Goal: Task Accomplishment & Management: Manage account settings

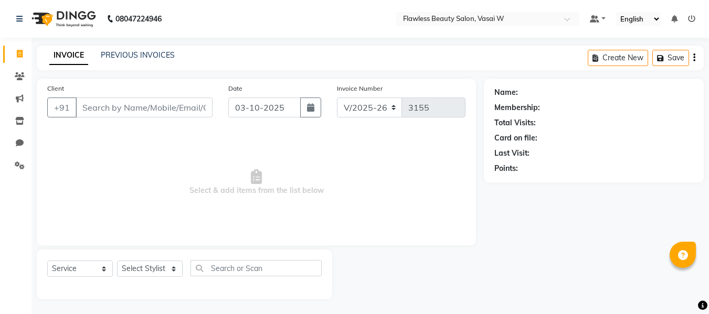
select select "8090"
select select "service"
click at [20, 76] on icon at bounding box center [20, 75] width 10 height 8
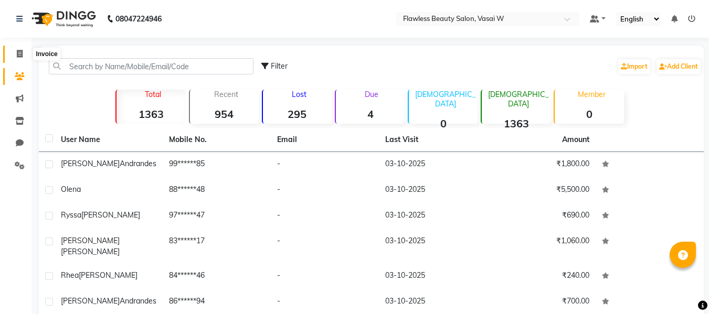
click at [16, 57] on span at bounding box center [19, 54] width 18 height 12
select select "8090"
select select "service"
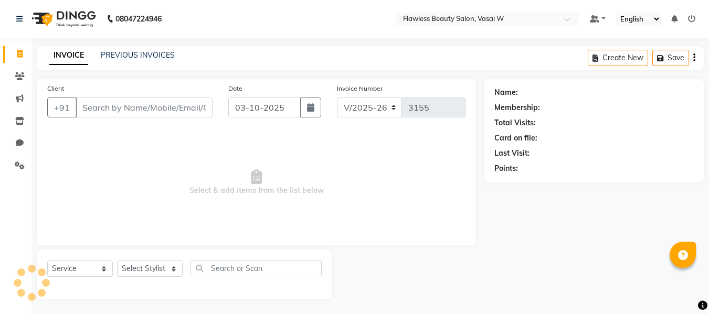
scroll to position [1, 0]
click at [92, 107] on input "Client" at bounding box center [144, 107] width 137 height 20
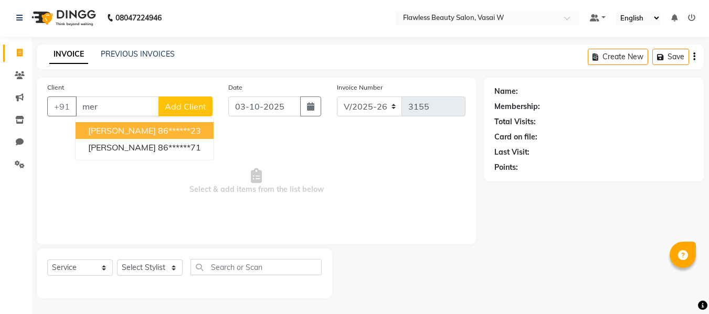
click at [101, 130] on span "[PERSON_NAME]" at bounding box center [122, 130] width 68 height 10
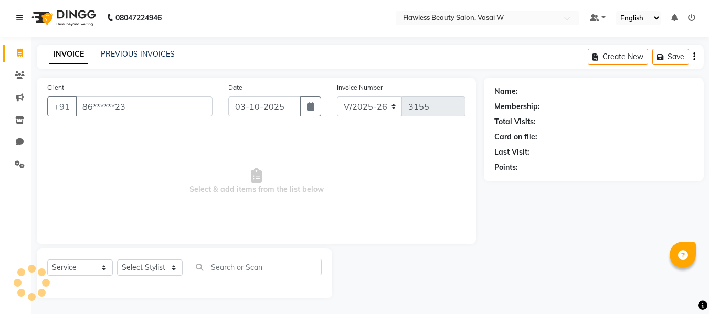
type input "86******23"
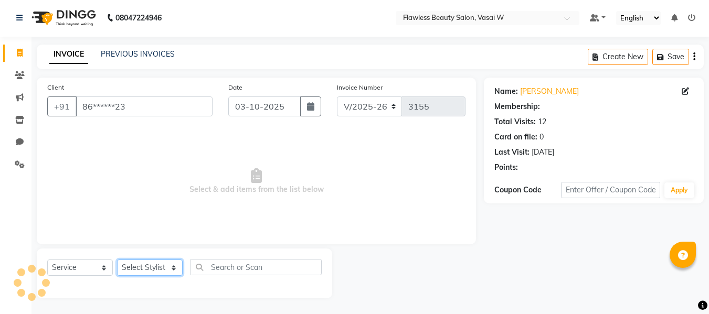
click at [140, 262] on select "Select Stylist [PERSON_NAME] [PERSON_NAME] [PERSON_NAME] maam Nisha Pari [PERSO…" at bounding box center [150, 268] width 66 height 16
select select "76408"
click at [117, 260] on select "Select Stylist [PERSON_NAME] [PERSON_NAME] [PERSON_NAME] maam Nisha Pari [PERSO…" at bounding box center [150, 268] width 66 height 16
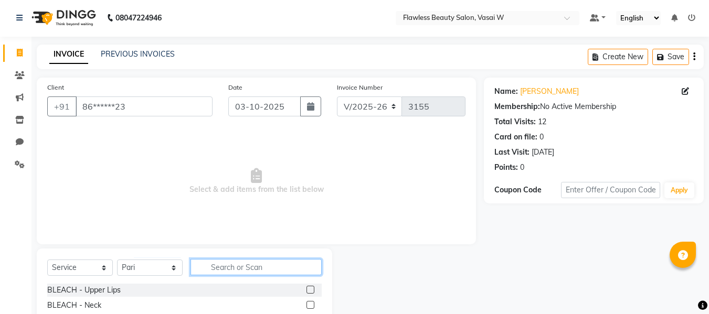
click at [216, 262] on input "text" at bounding box center [256, 267] width 131 height 16
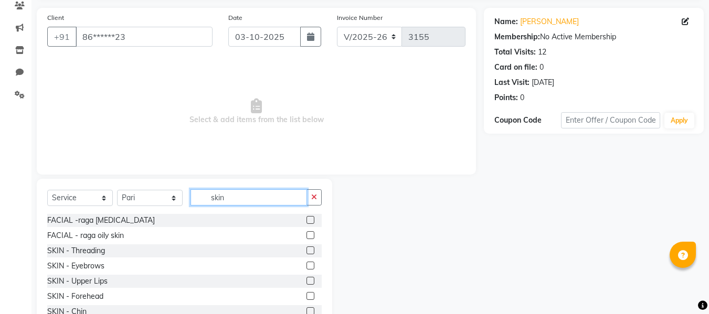
scroll to position [106, 0]
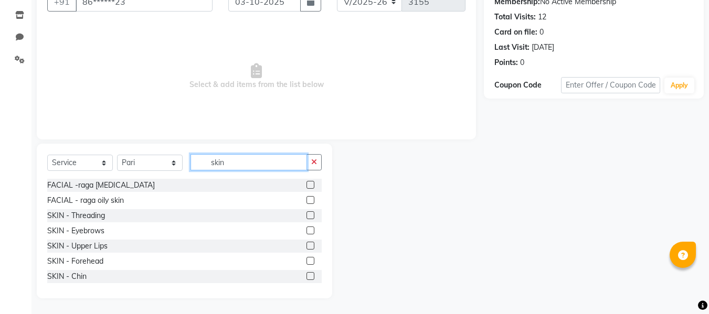
type input "skin"
click at [307, 244] on label at bounding box center [311, 246] width 8 height 8
click at [307, 244] on input "checkbox" at bounding box center [310, 246] width 7 height 7
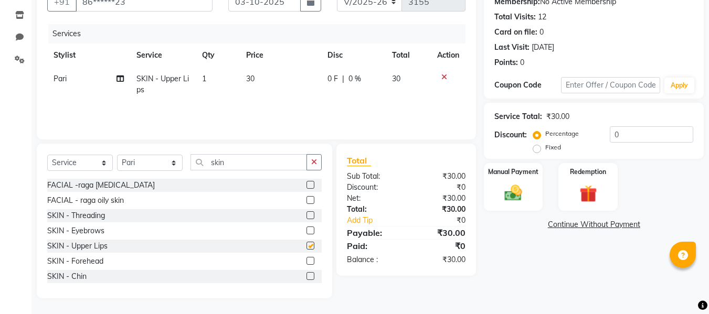
checkbox input "false"
click at [495, 198] on div "Manual Payment" at bounding box center [513, 187] width 61 height 50
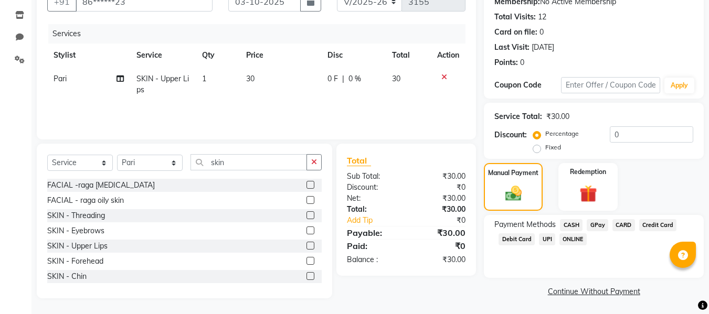
click at [596, 220] on span "GPay" at bounding box center [598, 225] width 22 height 12
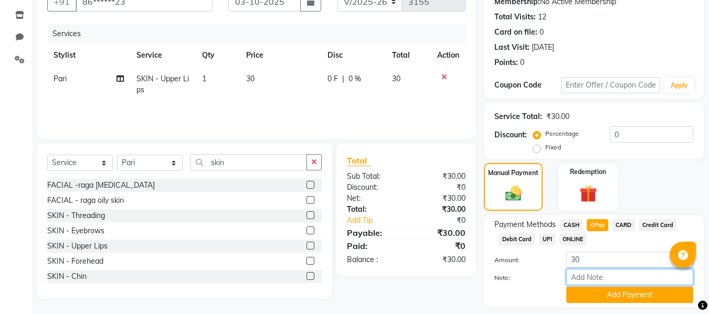
click at [579, 277] on input "Note:" at bounding box center [629, 277] width 127 height 16
type input "Gpay"
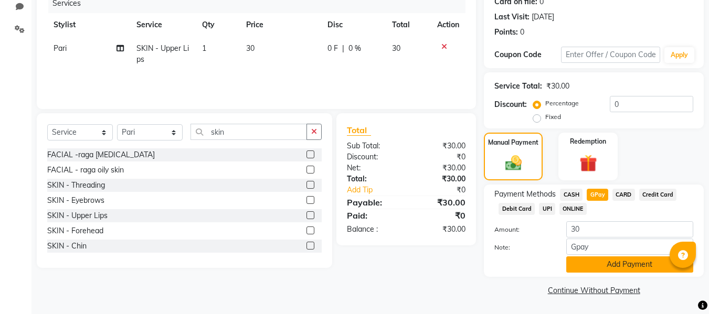
click at [600, 261] on button "Add Payment" at bounding box center [629, 265] width 127 height 16
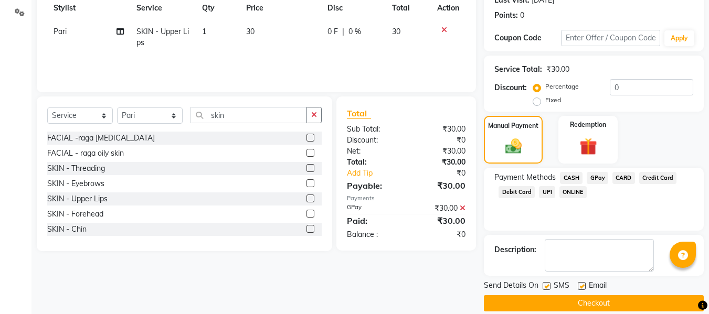
scroll to position [166, 0]
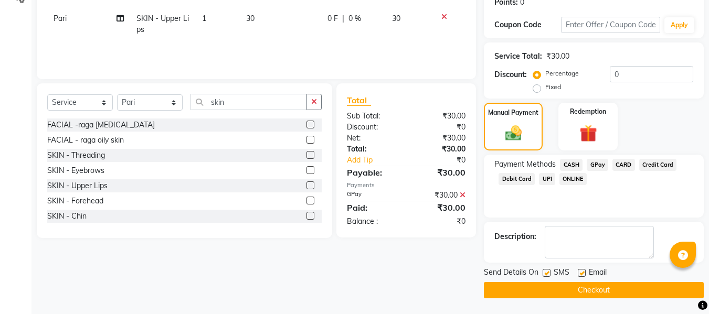
click at [583, 270] on label at bounding box center [582, 273] width 8 height 8
click at [583, 270] on input "checkbox" at bounding box center [581, 273] width 7 height 7
checkbox input "false"
click at [550, 272] on label at bounding box center [547, 273] width 8 height 8
click at [550, 272] on input "checkbox" at bounding box center [546, 273] width 7 height 7
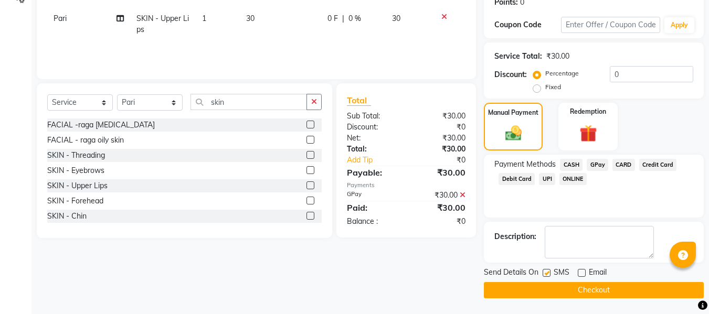
checkbox input "false"
click at [543, 288] on button "Checkout" at bounding box center [594, 290] width 220 height 16
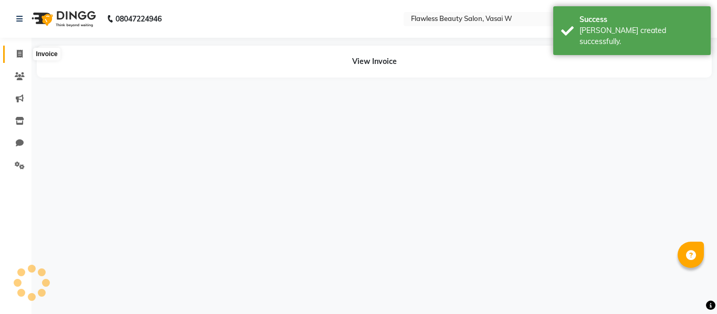
click at [23, 51] on icon at bounding box center [20, 54] width 6 height 8
select select "8090"
select select "service"
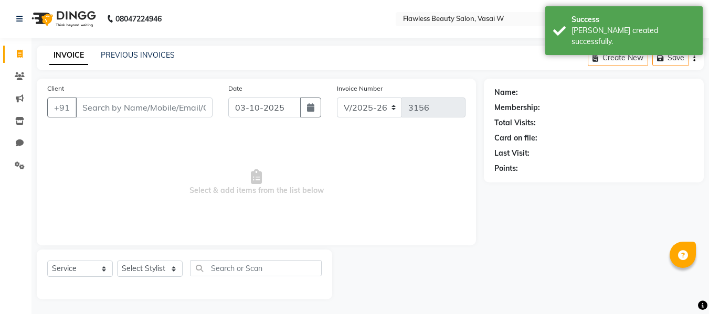
click at [118, 104] on input "Client" at bounding box center [144, 108] width 137 height 20
type input "n"
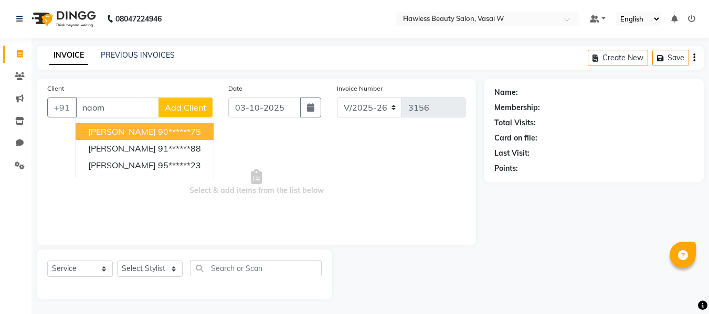
click at [123, 137] on button "[PERSON_NAME] 90******75" at bounding box center [145, 131] width 138 height 17
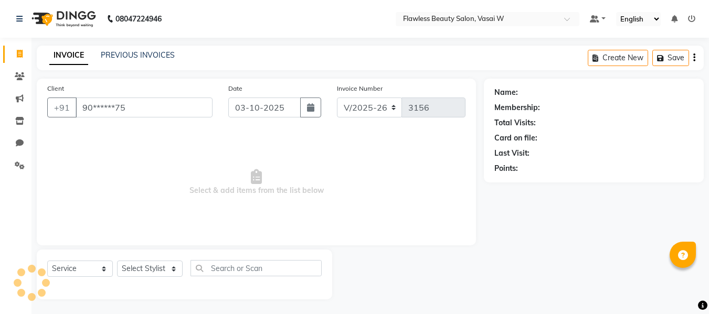
type input "90******75"
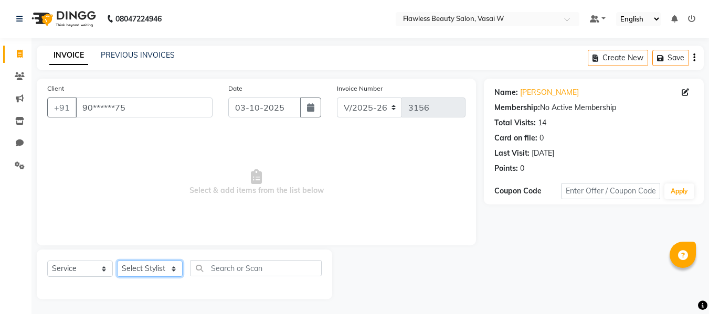
click at [138, 261] on select "Select Stylist [PERSON_NAME] [PERSON_NAME] [PERSON_NAME] maam Nisha Pari [PERSO…" at bounding box center [150, 269] width 66 height 16
select select "76406"
click at [117, 261] on select "Select Stylist [PERSON_NAME] [PERSON_NAME] [PERSON_NAME] maam Nisha Pari [PERSO…" at bounding box center [150, 269] width 66 height 16
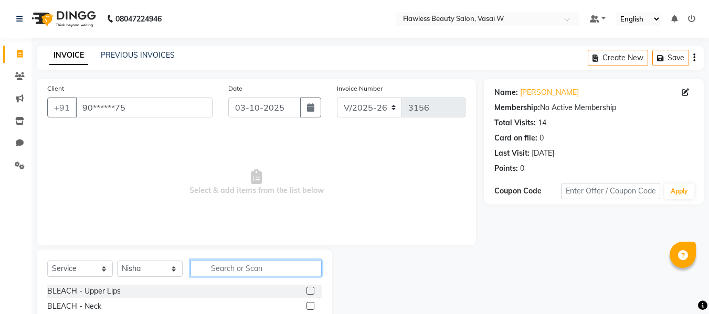
click at [224, 271] on input "text" at bounding box center [256, 268] width 131 height 16
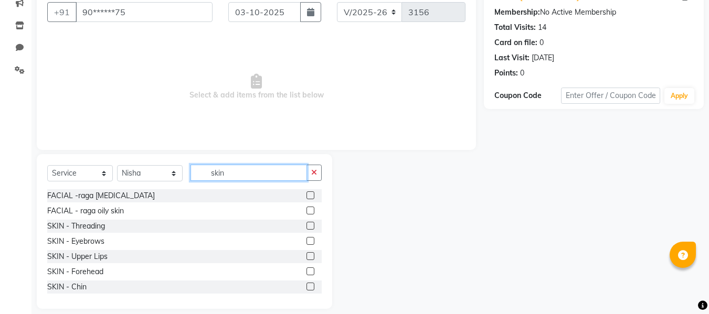
scroll to position [106, 0]
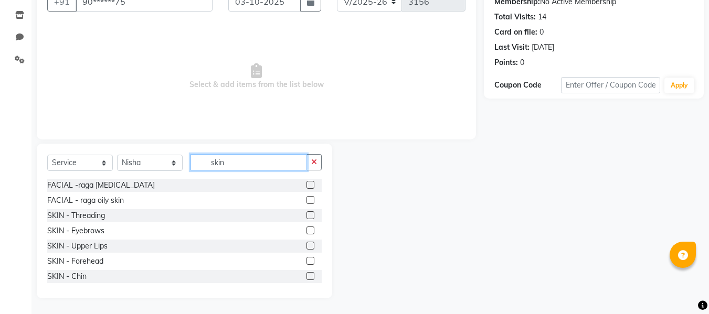
type input "skin"
click at [307, 247] on label at bounding box center [311, 246] width 8 height 8
click at [307, 247] on input "checkbox" at bounding box center [310, 246] width 7 height 7
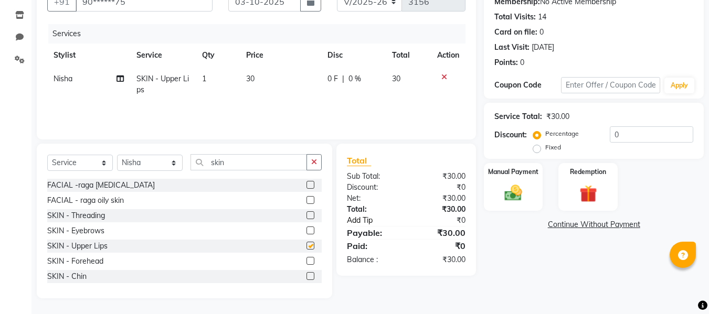
checkbox input "false"
click at [515, 195] on img at bounding box center [513, 193] width 29 height 21
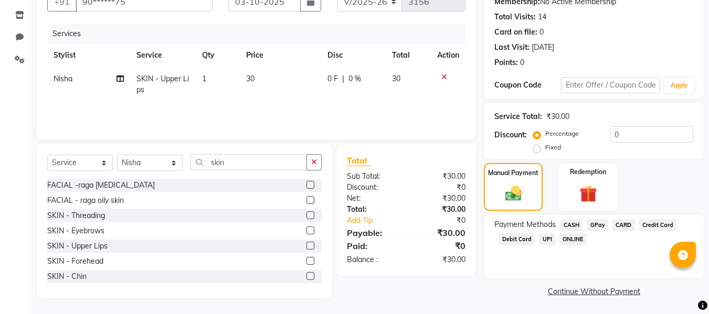
click at [601, 225] on span "GPay" at bounding box center [598, 225] width 22 height 12
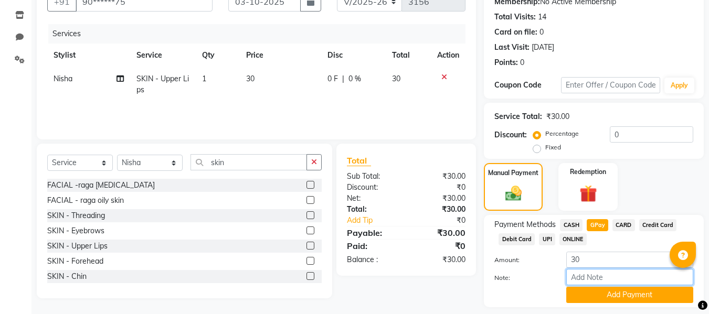
click at [587, 275] on input "Note:" at bounding box center [629, 277] width 127 height 16
type input "Gpay"
click at [579, 292] on button "Add Payment" at bounding box center [629, 295] width 127 height 16
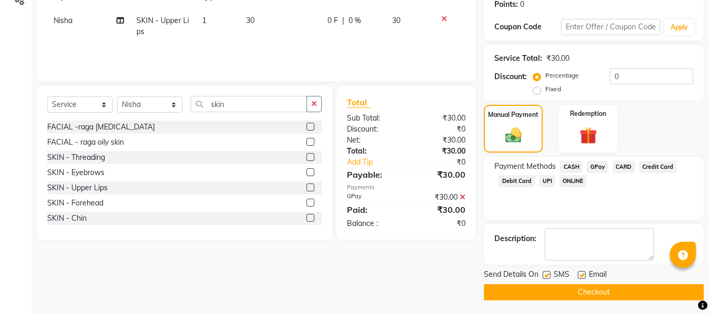
scroll to position [166, 0]
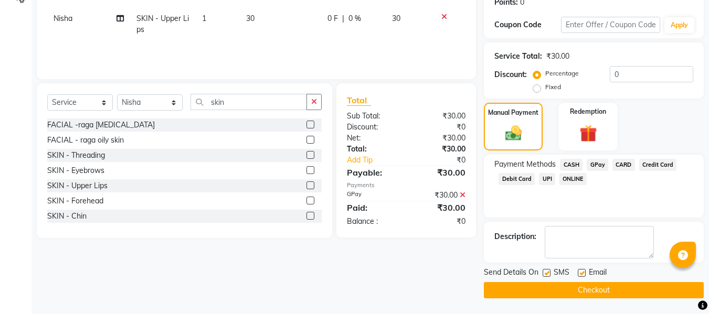
click at [581, 273] on label at bounding box center [582, 273] width 8 height 8
click at [581, 273] on input "checkbox" at bounding box center [581, 273] width 7 height 7
checkbox input "false"
click at [547, 272] on label at bounding box center [547, 273] width 8 height 8
click at [547, 272] on input "checkbox" at bounding box center [546, 273] width 7 height 7
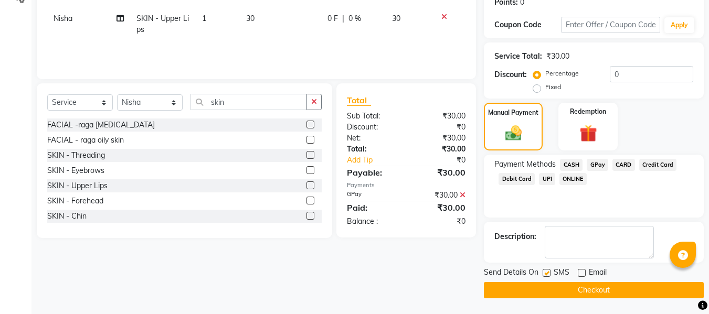
checkbox input "false"
click at [538, 286] on button "Checkout" at bounding box center [594, 290] width 220 height 16
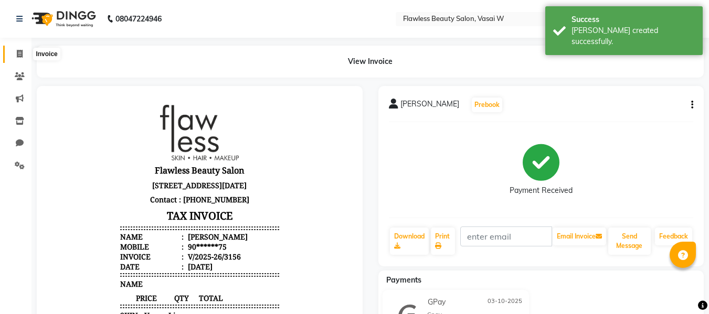
click at [24, 56] on span at bounding box center [19, 54] width 18 height 12
select select "8090"
select select "service"
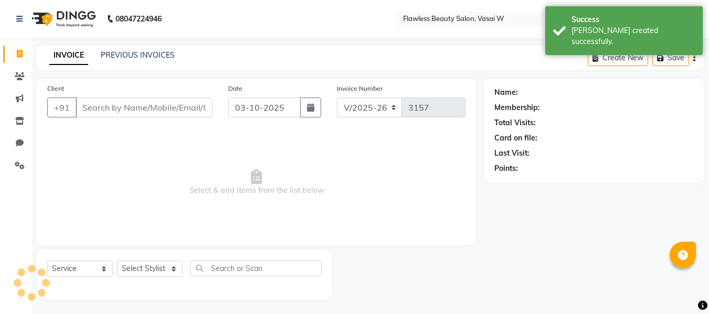
scroll to position [1, 0]
click at [110, 94] on div "Client +91" at bounding box center [129, 103] width 181 height 43
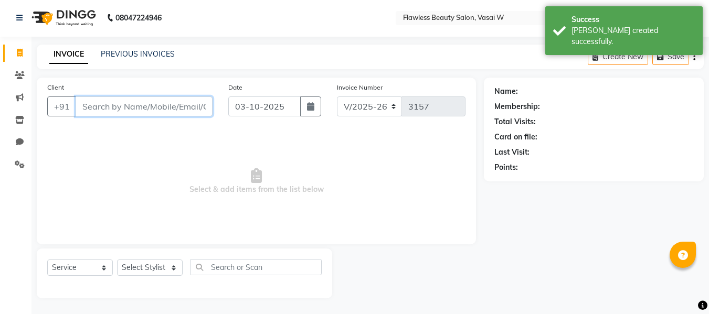
click at [109, 100] on input "Client" at bounding box center [144, 107] width 137 height 20
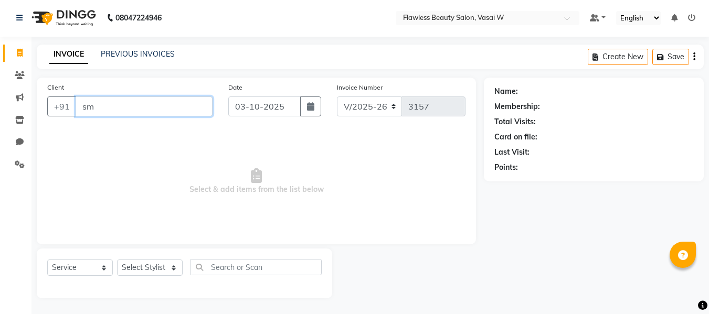
type input "s"
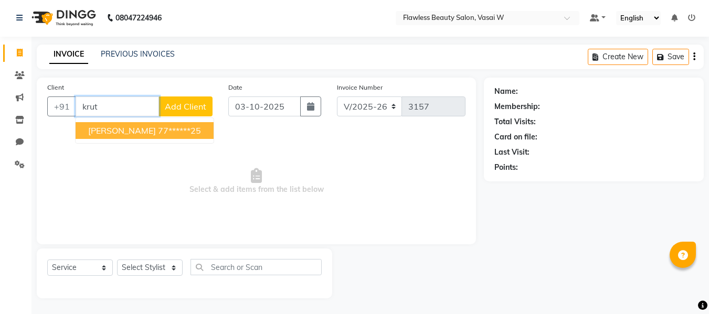
click at [120, 134] on span "[PERSON_NAME]" at bounding box center [122, 130] width 68 height 10
type input "77******25"
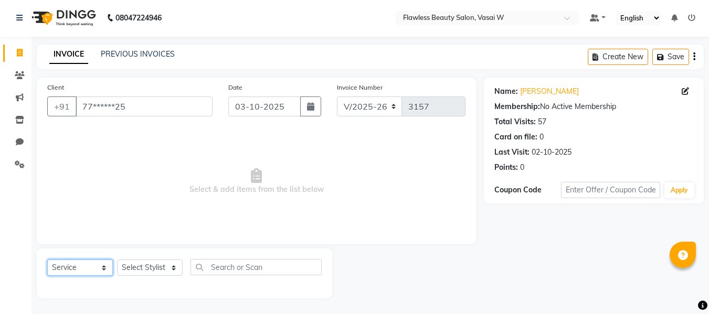
click at [87, 273] on select "Select Service Product Membership Package Voucher Prepaid Gift Card" at bounding box center [80, 268] width 66 height 16
select select "product"
click at [47, 260] on select "Select Service Product Membership Package Voucher Prepaid Gift Card" at bounding box center [80, 268] width 66 height 16
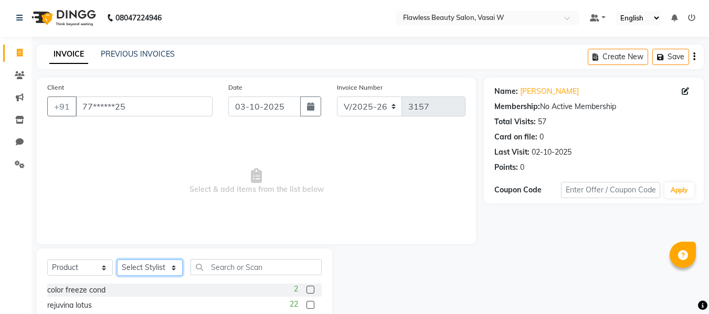
click at [159, 271] on select "Select Stylist [PERSON_NAME] [PERSON_NAME] [PERSON_NAME] maam Nisha Pari [PERSO…" at bounding box center [150, 268] width 66 height 16
select select "76404"
click at [117, 260] on select "Select Stylist [PERSON_NAME] [PERSON_NAME] [PERSON_NAME] maam Nisha Pari [PERSO…" at bounding box center [150, 268] width 66 height 16
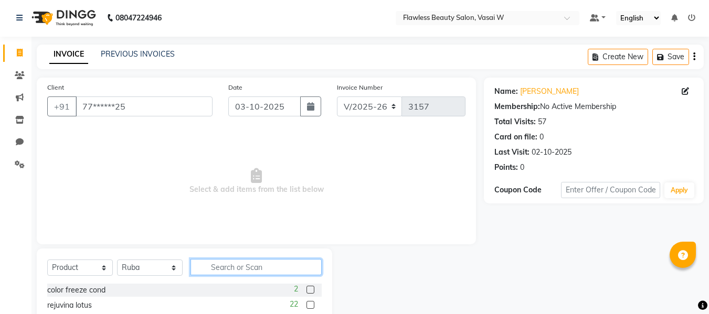
click at [211, 266] on input "text" at bounding box center [256, 267] width 131 height 16
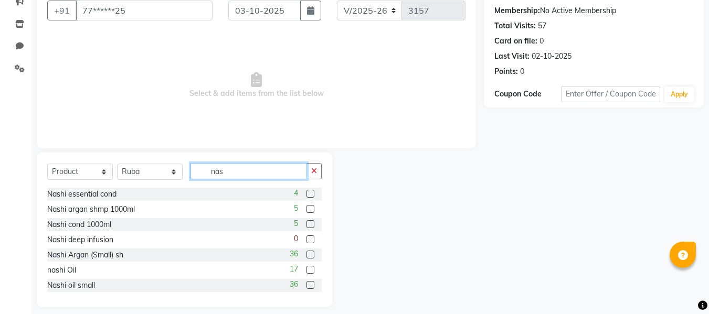
scroll to position [106, 0]
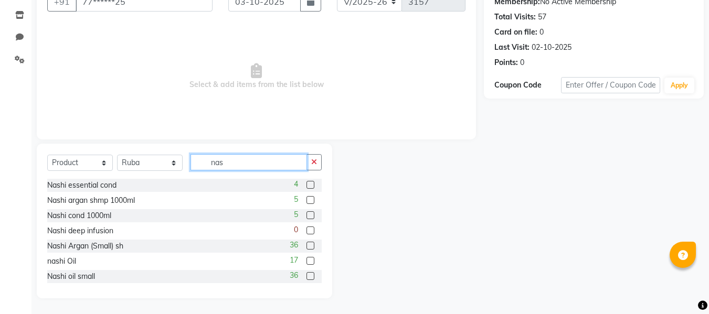
type input "nas"
click at [307, 245] on label at bounding box center [311, 246] width 8 height 8
click at [307, 245] on input "checkbox" at bounding box center [310, 246] width 7 height 7
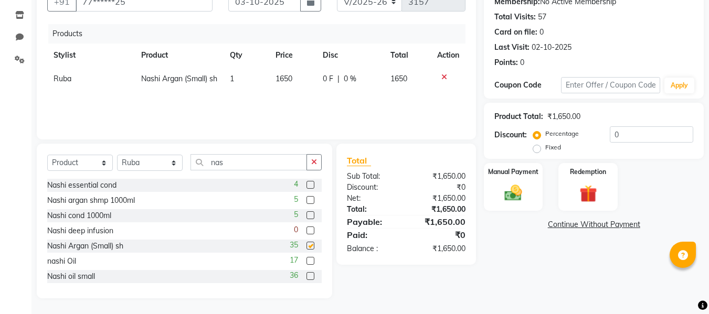
checkbox input "false"
click at [444, 79] on icon at bounding box center [444, 76] width 6 height 7
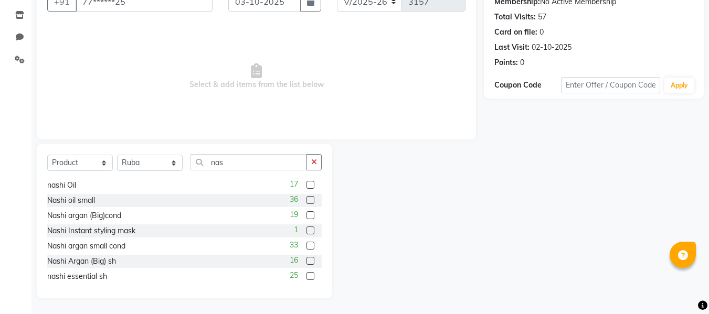
scroll to position [78, 0]
click at [307, 259] on label at bounding box center [311, 260] width 8 height 8
click at [307, 259] on input "checkbox" at bounding box center [310, 260] width 7 height 7
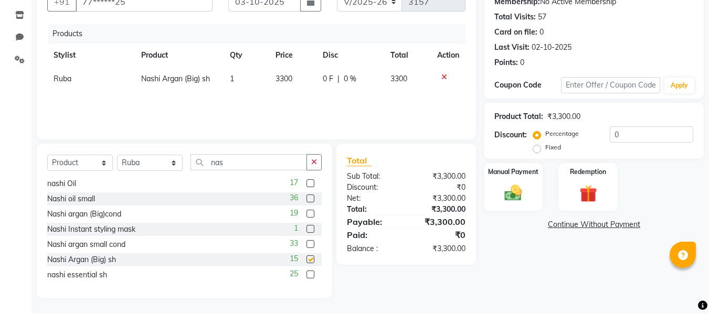
checkbox input "false"
click at [520, 197] on img at bounding box center [513, 193] width 29 height 21
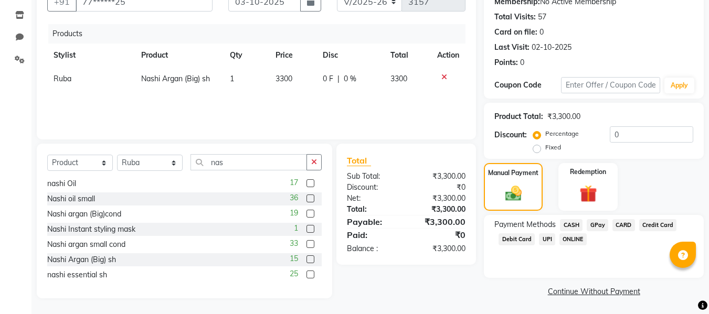
click at [593, 225] on span "GPay" at bounding box center [598, 225] width 22 height 12
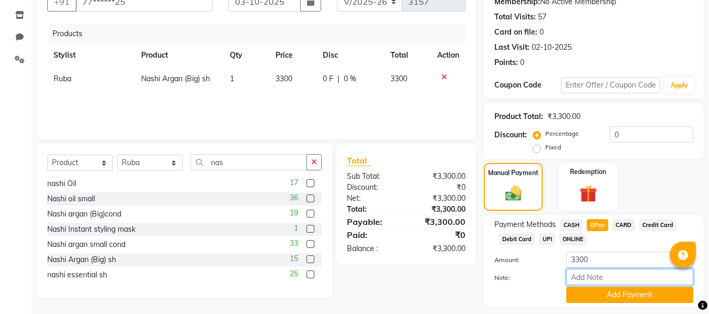
click at [581, 275] on input "Note:" at bounding box center [629, 277] width 127 height 16
type input "Gpay"
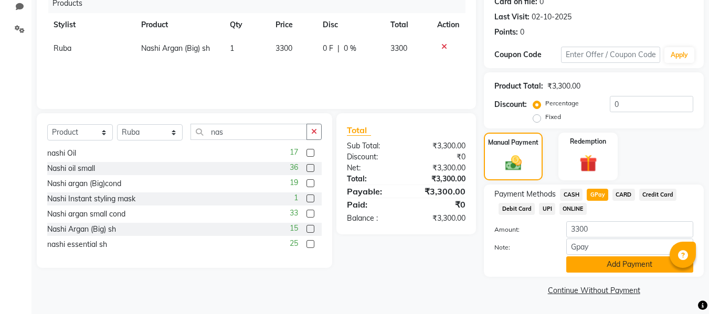
click at [579, 263] on button "Add Payment" at bounding box center [629, 265] width 127 height 16
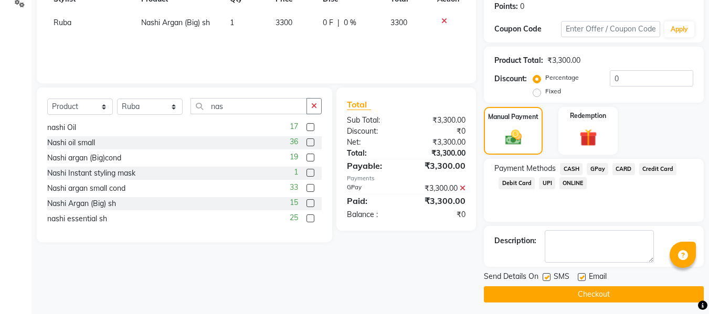
scroll to position [166, 0]
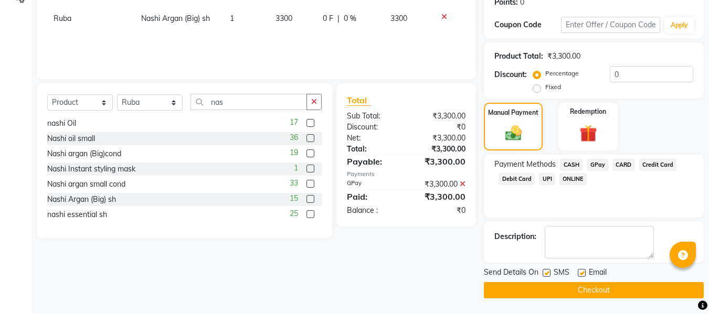
click at [582, 271] on label at bounding box center [582, 273] width 8 height 8
click at [582, 271] on input "checkbox" at bounding box center [581, 273] width 7 height 7
checkbox input "false"
click at [547, 274] on label at bounding box center [547, 273] width 8 height 8
click at [547, 274] on input "checkbox" at bounding box center [546, 273] width 7 height 7
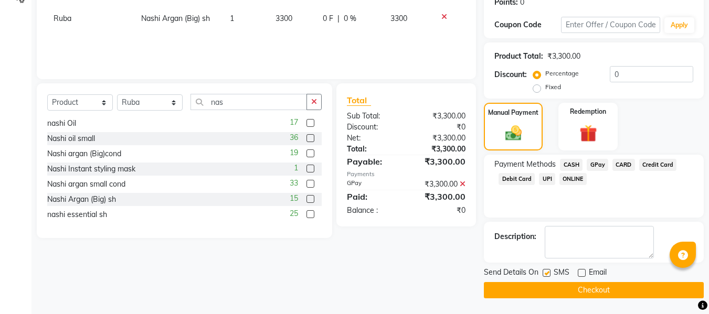
checkbox input "false"
click at [540, 288] on button "Checkout" at bounding box center [594, 290] width 220 height 16
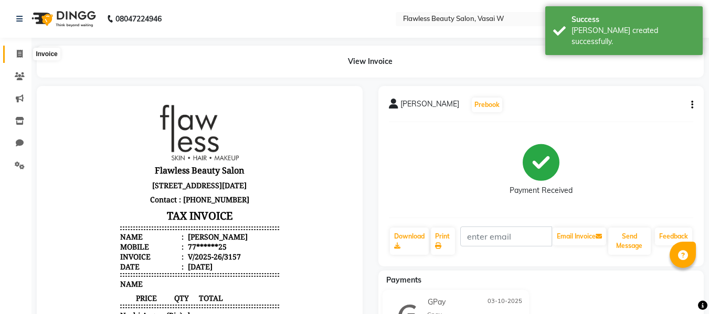
click at [19, 56] on icon at bounding box center [20, 54] width 6 height 8
select select "8090"
select select "service"
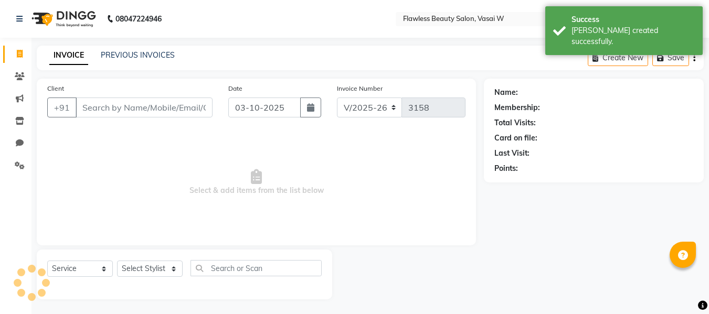
scroll to position [1, 0]
click at [119, 106] on input "Client" at bounding box center [144, 107] width 137 height 20
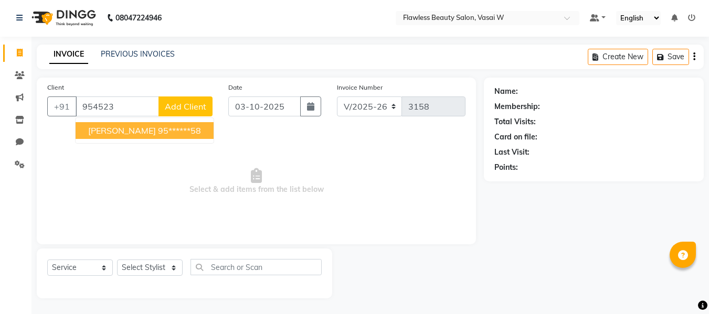
click at [123, 131] on span "[PERSON_NAME]" at bounding box center [122, 130] width 68 height 10
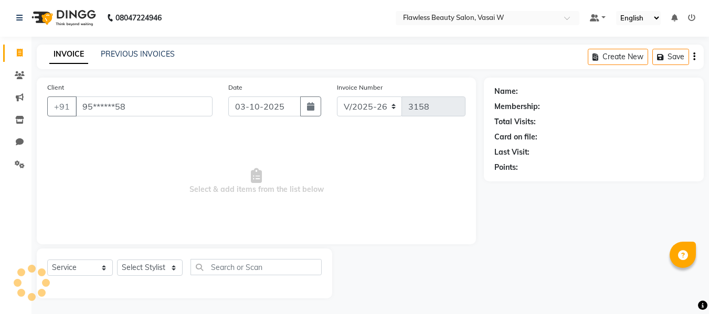
type input "95******58"
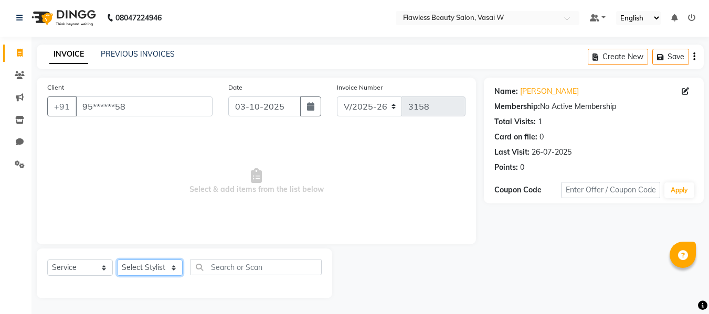
click at [145, 265] on select "Select Stylist [PERSON_NAME] [PERSON_NAME] [PERSON_NAME] maam Nisha Pari [PERSO…" at bounding box center [150, 268] width 66 height 16
select select "76404"
click at [117, 260] on select "Select Stylist [PERSON_NAME] [PERSON_NAME] [PERSON_NAME] maam Nisha Pari [PERSO…" at bounding box center [150, 268] width 66 height 16
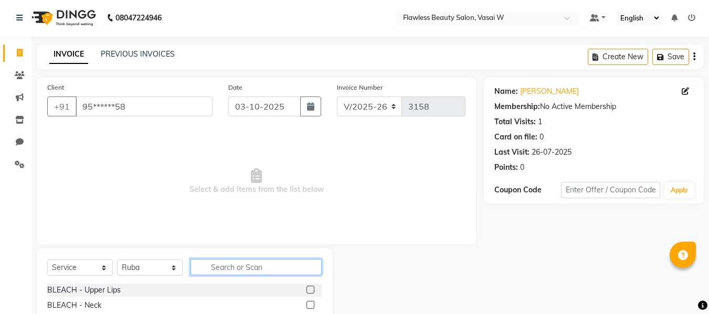
click at [248, 268] on input "text" at bounding box center [256, 267] width 131 height 16
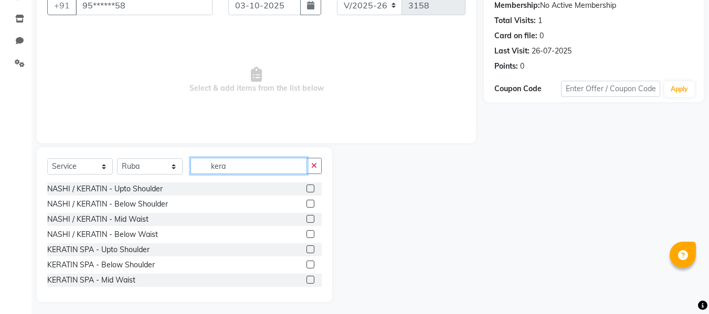
scroll to position [106, 0]
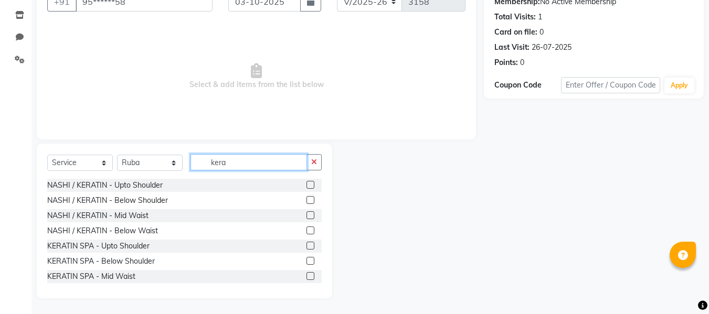
type input "kera"
click at [307, 278] on label at bounding box center [311, 276] width 8 height 8
click at [307, 278] on input "checkbox" at bounding box center [310, 276] width 7 height 7
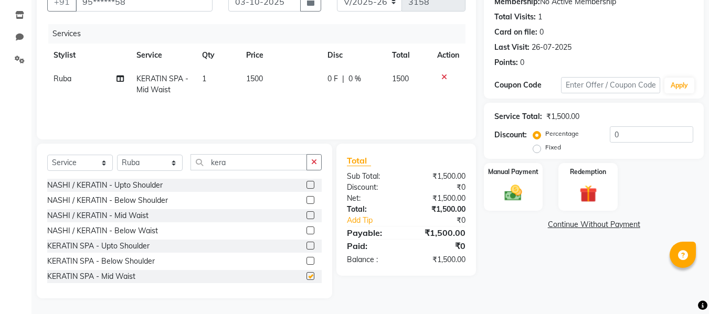
checkbox input "false"
click at [522, 192] on img at bounding box center [513, 193] width 29 height 21
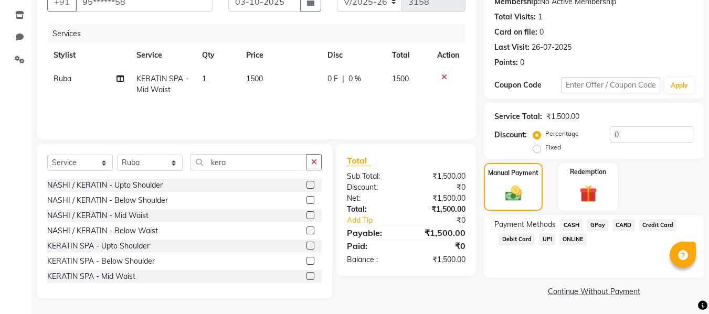
click at [594, 225] on span "GPay" at bounding box center [598, 225] width 22 height 12
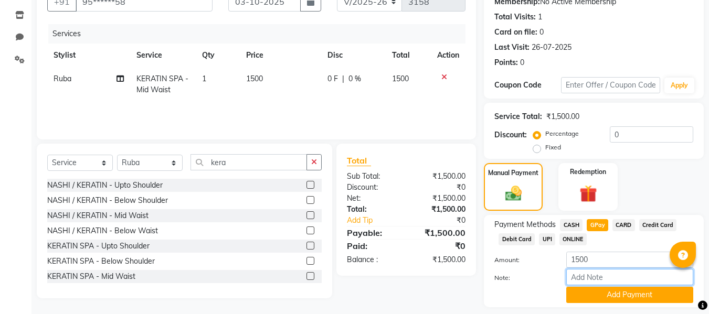
click at [588, 270] on input "Note:" at bounding box center [629, 277] width 127 height 16
type input "Gpay"
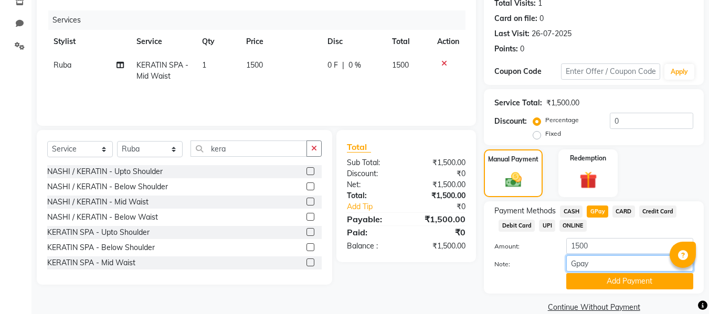
scroll to position [136, 0]
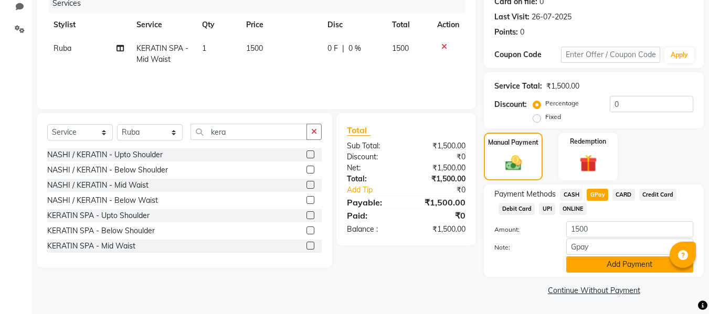
click at [587, 272] on button "Add Payment" at bounding box center [629, 265] width 127 height 16
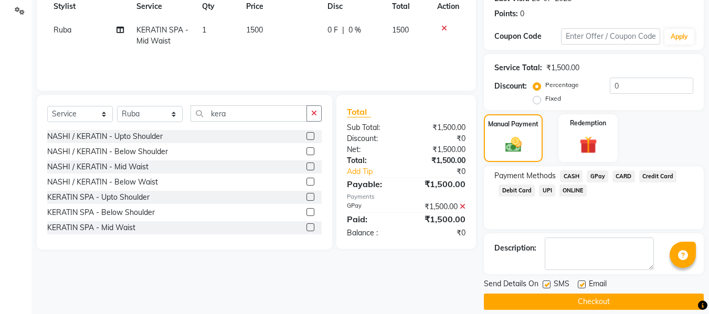
scroll to position [166, 0]
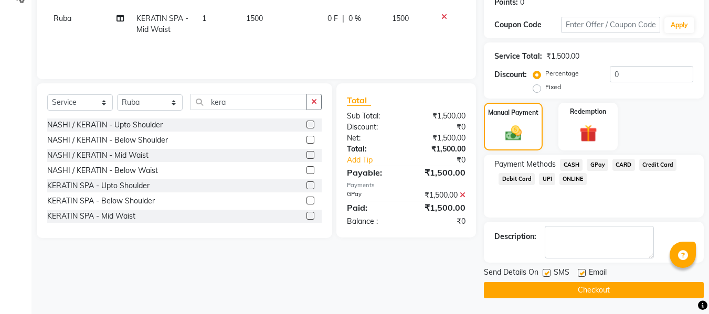
click at [582, 273] on label at bounding box center [582, 273] width 8 height 8
click at [582, 273] on input "checkbox" at bounding box center [581, 273] width 7 height 7
checkbox input "false"
click at [547, 271] on label at bounding box center [547, 273] width 8 height 8
click at [547, 271] on input "checkbox" at bounding box center [546, 273] width 7 height 7
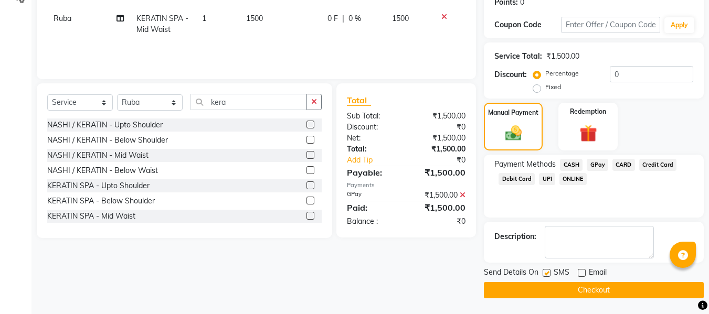
checkbox input "false"
click at [538, 292] on button "Checkout" at bounding box center [594, 290] width 220 height 16
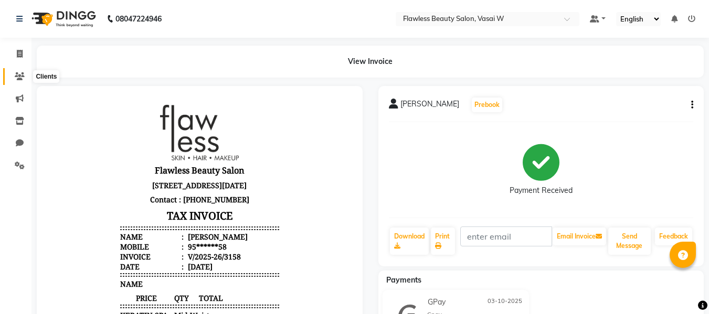
click at [21, 75] on icon at bounding box center [20, 76] width 10 height 8
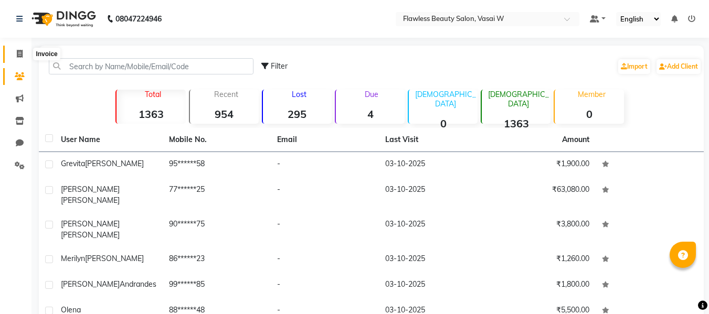
click at [20, 56] on icon at bounding box center [20, 54] width 6 height 8
select select "8090"
select select "service"
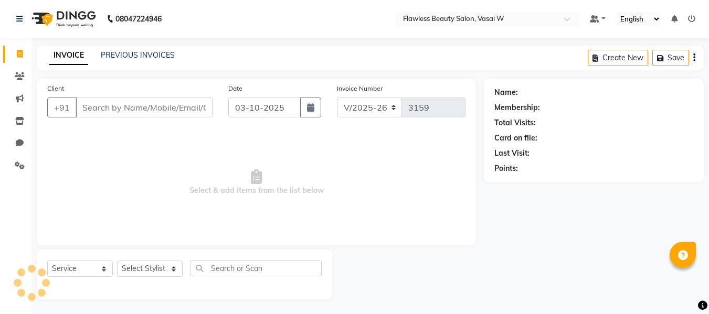
scroll to position [1, 0]
click at [120, 102] on input "Client" at bounding box center [144, 107] width 137 height 20
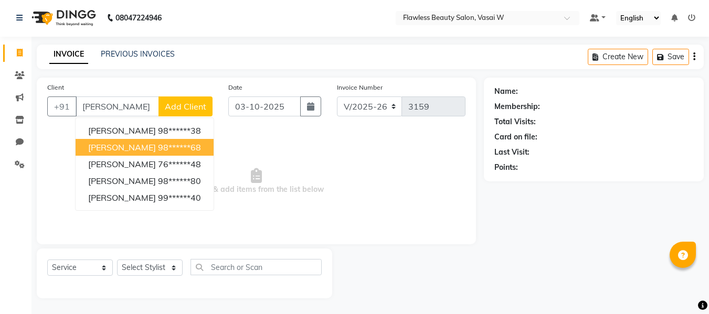
click at [118, 143] on span "[PERSON_NAME]" at bounding box center [122, 147] width 68 height 10
type input "98******68"
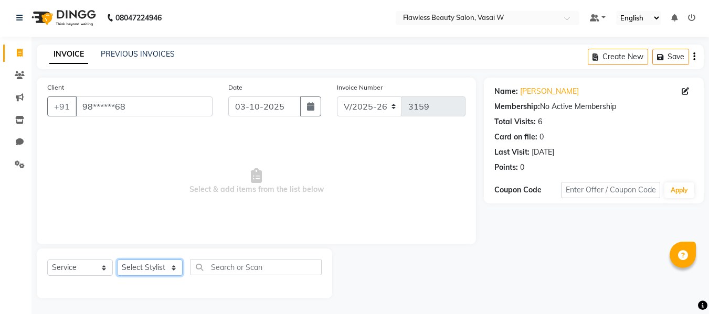
click at [140, 265] on select "Select Stylist [PERSON_NAME] [PERSON_NAME] [PERSON_NAME] maam Nisha Pari [PERSO…" at bounding box center [150, 268] width 66 height 16
select select "76406"
click at [117, 260] on select "Select Stylist [PERSON_NAME] [PERSON_NAME] [PERSON_NAME] maam Nisha Pari [PERSO…" at bounding box center [150, 268] width 66 height 16
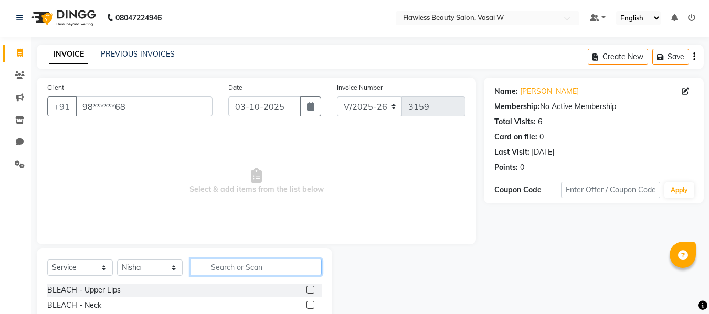
click at [213, 260] on input "text" at bounding box center [256, 267] width 131 height 16
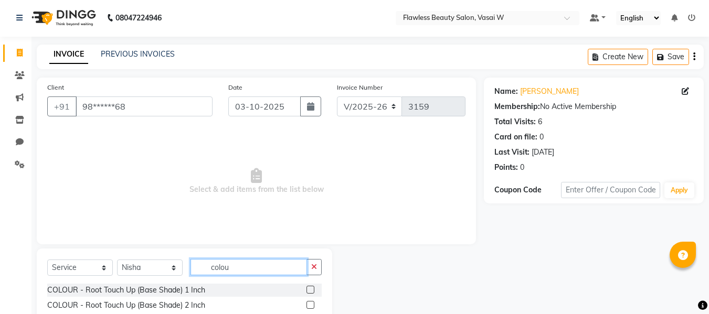
type input "colou"
click at [307, 303] on label at bounding box center [311, 305] width 8 height 8
click at [307, 303] on input "checkbox" at bounding box center [310, 305] width 7 height 7
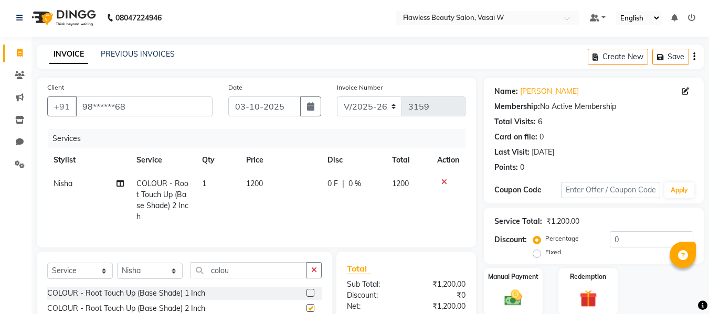
checkbox input "false"
click at [266, 193] on td "1200" at bounding box center [280, 200] width 81 height 57
select select "76406"
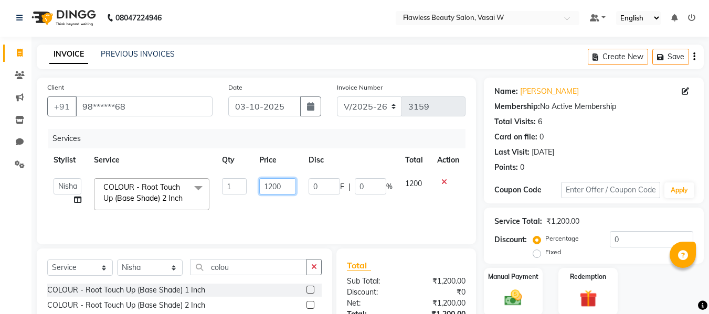
click at [288, 184] on input "1200" at bounding box center [277, 186] width 36 height 16
type input "1500"
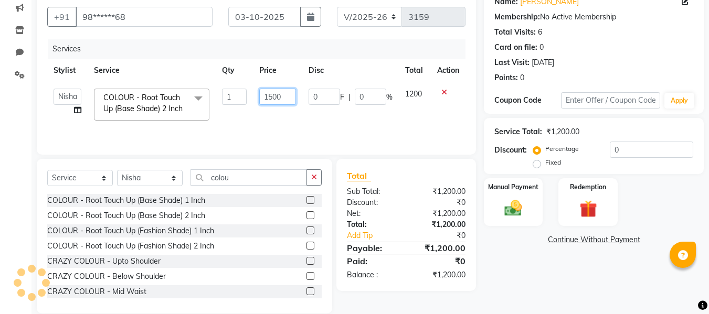
scroll to position [91, 0]
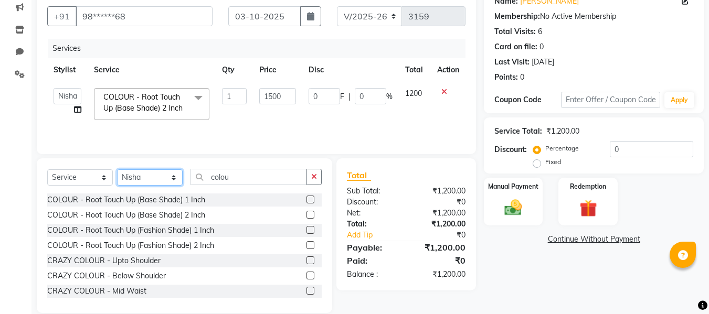
click at [159, 180] on div "Select Service Product Membership Package Voucher Prepaid Gift Card Select Styl…" at bounding box center [185, 236] width 296 height 155
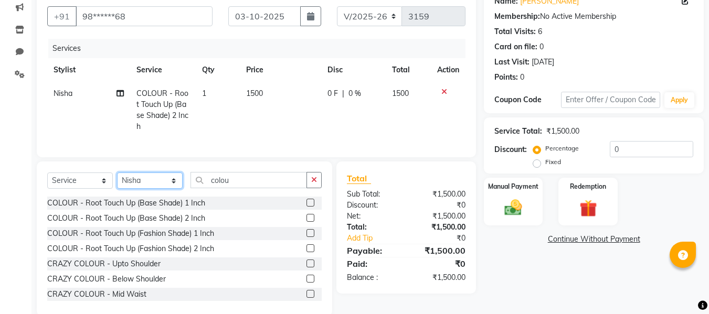
select select "76407"
click at [117, 181] on select "Select Stylist [PERSON_NAME] [PERSON_NAME] [PERSON_NAME] maam Nisha Pari [PERSO…" at bounding box center [150, 181] width 66 height 16
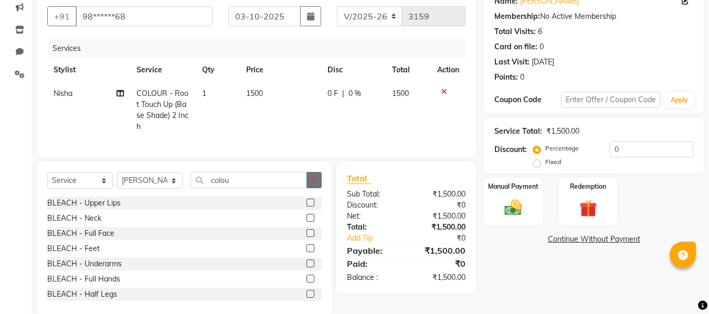
drag, startPoint x: 312, startPoint y: 179, endPoint x: 313, endPoint y: 184, distance: 5.4
click at [313, 184] on div "Select Service Product Membership Package Voucher Prepaid Gift Card Select Styl…" at bounding box center [185, 239] width 296 height 155
click at [313, 184] on icon "button" at bounding box center [314, 179] width 6 height 7
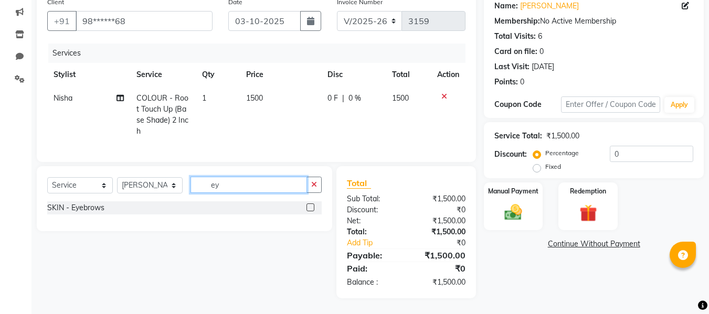
type input "ey"
click at [311, 209] on label at bounding box center [311, 208] width 8 height 8
click at [311, 209] on input "checkbox" at bounding box center [310, 208] width 7 height 7
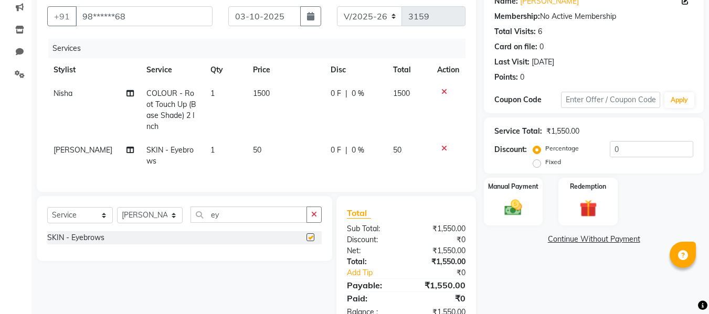
checkbox input "false"
click at [511, 206] on img at bounding box center [513, 207] width 29 height 21
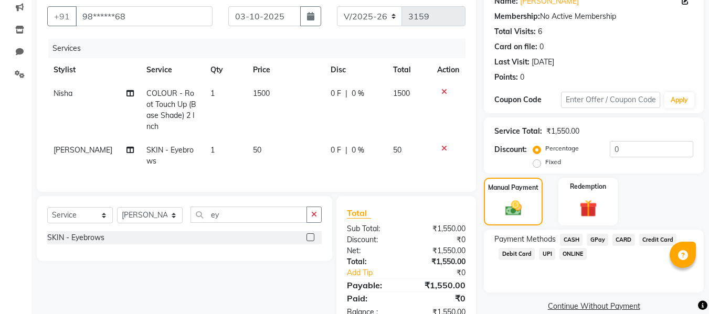
click at [570, 239] on span "CASH" at bounding box center [571, 240] width 23 height 12
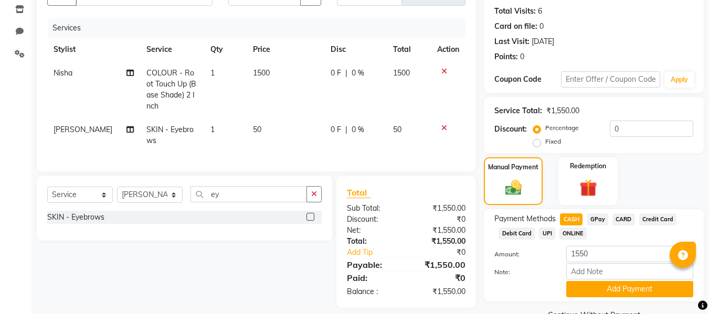
scroll to position [136, 0]
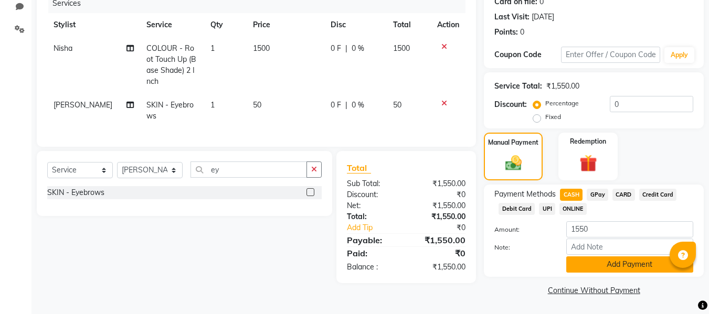
click at [579, 264] on button "Add Payment" at bounding box center [629, 265] width 127 height 16
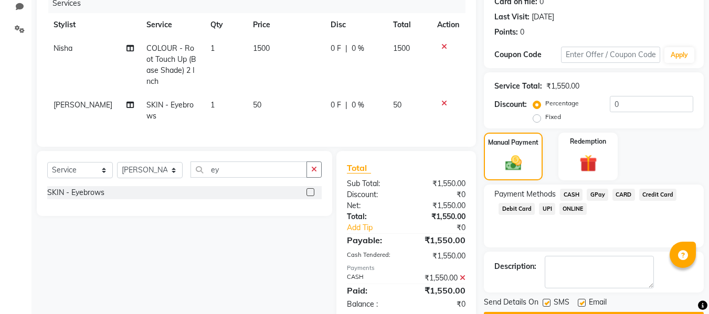
scroll to position [166, 0]
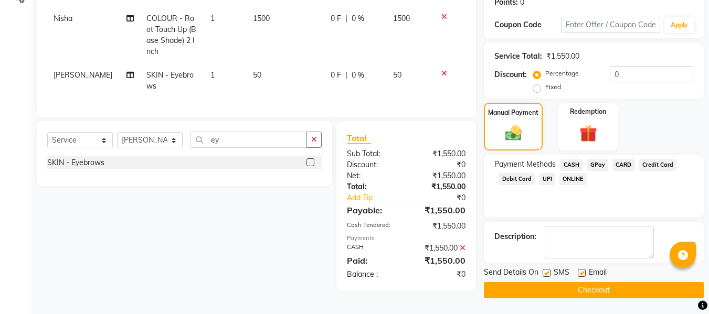
click at [581, 273] on label at bounding box center [582, 273] width 8 height 8
click at [581, 273] on input "checkbox" at bounding box center [581, 273] width 7 height 7
checkbox input "false"
click at [547, 271] on label at bounding box center [547, 273] width 8 height 8
click at [547, 271] on input "checkbox" at bounding box center [546, 273] width 7 height 7
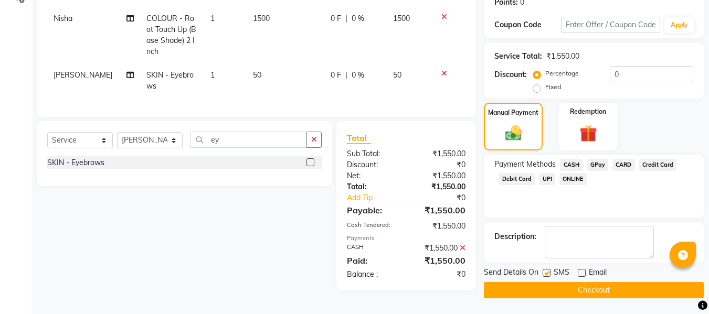
checkbox input "false"
click at [533, 288] on button "Checkout" at bounding box center [594, 290] width 220 height 16
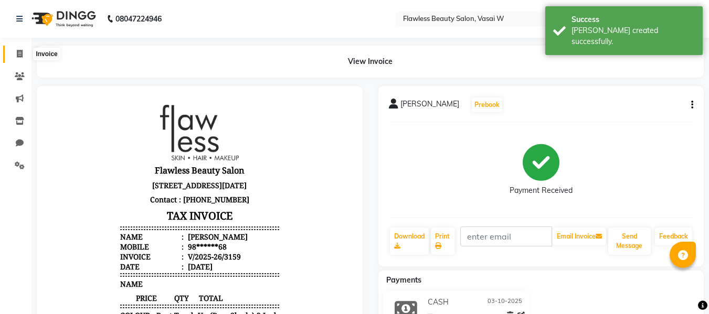
click at [23, 57] on span at bounding box center [19, 54] width 18 height 12
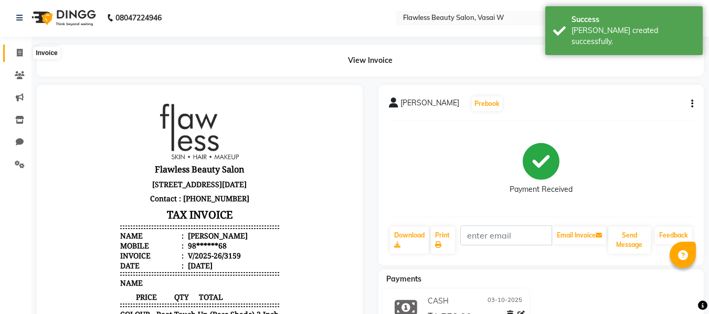
select select "8090"
select select "service"
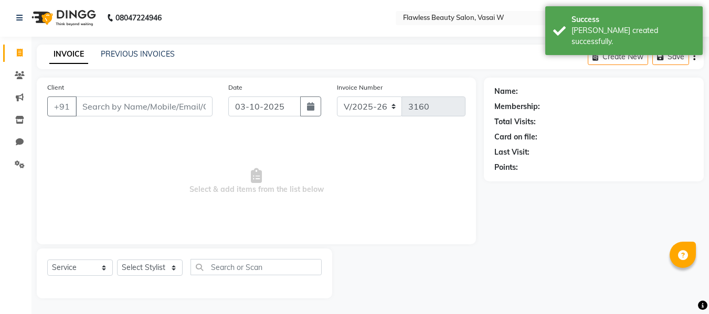
click at [117, 107] on input "Client" at bounding box center [144, 107] width 137 height 20
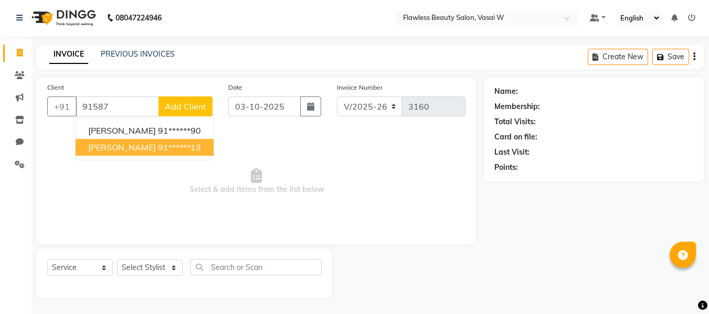
click at [115, 144] on span "[PERSON_NAME]" at bounding box center [122, 147] width 68 height 10
type input "91******13"
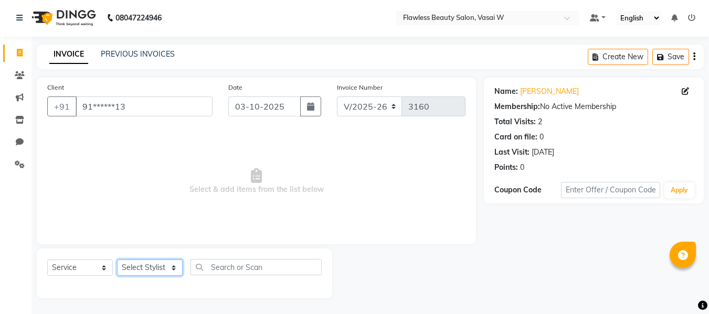
click at [141, 264] on select "Select Stylist [PERSON_NAME] [PERSON_NAME] [PERSON_NAME] maam Nisha Pari [PERSO…" at bounding box center [150, 268] width 66 height 16
select select "76408"
click at [117, 260] on select "Select Stylist [PERSON_NAME] [PERSON_NAME] [PERSON_NAME] maam Nisha Pari [PERSO…" at bounding box center [150, 268] width 66 height 16
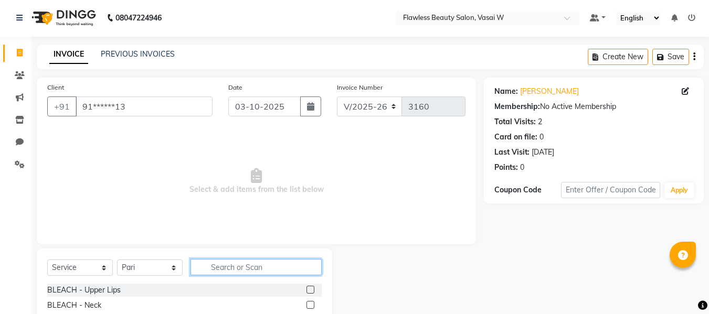
click at [244, 273] on input "text" at bounding box center [256, 267] width 131 height 16
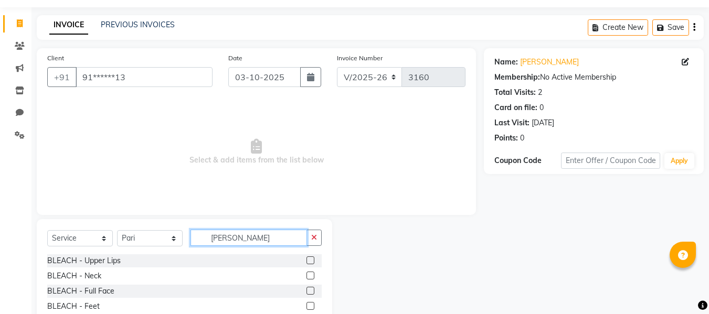
scroll to position [64, 0]
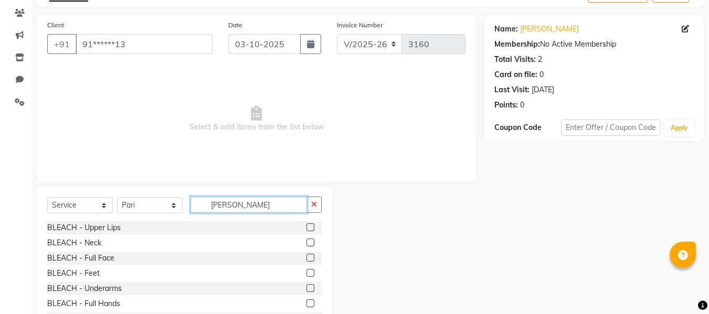
type input "[PERSON_NAME]"
click at [307, 258] on label at bounding box center [311, 258] width 8 height 8
click at [307, 258] on input "checkbox" at bounding box center [310, 258] width 7 height 7
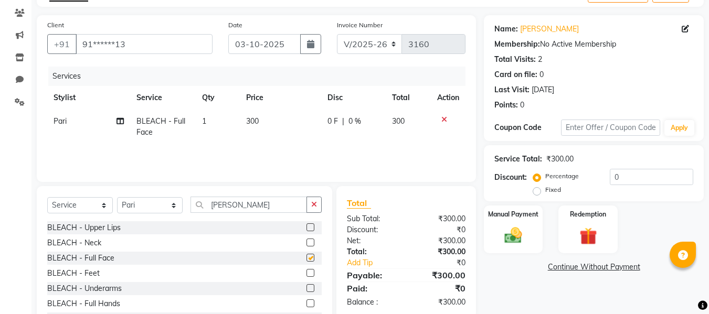
checkbox input "false"
click at [317, 205] on icon "button" at bounding box center [314, 204] width 6 height 7
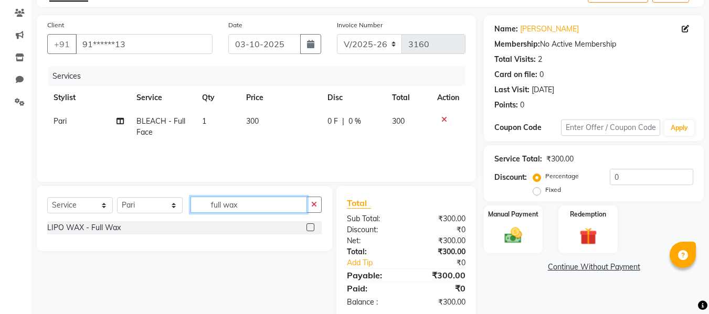
type input "full wax"
click at [310, 228] on label at bounding box center [311, 228] width 8 height 8
click at [310, 228] on input "checkbox" at bounding box center [310, 228] width 7 height 7
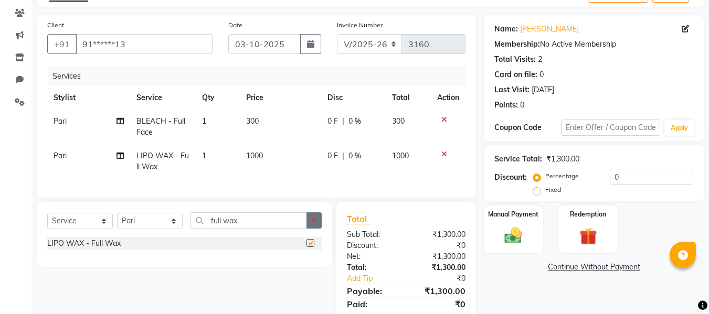
checkbox input "false"
click at [312, 224] on icon "button" at bounding box center [314, 220] width 6 height 7
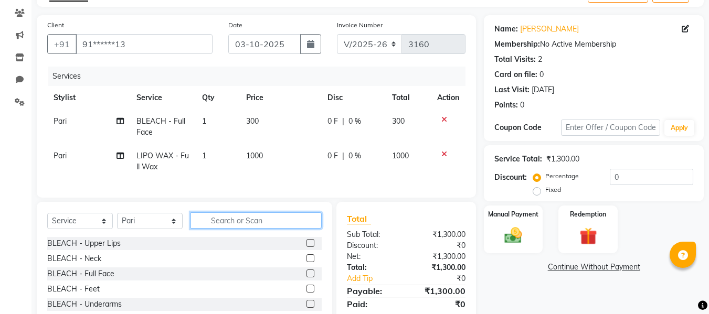
type input "n"
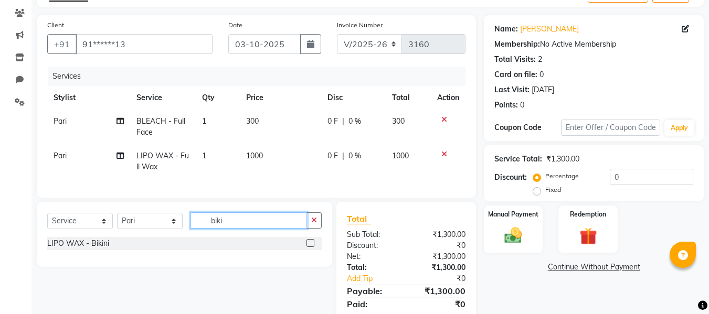
type input "biki"
click at [310, 247] on label at bounding box center [311, 243] width 8 height 8
click at [310, 247] on input "checkbox" at bounding box center [310, 243] width 7 height 7
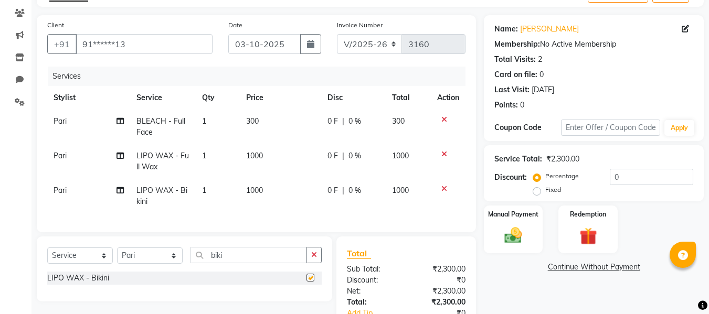
checkbox input "false"
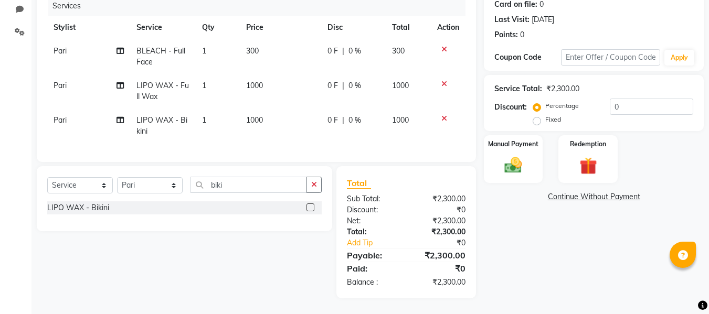
scroll to position [142, 0]
click at [499, 164] on img at bounding box center [513, 165] width 29 height 21
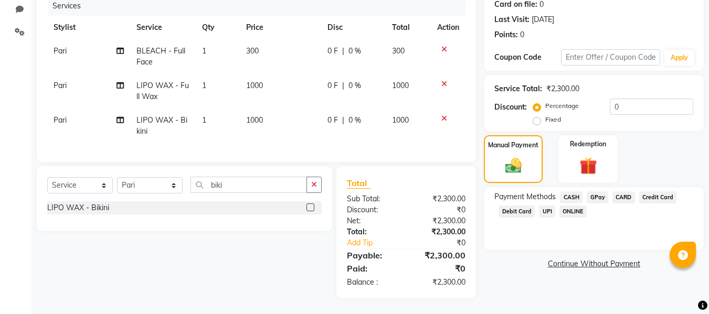
click at [568, 192] on span "CASH" at bounding box center [571, 198] width 23 height 12
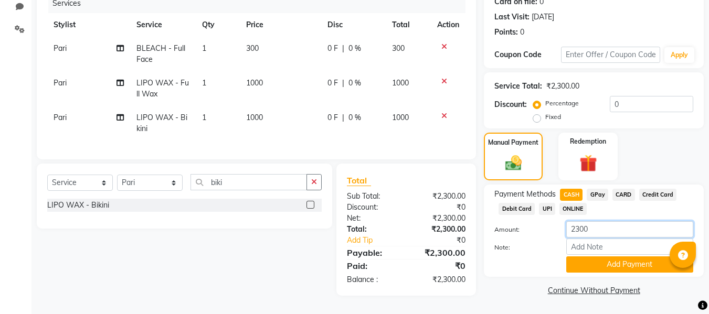
click at [594, 222] on input "2300" at bounding box center [629, 230] width 127 height 16
type input "2200"
click at [575, 258] on button "Add Payment" at bounding box center [629, 265] width 127 height 16
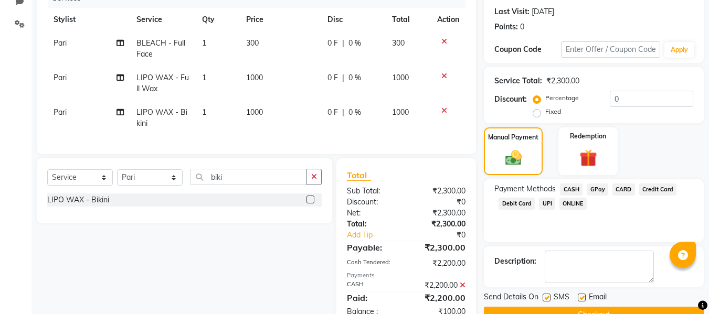
click at [602, 189] on span "GPay" at bounding box center [598, 190] width 22 height 12
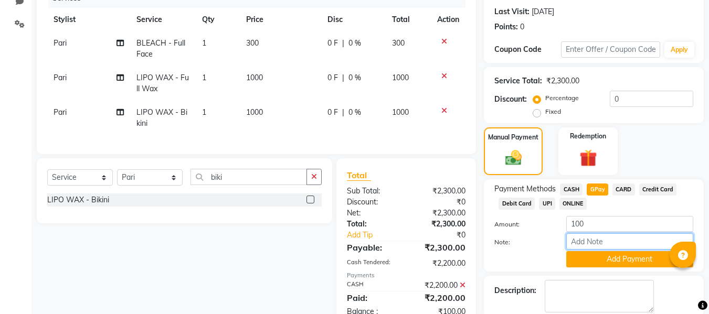
click at [598, 239] on input "Note:" at bounding box center [629, 242] width 127 height 16
type input "Gpay"
click at [589, 258] on button "Add Payment" at bounding box center [629, 259] width 127 height 16
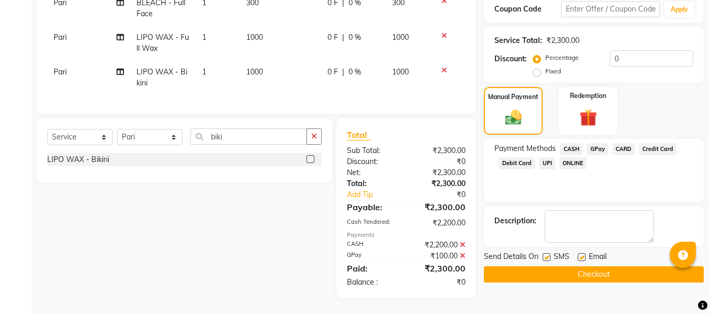
scroll to position [190, 0]
click at [582, 254] on label at bounding box center [582, 258] width 8 height 8
click at [582, 255] on input "checkbox" at bounding box center [581, 258] width 7 height 7
checkbox input "false"
click at [549, 254] on label at bounding box center [547, 258] width 8 height 8
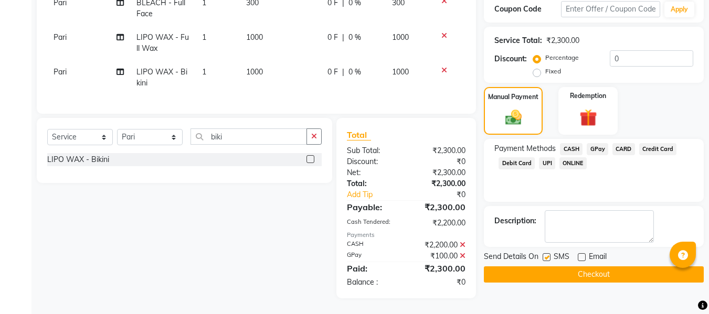
click at [549, 255] on input "checkbox" at bounding box center [546, 258] width 7 height 7
checkbox input "false"
click at [532, 267] on button "Checkout" at bounding box center [594, 275] width 220 height 16
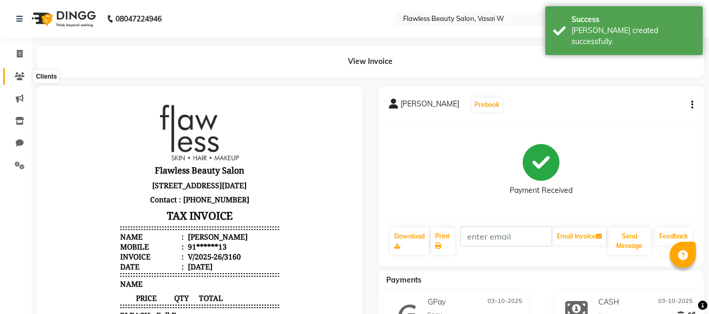
click at [22, 74] on icon at bounding box center [20, 76] width 10 height 8
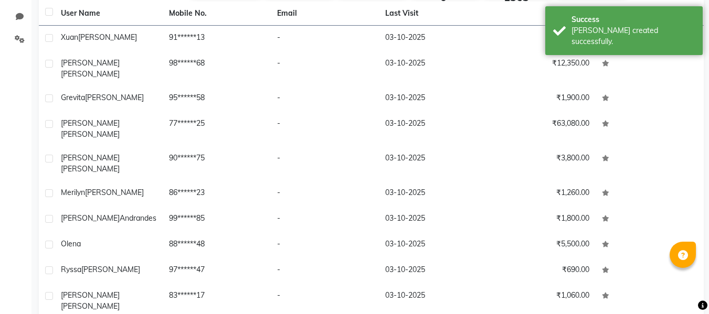
scroll to position [140, 0]
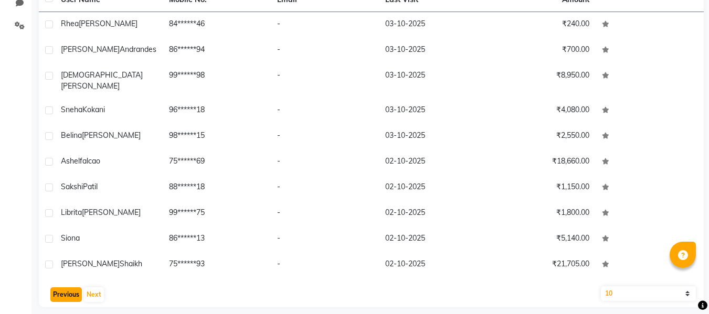
click at [63, 289] on button "Previous" at bounding box center [65, 295] width 31 height 15
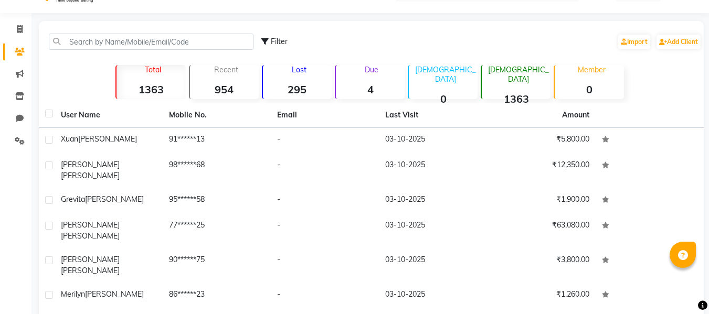
scroll to position [0, 0]
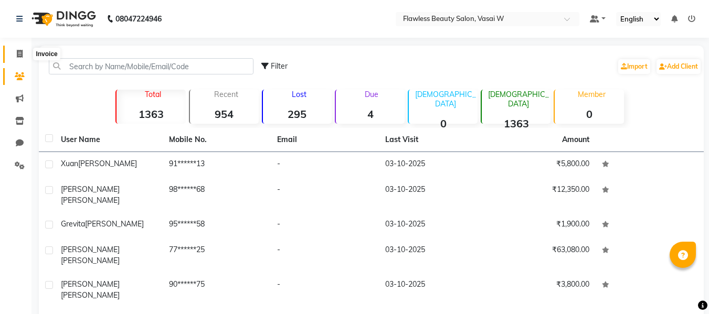
click at [23, 54] on span at bounding box center [19, 54] width 18 height 12
select select "service"
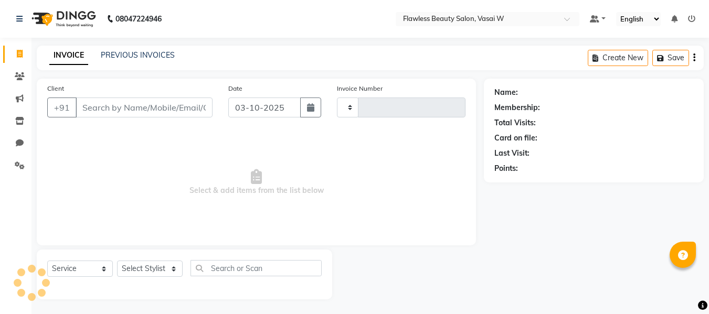
scroll to position [1, 0]
select select "8090"
type input "3161"
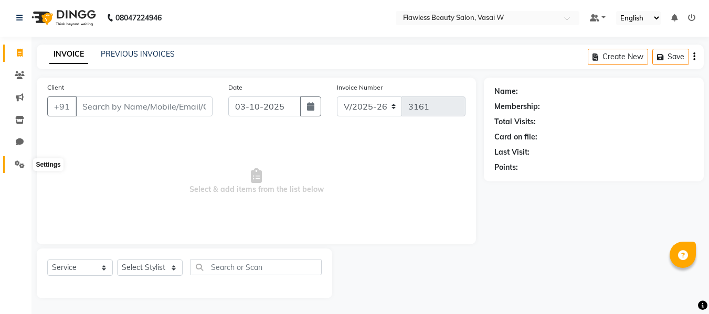
click at [20, 165] on icon at bounding box center [20, 165] width 10 height 8
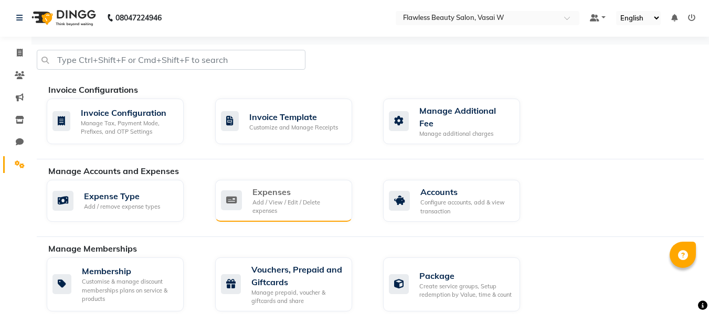
click at [280, 198] on div "Add / View / Edit / Delete expenses" at bounding box center [297, 206] width 91 height 17
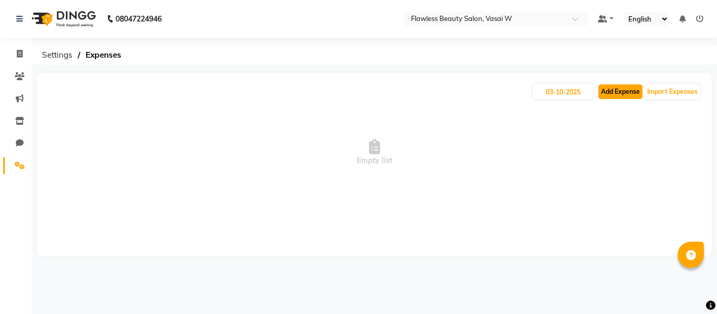
click at [620, 92] on button "Add Expense" at bounding box center [620, 92] width 44 height 15
select select "1"
select select "7218"
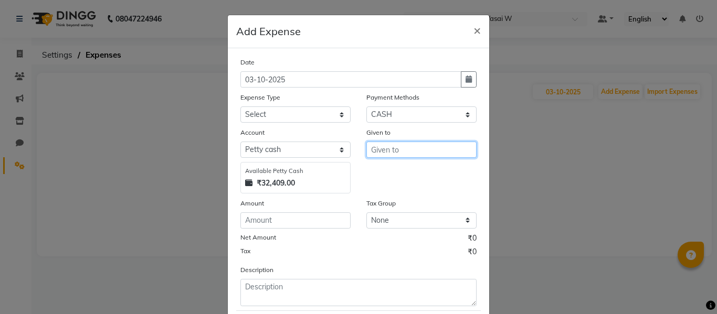
click at [374, 146] on input "text" at bounding box center [421, 150] width 110 height 16
type input "[PERSON_NAME] for pimpl powder"
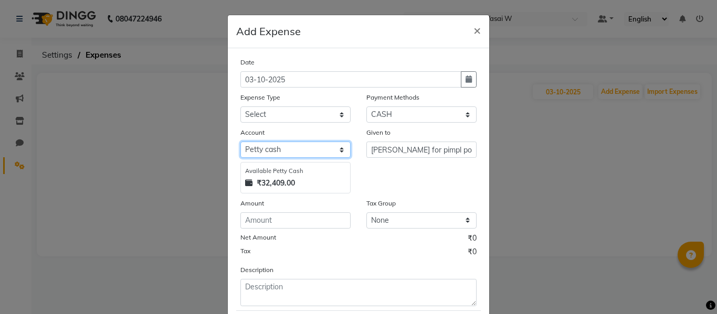
click at [324, 155] on select "Select [PERSON_NAME] cash Default account" at bounding box center [295, 150] width 110 height 16
select select "7219"
click at [240, 142] on select "Select [PERSON_NAME] cash Default account" at bounding box center [295, 150] width 110 height 16
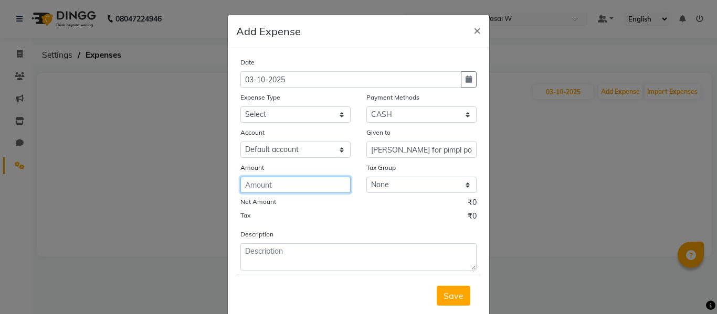
click at [298, 186] on input "number" at bounding box center [295, 185] width 110 height 16
type input "90"
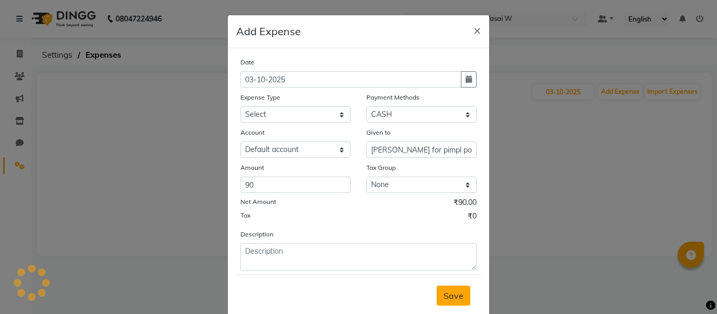
click at [446, 291] on span "Save" at bounding box center [454, 296] width 20 height 10
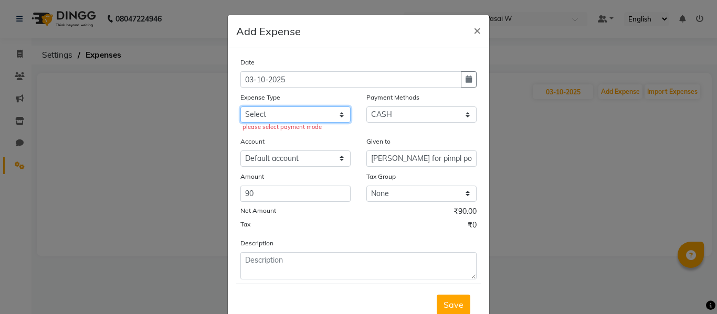
click at [339, 120] on select "Select Advance Salary Bank charges Car maintenance Cash transfer to bank Cash t…" at bounding box center [295, 115] width 110 height 16
select select "22106"
click at [240, 107] on select "Select Advance Salary Bank charges Car maintenance Cash transfer to bank Cash t…" at bounding box center [295, 115] width 110 height 16
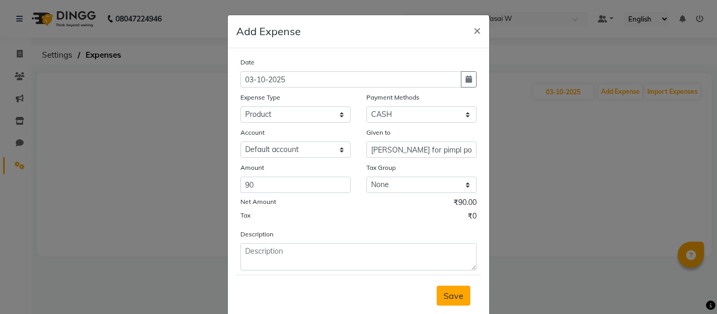
click at [448, 298] on span "Save" at bounding box center [454, 296] width 20 height 10
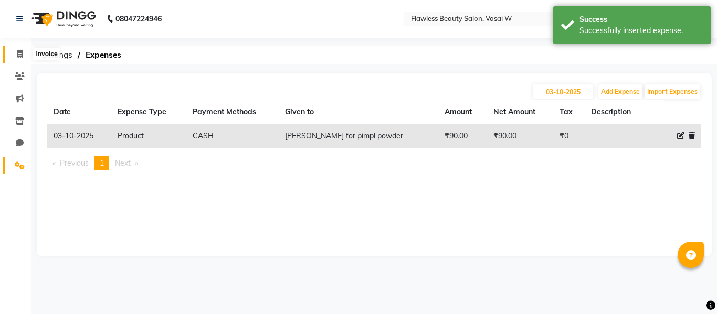
click at [22, 56] on icon at bounding box center [20, 54] width 6 height 8
select select "8090"
select select "service"
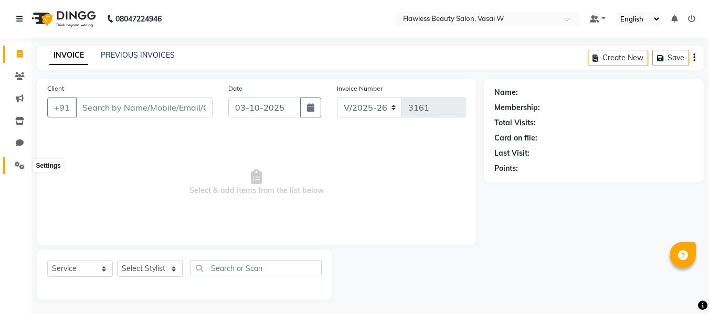
click at [16, 169] on icon at bounding box center [20, 166] width 10 height 8
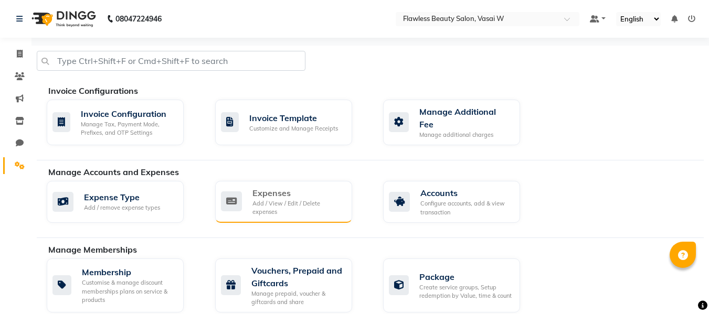
click at [284, 195] on div "Expenses" at bounding box center [297, 193] width 91 height 13
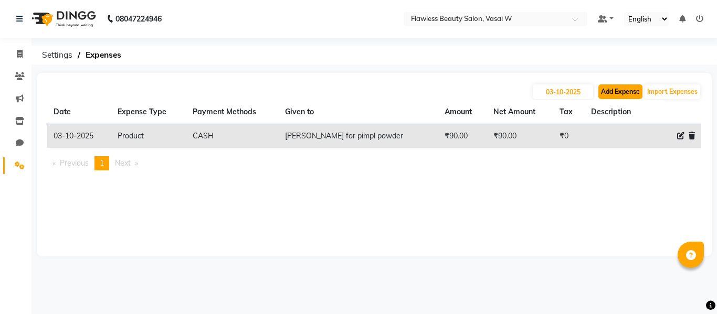
click at [618, 90] on button "Add Expense" at bounding box center [620, 92] width 44 height 15
select select "1"
select select "7218"
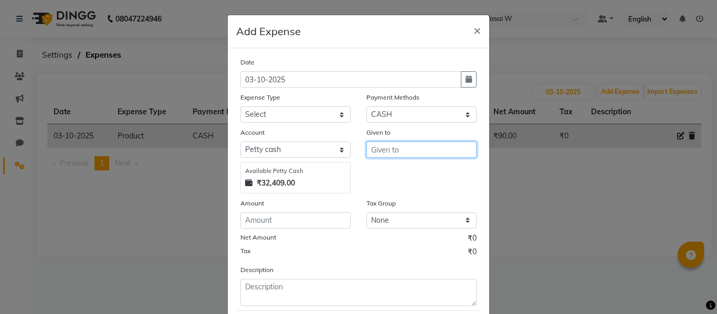
click at [385, 148] on input "text" at bounding box center [421, 150] width 110 height 16
type input "clients water bottle"
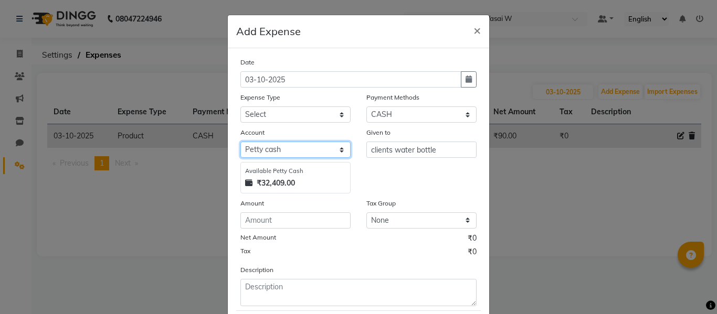
click at [303, 154] on select "Select [PERSON_NAME] cash Default account" at bounding box center [295, 150] width 110 height 16
select select "7219"
click at [240, 142] on select "Select [PERSON_NAME] cash Default account" at bounding box center [295, 150] width 110 height 16
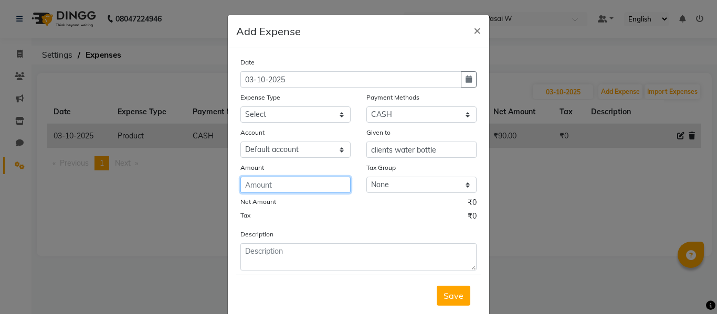
click at [330, 184] on input "number" at bounding box center [295, 185] width 110 height 16
type input "1070"
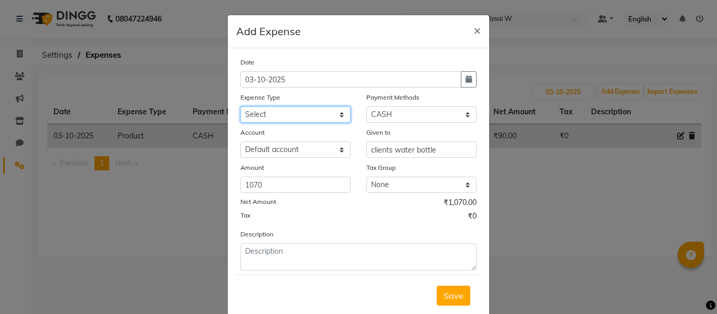
click at [307, 114] on select "Select Advance Salary Bank charges Car maintenance Cash transfer to bank Cash t…" at bounding box center [295, 115] width 110 height 16
select select "22116"
click at [240, 107] on select "Select Advance Salary Bank charges Car maintenance Cash transfer to bank Cash t…" at bounding box center [295, 115] width 110 height 16
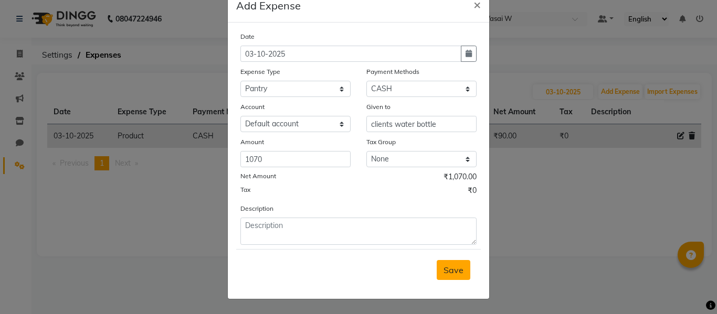
click at [444, 265] on span "Save" at bounding box center [454, 270] width 20 height 10
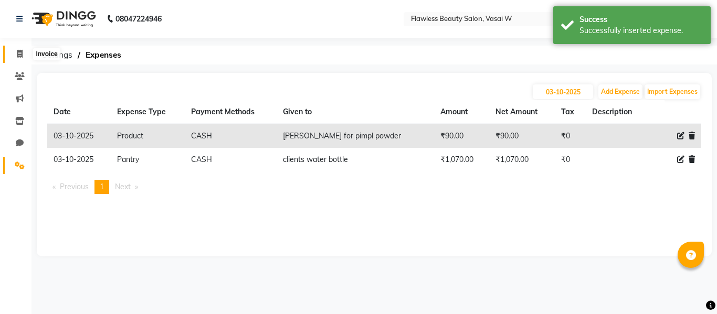
click at [22, 54] on icon at bounding box center [20, 54] width 6 height 8
select select "8090"
select select "service"
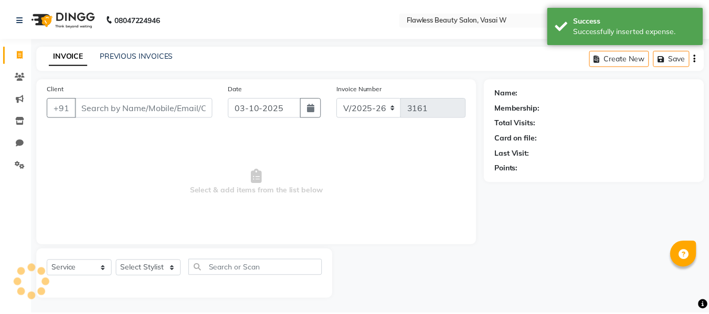
scroll to position [1, 0]
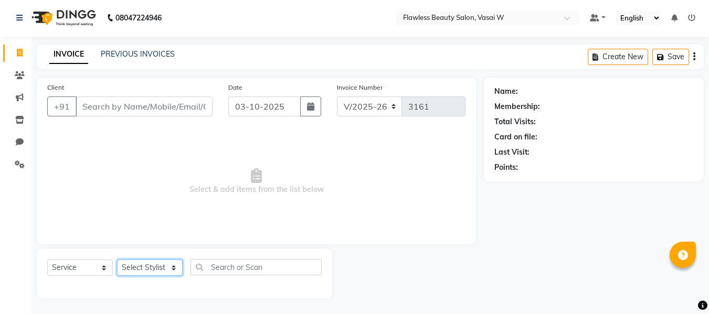
click at [152, 267] on select "Select Stylist [PERSON_NAME] [PERSON_NAME] [PERSON_NAME] maam Nisha Pari [PERSO…" at bounding box center [150, 268] width 66 height 16
click at [140, 263] on select "Select Stylist [PERSON_NAME] [PERSON_NAME] [PERSON_NAME] maam Nisha Pari [PERSO…" at bounding box center [150, 268] width 66 height 16
select select "76405"
click at [117, 260] on select "Select Stylist [PERSON_NAME] [PERSON_NAME] [PERSON_NAME] maam Nisha Pari [PERSO…" at bounding box center [150, 268] width 66 height 16
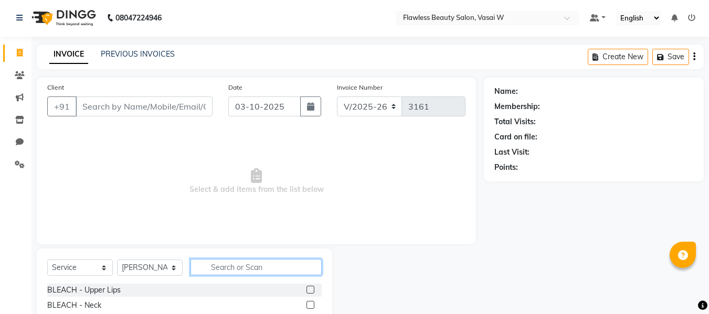
click at [237, 265] on input "text" at bounding box center [256, 267] width 131 height 16
type input "full wax"
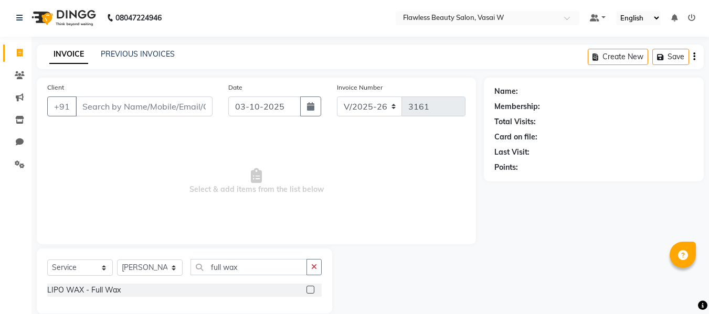
click at [313, 290] on label at bounding box center [311, 290] width 8 height 8
click at [313, 290] on input "checkbox" at bounding box center [310, 290] width 7 height 7
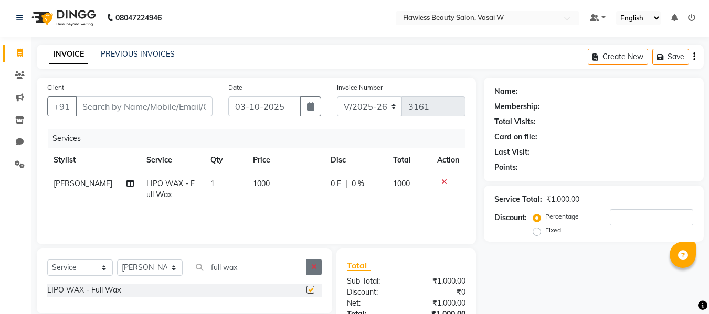
checkbox input "false"
click at [315, 266] on icon "button" at bounding box center [314, 266] width 6 height 7
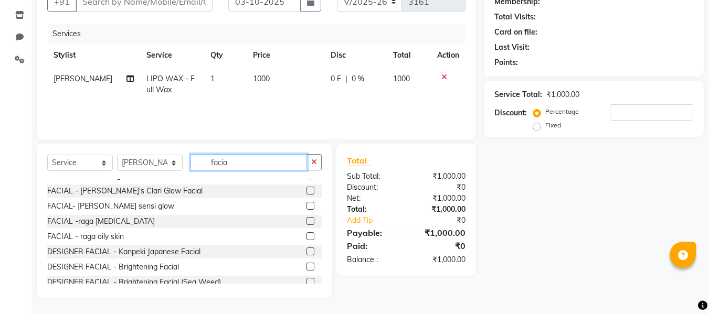
scroll to position [119, 0]
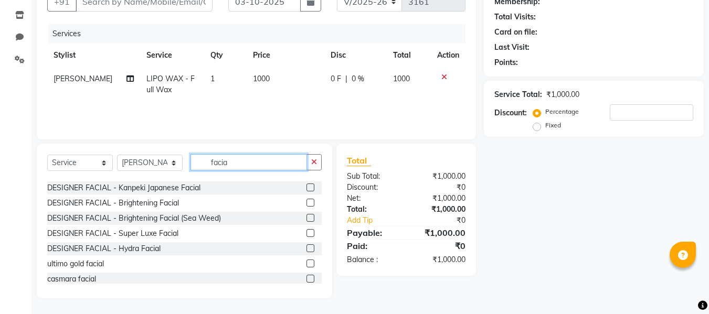
type input "facia"
click at [307, 219] on label at bounding box center [311, 218] width 8 height 8
click at [307, 219] on input "checkbox" at bounding box center [310, 218] width 7 height 7
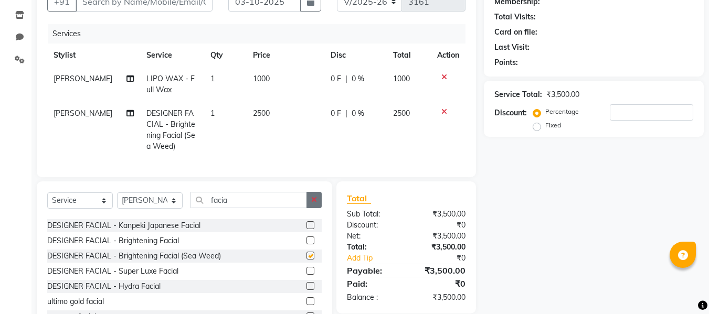
checkbox input "false"
click at [318, 203] on button "button" at bounding box center [314, 200] width 15 height 16
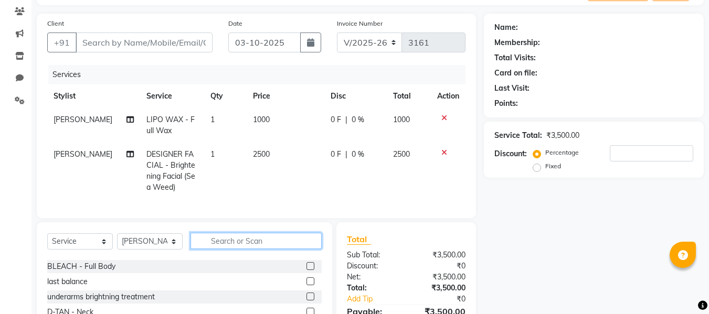
scroll to position [0, 0]
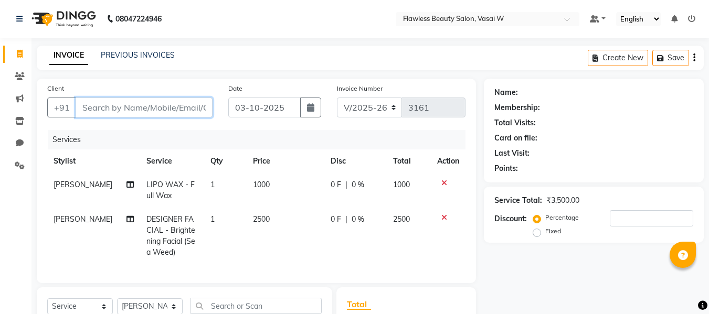
click at [182, 107] on input "Client" at bounding box center [144, 108] width 137 height 20
type input "s"
type input "0"
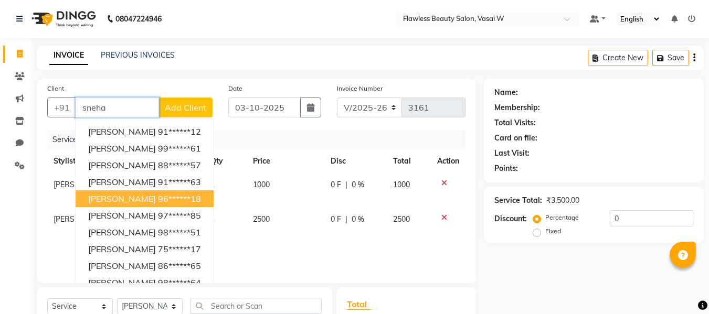
click at [138, 198] on span "[PERSON_NAME]" at bounding box center [122, 199] width 68 height 10
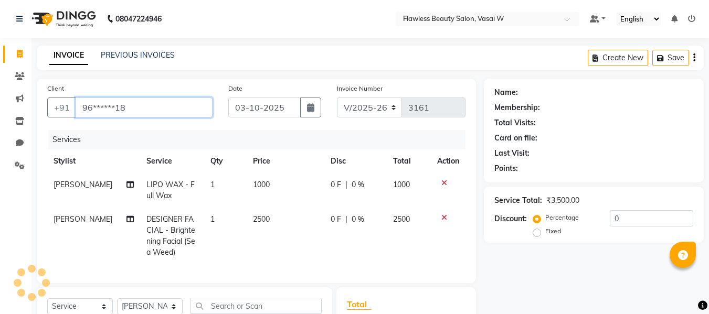
type input "96******18"
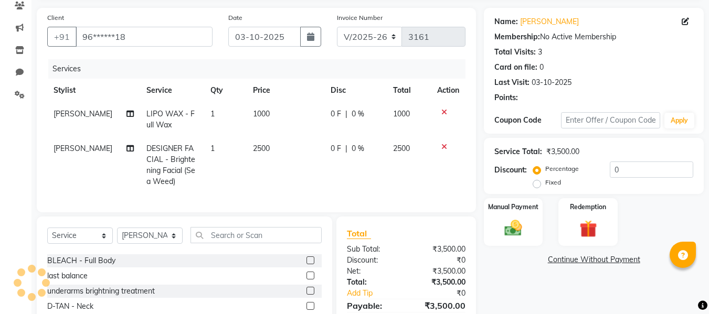
scroll to position [152, 0]
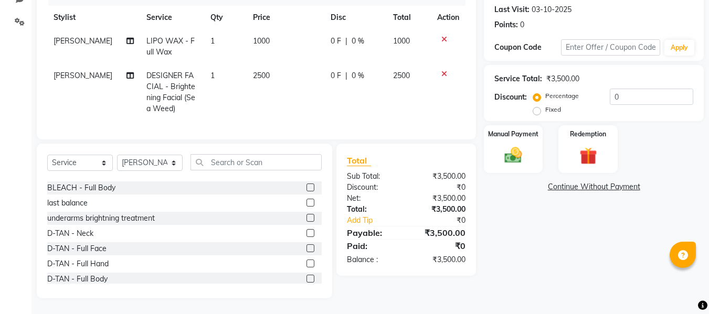
click at [402, 174] on div "Sub Total:" at bounding box center [372, 176] width 67 height 11
click at [507, 150] on img at bounding box center [513, 155] width 29 height 21
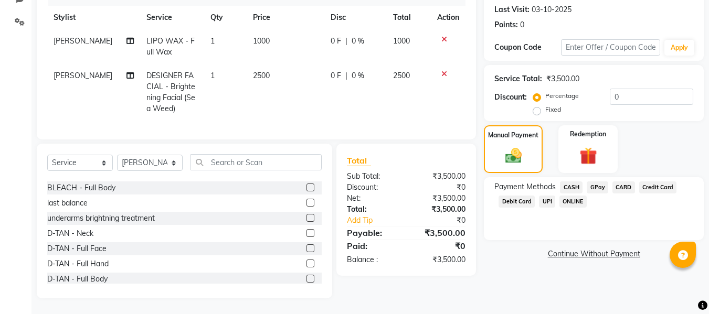
click at [574, 182] on span "CASH" at bounding box center [571, 188] width 23 height 12
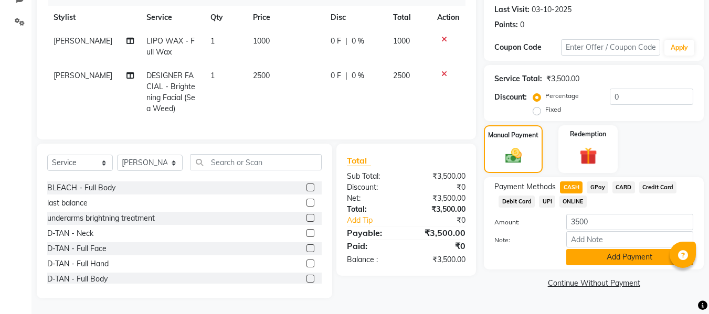
click at [579, 249] on button "Add Payment" at bounding box center [629, 257] width 127 height 16
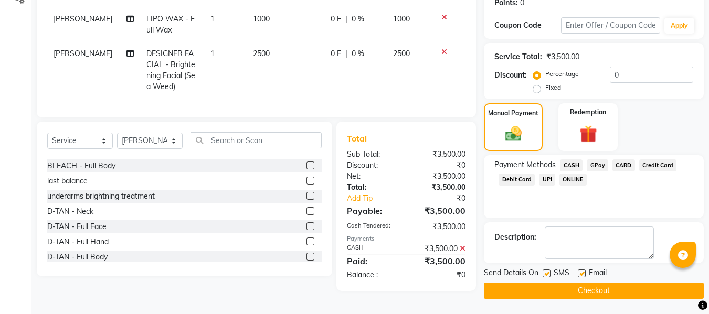
scroll to position [166, 0]
click at [582, 272] on label at bounding box center [582, 273] width 8 height 8
click at [582, 272] on input "checkbox" at bounding box center [581, 273] width 7 height 7
checkbox input "false"
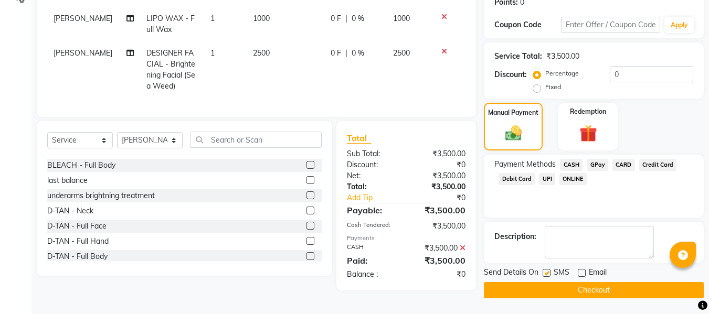
click at [546, 271] on label at bounding box center [547, 273] width 8 height 8
click at [546, 271] on input "checkbox" at bounding box center [546, 273] width 7 height 7
checkbox input "false"
click at [545, 286] on button "Checkout" at bounding box center [594, 290] width 220 height 16
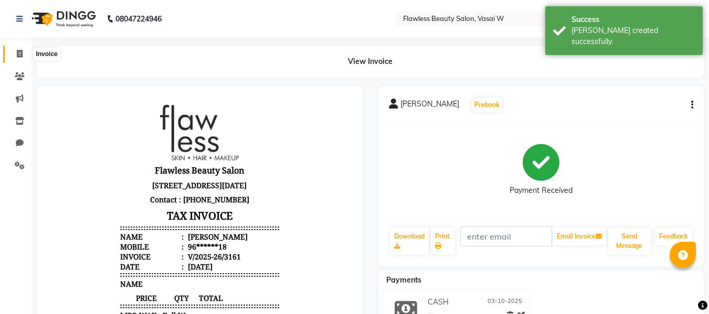
click at [20, 57] on icon at bounding box center [20, 54] width 6 height 8
select select "8090"
select select "service"
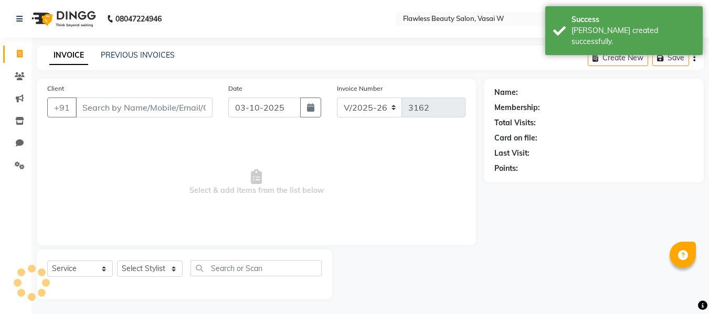
scroll to position [1, 0]
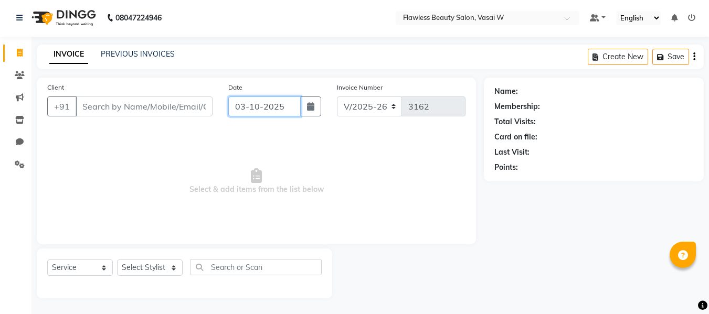
click at [241, 112] on input "03-10-2025" at bounding box center [264, 107] width 72 height 20
select select "10"
select select "2025"
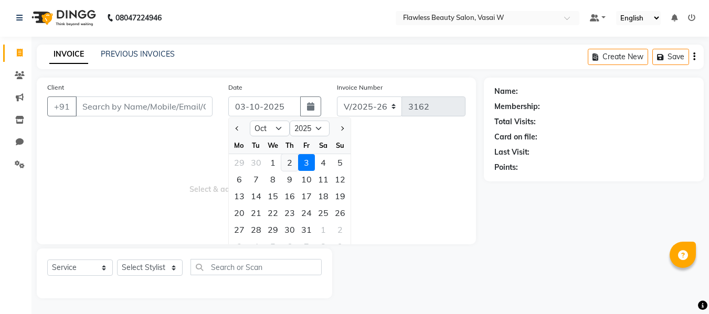
click at [289, 159] on div "2" at bounding box center [289, 162] width 17 height 17
type input "02-10-2025"
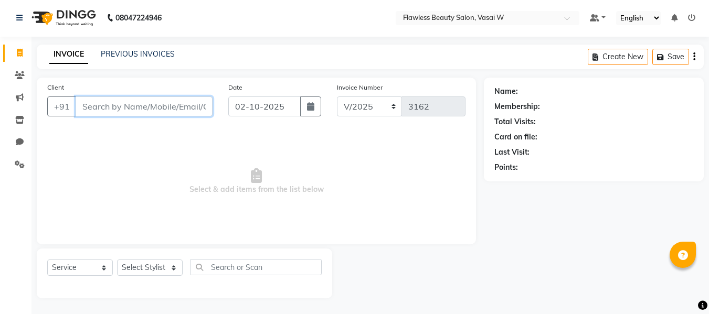
click at [184, 103] on input "Client" at bounding box center [144, 107] width 137 height 20
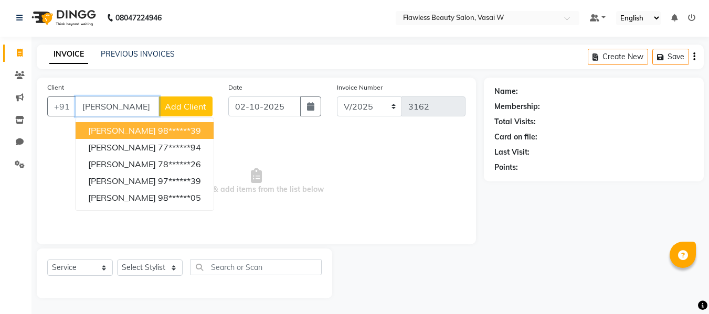
click at [180, 127] on ngb-highlight "98******39" at bounding box center [179, 130] width 43 height 10
type input "98******39"
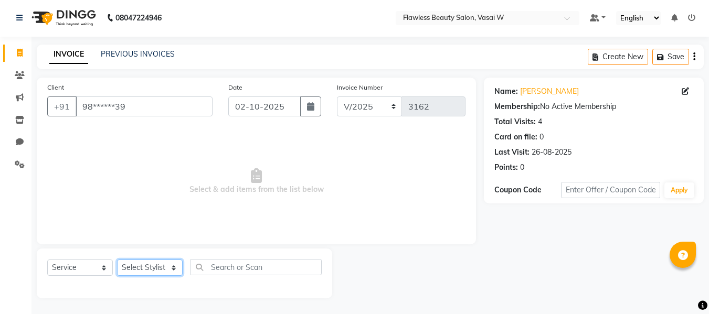
click at [143, 264] on select "Select Stylist [PERSON_NAME] [PERSON_NAME] [PERSON_NAME] maam Nisha Pari [PERSO…" at bounding box center [150, 268] width 66 height 16
select select "76404"
click at [117, 260] on select "Select Stylist [PERSON_NAME] [PERSON_NAME] [PERSON_NAME] maam Nisha Pari [PERSO…" at bounding box center [150, 268] width 66 height 16
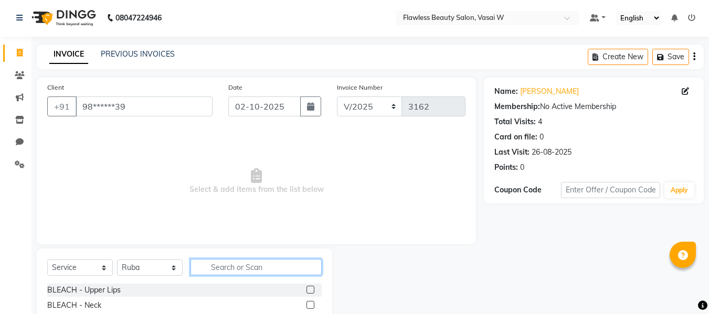
click at [205, 268] on input "text" at bounding box center [256, 267] width 131 height 16
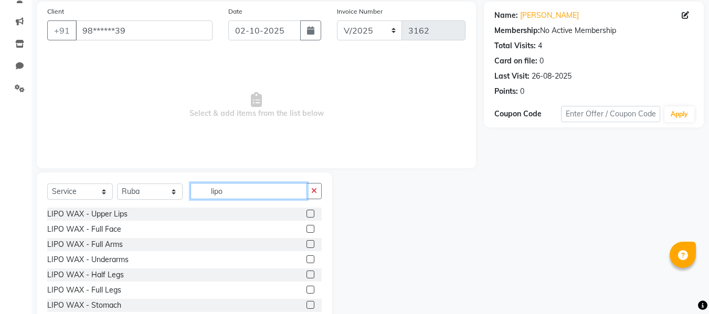
scroll to position [79, 0]
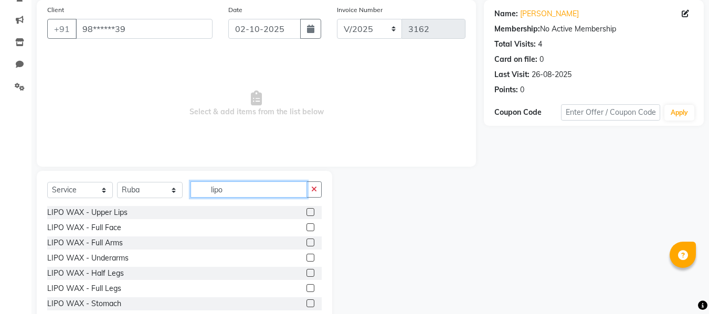
type input "lipo"
click at [307, 242] on label at bounding box center [311, 243] width 8 height 8
click at [307, 242] on input "checkbox" at bounding box center [310, 243] width 7 height 7
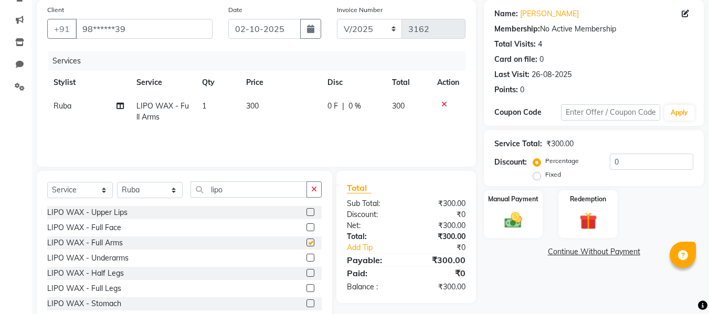
checkbox input "false"
click at [307, 258] on label at bounding box center [311, 258] width 8 height 8
click at [307, 258] on input "checkbox" at bounding box center [310, 258] width 7 height 7
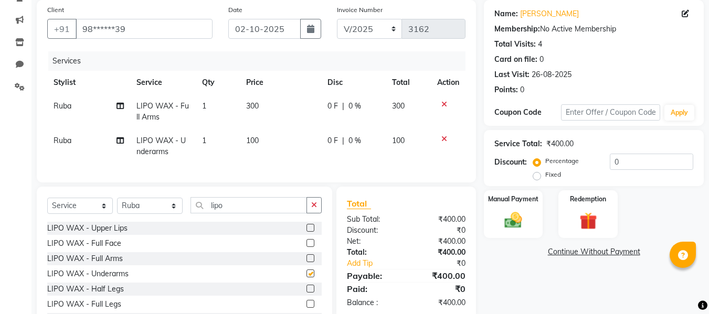
checkbox input "false"
click at [312, 209] on icon "button" at bounding box center [314, 205] width 6 height 7
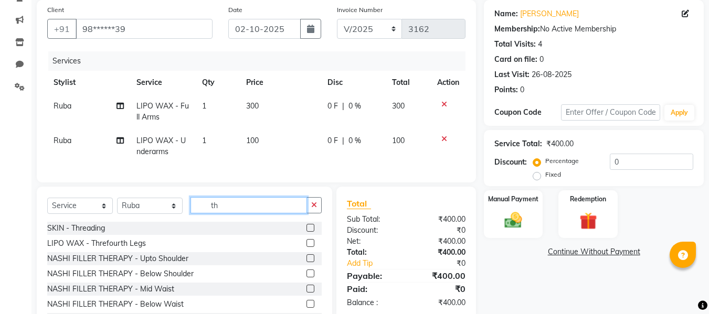
type input "th"
click at [307, 232] on label at bounding box center [311, 228] width 8 height 8
click at [307, 232] on input "checkbox" at bounding box center [310, 228] width 7 height 7
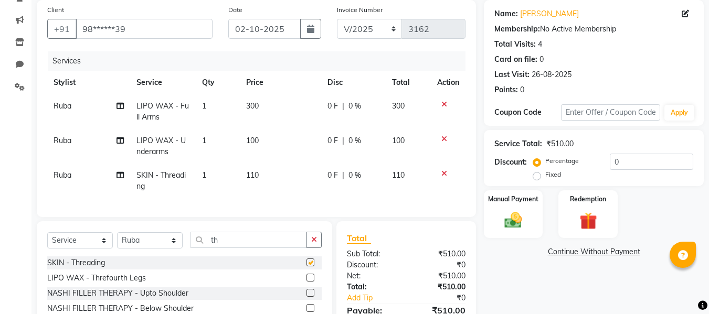
checkbox input "false"
click at [267, 173] on td "110" at bounding box center [280, 181] width 81 height 35
select select "76404"
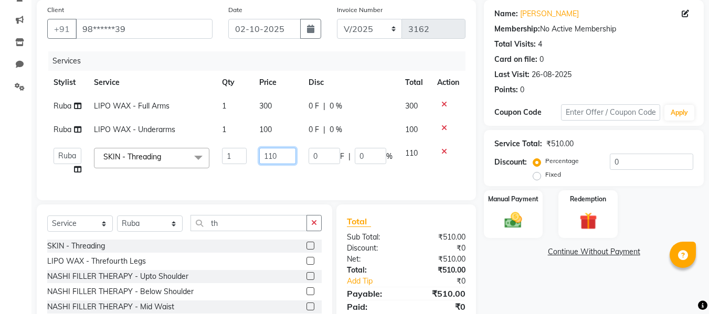
click at [283, 160] on input "110" at bounding box center [277, 156] width 36 height 16
type input "160"
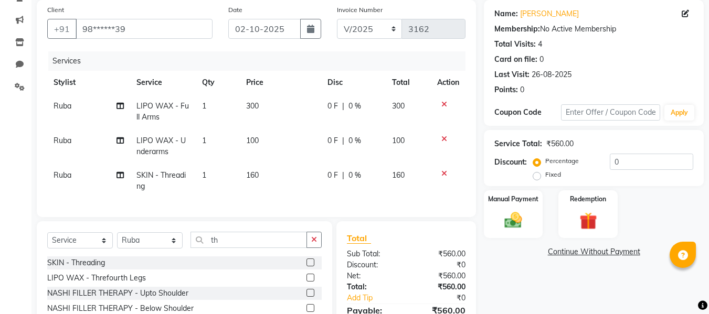
click at [388, 240] on div "Total Sub Total: ₹560.00 Discount: ₹0 Net: ₹560.00 Total: ₹560.00 Add Tip ₹0 Pa…" at bounding box center [406, 287] width 119 height 111
click at [261, 171] on td "160" at bounding box center [280, 181] width 81 height 35
select select "76404"
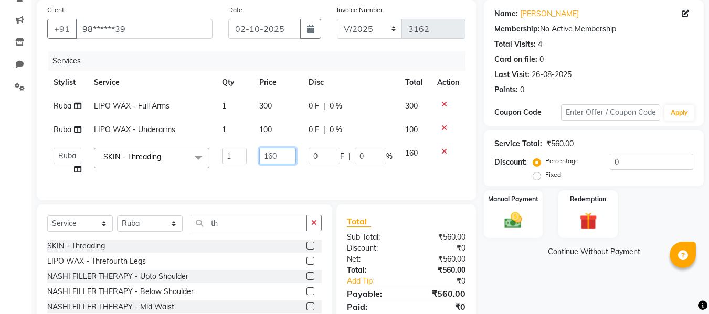
click at [283, 159] on input "160" at bounding box center [277, 156] width 36 height 16
type input "170"
click at [394, 247] on div "Total Sub Total: ₹560.00 Discount: ₹0 Net: ₹560.00 Total: ₹560.00 Add Tip ₹0 Pa…" at bounding box center [406, 270] width 119 height 111
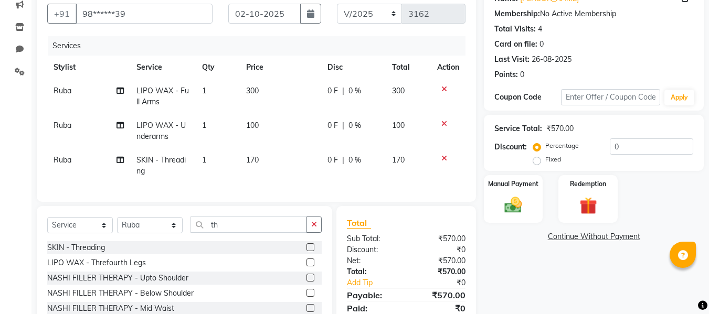
scroll to position [104, 0]
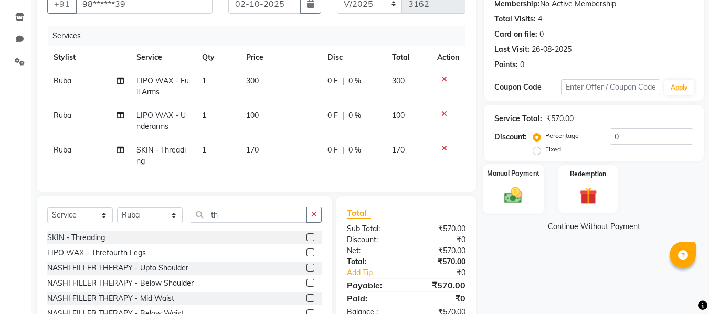
click at [494, 204] on div "Manual Payment" at bounding box center [513, 189] width 61 height 50
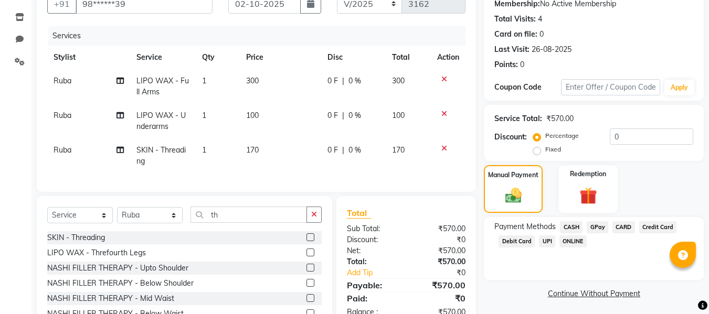
click at [598, 227] on span "GPay" at bounding box center [598, 228] width 22 height 12
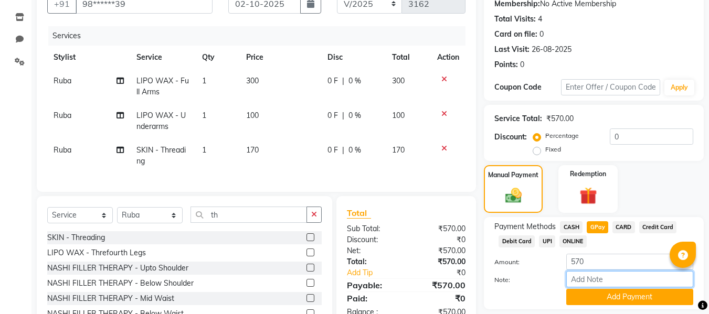
click at [586, 274] on input "Note:" at bounding box center [629, 279] width 127 height 16
type input "Gpay"
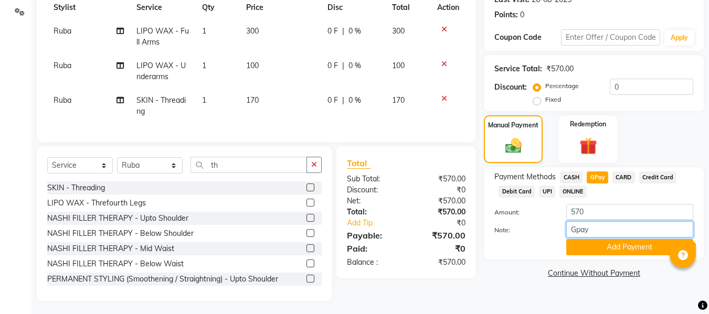
scroll to position [164, 0]
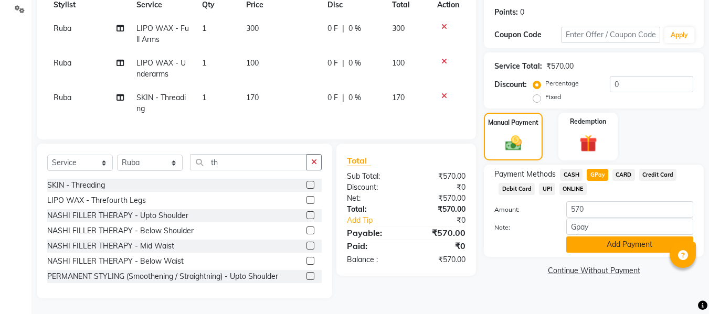
click at [598, 237] on button "Add Payment" at bounding box center [629, 245] width 127 height 16
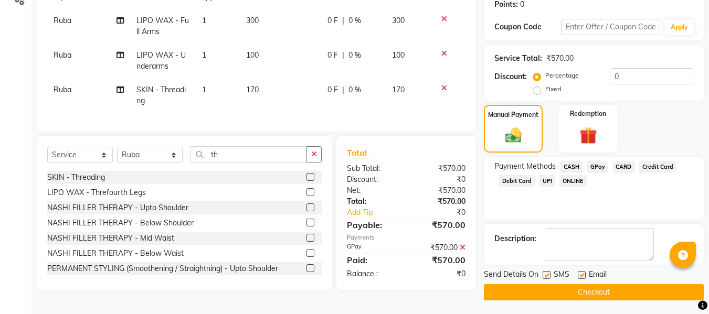
scroll to position [166, 0]
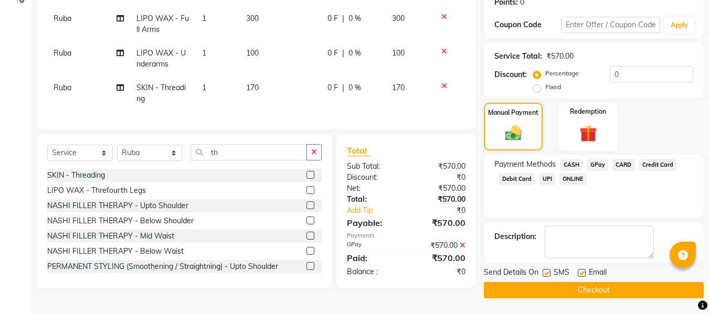
click at [581, 272] on label at bounding box center [582, 273] width 8 height 8
click at [581, 272] on input "checkbox" at bounding box center [581, 273] width 7 height 7
checkbox input "false"
click at [547, 273] on label at bounding box center [547, 273] width 8 height 8
click at [547, 273] on input "checkbox" at bounding box center [546, 273] width 7 height 7
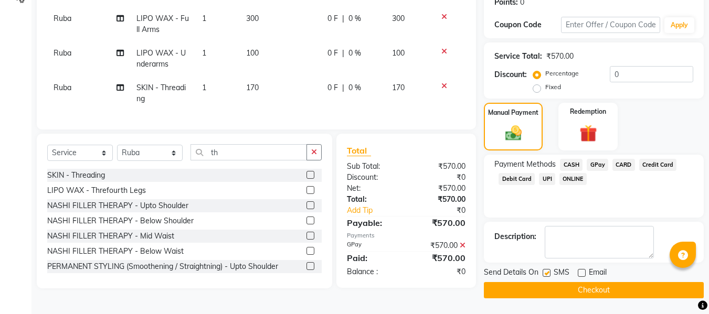
checkbox input "false"
click at [524, 292] on button "Checkout" at bounding box center [594, 290] width 220 height 16
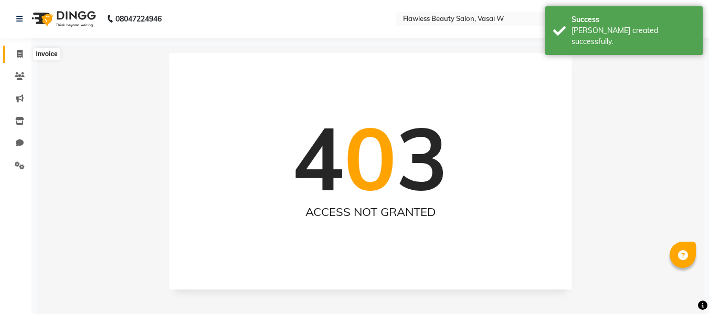
click at [22, 55] on icon at bounding box center [20, 54] width 6 height 8
select select "8090"
select select "service"
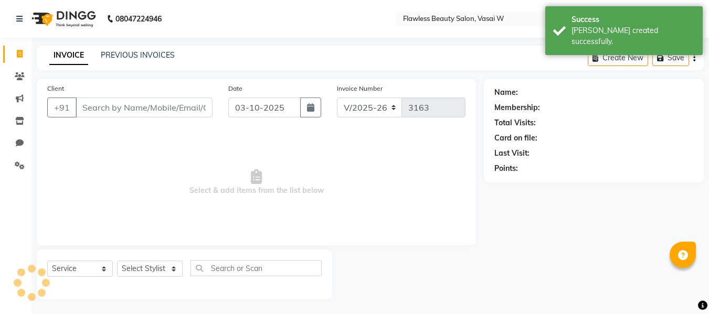
scroll to position [1, 0]
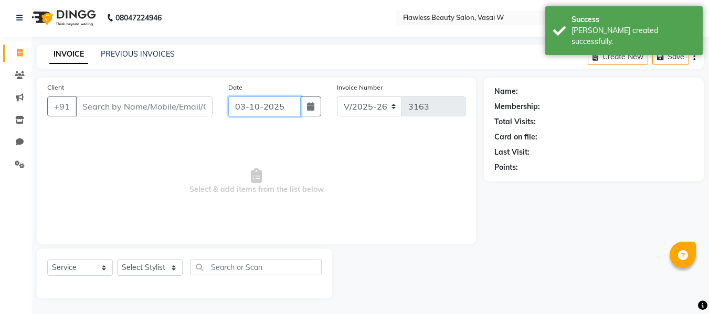
click at [293, 103] on input "03-10-2025" at bounding box center [264, 107] width 72 height 20
select select "10"
select select "2025"
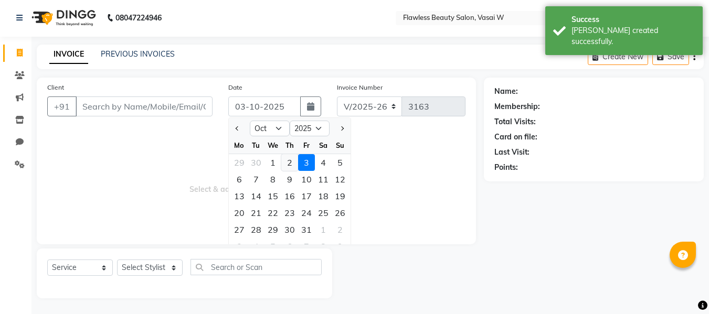
click at [290, 164] on div "2" at bounding box center [289, 162] width 17 height 17
type input "02-10-2025"
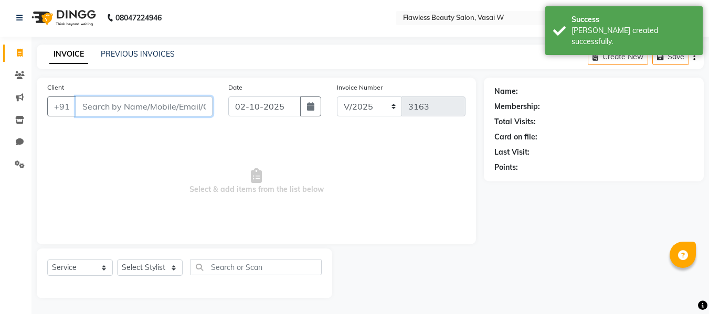
click at [157, 109] on input "Client" at bounding box center [144, 107] width 137 height 20
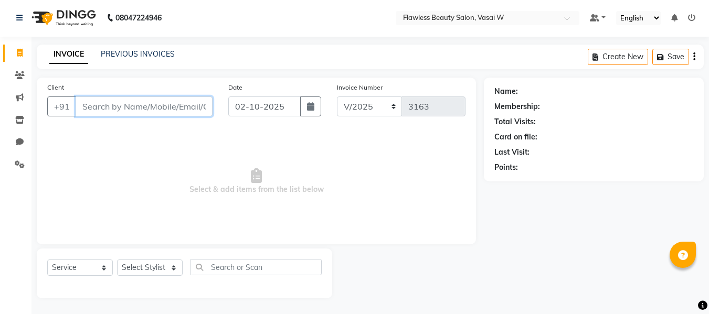
click at [198, 110] on input "Client" at bounding box center [144, 107] width 137 height 20
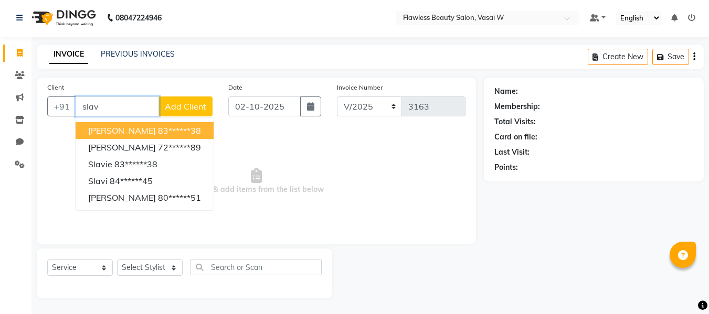
click at [185, 125] on ngb-highlight "83******38" at bounding box center [179, 130] width 43 height 10
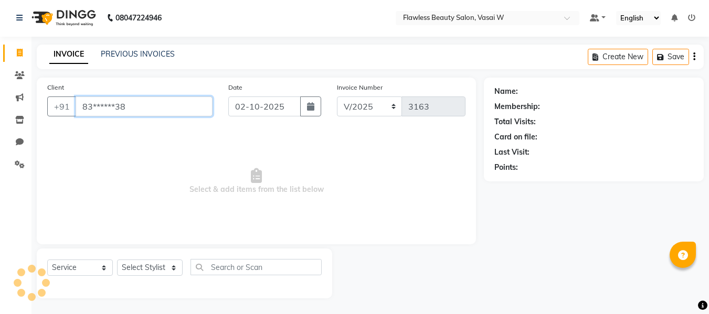
type input "83******38"
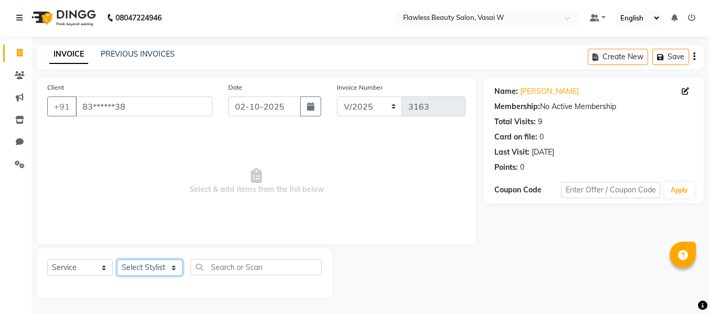
click at [151, 269] on select "Select Stylist [PERSON_NAME] [PERSON_NAME] [PERSON_NAME] maam Nisha Pari [PERSO…" at bounding box center [150, 268] width 66 height 16
select select "76408"
click at [117, 260] on select "Select Stylist [PERSON_NAME] [PERSON_NAME] [PERSON_NAME] maam Nisha Pari [PERSO…" at bounding box center [150, 268] width 66 height 16
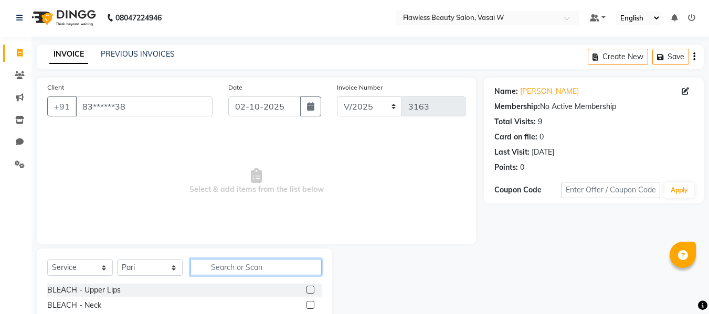
click at [215, 267] on input "text" at bounding box center [256, 267] width 131 height 16
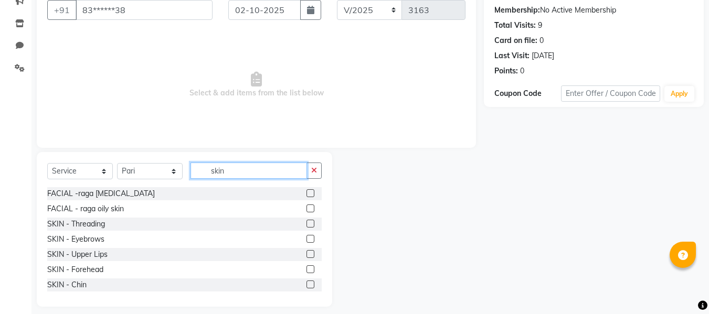
scroll to position [106, 0]
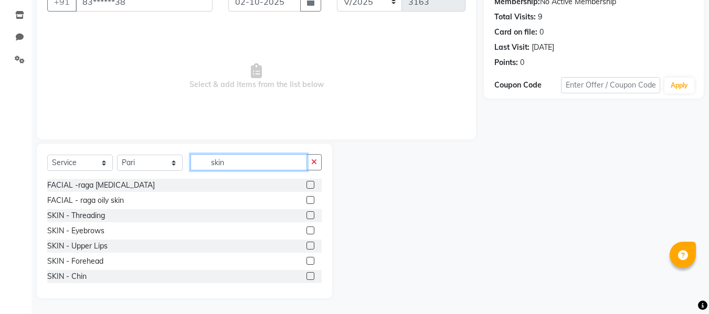
type input "skin"
click at [307, 245] on label at bounding box center [311, 246] width 8 height 8
click at [307, 245] on input "checkbox" at bounding box center [310, 246] width 7 height 7
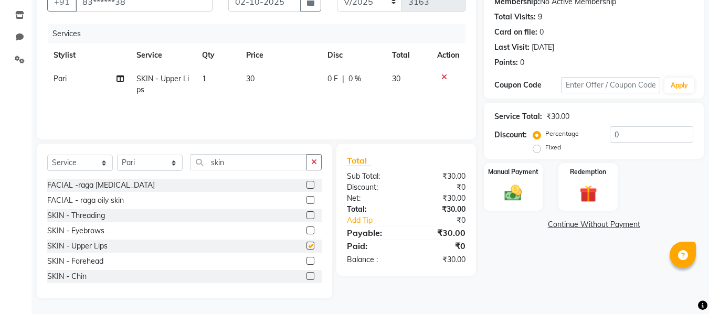
checkbox input "false"
click at [515, 194] on img at bounding box center [513, 193] width 29 height 21
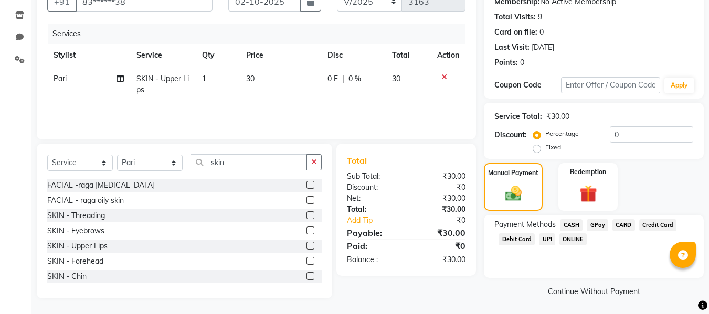
click at [597, 227] on span "GPay" at bounding box center [598, 225] width 22 height 12
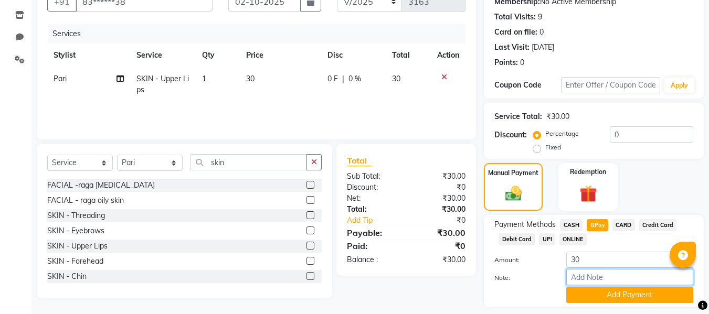
click at [585, 272] on input "Note:" at bounding box center [629, 277] width 127 height 16
type input "Gpay"
click at [585, 289] on button "Add Payment" at bounding box center [629, 295] width 127 height 16
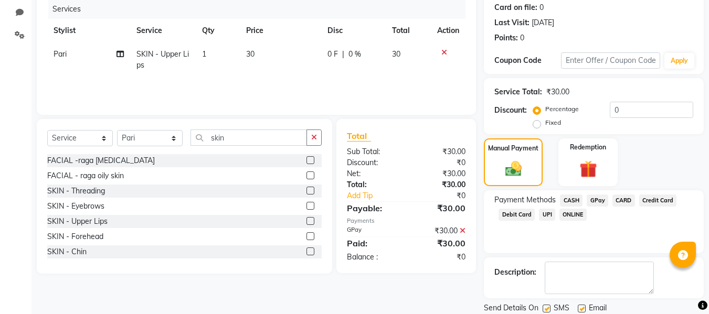
scroll to position [166, 0]
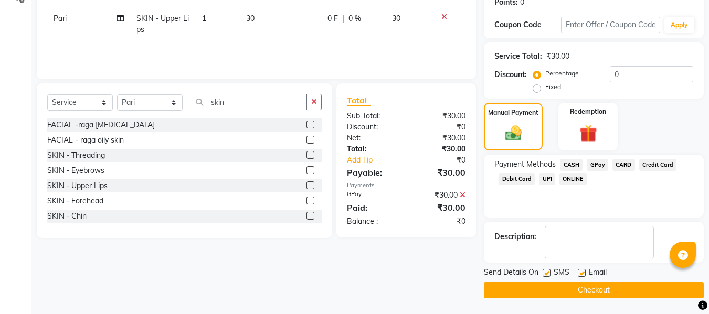
click at [584, 273] on label at bounding box center [582, 273] width 8 height 8
click at [584, 273] on input "checkbox" at bounding box center [581, 273] width 7 height 7
checkbox input "false"
click at [547, 273] on label at bounding box center [547, 273] width 8 height 8
click at [547, 273] on input "checkbox" at bounding box center [546, 273] width 7 height 7
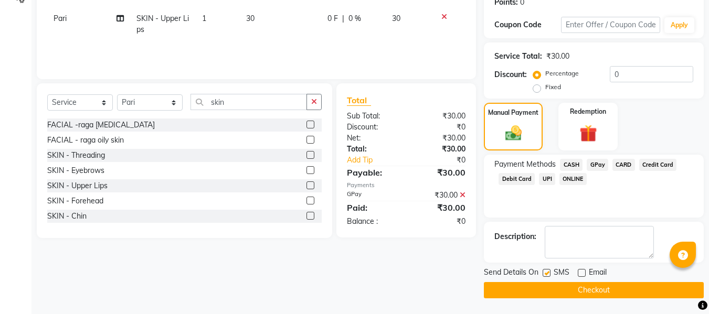
checkbox input "false"
click at [530, 288] on button "Checkout" at bounding box center [594, 290] width 220 height 16
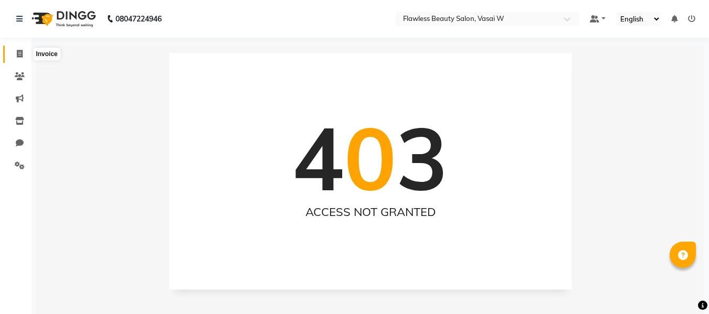
click at [16, 57] on span at bounding box center [19, 54] width 18 height 12
select select "8090"
select select "service"
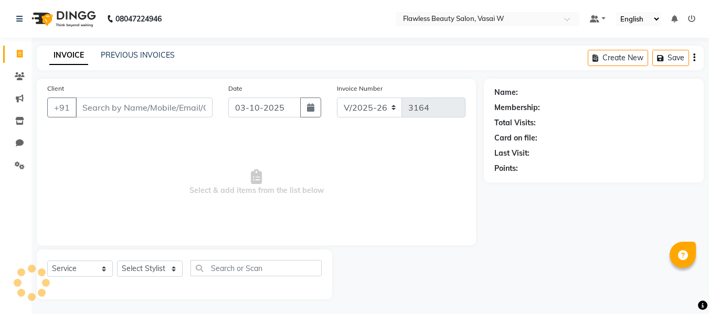
scroll to position [1, 0]
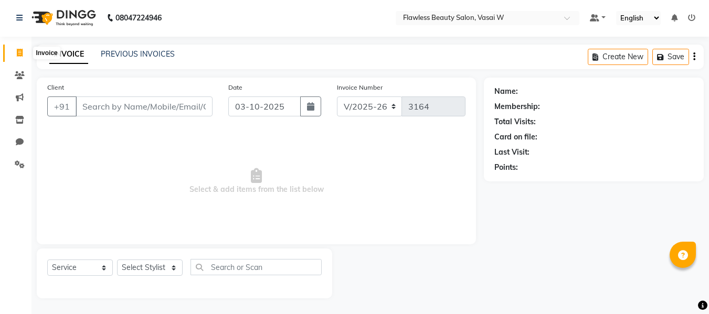
click at [24, 58] on span at bounding box center [19, 53] width 18 height 12
click at [87, 104] on input "Client" at bounding box center [144, 107] width 137 height 20
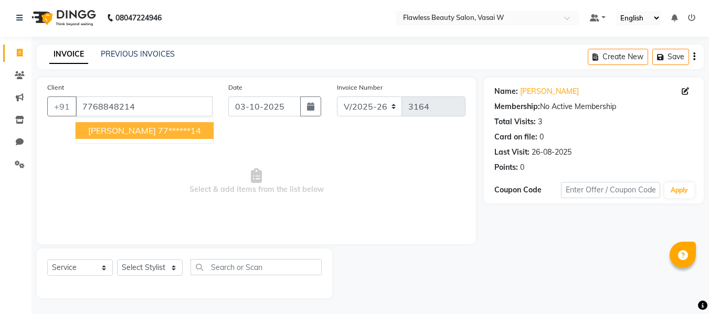
click at [107, 122] on button "[PERSON_NAME] 77******14" at bounding box center [145, 130] width 138 height 17
type input "77******14"
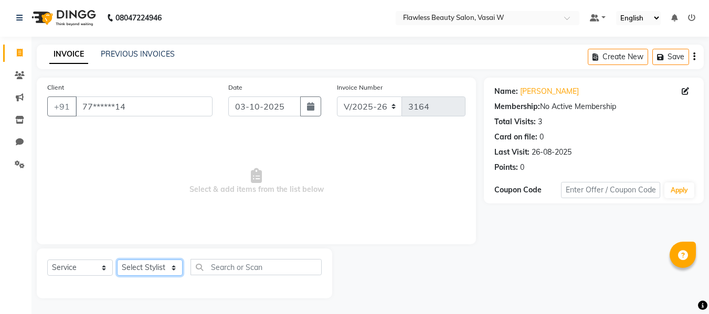
click at [157, 262] on select "Select Stylist [PERSON_NAME] [PERSON_NAME] [PERSON_NAME] maam Nisha Pari [PERSO…" at bounding box center [150, 268] width 66 height 16
select select "76407"
click at [117, 260] on select "Select Stylist [PERSON_NAME] [PERSON_NAME] [PERSON_NAME] maam Nisha Pari [PERSO…" at bounding box center [150, 268] width 66 height 16
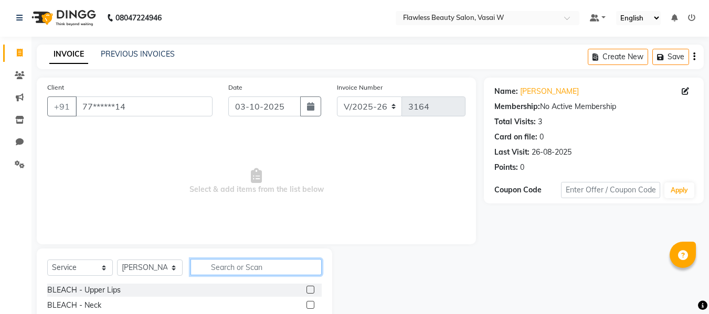
click at [255, 266] on input "text" at bounding box center [256, 267] width 131 height 16
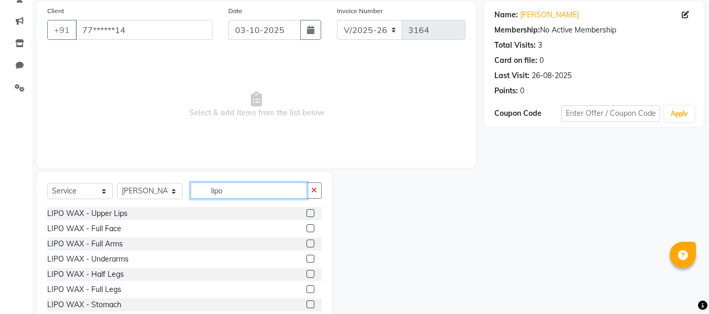
scroll to position [106, 0]
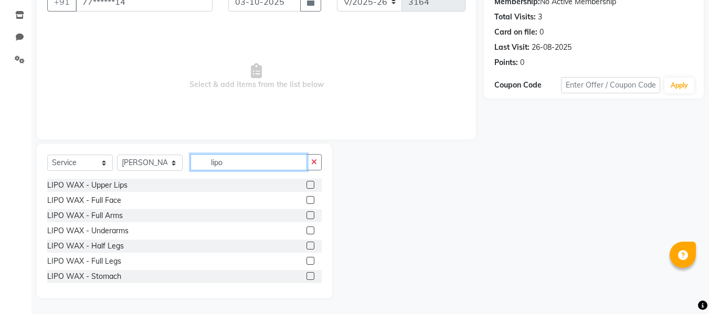
type input "lipo"
click at [307, 214] on label at bounding box center [311, 216] width 8 height 8
click at [307, 214] on input "checkbox" at bounding box center [310, 216] width 7 height 7
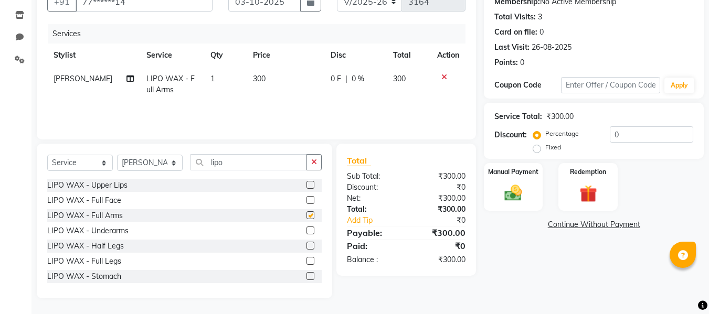
checkbox input "false"
click at [307, 232] on label at bounding box center [311, 231] width 8 height 8
click at [307, 232] on input "checkbox" at bounding box center [310, 231] width 7 height 7
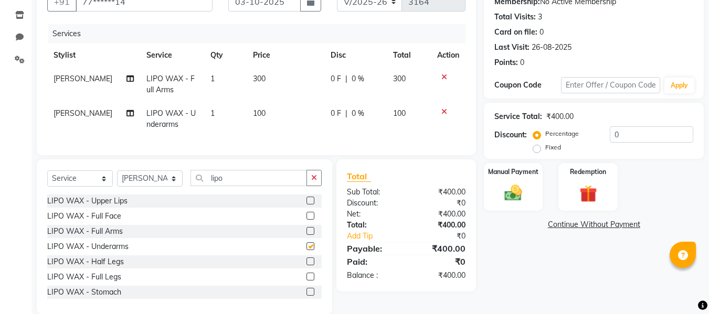
checkbox input "false"
click at [316, 182] on icon "button" at bounding box center [314, 177] width 6 height 7
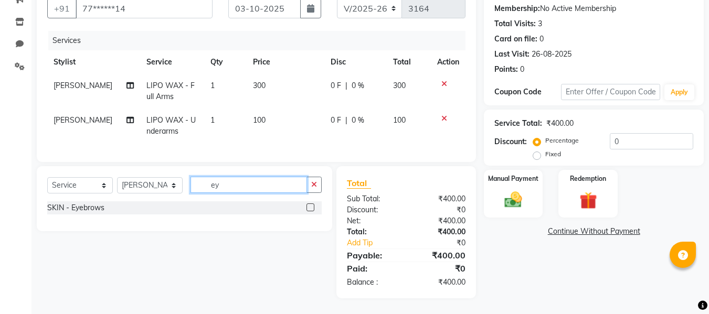
type input "ey"
click at [311, 205] on label at bounding box center [311, 208] width 8 height 8
click at [311, 205] on input "checkbox" at bounding box center [310, 208] width 7 height 7
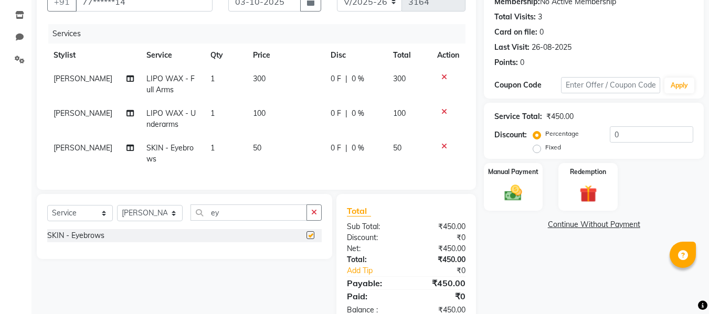
checkbox input "false"
click at [516, 189] on img at bounding box center [513, 193] width 29 height 21
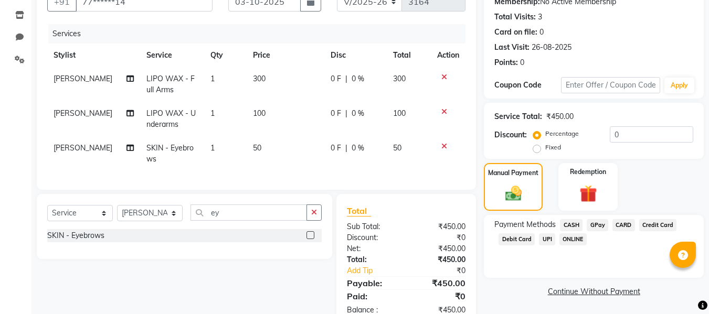
click at [593, 224] on span "GPay" at bounding box center [598, 225] width 22 height 12
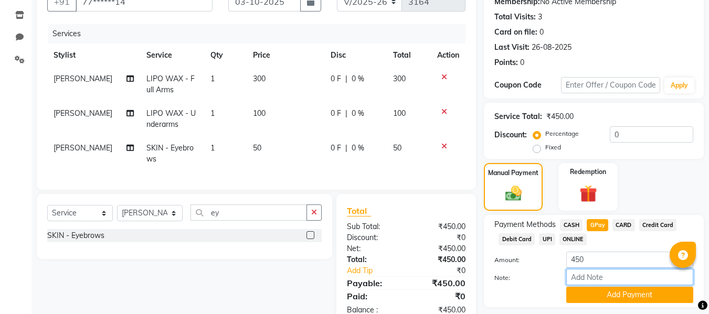
click at [581, 279] on input "Note:" at bounding box center [629, 277] width 127 height 16
type input "Gpay"
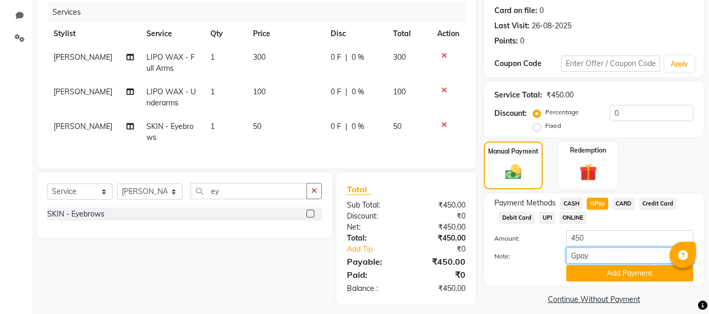
scroll to position [142, 0]
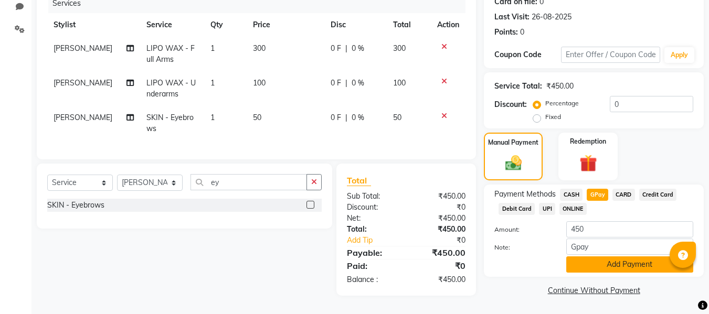
click at [582, 257] on button "Add Payment" at bounding box center [629, 265] width 127 height 16
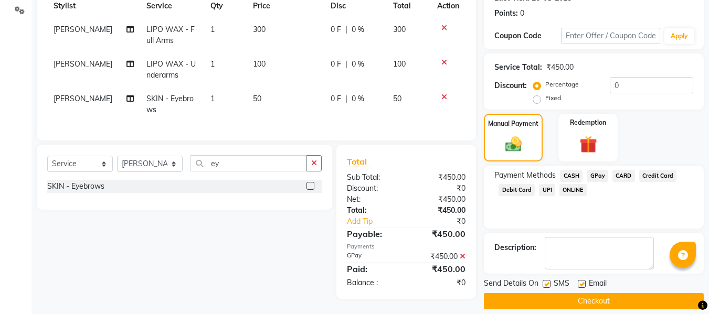
scroll to position [166, 0]
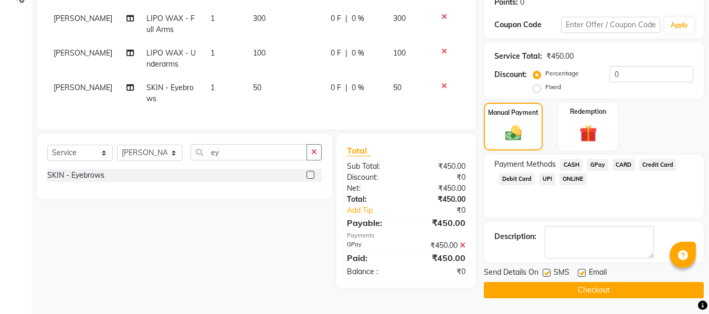
click at [581, 272] on label at bounding box center [582, 273] width 8 height 8
click at [581, 272] on input "checkbox" at bounding box center [581, 273] width 7 height 7
checkbox input "false"
click at [547, 272] on label at bounding box center [547, 273] width 8 height 8
click at [547, 272] on input "checkbox" at bounding box center [546, 273] width 7 height 7
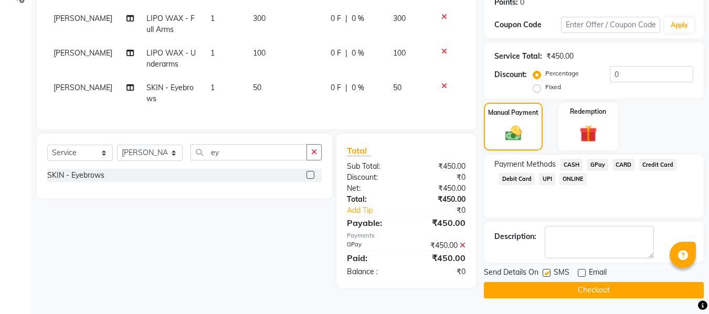
checkbox input "false"
click at [541, 288] on button "Checkout" at bounding box center [594, 290] width 220 height 16
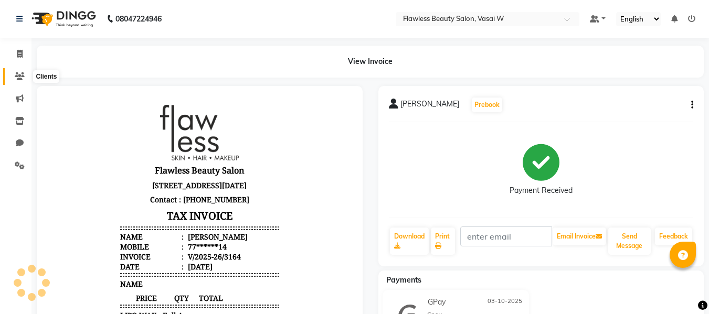
click at [22, 73] on icon at bounding box center [20, 76] width 10 height 8
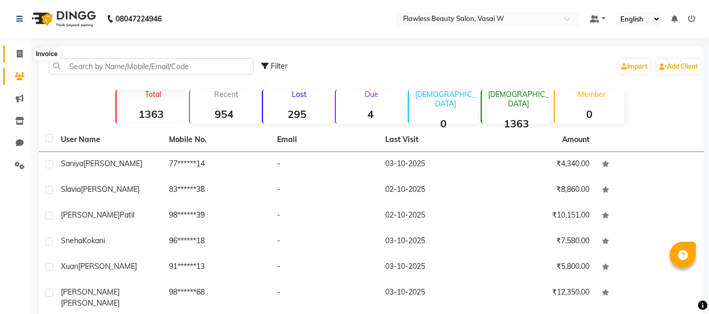
click at [23, 53] on span at bounding box center [19, 54] width 18 height 12
select select "8090"
select select "service"
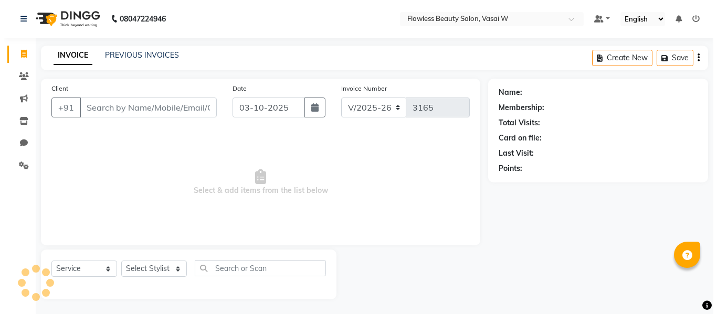
scroll to position [1, 0]
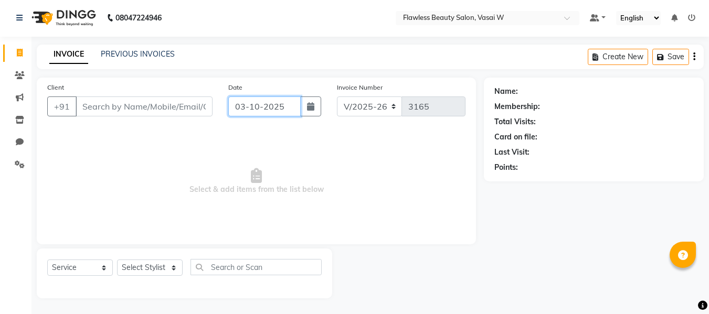
click at [251, 111] on input "03-10-2025" at bounding box center [264, 107] width 72 height 20
select select "10"
select select "2025"
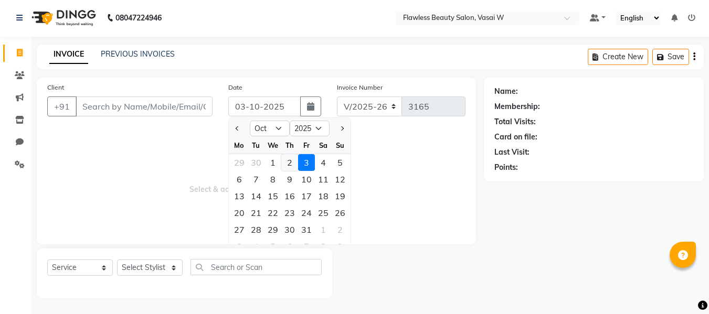
click at [285, 163] on div "2" at bounding box center [289, 162] width 17 height 17
type input "02-10-2025"
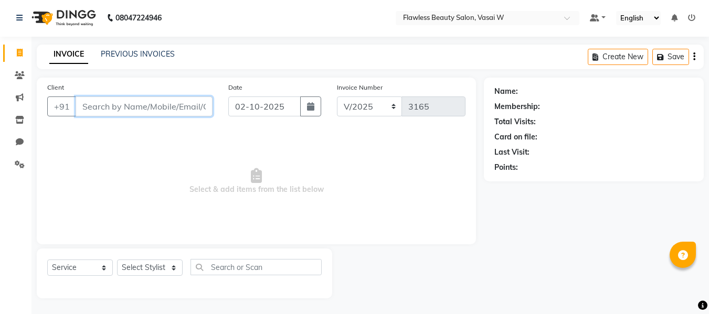
click at [99, 107] on input "Client" at bounding box center [144, 107] width 137 height 20
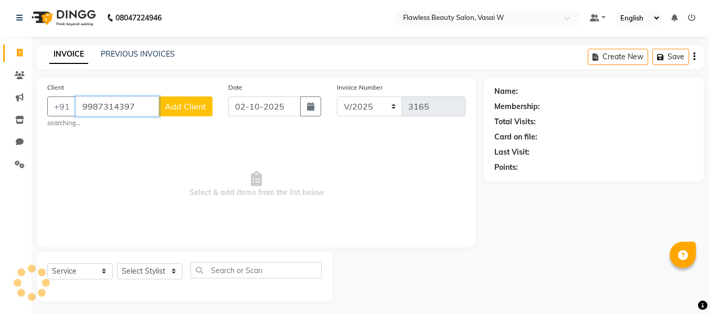
type input "9987314397"
click at [185, 107] on span "Add Client" at bounding box center [185, 106] width 41 height 10
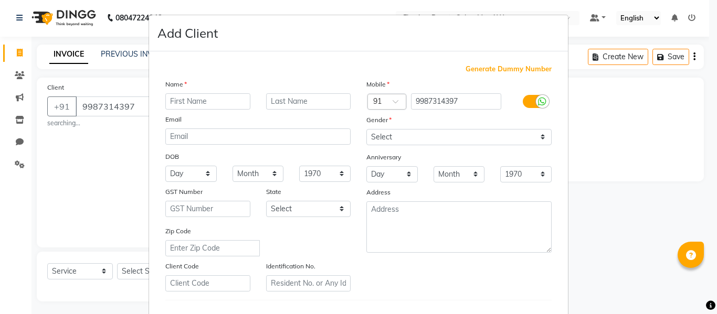
click at [185, 105] on input "text" at bounding box center [207, 101] width 85 height 16
type input "meena"
click at [397, 133] on select "Select [DEMOGRAPHIC_DATA] [DEMOGRAPHIC_DATA] Other Prefer Not To Say" at bounding box center [458, 137] width 185 height 16
select select "[DEMOGRAPHIC_DATA]"
click at [366, 129] on select "Select [DEMOGRAPHIC_DATA] [DEMOGRAPHIC_DATA] Other Prefer Not To Say" at bounding box center [458, 137] width 185 height 16
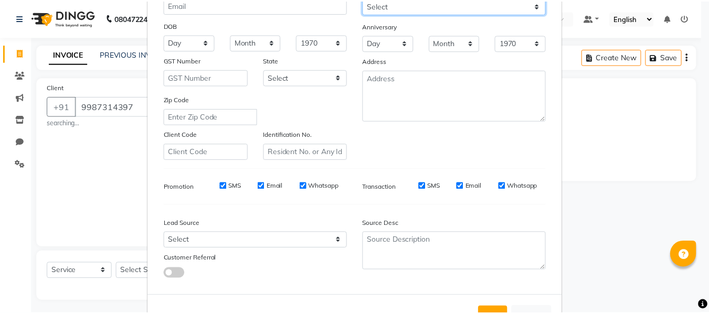
scroll to position [170, 0]
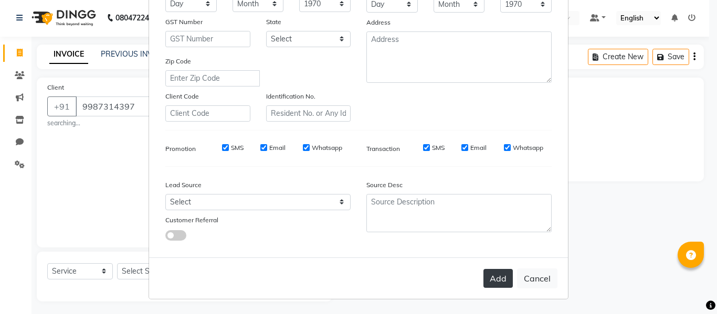
click at [493, 276] on button "Add" at bounding box center [497, 278] width 29 height 19
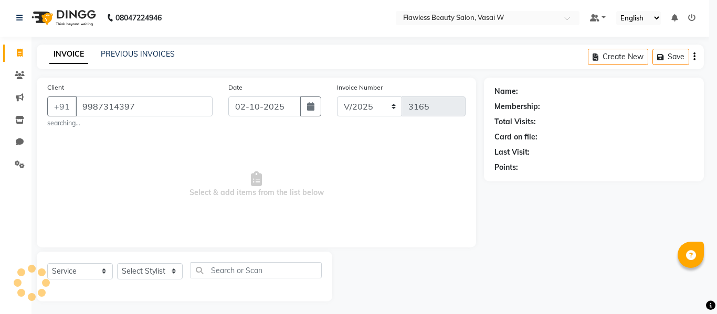
type input "99******97"
select select
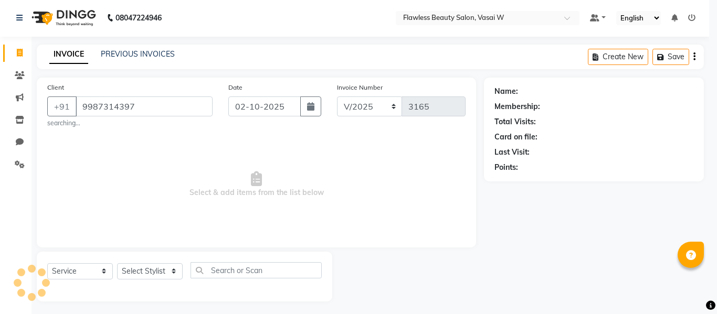
select select
checkbox input "false"
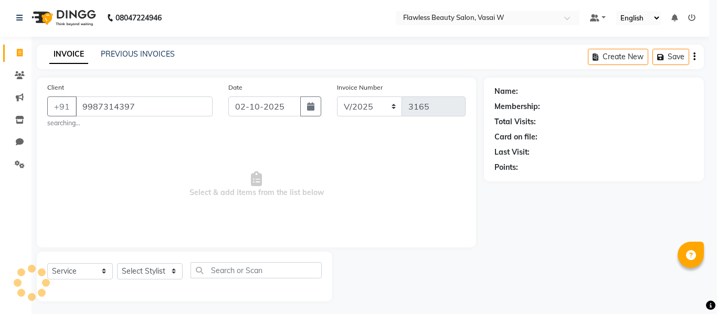
checkbox input "false"
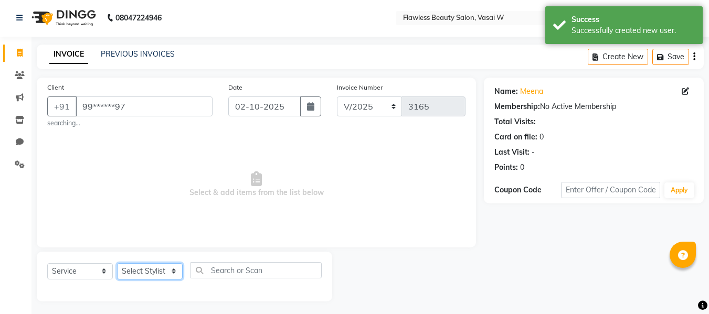
click at [159, 277] on select "Select Stylist [PERSON_NAME] [PERSON_NAME] [PERSON_NAME] maam Nisha Pari [PERSO…" at bounding box center [150, 271] width 66 height 16
select select "76407"
click at [117, 263] on select "Select Stylist [PERSON_NAME] [PERSON_NAME] [PERSON_NAME] maam Nisha Pari [PERSO…" at bounding box center [150, 271] width 66 height 16
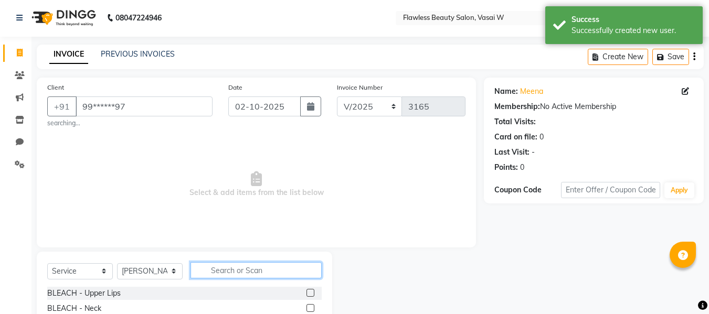
click at [269, 270] on input "text" at bounding box center [256, 270] width 131 height 16
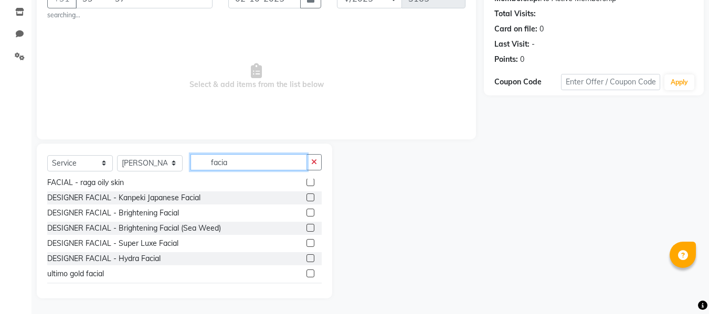
scroll to position [110, 0]
type input "facia"
click at [307, 244] on label at bounding box center [311, 243] width 8 height 8
click at [307, 244] on input "checkbox" at bounding box center [310, 243] width 7 height 7
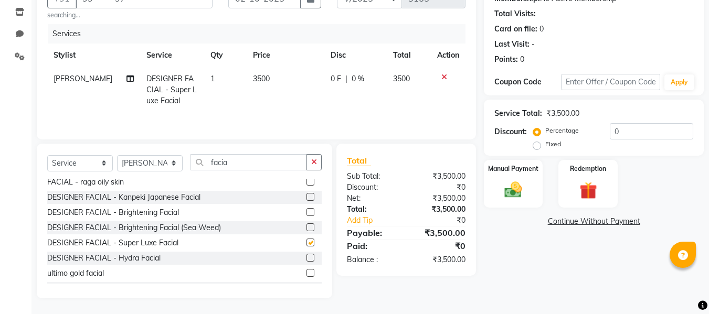
checkbox input "false"
click at [319, 153] on div "Select Service Product Membership Package Voucher Prepaid Gift Card Select Styl…" at bounding box center [185, 221] width 296 height 155
click at [314, 157] on button "button" at bounding box center [314, 162] width 15 height 16
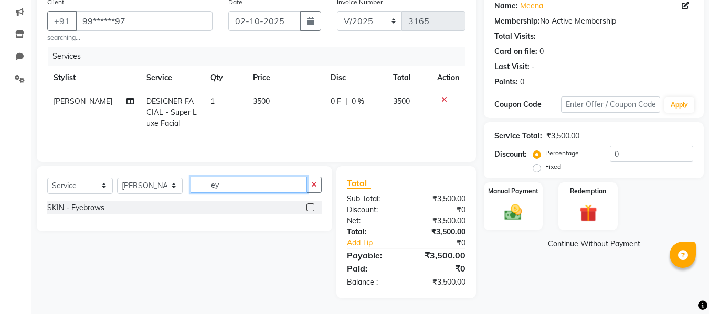
scroll to position [0, 0]
type input "ey"
click at [310, 206] on label at bounding box center [311, 208] width 8 height 8
click at [310, 206] on input "checkbox" at bounding box center [310, 208] width 7 height 7
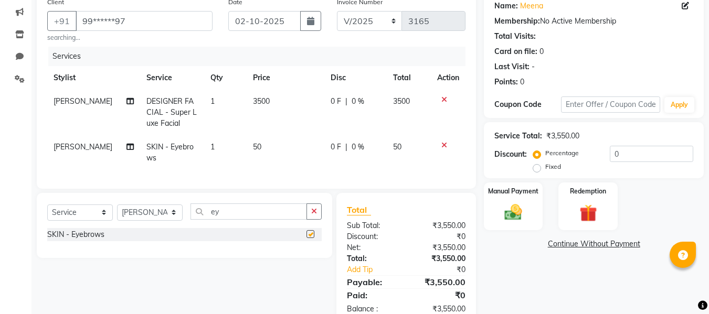
checkbox input "false"
click at [146, 221] on select "Select Stylist [PERSON_NAME] [PERSON_NAME] [PERSON_NAME] maam Nisha Pari [PERSO…" at bounding box center [150, 213] width 66 height 16
select select "76406"
click at [117, 212] on select "Select Stylist [PERSON_NAME] [PERSON_NAME] [PERSON_NAME] maam Nisha Pari [PERSO…" at bounding box center [150, 213] width 66 height 16
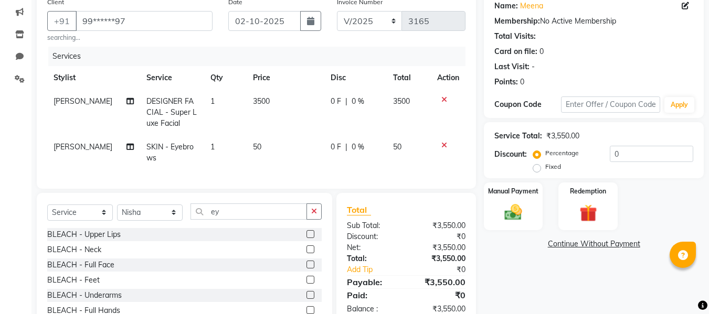
click at [324, 219] on div "Select Service Product Membership Package Voucher Prepaid Gift Card Select Styl…" at bounding box center [185, 270] width 296 height 155
click at [320, 219] on button "button" at bounding box center [314, 212] width 15 height 16
type input "[PERSON_NAME]"
click at [307, 269] on label at bounding box center [311, 265] width 8 height 8
click at [307, 269] on input "checkbox" at bounding box center [310, 265] width 7 height 7
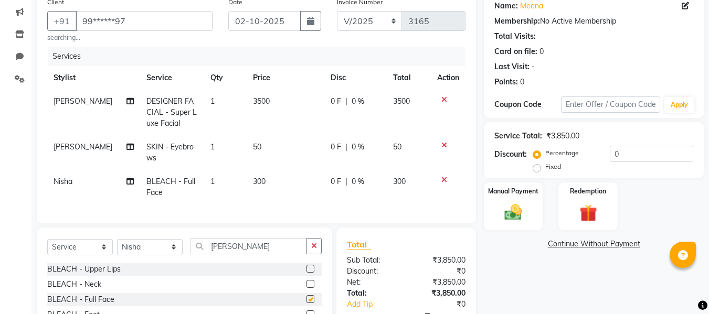
checkbox input "false"
click at [411, 251] on div "Total" at bounding box center [406, 244] width 119 height 13
click at [515, 219] on img at bounding box center [513, 212] width 29 height 21
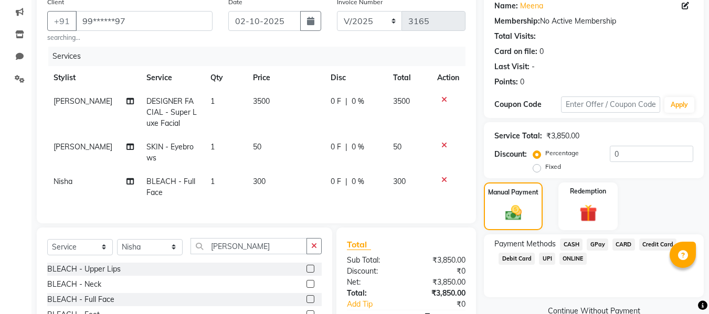
click at [594, 241] on span "GPay" at bounding box center [598, 245] width 22 height 12
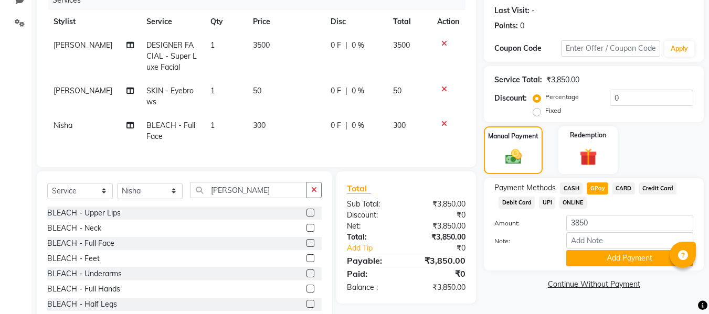
scroll to position [167, 0]
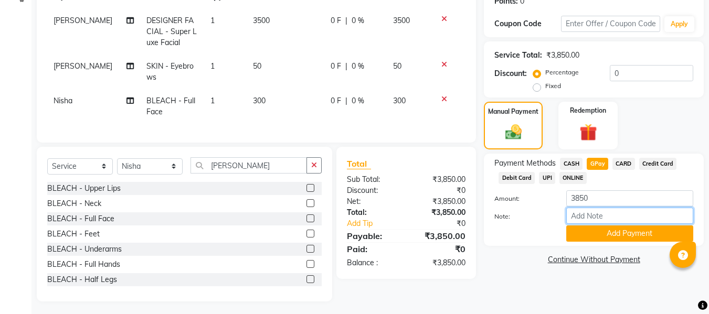
click at [597, 212] on input "Note:" at bounding box center [629, 216] width 127 height 16
type input "Gpay"
click at [594, 234] on button "Add Payment" at bounding box center [629, 234] width 127 height 16
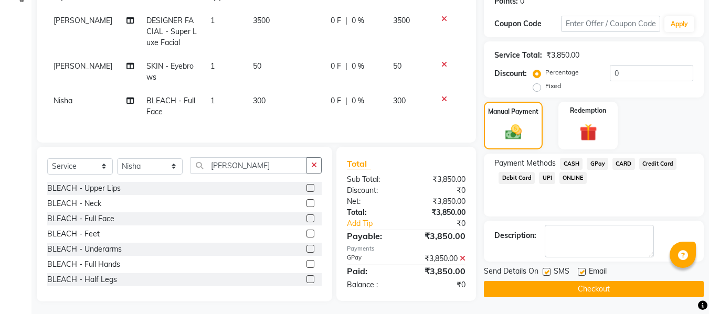
click at [582, 271] on label at bounding box center [582, 272] width 8 height 8
click at [582, 271] on input "checkbox" at bounding box center [581, 272] width 7 height 7
checkbox input "false"
click at [546, 271] on label at bounding box center [547, 272] width 8 height 8
click at [546, 271] on input "checkbox" at bounding box center [546, 272] width 7 height 7
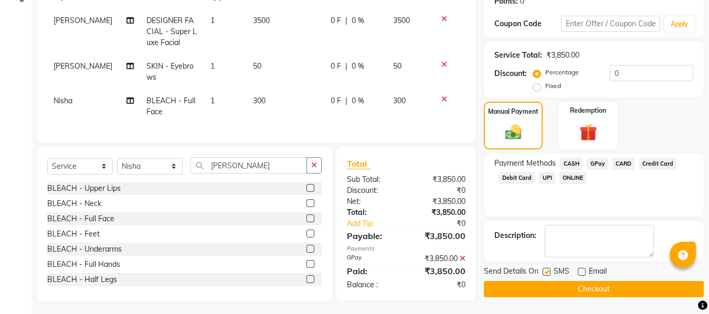
checkbox input "false"
click at [539, 287] on button "Checkout" at bounding box center [594, 289] width 220 height 16
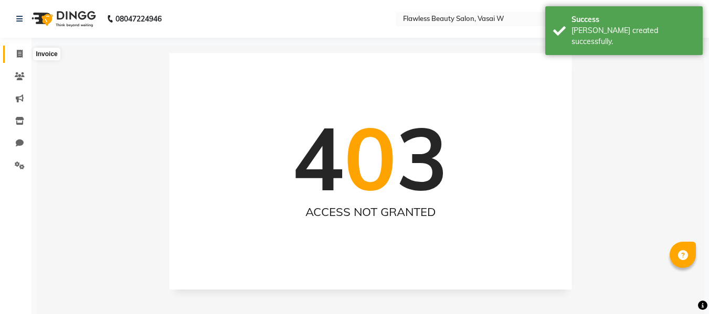
click at [16, 57] on span at bounding box center [19, 54] width 18 height 12
select select "8090"
select select "service"
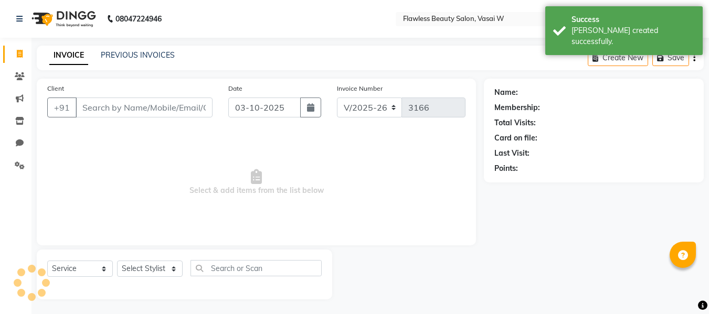
scroll to position [1, 0]
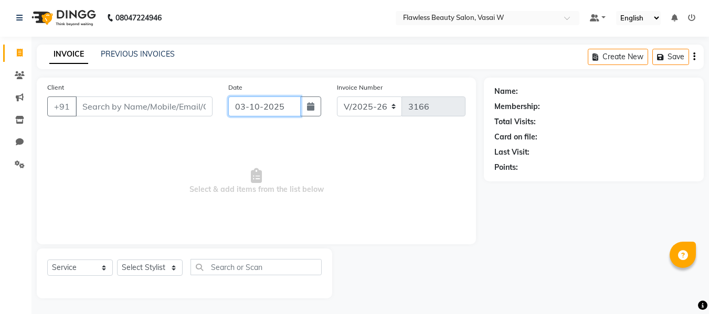
click at [255, 113] on input "03-10-2025" at bounding box center [264, 107] width 72 height 20
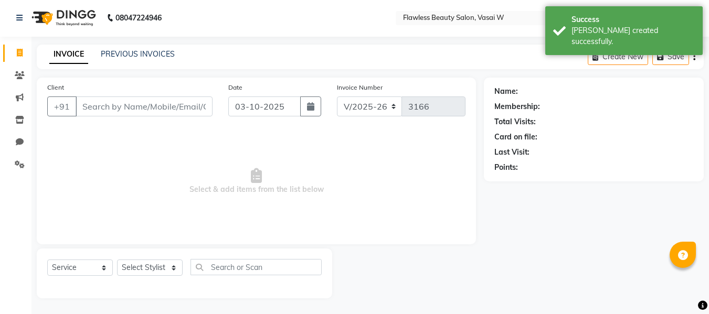
select select "10"
select select "2025"
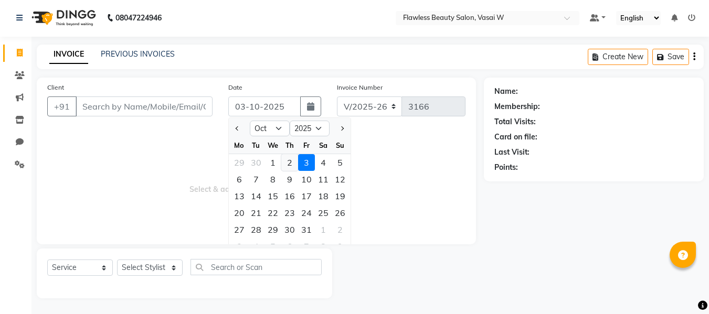
click at [290, 164] on div "2" at bounding box center [289, 162] width 17 height 17
type input "02-10-2025"
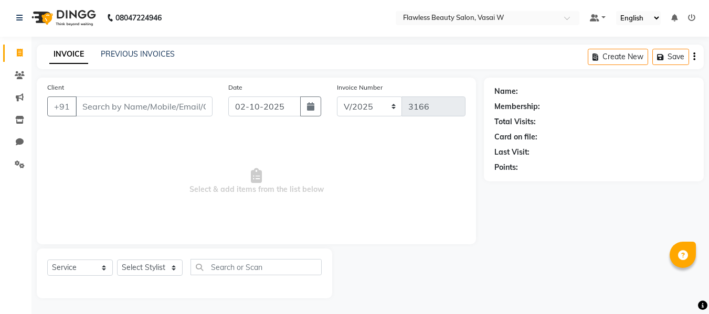
click at [286, 156] on span "Select & add items from the list below" at bounding box center [256, 181] width 418 height 105
click at [166, 109] on input "Client" at bounding box center [144, 107] width 137 height 20
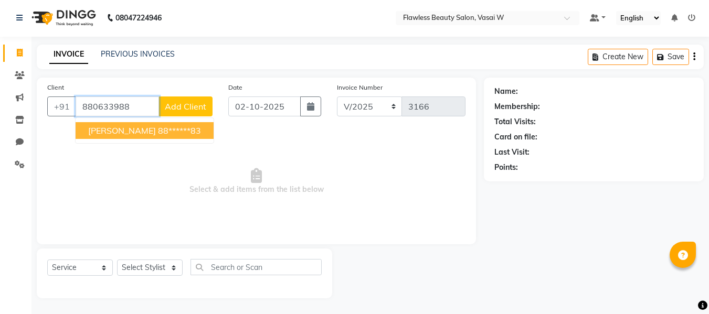
click at [167, 125] on ngb-highlight "88******83" at bounding box center [179, 130] width 43 height 10
type input "88******83"
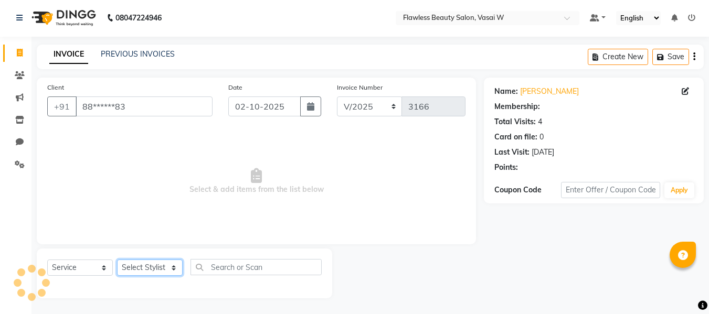
click at [146, 269] on select "Select Stylist [PERSON_NAME] [PERSON_NAME] [PERSON_NAME] maam Nisha Pari [PERSO…" at bounding box center [150, 268] width 66 height 16
select select "76407"
click at [117, 260] on select "Select Stylist [PERSON_NAME] [PERSON_NAME] [PERSON_NAME] maam Nisha Pari [PERSO…" at bounding box center [150, 268] width 66 height 16
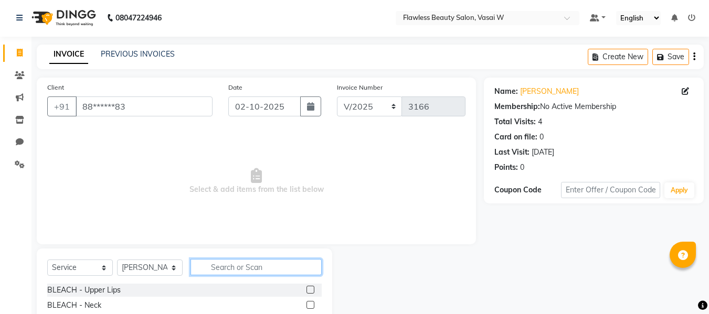
click at [223, 268] on input "text" at bounding box center [256, 267] width 131 height 16
type input "ey"
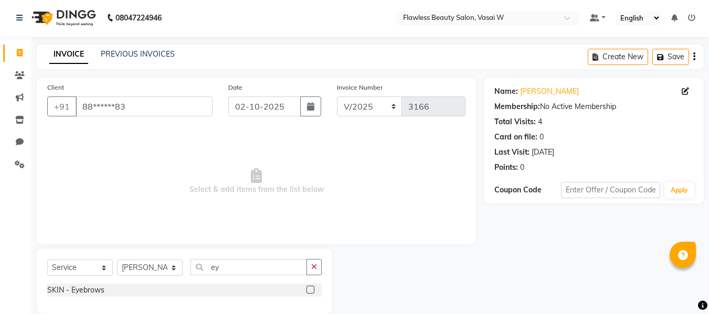
click at [312, 288] on label at bounding box center [311, 290] width 8 height 8
click at [312, 288] on input "checkbox" at bounding box center [310, 290] width 7 height 7
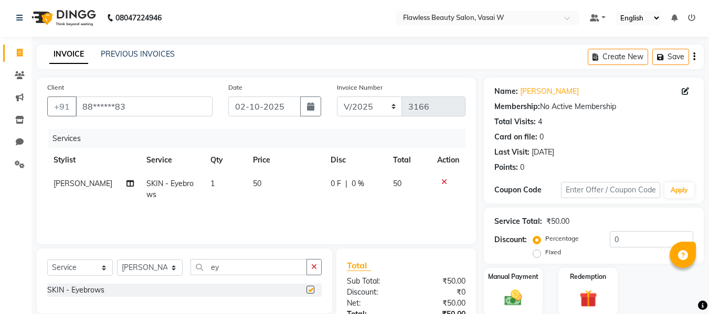
checkbox input "false"
click at [523, 284] on div "Manual Payment" at bounding box center [513, 292] width 61 height 50
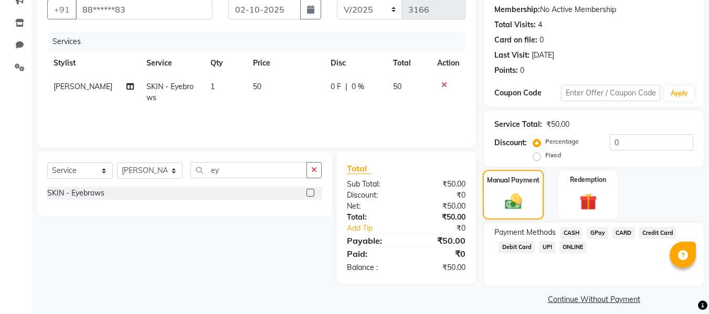
scroll to position [107, 0]
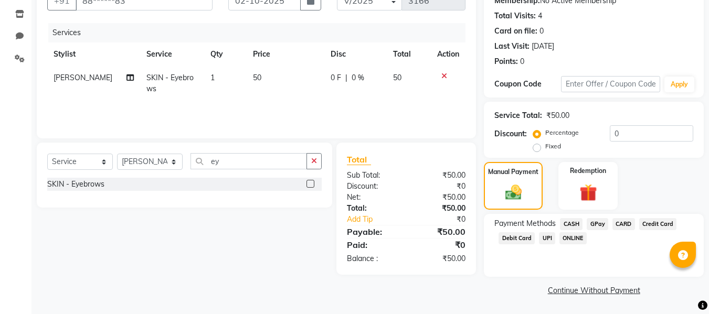
click at [572, 224] on span "CASH" at bounding box center [571, 224] width 23 height 12
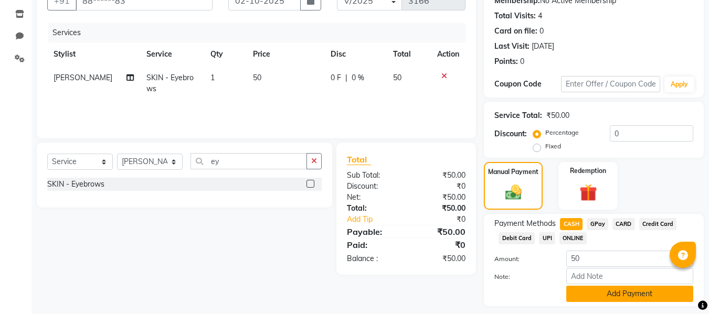
click at [586, 291] on button "Add Payment" at bounding box center [629, 294] width 127 height 16
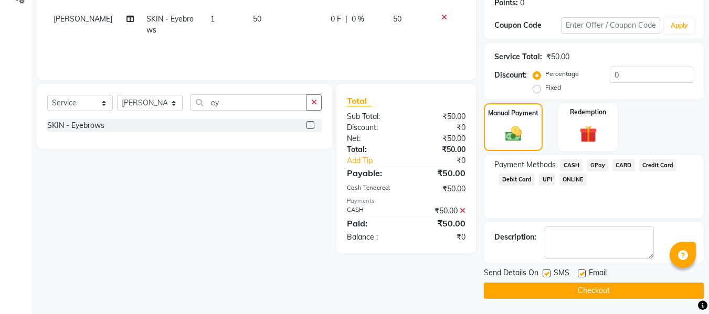
scroll to position [166, 0]
click at [582, 270] on label at bounding box center [582, 273] width 8 height 8
click at [582, 270] on input "checkbox" at bounding box center [581, 273] width 7 height 7
checkbox input "false"
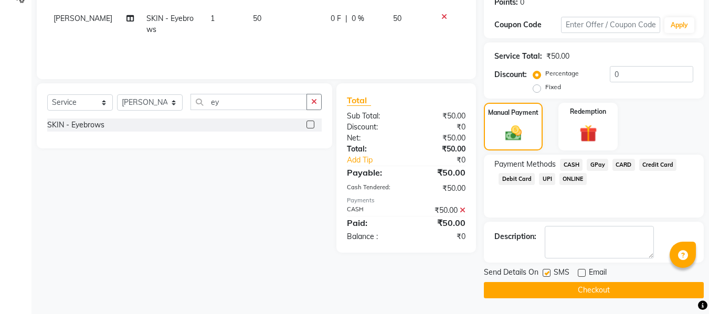
click at [548, 271] on label at bounding box center [547, 273] width 8 height 8
click at [548, 271] on input "checkbox" at bounding box center [546, 273] width 7 height 7
checkbox input "false"
click at [543, 287] on button "Checkout" at bounding box center [594, 290] width 220 height 16
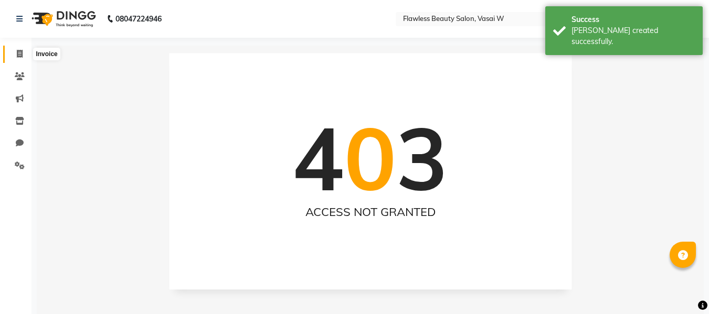
click at [25, 53] on span at bounding box center [19, 54] width 18 height 12
select select "8090"
select select "service"
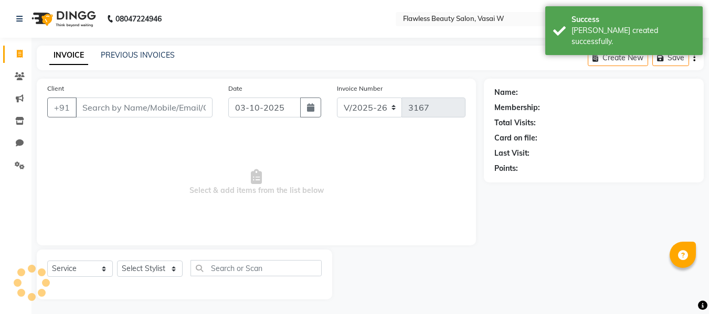
scroll to position [1, 0]
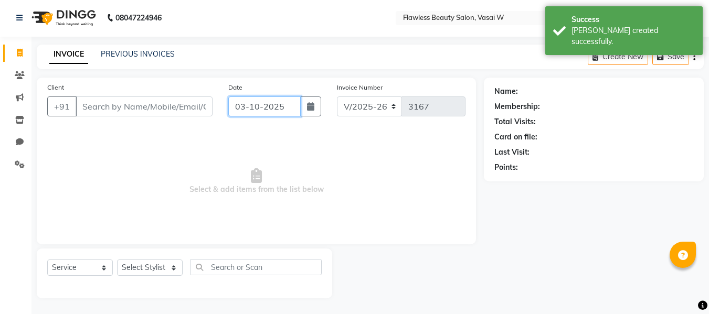
click at [247, 103] on input "03-10-2025" at bounding box center [264, 107] width 72 height 20
select select "10"
select select "2025"
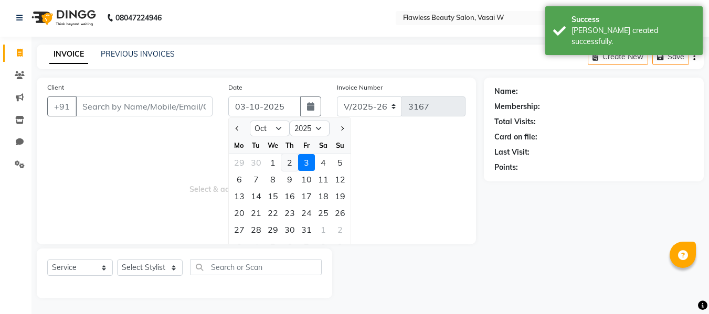
click at [295, 162] on div "2" at bounding box center [289, 162] width 17 height 17
type input "02-10-2025"
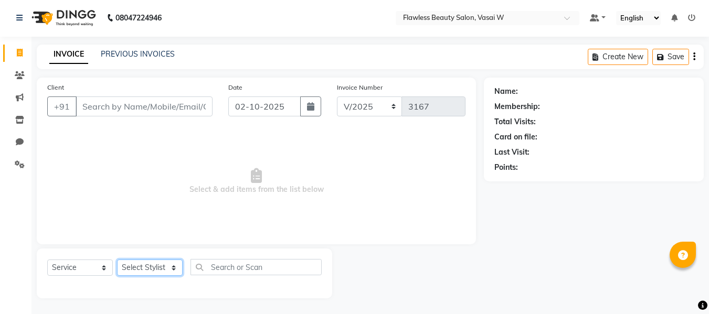
click at [142, 263] on select "Select Stylist [PERSON_NAME] [PERSON_NAME] [PERSON_NAME] maam Nisha Pari [PERSO…" at bounding box center [150, 268] width 66 height 16
select select "76407"
click at [117, 260] on select "Select Stylist [PERSON_NAME] [PERSON_NAME] [PERSON_NAME] maam Nisha Pari [PERSO…" at bounding box center [150, 268] width 66 height 16
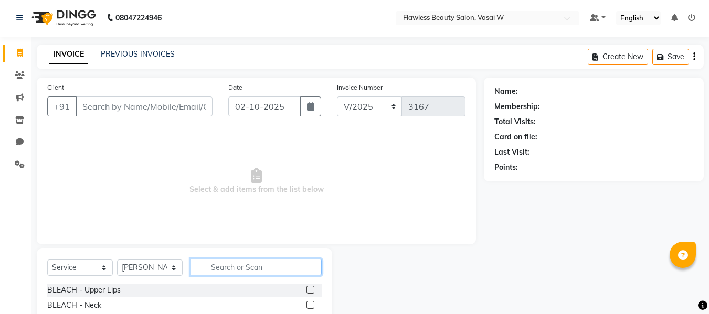
click at [237, 262] on input "text" at bounding box center [256, 267] width 131 height 16
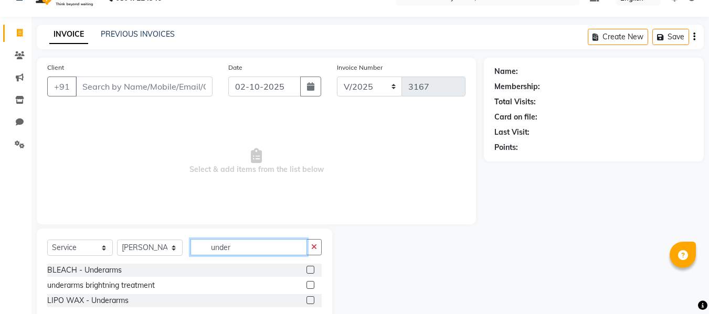
scroll to position [47, 0]
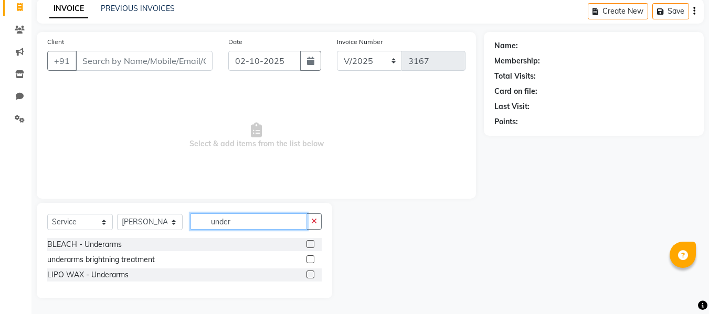
type input "under"
click at [310, 274] on label at bounding box center [311, 275] width 8 height 8
click at [310, 274] on input "checkbox" at bounding box center [310, 275] width 7 height 7
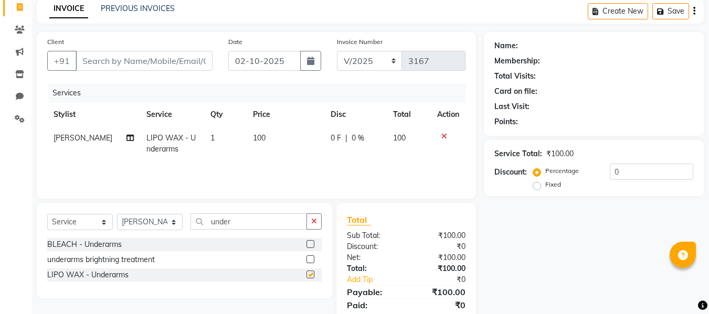
checkbox input "false"
click at [317, 222] on icon "button" at bounding box center [314, 221] width 6 height 7
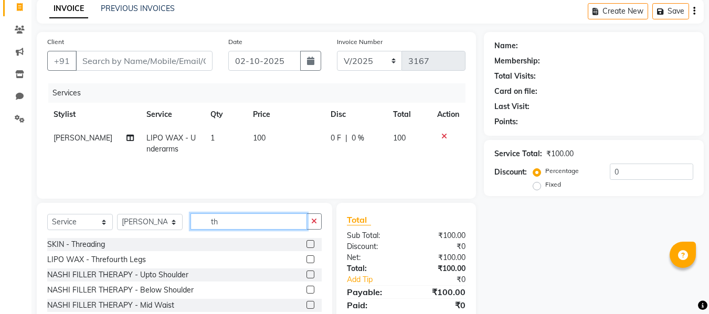
type input "th"
click at [307, 245] on label at bounding box center [311, 244] width 8 height 8
click at [307, 245] on input "checkbox" at bounding box center [310, 244] width 7 height 7
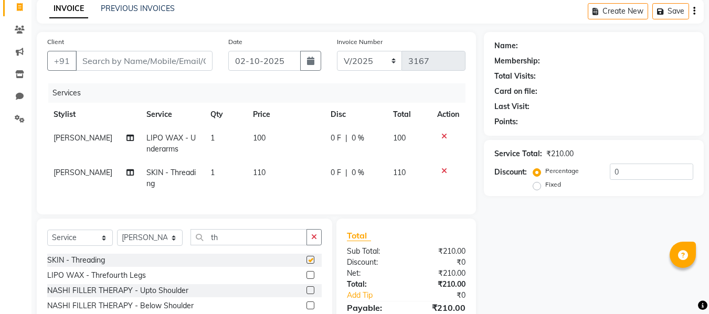
checkbox input "false"
click at [263, 185] on td "110" at bounding box center [286, 178] width 78 height 35
select select "76407"
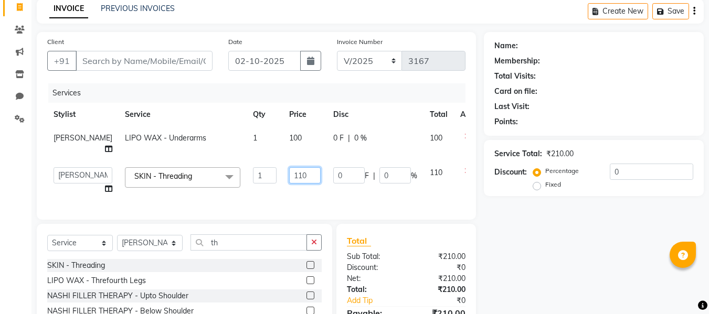
click at [289, 178] on input "110" at bounding box center [304, 175] width 31 height 16
type input "1"
type input "80"
click at [490, 294] on div "Name: Membership: Total Visits: Card on file: Last Visit: Points: Service Total…" at bounding box center [598, 205] width 228 height 347
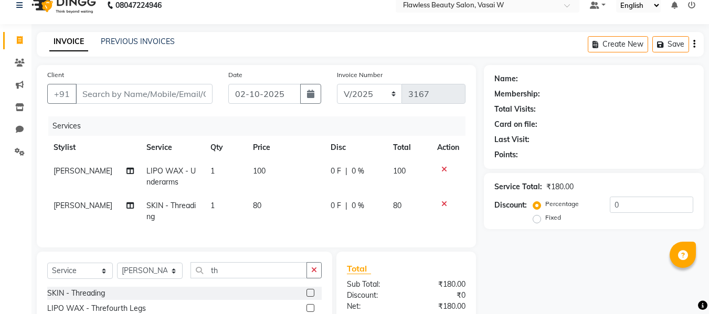
scroll to position [0, 0]
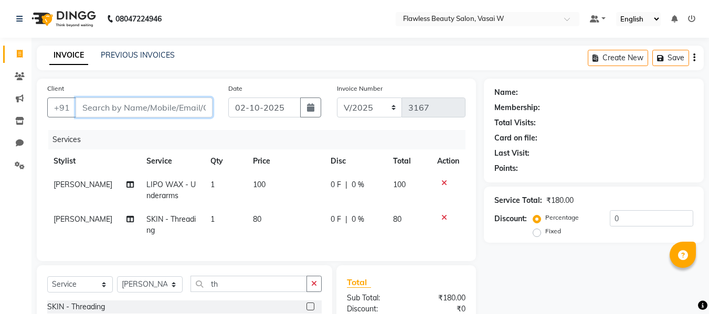
click at [177, 107] on input "Client" at bounding box center [144, 108] width 137 height 20
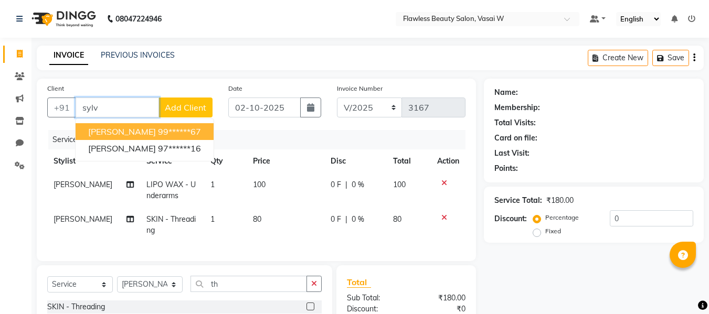
click at [175, 124] on button "[PERSON_NAME] 99******67" at bounding box center [145, 131] width 138 height 17
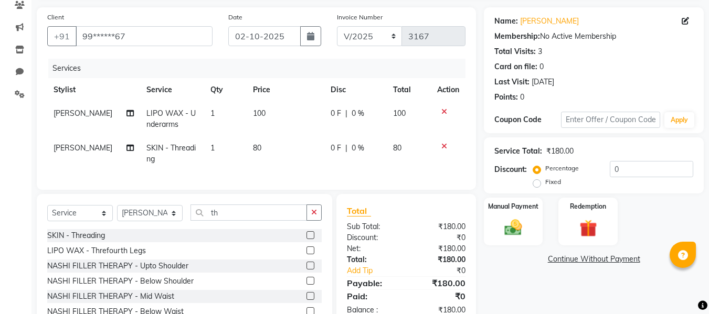
scroll to position [93, 0]
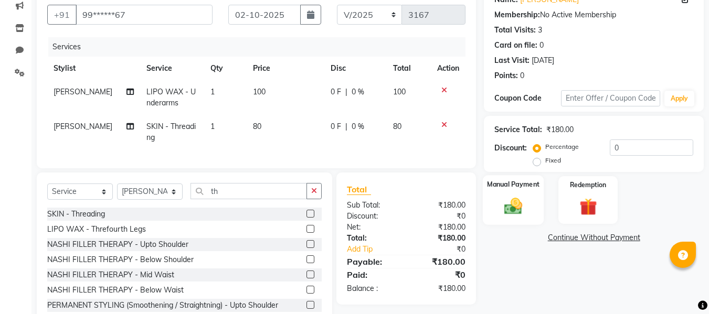
click at [495, 196] on div "Manual Payment" at bounding box center [513, 200] width 61 height 50
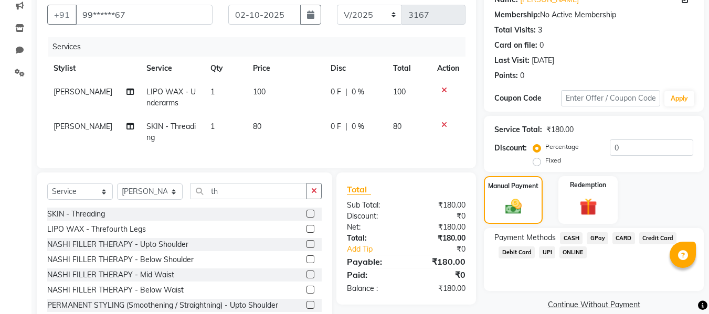
click at [598, 237] on span "GPay" at bounding box center [598, 239] width 22 height 12
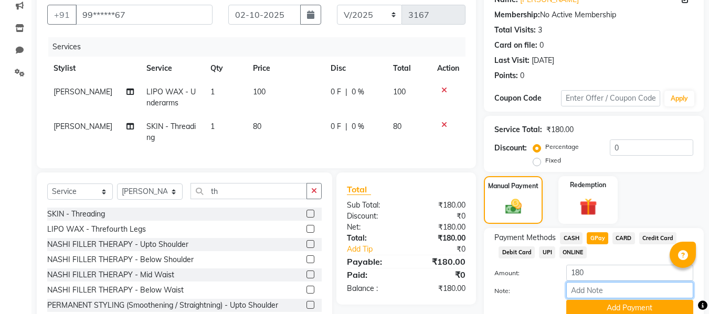
click at [580, 288] on input "Note:" at bounding box center [629, 290] width 127 height 16
click at [579, 303] on button "Add Payment" at bounding box center [629, 308] width 127 height 16
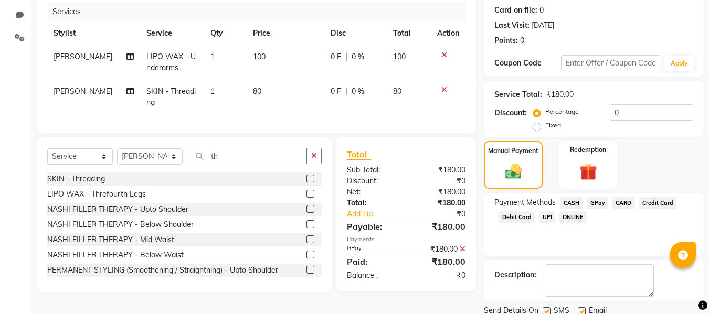
scroll to position [166, 0]
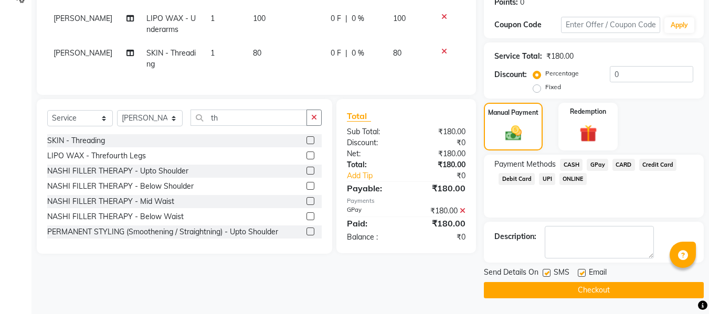
click at [584, 272] on label at bounding box center [582, 273] width 8 height 8
click at [584, 272] on input "checkbox" at bounding box center [581, 273] width 7 height 7
click at [546, 271] on label at bounding box center [547, 273] width 8 height 8
click at [546, 271] on input "checkbox" at bounding box center [546, 273] width 7 height 7
click at [537, 288] on button "Checkout" at bounding box center [594, 290] width 220 height 16
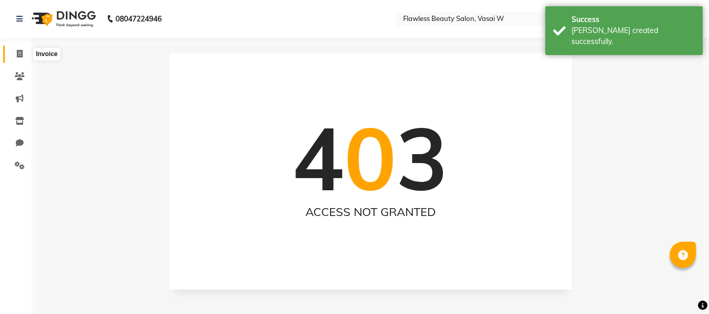
click at [26, 50] on span at bounding box center [19, 54] width 18 height 12
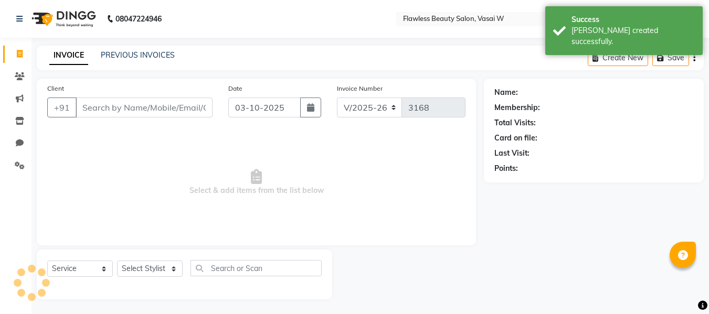
scroll to position [1, 0]
click at [98, 105] on input "Client" at bounding box center [144, 107] width 137 height 20
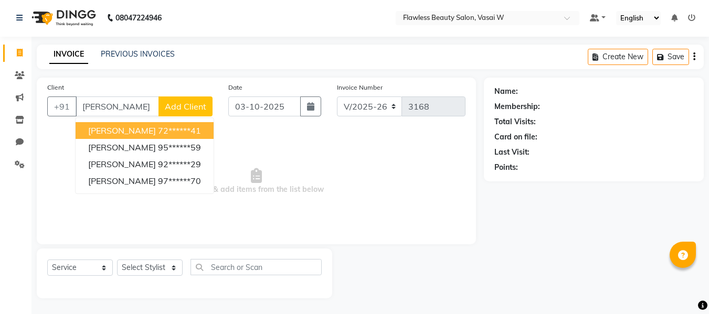
click at [109, 126] on span "[PERSON_NAME]" at bounding box center [122, 130] width 68 height 10
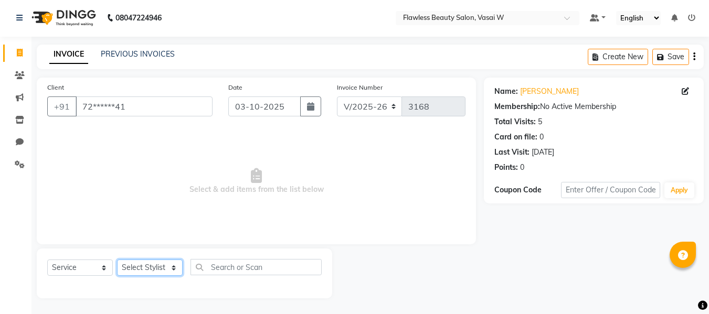
click at [154, 274] on select "Select Stylist [PERSON_NAME] [PERSON_NAME] [PERSON_NAME] maam Nisha Pari [PERSO…" at bounding box center [150, 268] width 66 height 16
click at [249, 104] on input "03-10-2025" at bounding box center [264, 107] width 72 height 20
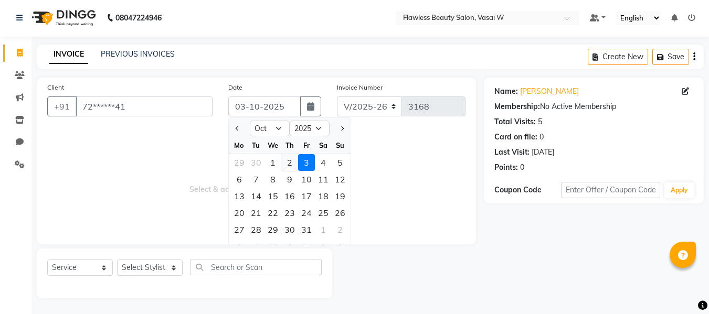
click at [283, 158] on div "2" at bounding box center [289, 162] width 17 height 17
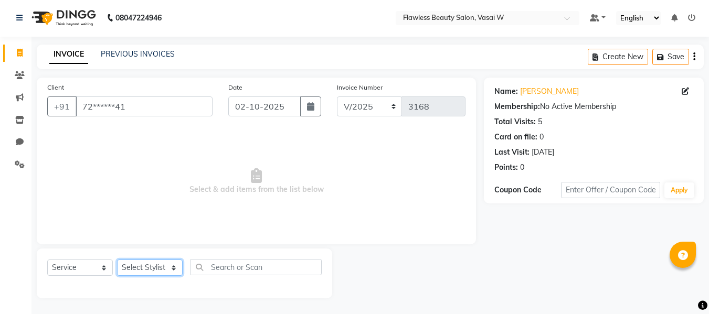
click at [147, 263] on select "Select Stylist [PERSON_NAME] [PERSON_NAME] [PERSON_NAME] maam Nisha Pari [PERSO…" at bounding box center [150, 268] width 66 height 16
click at [117, 260] on select "Select Stylist [PERSON_NAME] [PERSON_NAME] [PERSON_NAME] maam Nisha Pari [PERSO…" at bounding box center [150, 268] width 66 height 16
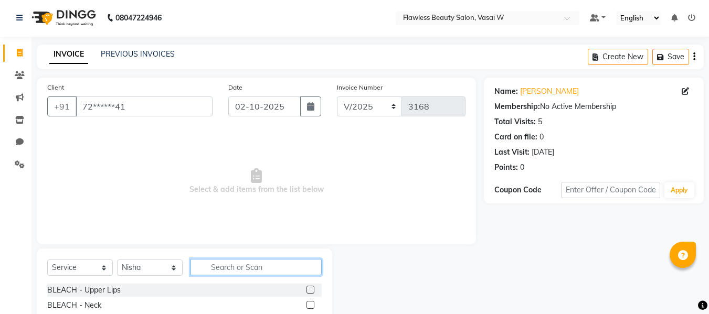
click at [219, 266] on input "text" at bounding box center [256, 267] width 131 height 16
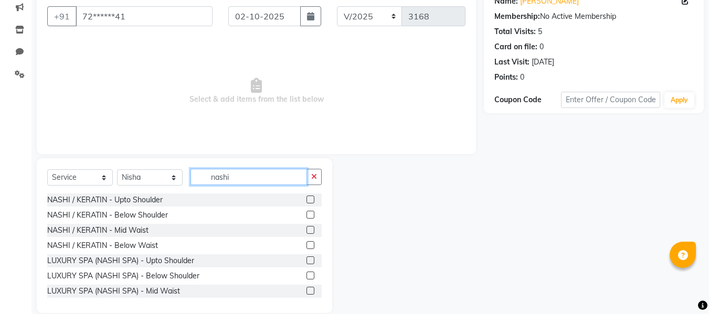
scroll to position [106, 0]
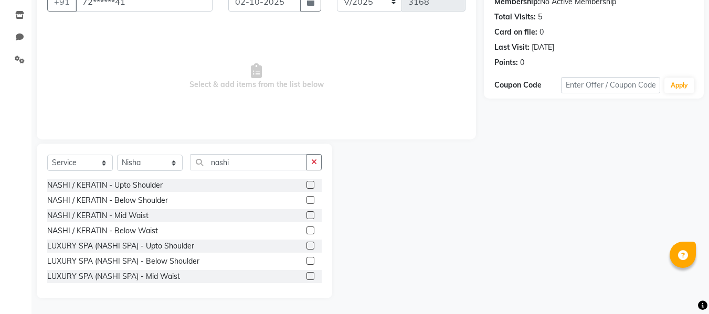
click at [307, 278] on label at bounding box center [311, 276] width 8 height 8
click at [307, 278] on input "checkbox" at bounding box center [310, 276] width 7 height 7
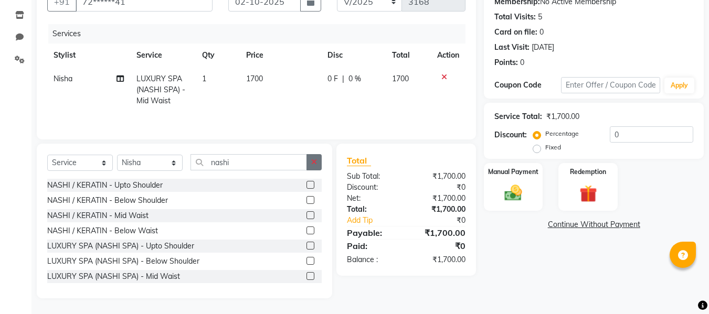
click at [312, 159] on icon "button" at bounding box center [314, 162] width 6 height 7
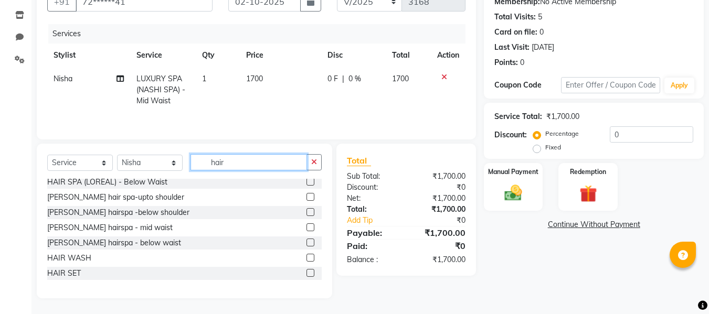
scroll to position [184, 0]
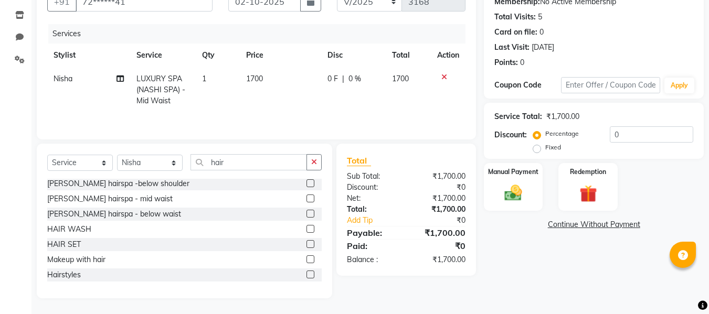
click at [307, 244] on label at bounding box center [311, 244] width 8 height 8
click at [307, 244] on input "checkbox" at bounding box center [310, 244] width 7 height 7
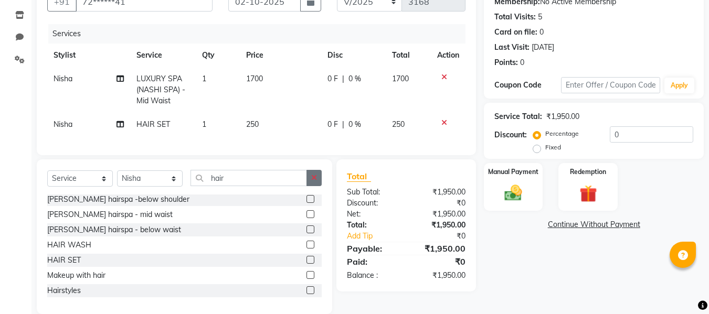
click at [316, 182] on icon "button" at bounding box center [314, 177] width 6 height 7
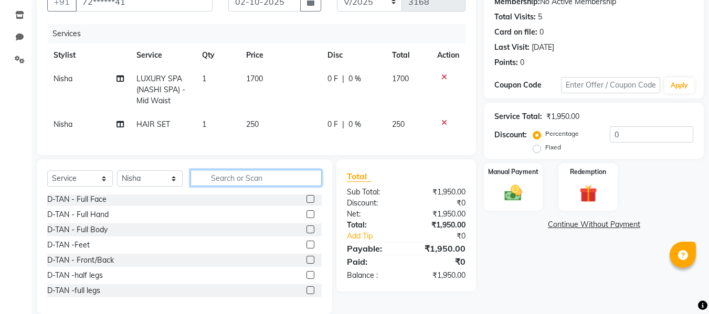
click at [302, 185] on input "text" at bounding box center [256, 178] width 131 height 16
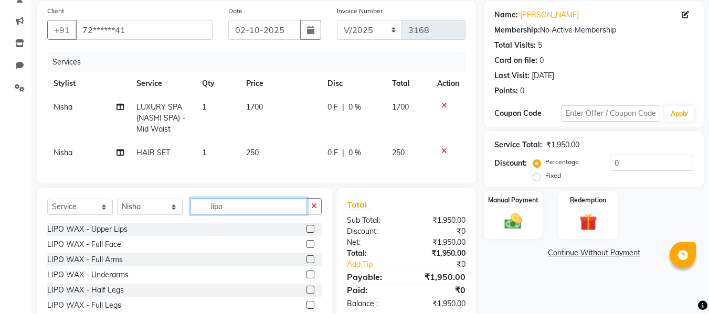
scroll to position [77, 0]
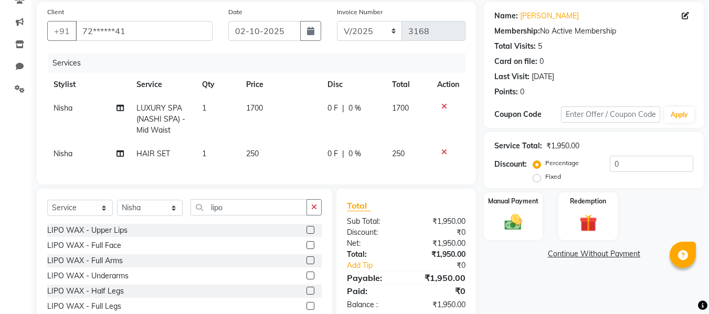
click at [307, 234] on label at bounding box center [311, 230] width 8 height 8
click at [307, 234] on input "checkbox" at bounding box center [310, 230] width 7 height 7
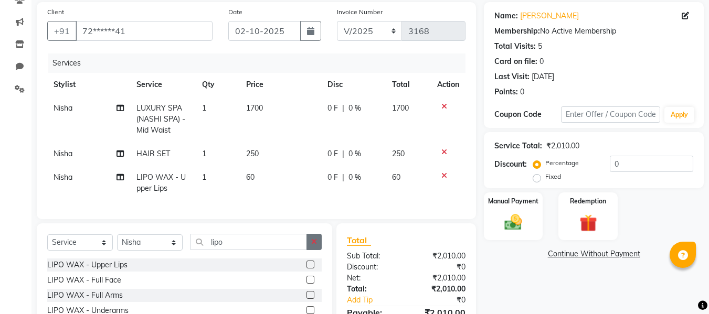
click at [317, 246] on icon "button" at bounding box center [314, 241] width 6 height 7
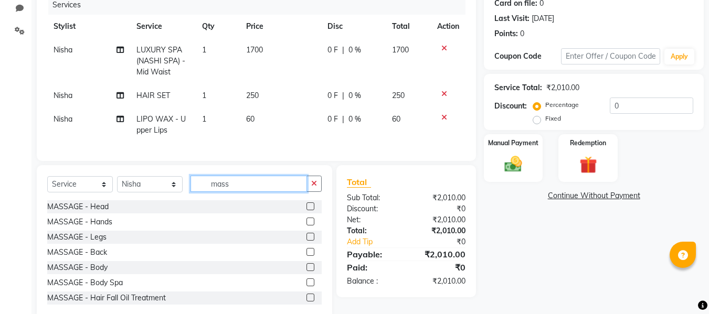
scroll to position [164, 0]
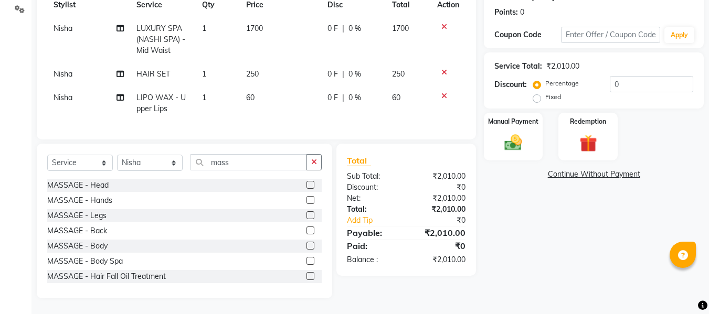
click at [307, 216] on label at bounding box center [311, 216] width 8 height 8
click at [307, 216] on input "checkbox" at bounding box center [310, 216] width 7 height 7
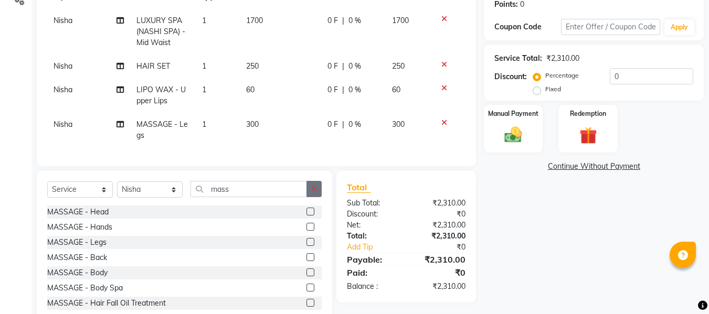
click at [315, 197] on button "button" at bounding box center [314, 189] width 15 height 16
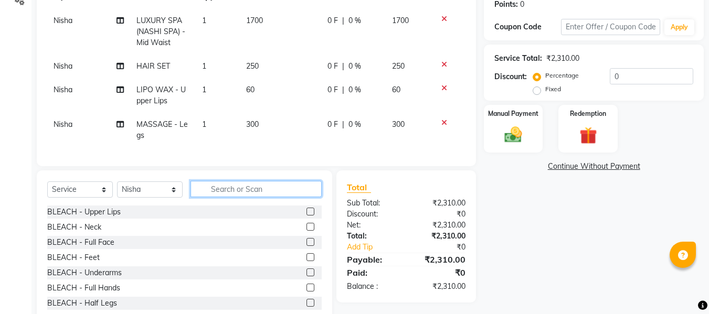
click at [313, 197] on input "text" at bounding box center [256, 189] width 131 height 16
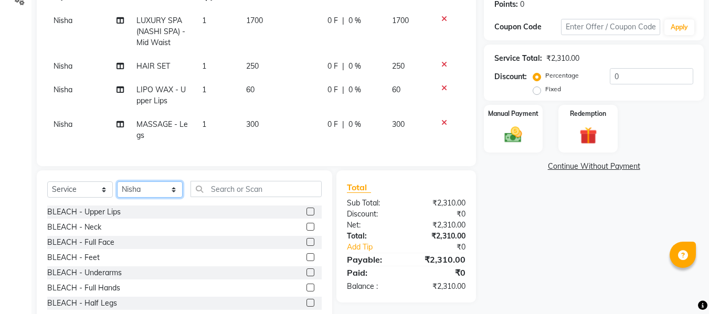
click at [170, 195] on select "Select Stylist [PERSON_NAME] [PERSON_NAME] [PERSON_NAME] maam Nisha Pari [PERSO…" at bounding box center [150, 190] width 66 height 16
click at [117, 189] on select "Select Stylist [PERSON_NAME] [PERSON_NAME] [PERSON_NAME] maam Nisha Pari [PERSO…" at bounding box center [150, 190] width 66 height 16
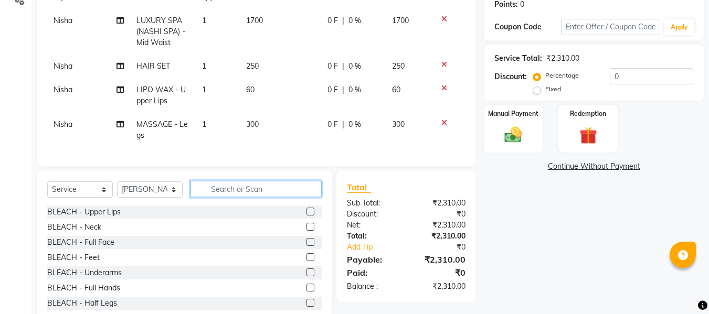
click at [245, 193] on input "text" at bounding box center [256, 189] width 131 height 16
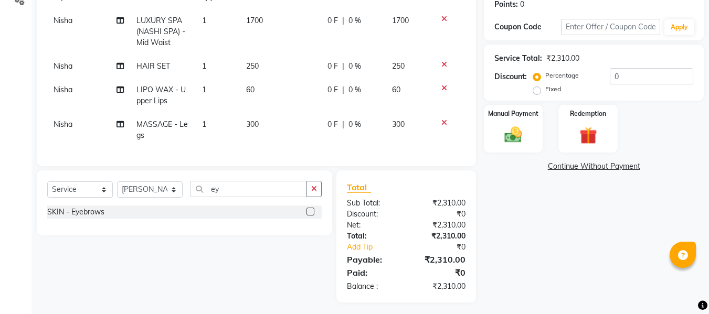
click at [311, 216] on label at bounding box center [311, 212] width 8 height 8
click at [311, 216] on input "checkbox" at bounding box center [310, 212] width 7 height 7
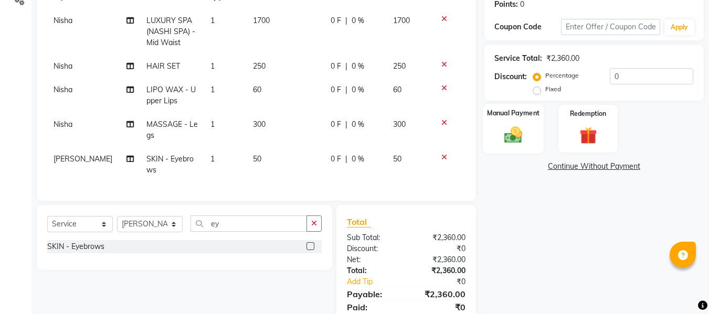
click at [525, 134] on img at bounding box center [513, 134] width 29 height 21
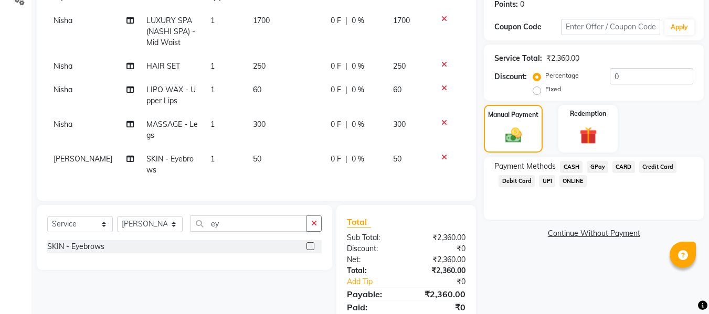
click at [595, 167] on span "GPay" at bounding box center [598, 167] width 22 height 12
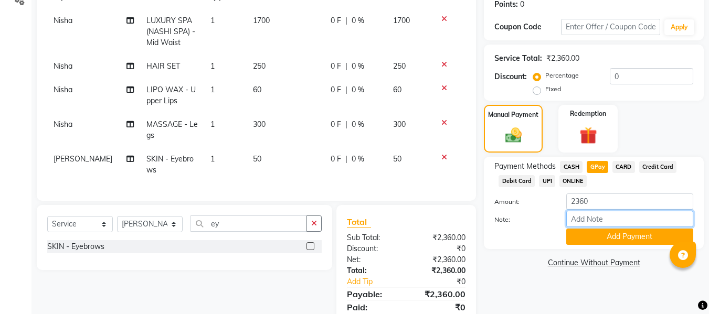
click at [585, 215] on input "Note:" at bounding box center [629, 219] width 127 height 16
click at [590, 234] on button "Add Payment" at bounding box center [629, 237] width 127 height 16
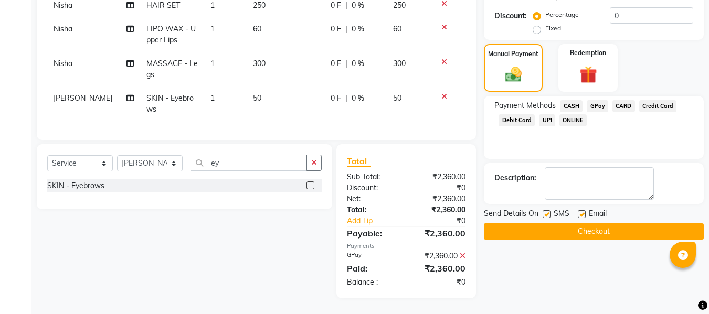
scroll to position [233, 0]
click at [582, 210] on label at bounding box center [582, 214] width 8 height 8
click at [582, 212] on input "checkbox" at bounding box center [581, 215] width 7 height 7
click at [549, 210] on label at bounding box center [547, 214] width 8 height 8
click at [549, 212] on input "checkbox" at bounding box center [546, 215] width 7 height 7
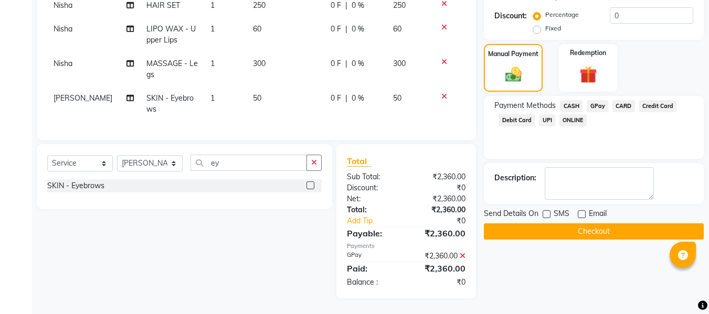
click at [521, 226] on button "Checkout" at bounding box center [594, 232] width 220 height 16
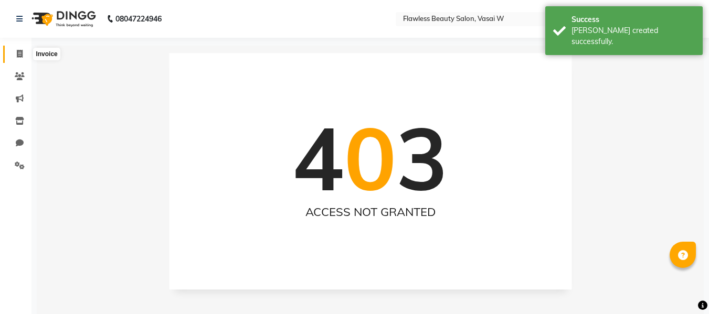
click at [18, 55] on icon at bounding box center [20, 54] width 6 height 8
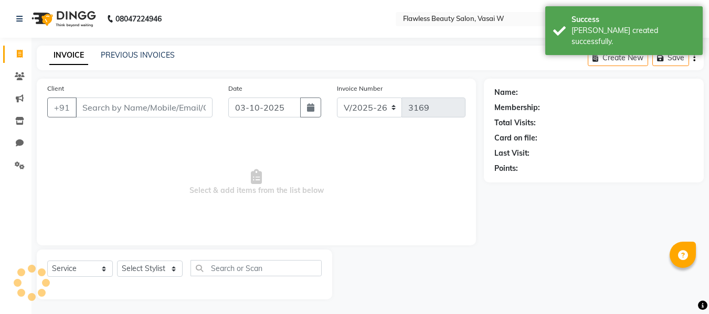
scroll to position [1, 0]
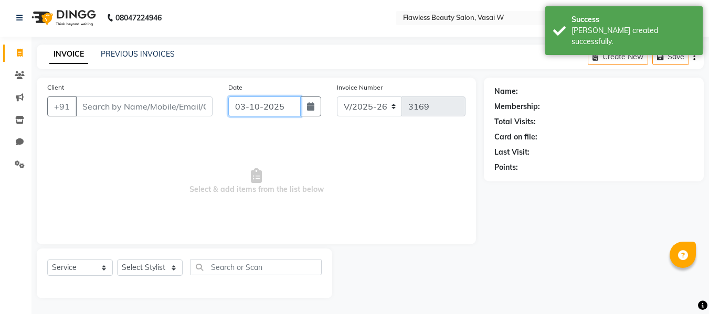
click at [261, 113] on input "03-10-2025" at bounding box center [264, 107] width 72 height 20
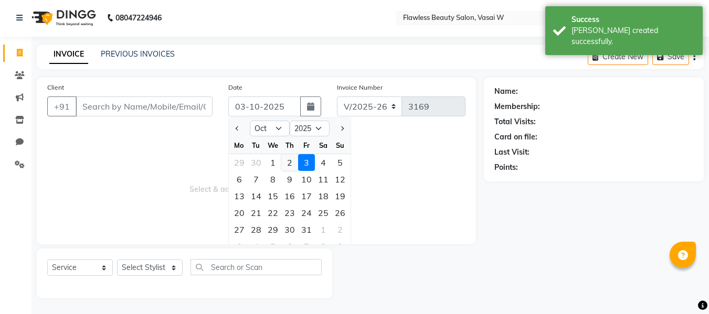
click at [288, 158] on div "2" at bounding box center [289, 162] width 17 height 17
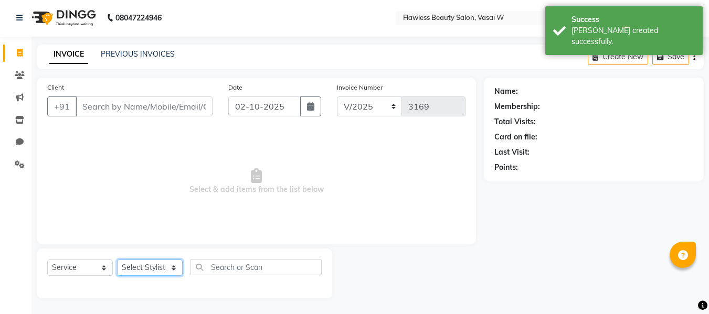
click at [147, 270] on select "Select Stylist [PERSON_NAME] [PERSON_NAME] [PERSON_NAME] maam Nisha Pari [PERSO…" at bounding box center [150, 268] width 66 height 16
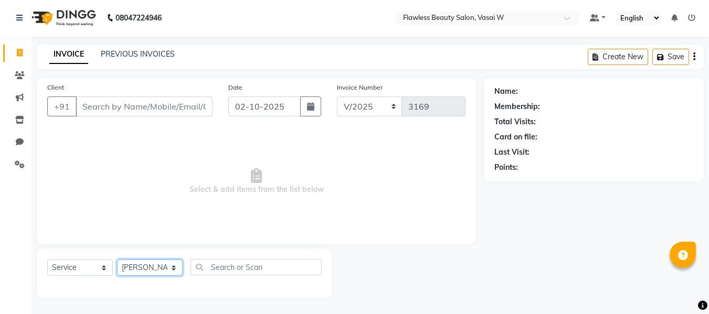
click at [117, 260] on select "Select Stylist [PERSON_NAME] [PERSON_NAME] [PERSON_NAME] maam Nisha Pari [PERSO…" at bounding box center [150, 268] width 66 height 16
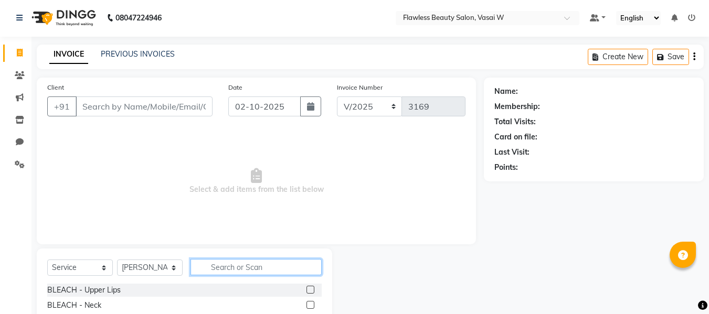
click at [223, 263] on input "text" at bounding box center [256, 267] width 131 height 16
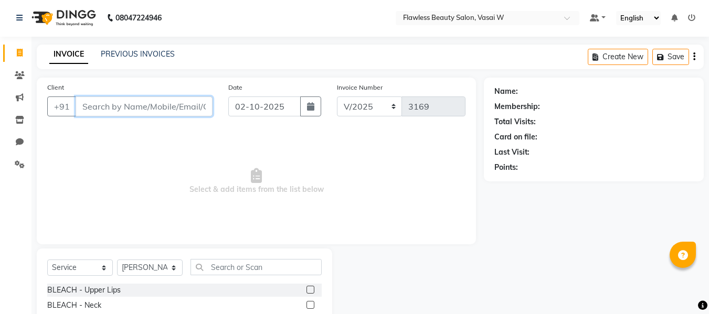
click at [140, 108] on input "Client" at bounding box center [144, 107] width 137 height 20
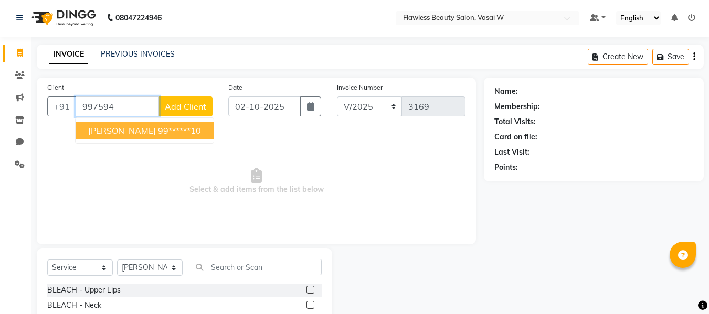
click at [133, 136] on button "[PERSON_NAME] 99******10" at bounding box center [145, 130] width 138 height 17
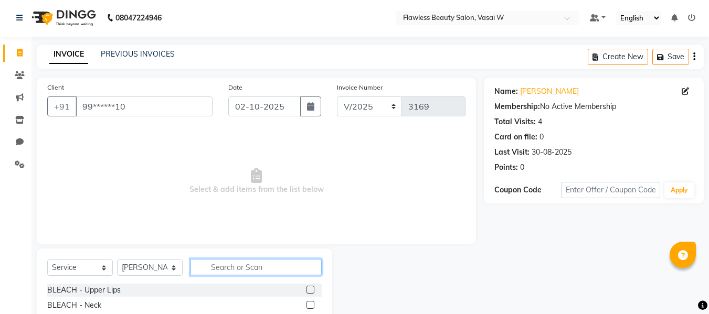
click at [252, 266] on input "text" at bounding box center [256, 267] width 131 height 16
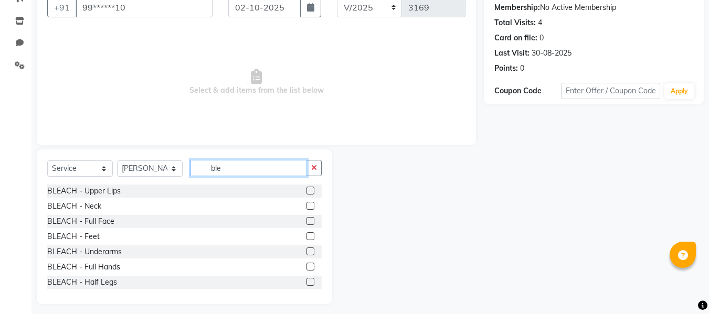
scroll to position [106, 0]
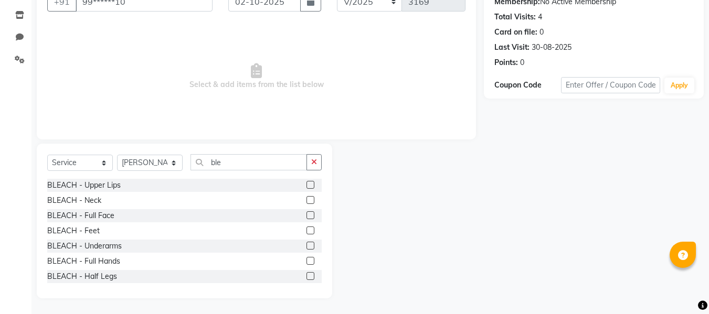
click at [307, 260] on label at bounding box center [311, 261] width 8 height 8
click at [307, 260] on input "checkbox" at bounding box center [310, 261] width 7 height 7
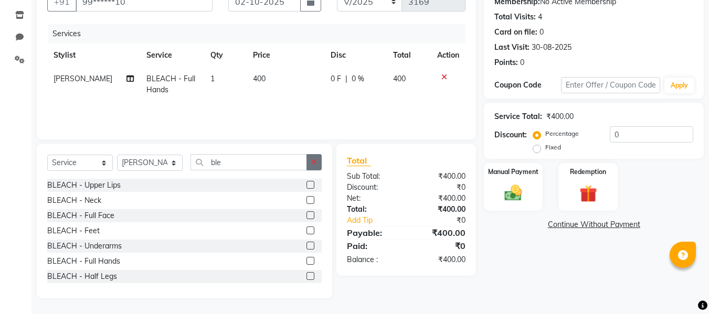
click at [312, 166] on button "button" at bounding box center [314, 162] width 15 height 16
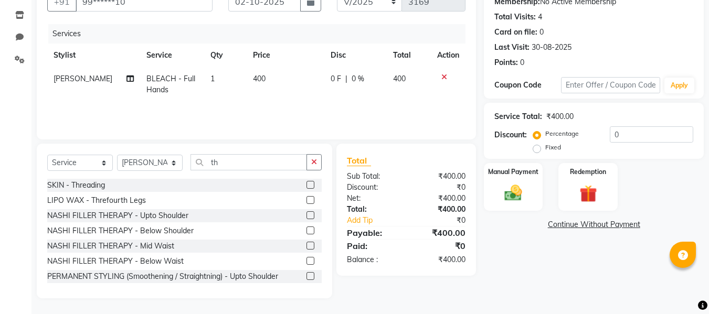
click at [307, 183] on label at bounding box center [311, 185] width 8 height 8
click at [307, 183] on input "checkbox" at bounding box center [310, 185] width 7 height 7
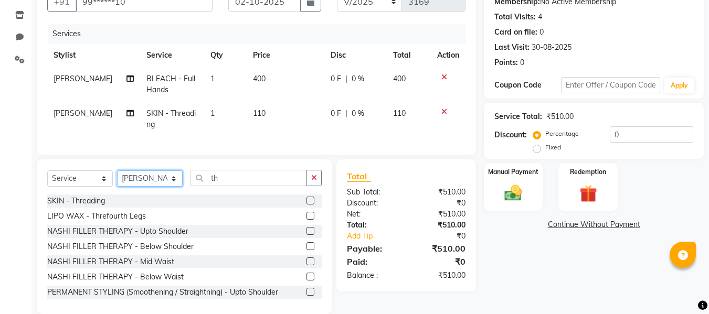
click at [145, 187] on select "Select Stylist [PERSON_NAME] [PERSON_NAME] [PERSON_NAME] maam Nisha Pari [PERSO…" at bounding box center [150, 179] width 66 height 16
click at [117, 178] on select "Select Stylist [PERSON_NAME] [PERSON_NAME] [PERSON_NAME] maam Nisha Pari [PERSO…" at bounding box center [150, 179] width 66 height 16
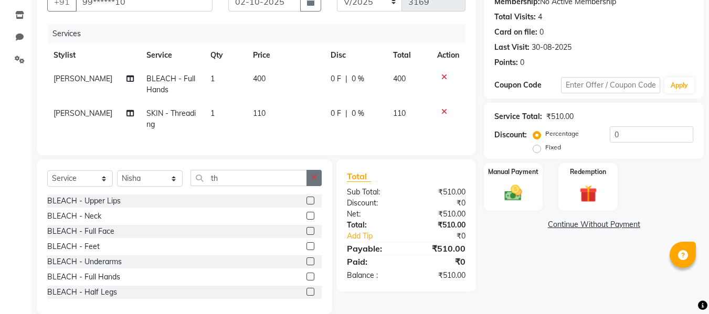
click at [318, 186] on button "button" at bounding box center [314, 178] width 15 height 16
click at [307, 235] on label at bounding box center [311, 231] width 8 height 8
click at [307, 235] on input "checkbox" at bounding box center [310, 231] width 7 height 7
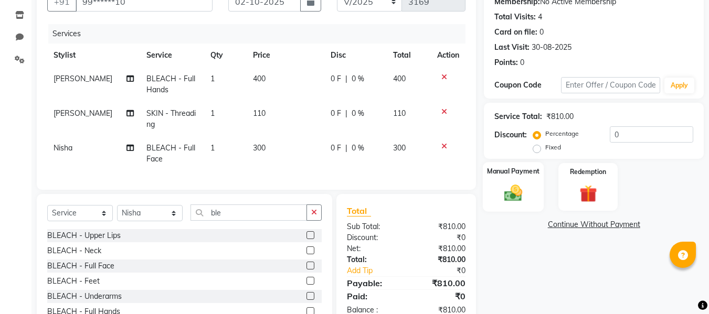
click at [510, 180] on div "Manual Payment" at bounding box center [513, 187] width 61 height 50
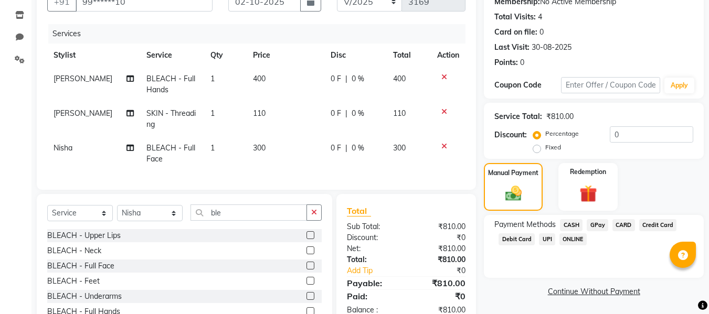
click at [569, 222] on span "CASH" at bounding box center [571, 225] width 23 height 12
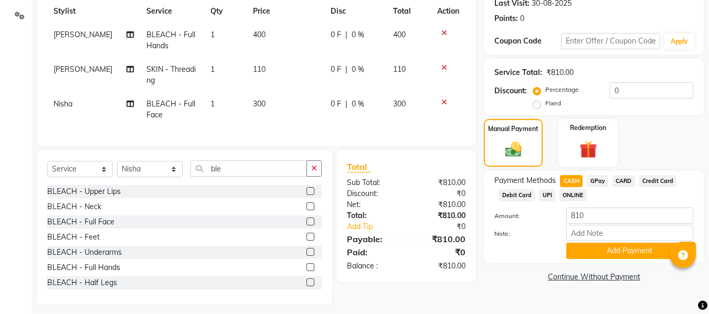
scroll to position [164, 0]
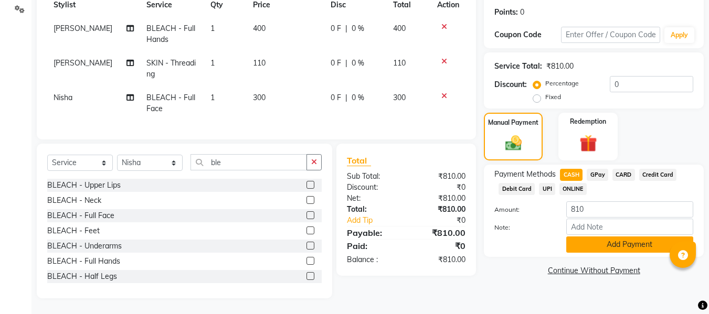
click at [579, 237] on button "Add Payment" at bounding box center [629, 245] width 127 height 16
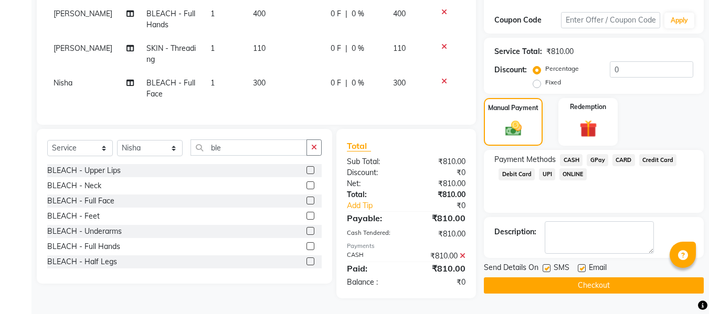
scroll to position [179, 0]
click at [582, 265] on label at bounding box center [582, 269] width 8 height 8
click at [582, 266] on input "checkbox" at bounding box center [581, 269] width 7 height 7
click at [551, 265] on label at bounding box center [547, 269] width 8 height 8
click at [550, 266] on input "checkbox" at bounding box center [546, 269] width 7 height 7
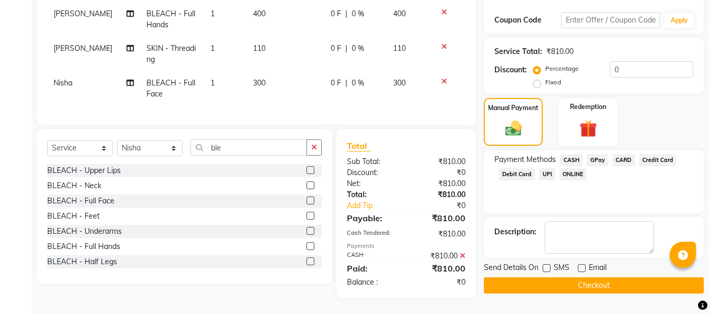
click at [535, 278] on button "Checkout" at bounding box center [594, 286] width 220 height 16
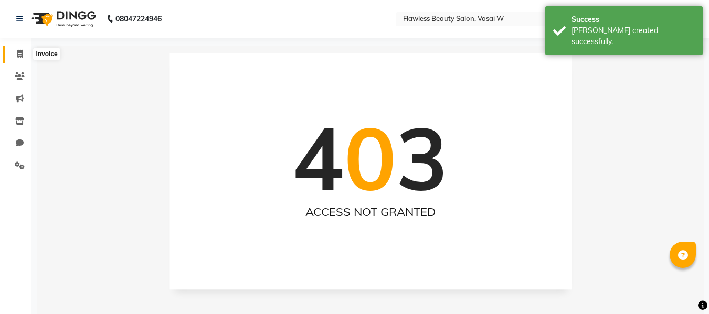
click at [17, 58] on span at bounding box center [19, 54] width 18 height 12
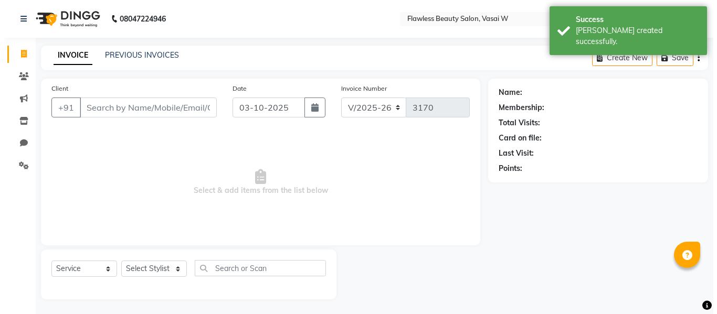
scroll to position [1, 0]
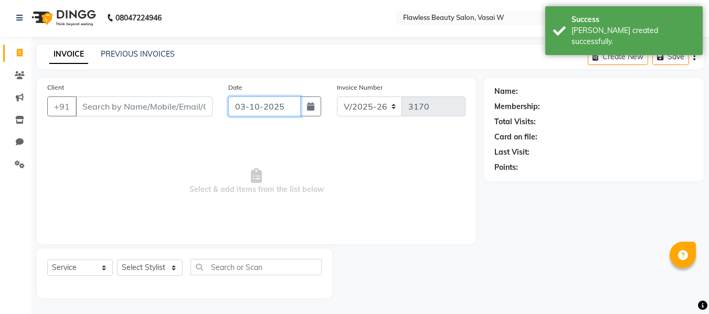
click at [248, 103] on input "03-10-2025" at bounding box center [264, 107] width 72 height 20
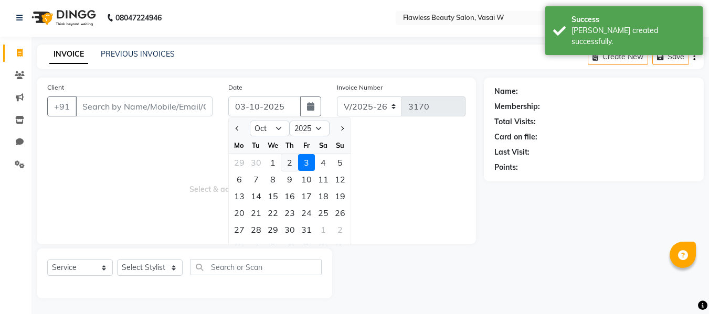
click at [291, 162] on div "2" at bounding box center [289, 162] width 17 height 17
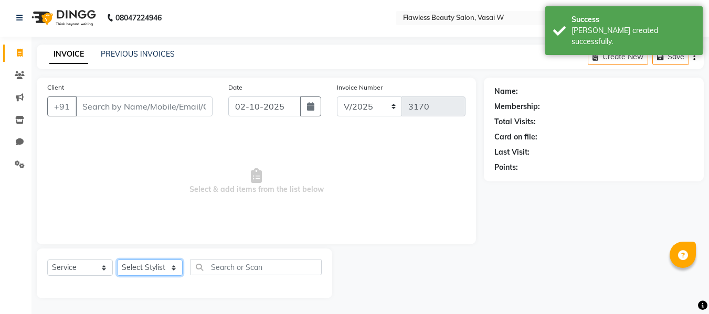
click at [131, 267] on select "Select Stylist [PERSON_NAME] [PERSON_NAME] [PERSON_NAME] maam Nisha Pari [PERSO…" at bounding box center [150, 268] width 66 height 16
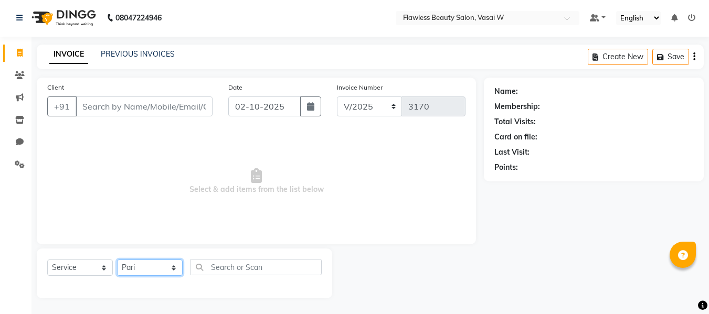
click at [117, 260] on select "Select Stylist [PERSON_NAME] [PERSON_NAME] [PERSON_NAME] maam Nisha Pari [PERSO…" at bounding box center [150, 268] width 66 height 16
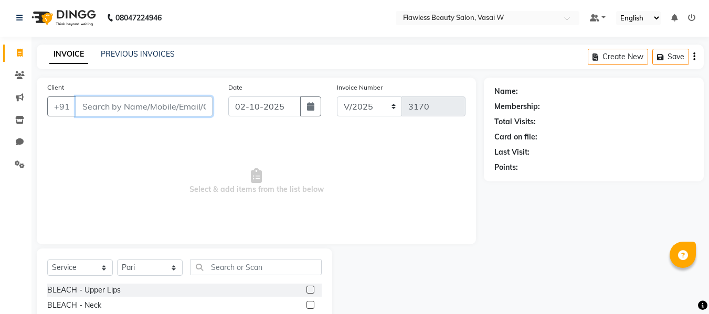
click at [161, 108] on input "Client" at bounding box center [144, 107] width 137 height 20
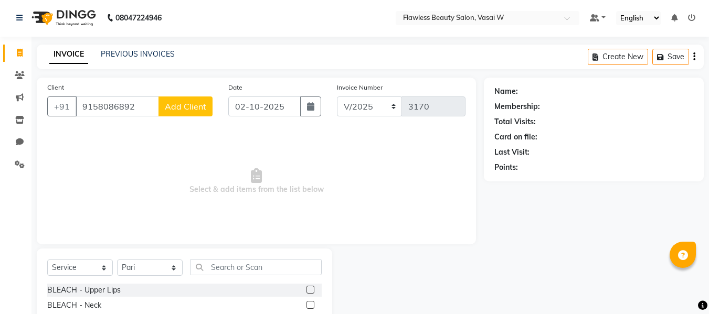
click at [184, 103] on span "Add Client" at bounding box center [185, 106] width 41 height 10
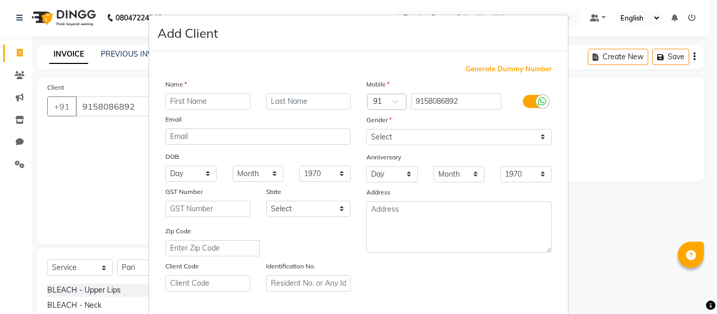
click at [184, 100] on input "text" at bounding box center [207, 101] width 85 height 16
click at [375, 137] on select "Select [DEMOGRAPHIC_DATA] [DEMOGRAPHIC_DATA] Other Prefer Not To Say" at bounding box center [458, 137] width 185 height 16
click at [366, 129] on select "Select [DEMOGRAPHIC_DATA] [DEMOGRAPHIC_DATA] Other Prefer Not To Say" at bounding box center [458, 137] width 185 height 16
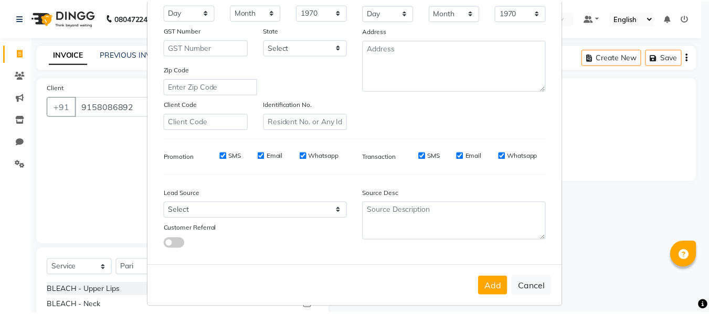
scroll to position [164, 0]
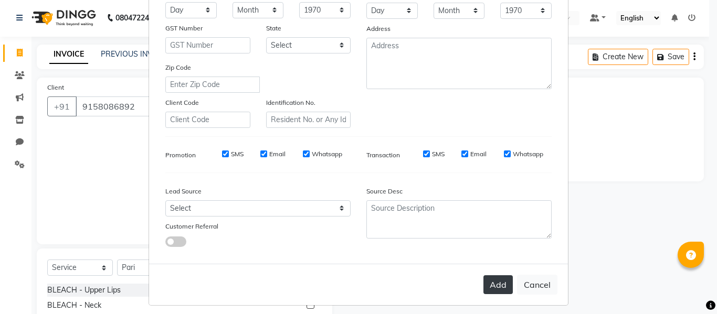
click at [486, 277] on button "Add" at bounding box center [497, 285] width 29 height 19
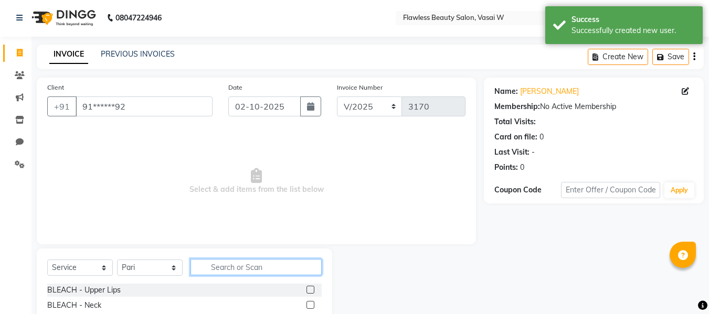
click at [262, 271] on input "text" at bounding box center [256, 267] width 131 height 16
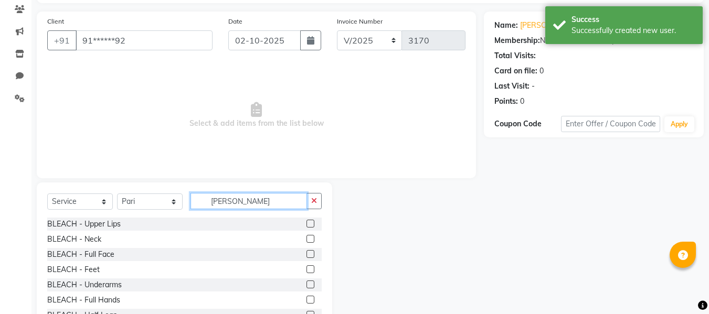
scroll to position [106, 0]
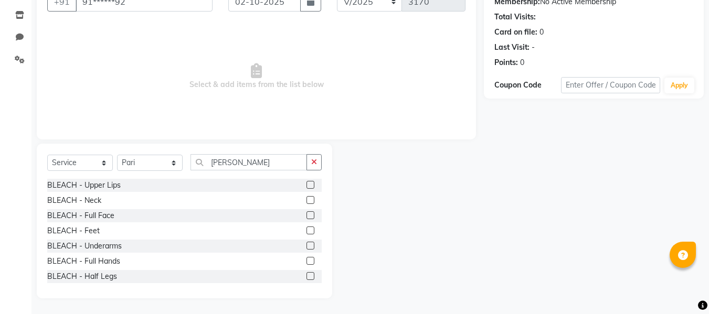
click at [307, 216] on label at bounding box center [311, 216] width 8 height 8
click at [307, 216] on input "checkbox" at bounding box center [310, 216] width 7 height 7
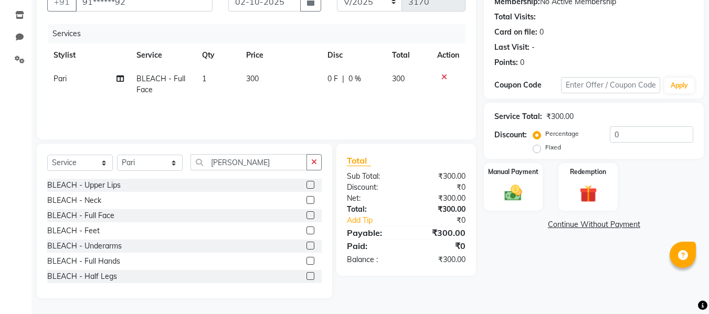
click at [307, 260] on label at bounding box center [311, 261] width 8 height 8
click at [307, 260] on input "checkbox" at bounding box center [310, 261] width 7 height 7
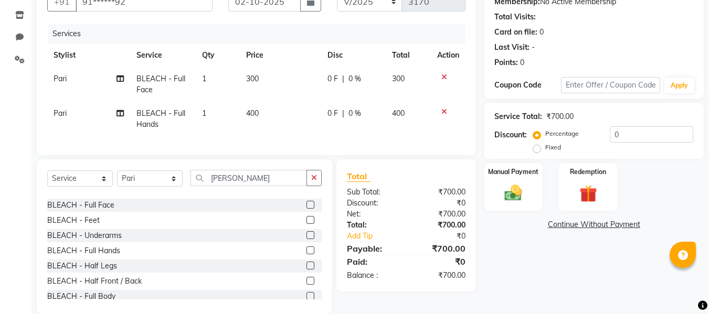
scroll to position [32, 0]
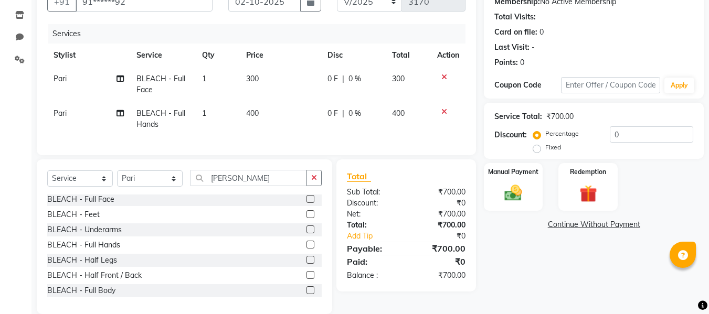
click at [307, 279] on label at bounding box center [311, 275] width 8 height 8
click at [307, 279] on input "checkbox" at bounding box center [310, 275] width 7 height 7
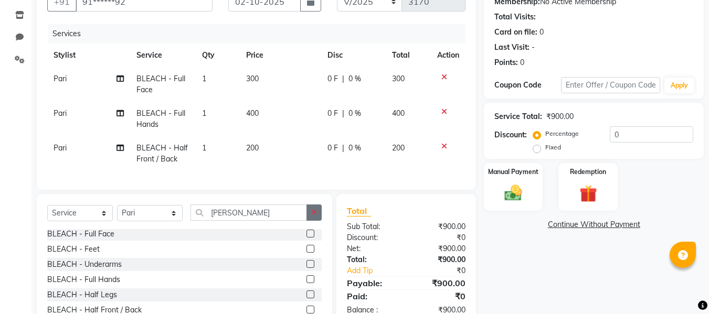
click at [321, 221] on button "button" at bounding box center [314, 213] width 15 height 16
click at [262, 217] on input "text" at bounding box center [256, 213] width 131 height 16
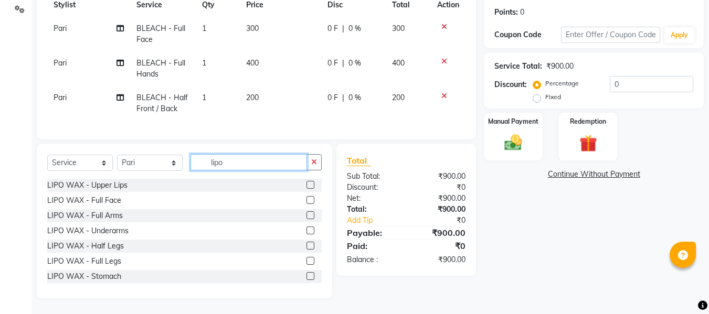
scroll to position [164, 0]
click at [307, 215] on label at bounding box center [311, 216] width 8 height 8
click at [307, 215] on input "checkbox" at bounding box center [310, 216] width 7 height 7
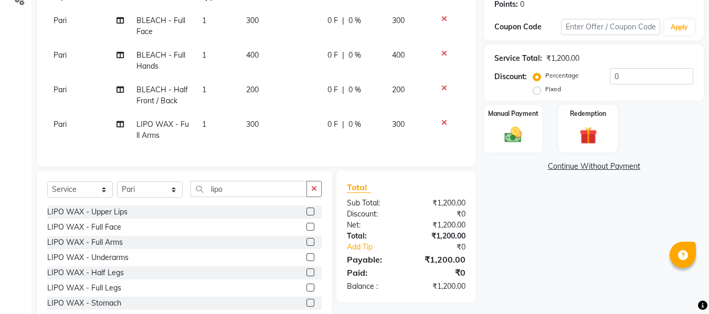
click at [307, 261] on label at bounding box center [311, 258] width 8 height 8
click at [307, 261] on input "checkbox" at bounding box center [310, 258] width 7 height 7
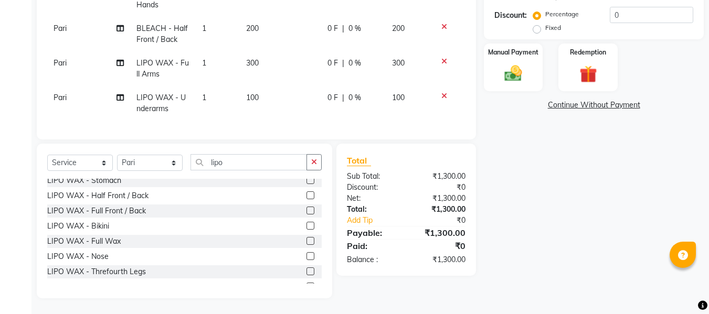
scroll to position [102, 0]
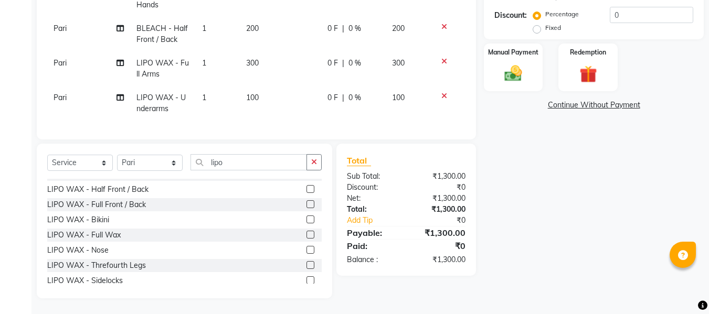
click at [307, 265] on label at bounding box center [311, 265] width 8 height 8
click at [307, 265] on input "checkbox" at bounding box center [310, 265] width 7 height 7
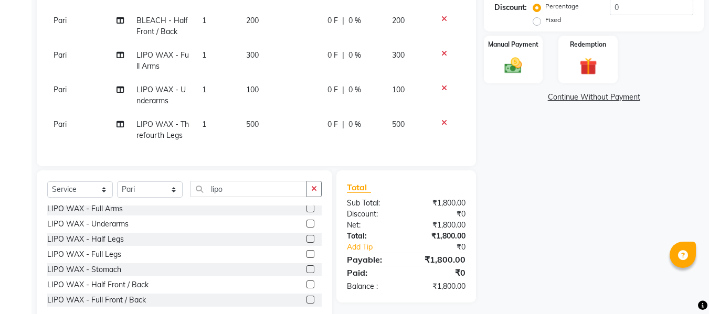
scroll to position [25, 0]
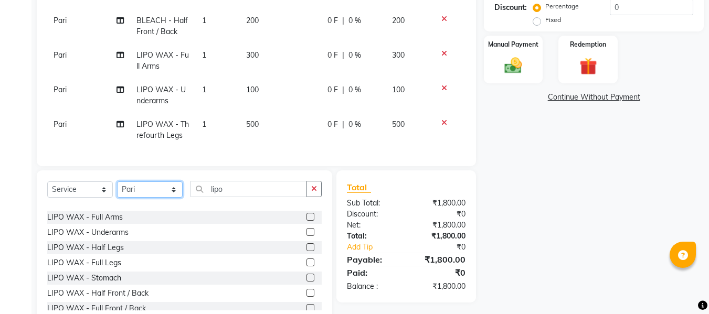
click at [161, 198] on select "Select Stylist [PERSON_NAME] [PERSON_NAME] [PERSON_NAME] maam Nisha Pari [PERSO…" at bounding box center [150, 190] width 66 height 16
click at [117, 185] on select "Select Stylist [PERSON_NAME] [PERSON_NAME] [PERSON_NAME] maam Nisha Pari [PERSO…" at bounding box center [150, 190] width 66 height 16
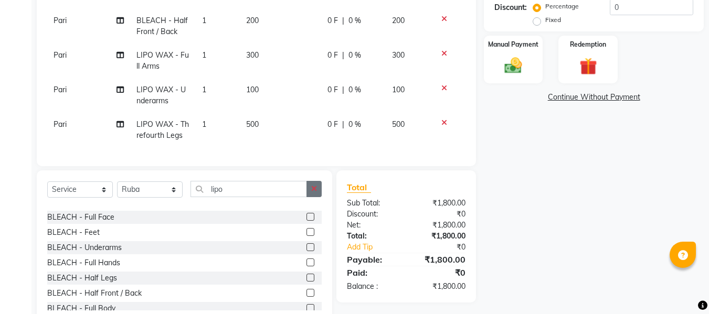
click at [313, 193] on icon "button" at bounding box center [314, 188] width 6 height 7
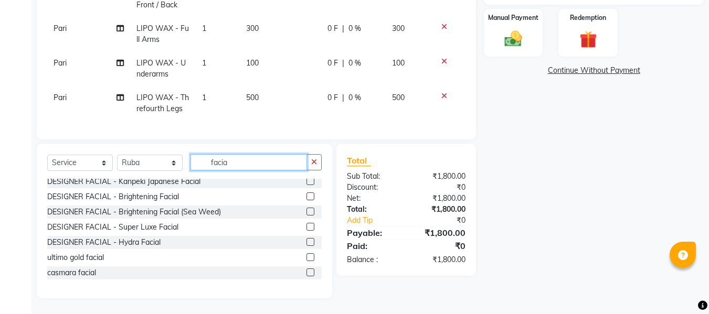
scroll to position [130, 0]
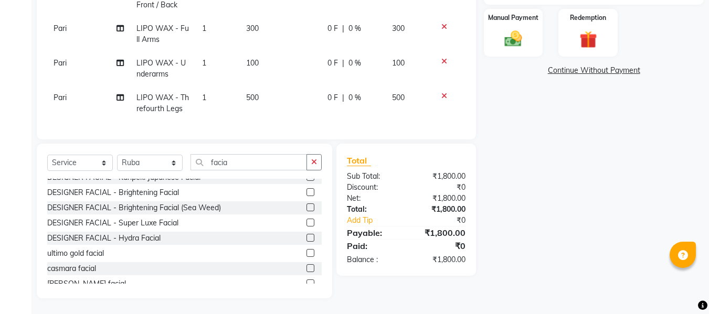
click at [307, 222] on label at bounding box center [311, 223] width 8 height 8
click at [307, 222] on input "checkbox" at bounding box center [310, 223] width 7 height 7
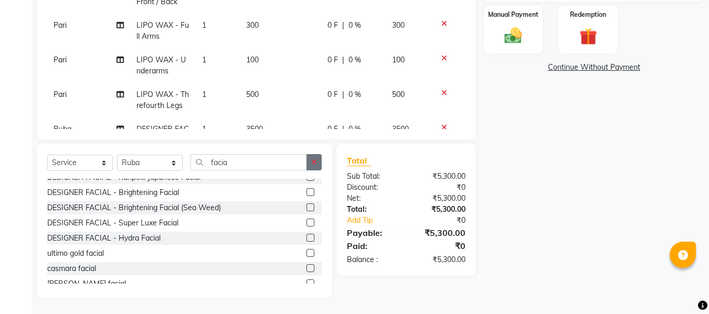
click at [317, 162] on icon "button" at bounding box center [314, 162] width 6 height 7
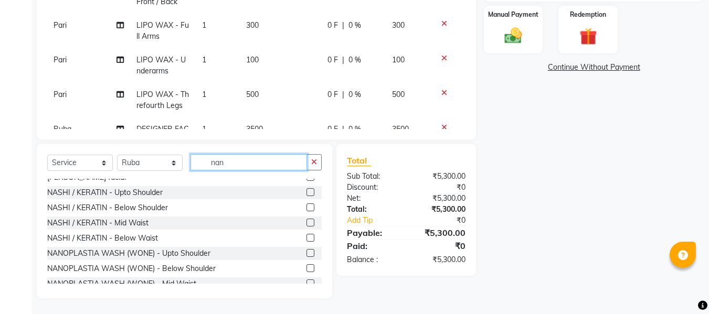
scroll to position [0, 0]
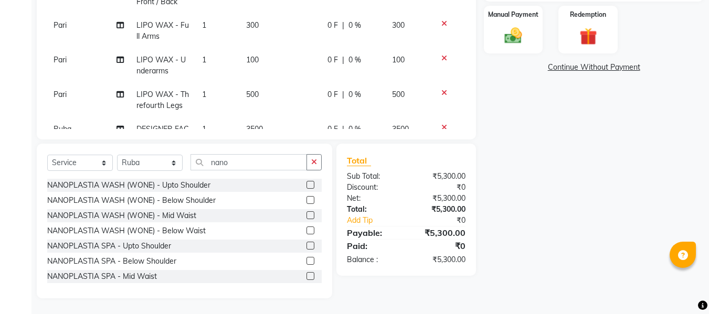
click at [307, 216] on label at bounding box center [311, 216] width 8 height 8
click at [307, 216] on input "checkbox" at bounding box center [310, 216] width 7 height 7
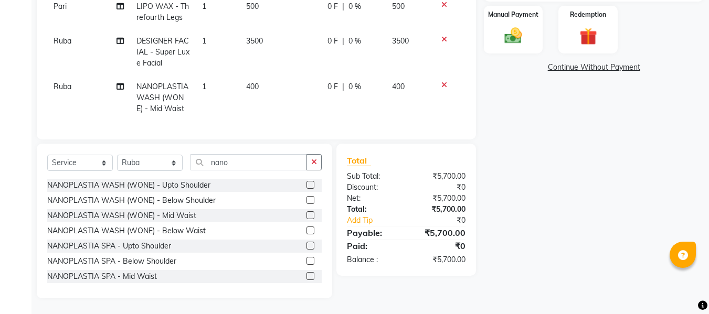
scroll to position [107, 0]
click at [318, 165] on button "button" at bounding box center [314, 162] width 15 height 16
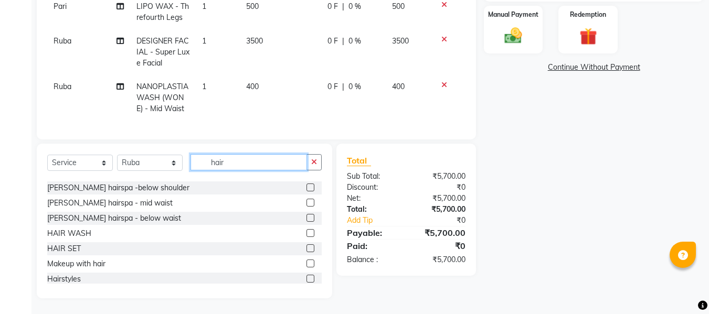
scroll to position [184, 0]
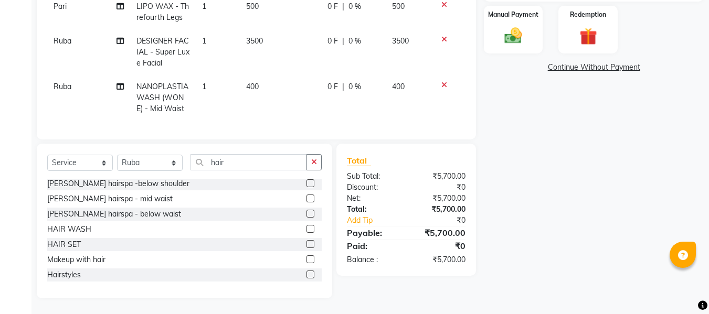
click at [307, 246] on label at bounding box center [311, 244] width 8 height 8
click at [307, 246] on input "checkbox" at bounding box center [310, 244] width 7 height 7
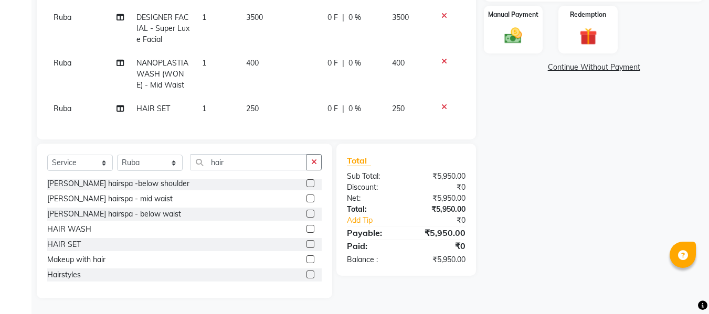
click at [257, 97] on td "250" at bounding box center [280, 109] width 81 height 24
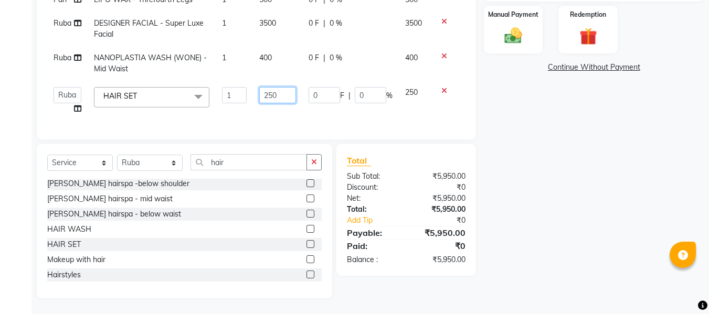
click at [281, 87] on input "250" at bounding box center [277, 95] width 36 height 16
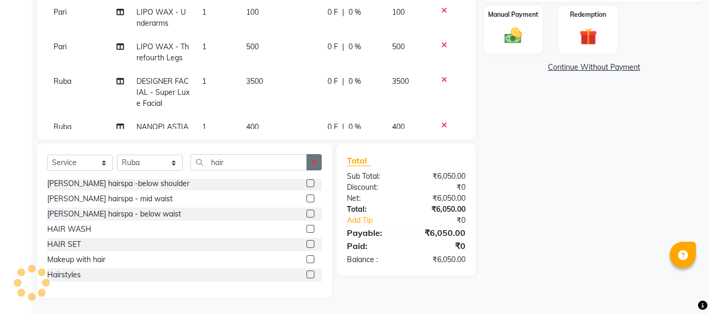
click at [318, 165] on button "button" at bounding box center [314, 162] width 15 height 16
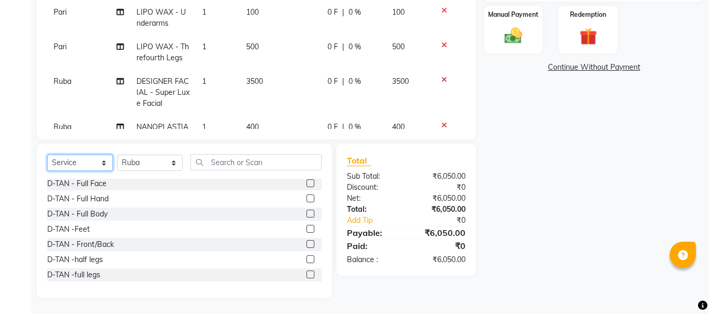
click at [102, 165] on select "Select Service Product Membership Package Voucher Prepaid Gift Card" at bounding box center [80, 163] width 66 height 16
click at [47, 155] on select "Select Service Product Membership Package Voucher Prepaid Gift Card" at bounding box center [80, 163] width 66 height 16
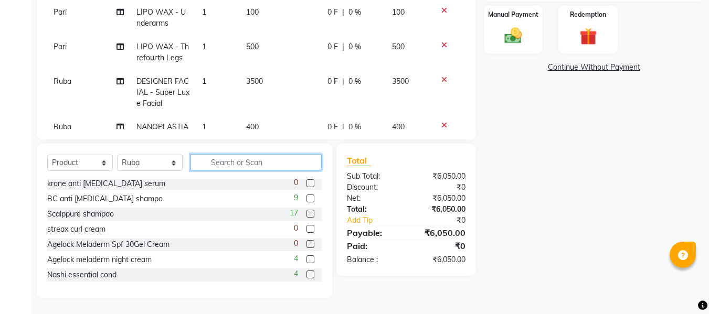
click at [244, 161] on input "text" at bounding box center [256, 162] width 131 height 16
click at [233, 163] on input "text" at bounding box center [256, 162] width 131 height 16
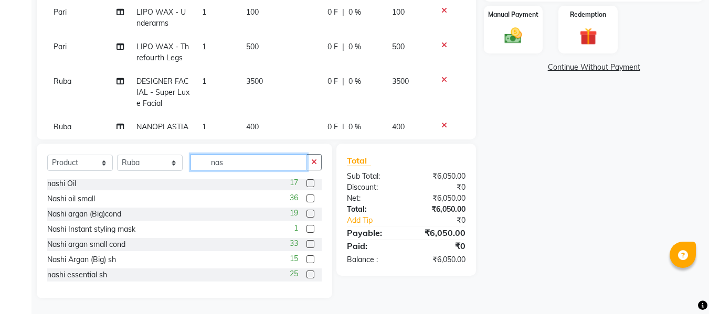
scroll to position [0, 0]
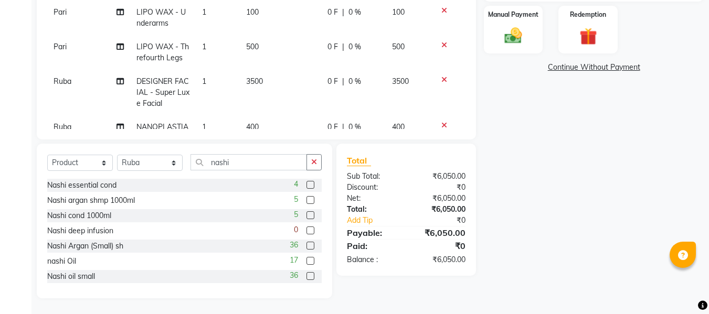
click at [307, 277] on label at bounding box center [311, 276] width 8 height 8
click at [307, 277] on input "checkbox" at bounding box center [310, 276] width 7 height 7
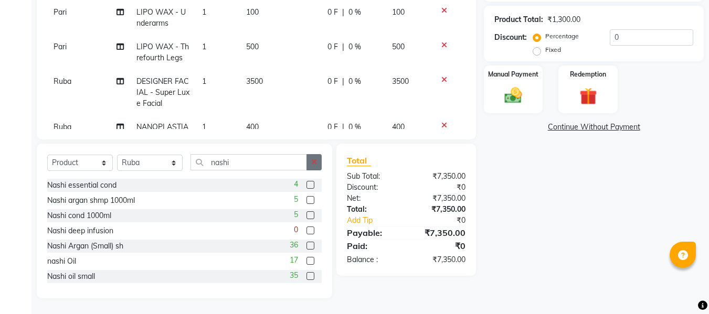
click at [310, 166] on button "button" at bounding box center [314, 162] width 15 height 16
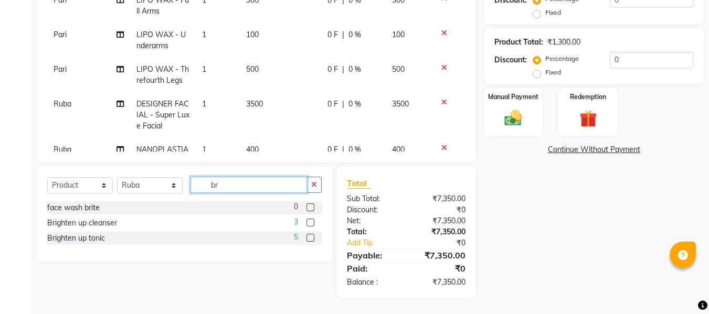
scroll to position [241, 0]
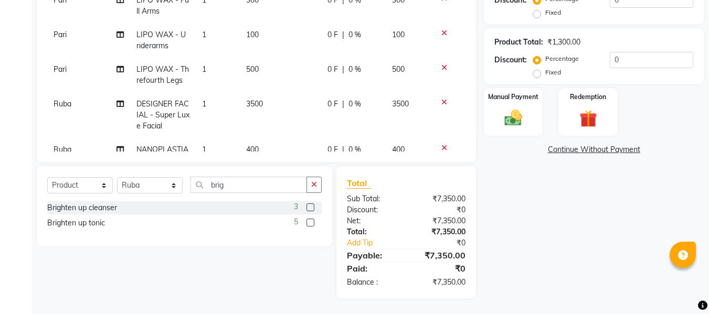
click at [309, 208] on label at bounding box center [311, 208] width 8 height 8
click at [309, 208] on input "checkbox" at bounding box center [310, 208] width 7 height 7
click at [309, 222] on label at bounding box center [311, 223] width 8 height 8
click at [309, 222] on input "checkbox" at bounding box center [310, 223] width 7 height 7
click at [318, 186] on button "button" at bounding box center [314, 185] width 15 height 16
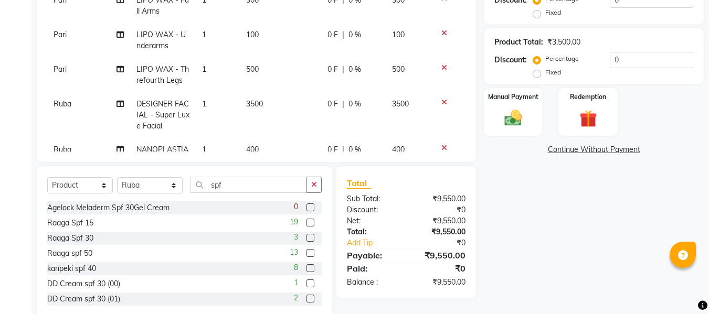
click at [307, 220] on label at bounding box center [311, 223] width 8 height 8
click at [307, 220] on input "checkbox" at bounding box center [310, 223] width 7 height 7
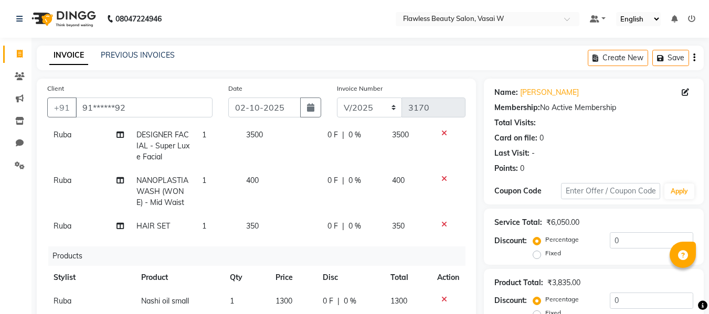
scroll to position [277, 0]
drag, startPoint x: 282, startPoint y: 109, endPoint x: 325, endPoint y: 70, distance: 58.0
click at [322, 78] on main "INVOICE PREVIOUS INVOICES Create New Save Client +91 91******92 Date [DATE] Inv…" at bounding box center [370, 312] width 678 height 532
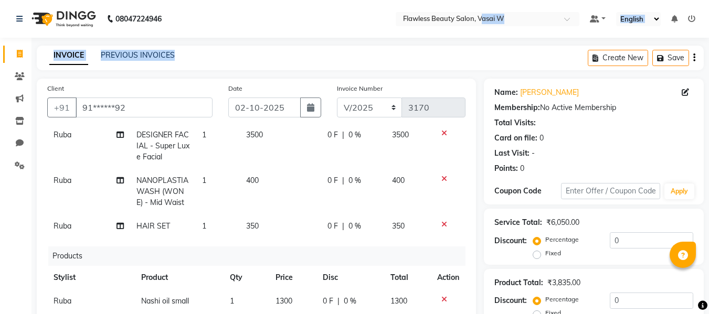
drag, startPoint x: 325, startPoint y: 70, endPoint x: 384, endPoint y: 173, distance: 119.2
click at [384, 173] on main "INVOICE PREVIOUS INVOICES Create New Save Client +91 91******92 Date [DATE] Inv…" at bounding box center [370, 312] width 678 height 532
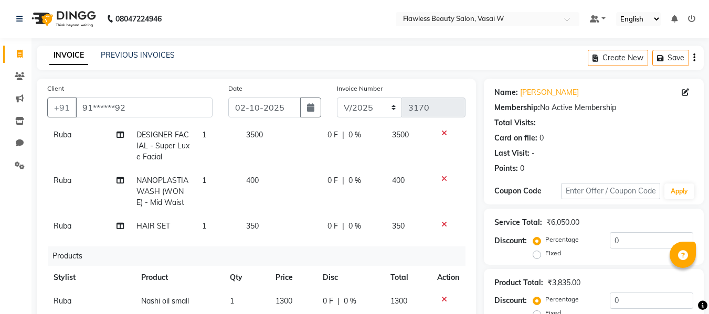
click at [313, 226] on td "350" at bounding box center [280, 227] width 81 height 24
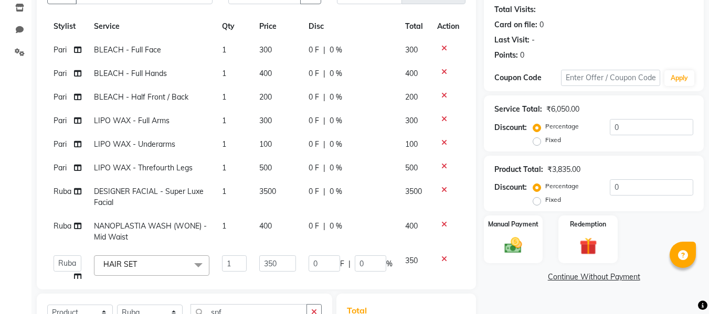
scroll to position [22, 0]
click at [441, 71] on icon at bounding box center [444, 71] width 6 height 7
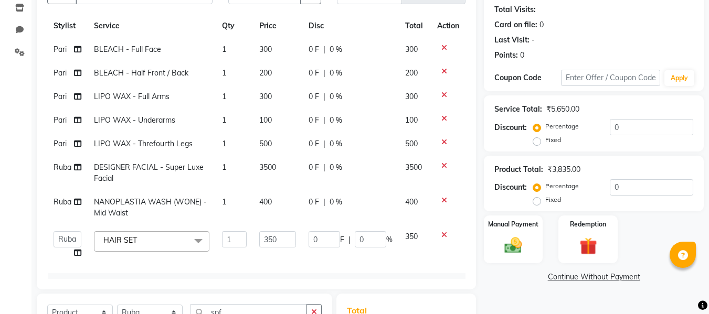
click at [268, 75] on span "200" at bounding box center [265, 72] width 13 height 9
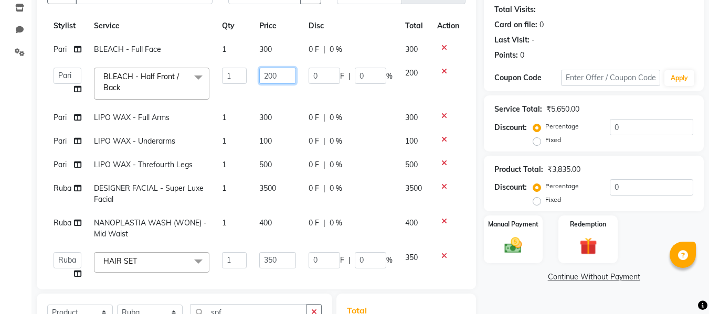
click at [275, 75] on input "200" at bounding box center [277, 76] width 36 height 16
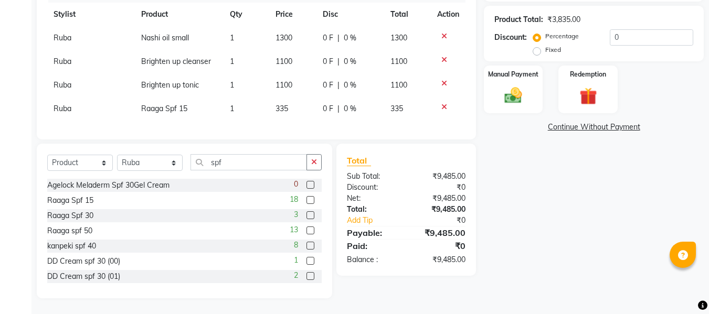
scroll to position [170, 0]
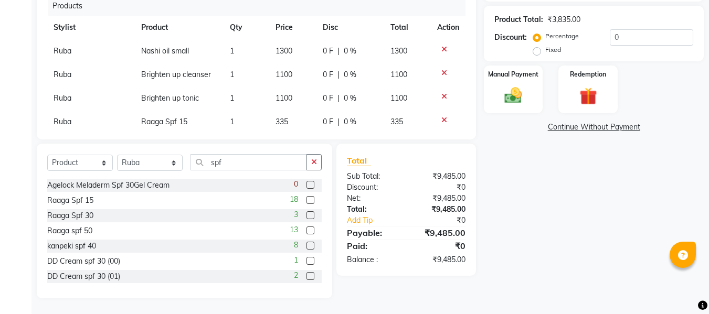
click at [403, 233] on div "Payable:" at bounding box center [372, 233] width 67 height 13
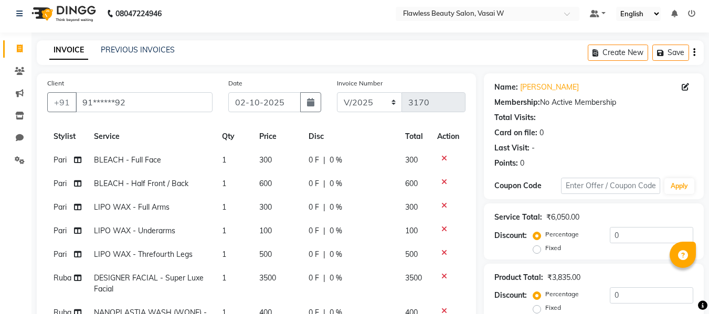
scroll to position [0, 0]
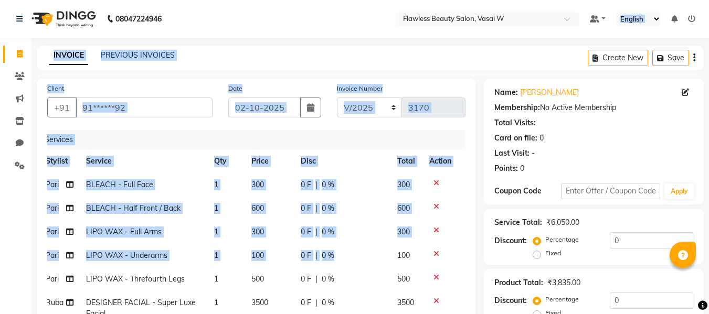
drag, startPoint x: 333, startPoint y: 232, endPoint x: 421, endPoint y: 297, distance: 109.2
click at [420, 299] on tbody "Pari BLEACH - Full Face 1 300 0 F | 0 % 300 Pari BLEACH - Half Front / Back 1 6…" at bounding box center [248, 286] width 418 height 227
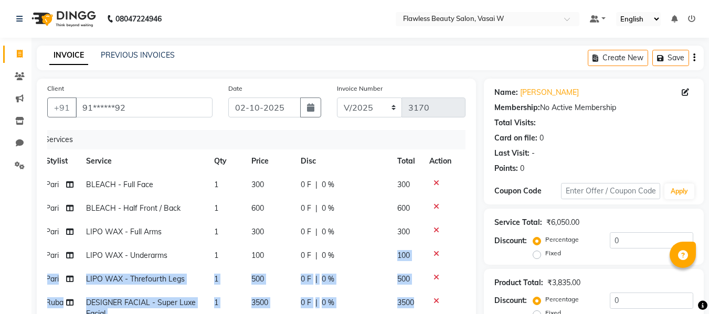
click at [378, 258] on td "0 F | 0 %" at bounding box center [342, 256] width 97 height 24
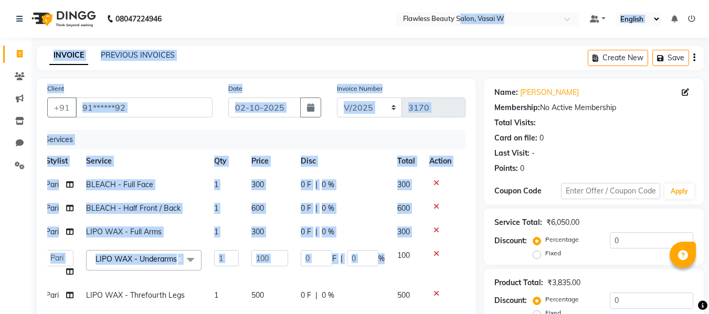
drag, startPoint x: 379, startPoint y: 254, endPoint x: 465, endPoint y: 277, distance: 88.6
click at [465, 277] on div "Services Stylist Service Qty Price Disc Total Action Pari BLEACH - Full Face 1 …" at bounding box center [256, 261] width 418 height 262
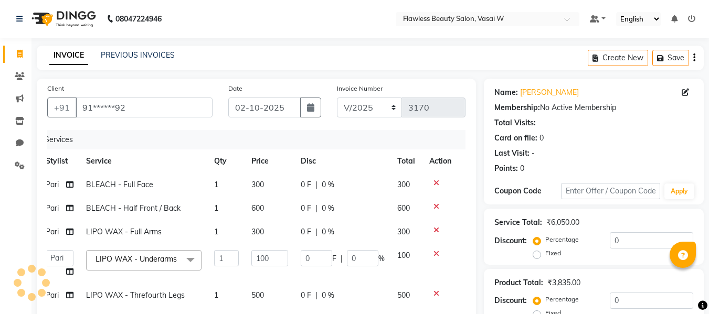
click at [371, 205] on div "0 F | 0 %" at bounding box center [343, 208] width 84 height 11
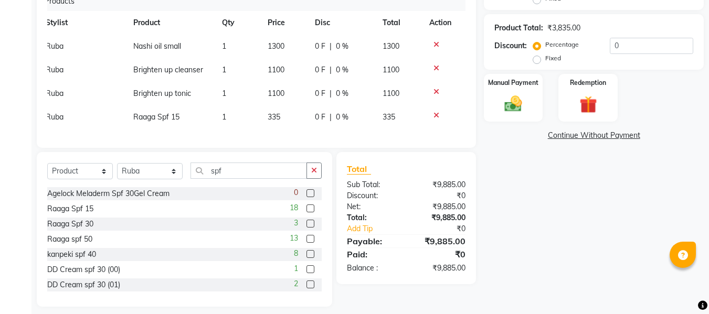
scroll to position [258, 0]
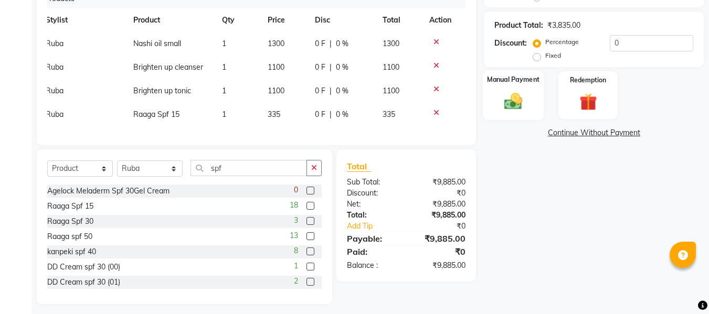
click at [512, 111] on img at bounding box center [513, 101] width 29 height 21
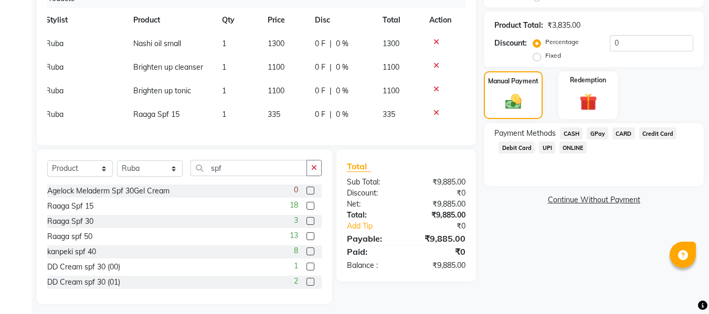
click at [597, 133] on span "GPay" at bounding box center [598, 134] width 22 height 12
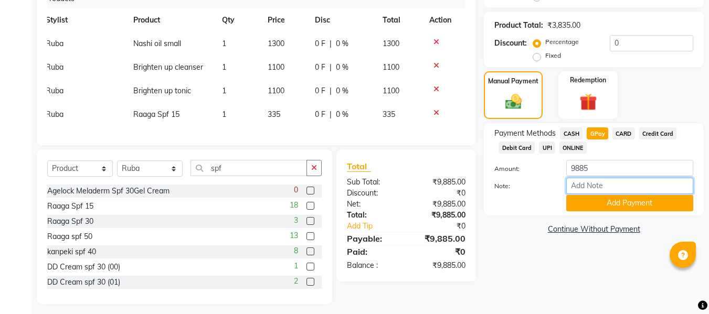
click at [587, 184] on input "Note:" at bounding box center [629, 186] width 127 height 16
click at [624, 201] on button "Add Payment" at bounding box center [629, 203] width 127 height 16
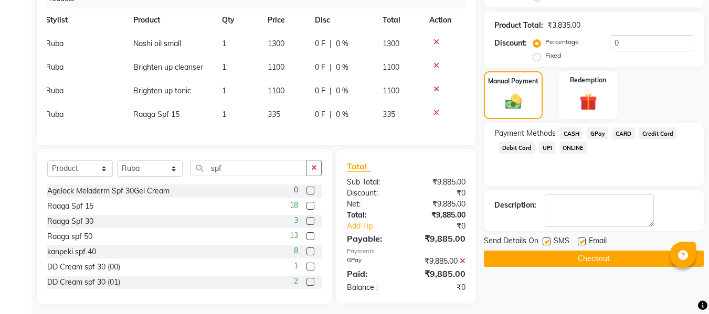
click at [583, 244] on label at bounding box center [582, 242] width 8 height 8
click at [583, 244] on input "checkbox" at bounding box center [581, 242] width 7 height 7
click at [547, 237] on div "SMS" at bounding box center [560, 242] width 35 height 13
click at [547, 240] on label at bounding box center [547, 242] width 8 height 8
click at [547, 240] on input "checkbox" at bounding box center [546, 242] width 7 height 7
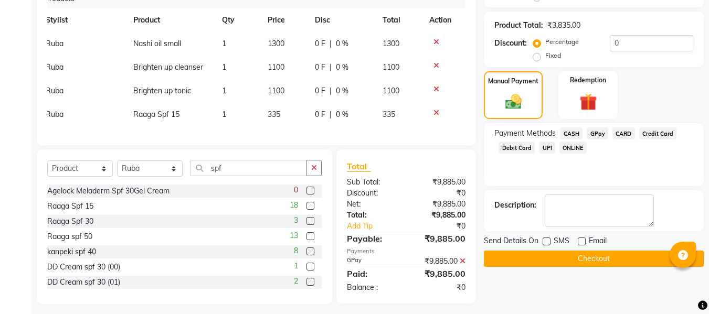
click at [542, 257] on button "Checkout" at bounding box center [594, 259] width 220 height 16
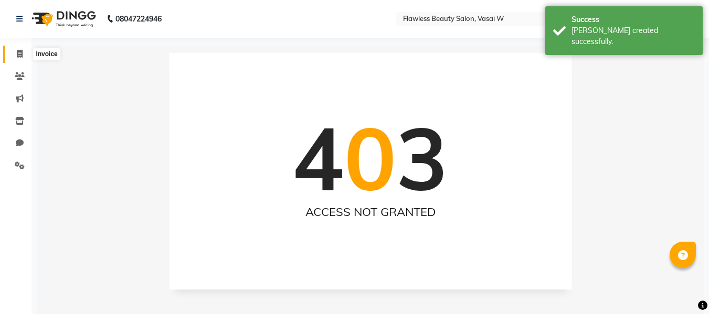
click at [23, 52] on icon at bounding box center [20, 54] width 6 height 8
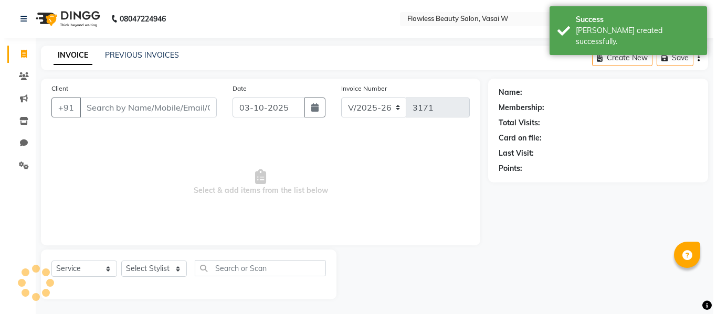
scroll to position [1, 0]
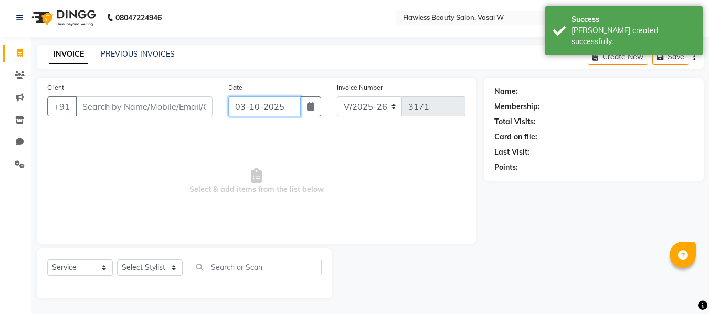
click at [250, 111] on input "03-10-2025" at bounding box center [264, 107] width 72 height 20
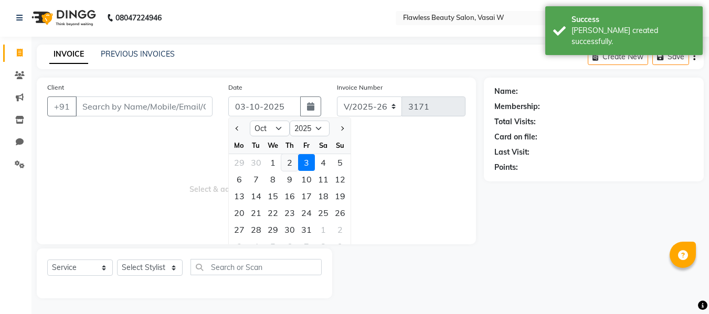
click at [287, 166] on div "2" at bounding box center [289, 162] width 17 height 17
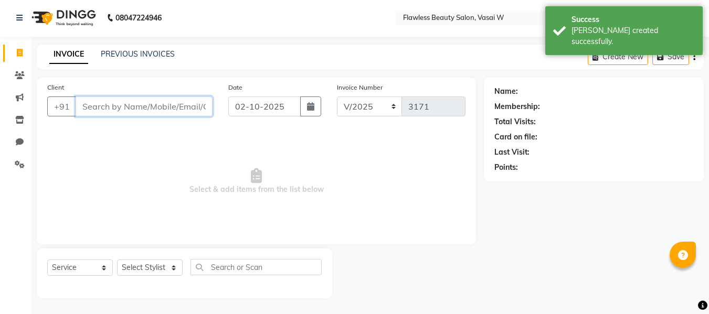
click at [98, 102] on input "Client" at bounding box center [144, 107] width 137 height 20
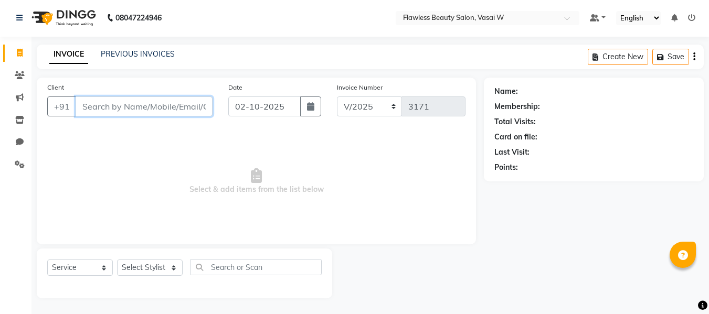
click at [131, 103] on input "Client" at bounding box center [144, 107] width 137 height 20
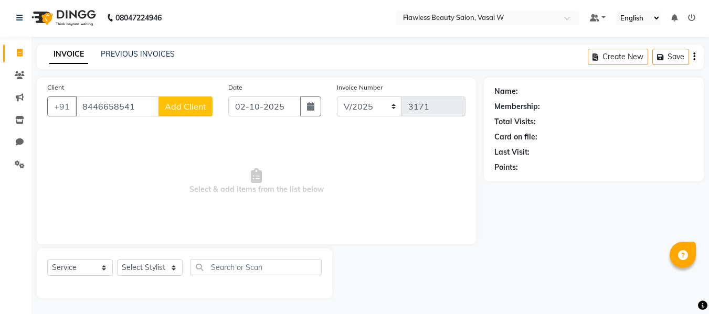
click at [207, 99] on button "Add Client" at bounding box center [186, 107] width 54 height 20
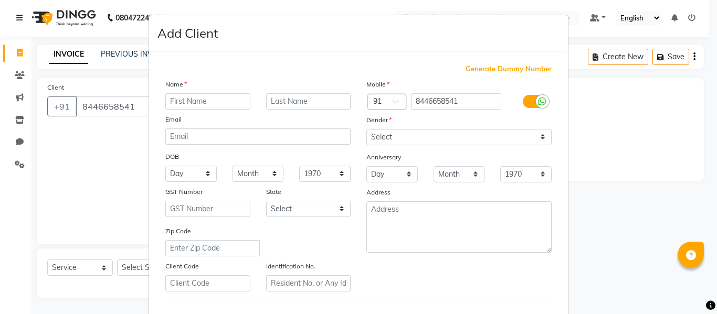
click at [207, 99] on input "text" at bounding box center [207, 101] width 85 height 16
click at [288, 107] on input "text" at bounding box center [308, 101] width 85 height 16
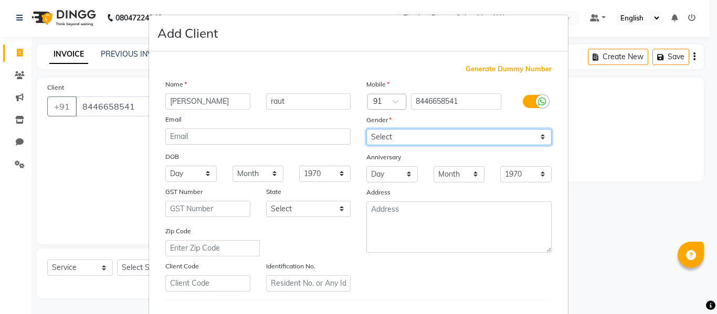
click at [375, 137] on select "Select [DEMOGRAPHIC_DATA] [DEMOGRAPHIC_DATA] Other Prefer Not To Say" at bounding box center [458, 137] width 185 height 16
click at [366, 129] on select "Select [DEMOGRAPHIC_DATA] [DEMOGRAPHIC_DATA] Other Prefer Not To Say" at bounding box center [458, 137] width 185 height 16
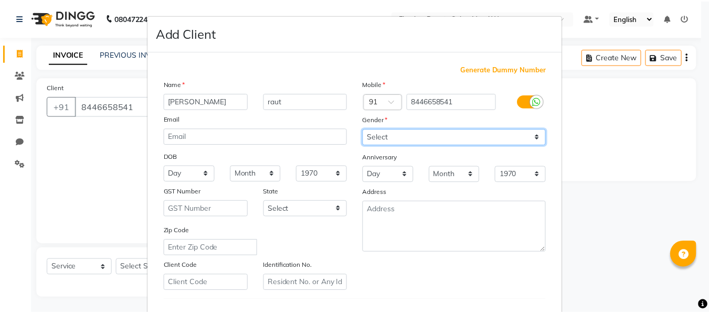
scroll to position [170, 0]
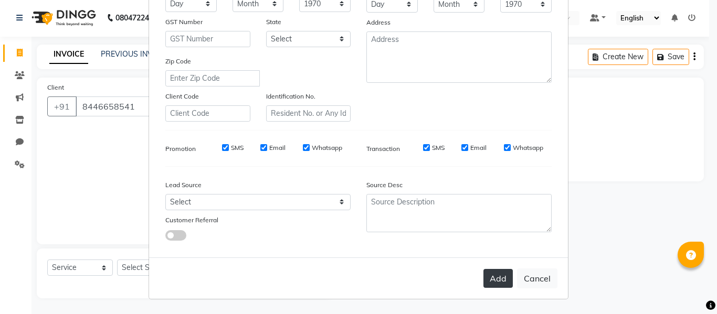
click at [498, 278] on button "Add" at bounding box center [497, 278] width 29 height 19
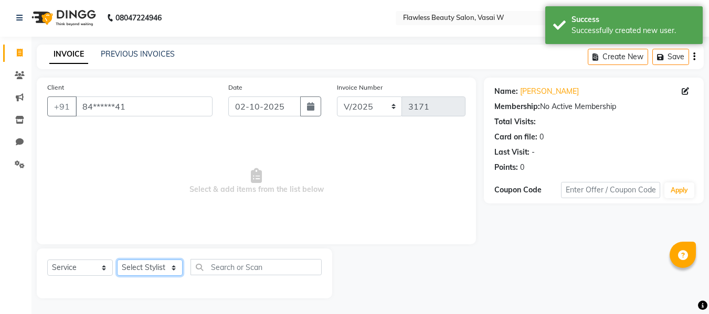
click at [143, 267] on select "Select Stylist [PERSON_NAME] [PERSON_NAME] [PERSON_NAME] maam Nisha Pari [PERSO…" at bounding box center [150, 268] width 66 height 16
click at [117, 260] on select "Select Stylist [PERSON_NAME] [PERSON_NAME] [PERSON_NAME] maam Nisha Pari [PERSO…" at bounding box center [150, 268] width 66 height 16
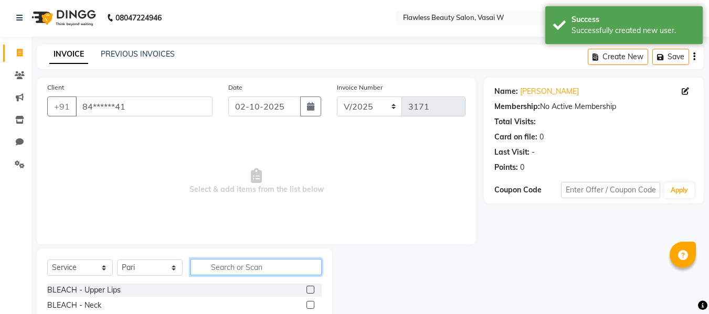
click at [259, 265] on input "text" at bounding box center [256, 267] width 131 height 16
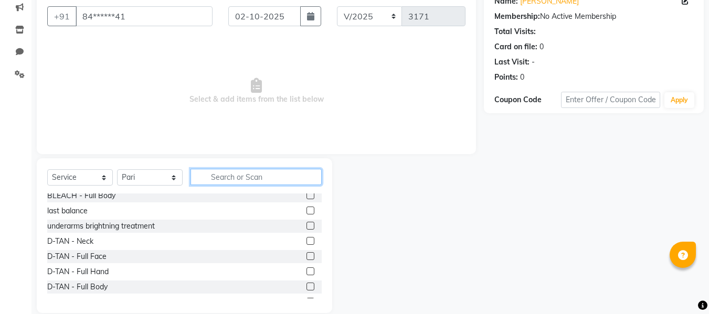
scroll to position [129, 0]
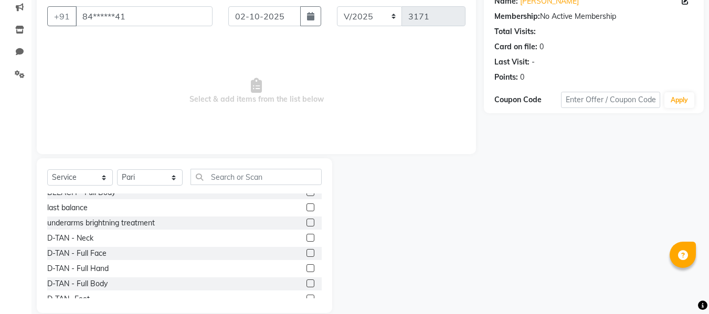
click at [307, 252] on label at bounding box center [311, 253] width 8 height 8
click at [307, 252] on input "checkbox" at bounding box center [310, 253] width 7 height 7
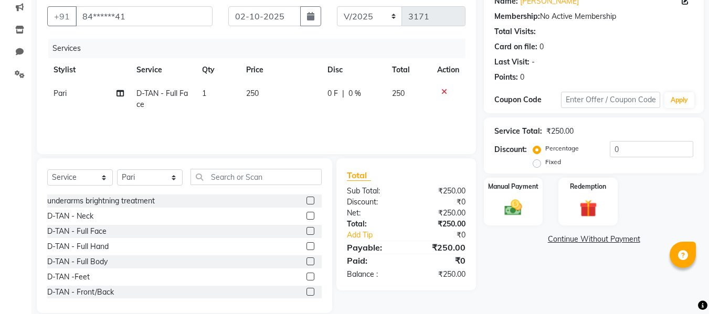
scroll to position [163, 0]
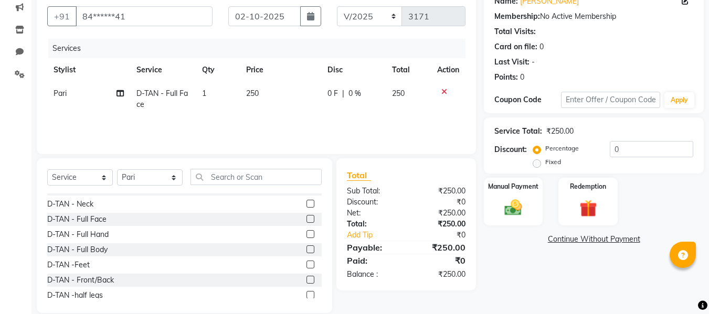
click at [307, 231] on label at bounding box center [311, 234] width 8 height 8
click at [307, 231] on input "checkbox" at bounding box center [310, 234] width 7 height 7
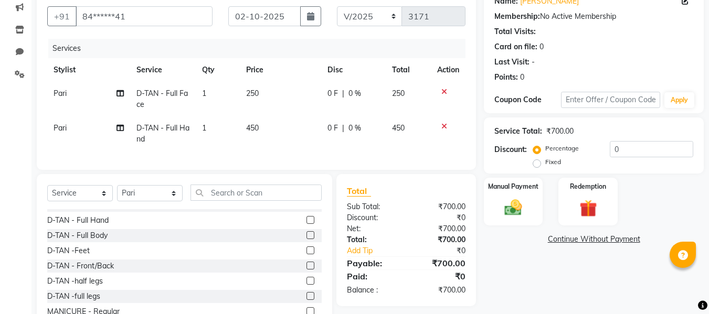
scroll to position [194, 0]
click at [307, 269] on label at bounding box center [311, 265] width 8 height 8
click at [307, 269] on input "checkbox" at bounding box center [310, 265] width 7 height 7
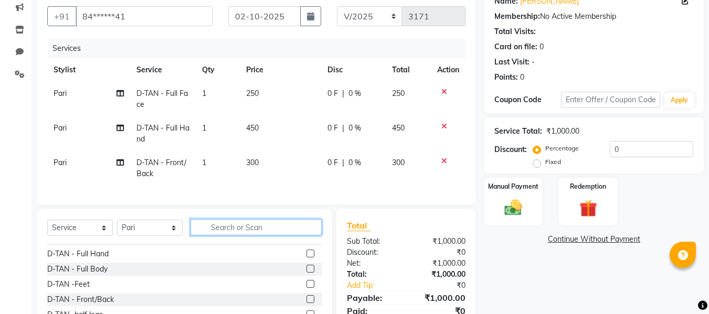
click at [290, 234] on input "text" at bounding box center [256, 227] width 131 height 16
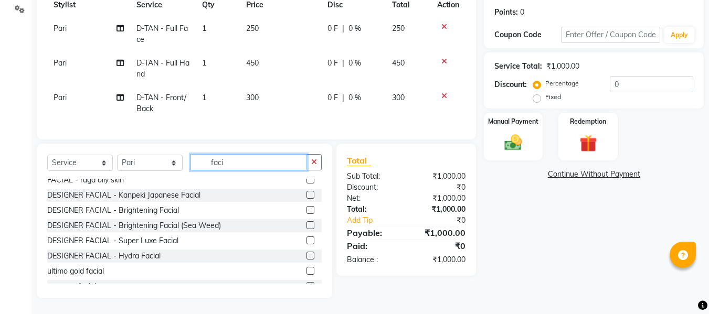
scroll to position [123, 0]
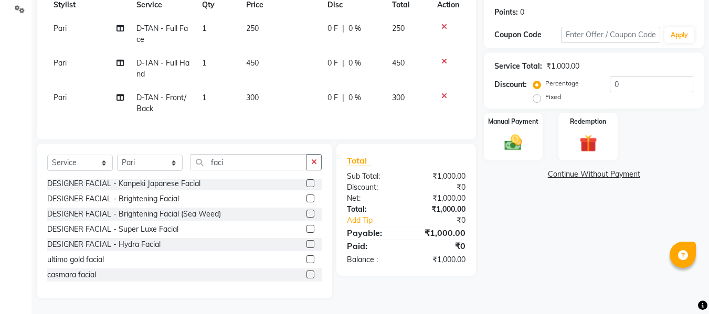
click at [307, 229] on label at bounding box center [311, 229] width 8 height 8
click at [307, 229] on input "checkbox" at bounding box center [310, 229] width 7 height 7
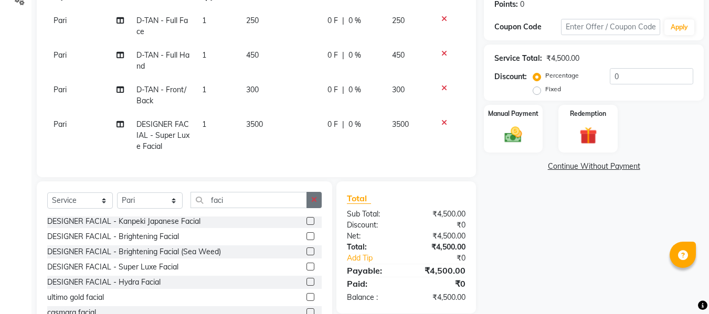
click at [313, 208] on button "button" at bounding box center [314, 200] width 15 height 16
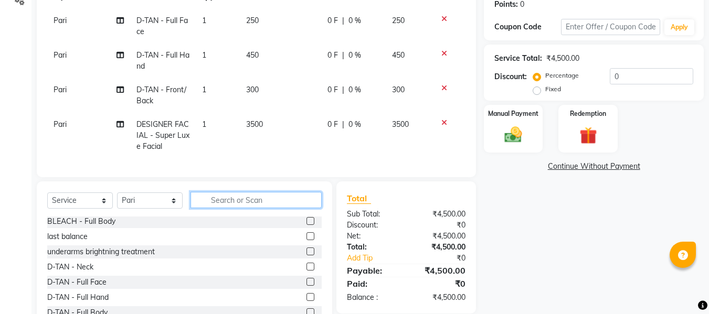
click at [311, 208] on input "text" at bounding box center [256, 200] width 131 height 16
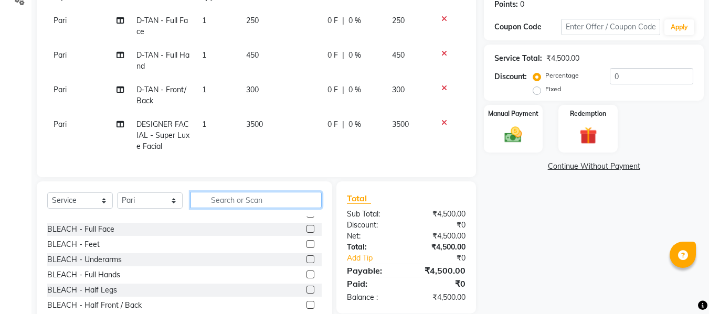
scroll to position [0, 0]
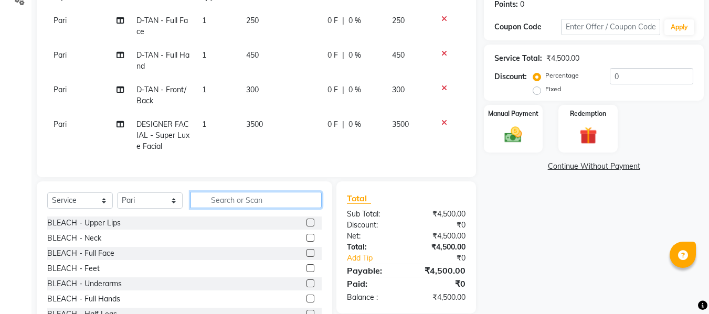
click at [288, 201] on input "text" at bounding box center [256, 200] width 131 height 16
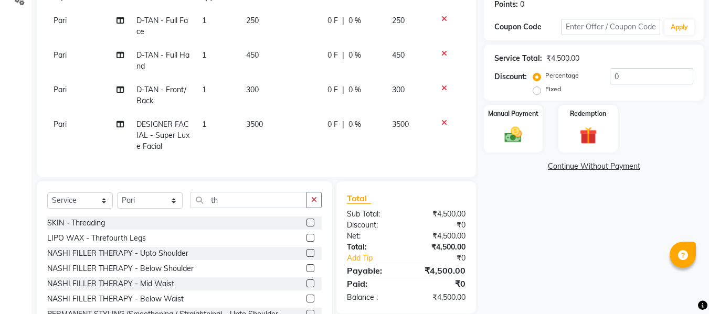
click at [307, 227] on label at bounding box center [311, 223] width 8 height 8
click at [307, 227] on input "checkbox" at bounding box center [310, 223] width 7 height 7
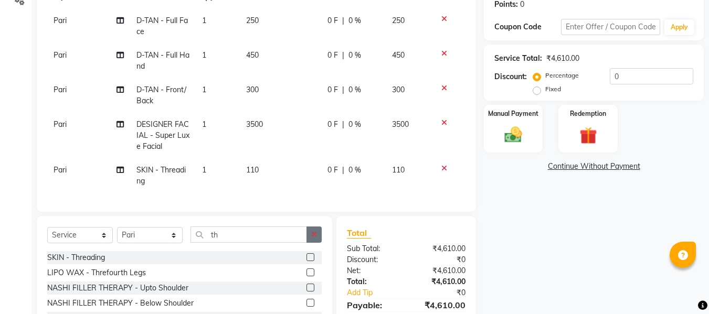
click at [313, 238] on icon "button" at bounding box center [314, 234] width 6 height 7
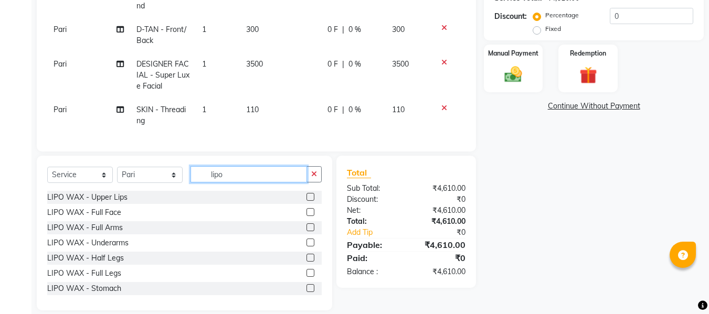
scroll to position [245, 0]
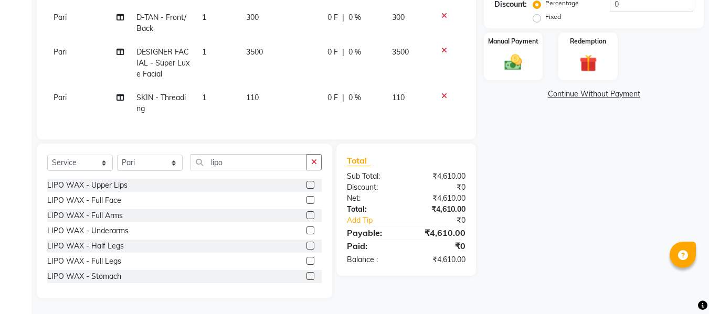
click at [307, 218] on label at bounding box center [311, 216] width 8 height 8
click at [307, 218] on input "checkbox" at bounding box center [310, 216] width 7 height 7
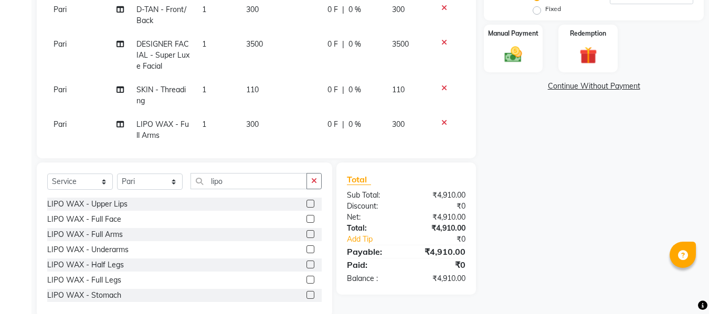
click at [307, 249] on label at bounding box center [311, 250] width 8 height 8
click at [307, 249] on input "checkbox" at bounding box center [310, 250] width 7 height 7
click at [98, 188] on select "Select Service Product Membership Package Voucher Prepaid Gift Card" at bounding box center [80, 182] width 66 height 16
click at [101, 184] on select "Select Service Product Membership Package Voucher Prepaid Gift Card" at bounding box center [80, 182] width 66 height 16
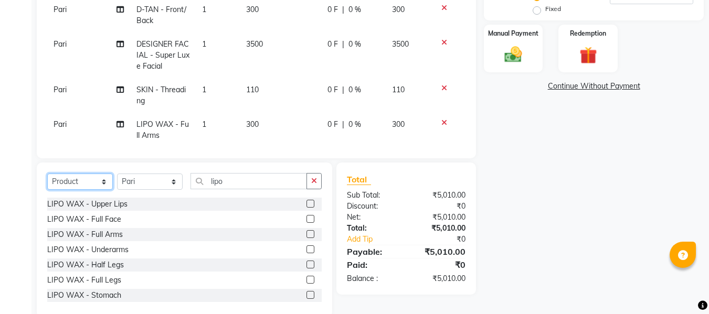
click at [47, 174] on select "Select Service Product Membership Package Voucher Prepaid Gift Card" at bounding box center [80, 182] width 66 height 16
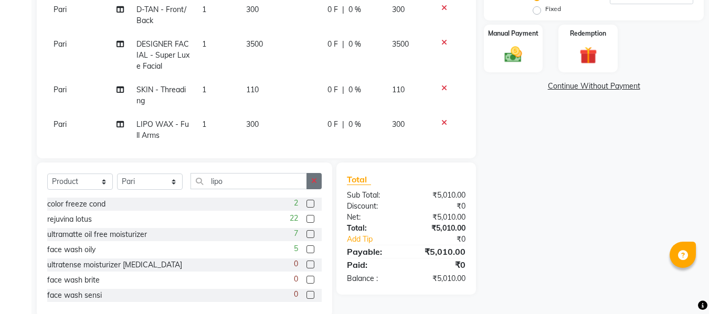
click at [314, 188] on button "button" at bounding box center [314, 181] width 15 height 16
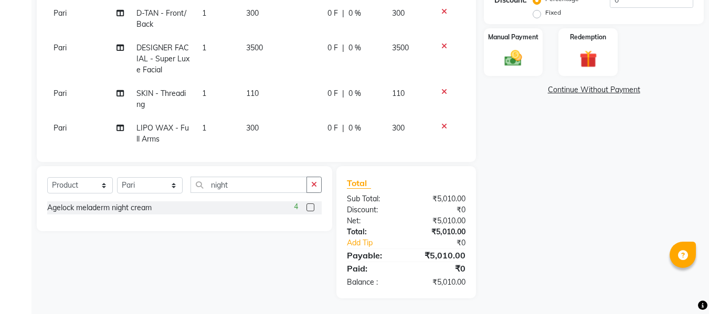
click at [310, 207] on label at bounding box center [311, 208] width 8 height 8
click at [310, 207] on input "checkbox" at bounding box center [310, 208] width 7 height 7
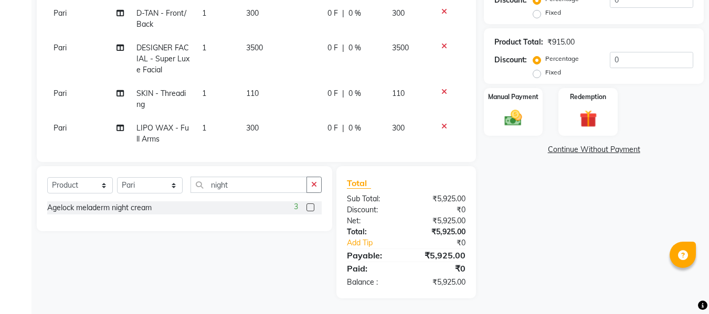
click at [412, 208] on div "₹0" at bounding box center [439, 210] width 67 height 11
click at [518, 126] on img at bounding box center [513, 118] width 29 height 21
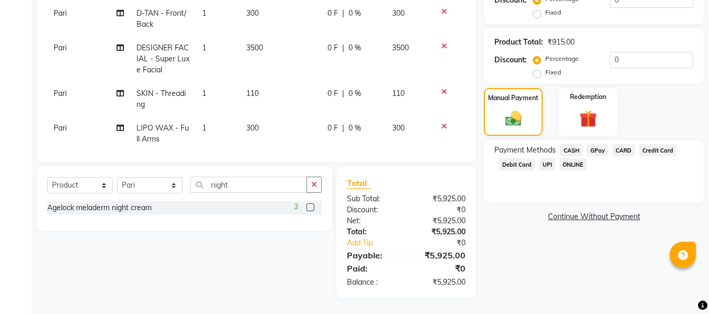
click at [596, 154] on span "GPay" at bounding box center [598, 150] width 22 height 12
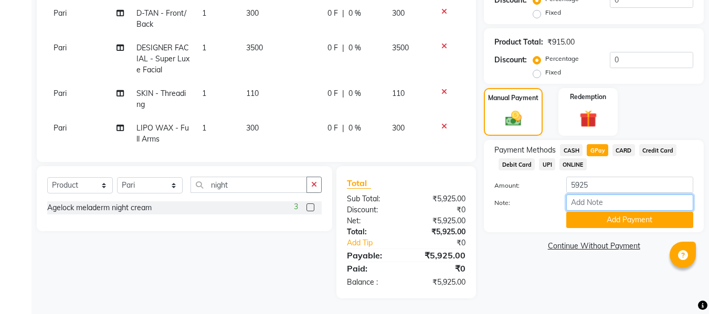
click at [580, 201] on input "Note:" at bounding box center [629, 203] width 127 height 16
click at [635, 219] on button "Add Payment" at bounding box center [629, 220] width 127 height 16
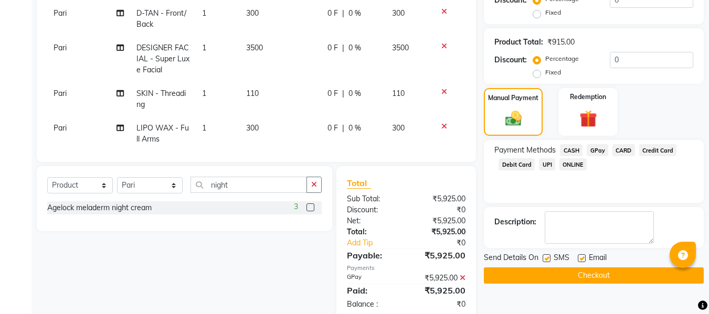
click at [582, 259] on label at bounding box center [582, 259] width 8 height 8
click at [582, 259] on input "checkbox" at bounding box center [581, 259] width 7 height 7
click at [546, 257] on label at bounding box center [547, 259] width 8 height 8
click at [546, 257] on input "checkbox" at bounding box center [546, 259] width 7 height 7
click at [533, 270] on button "Checkout" at bounding box center [594, 276] width 220 height 16
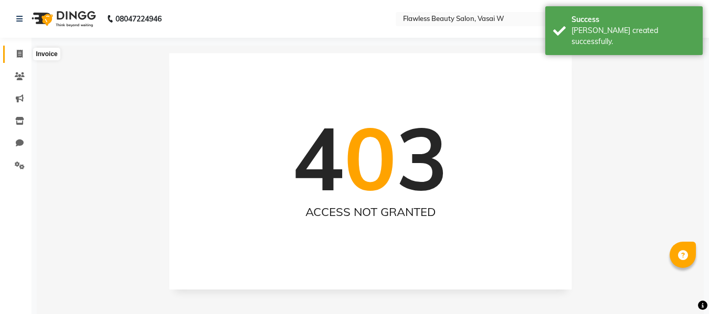
click at [23, 54] on span at bounding box center [19, 54] width 18 height 12
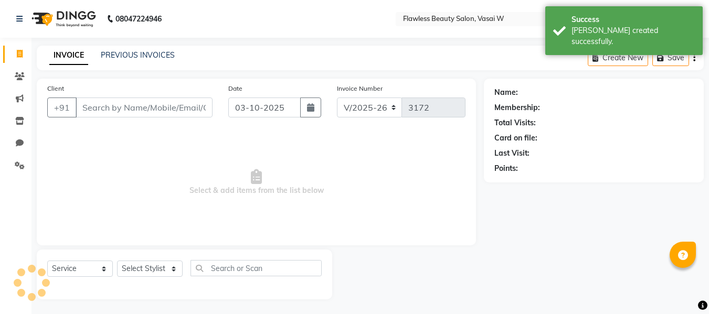
scroll to position [1, 0]
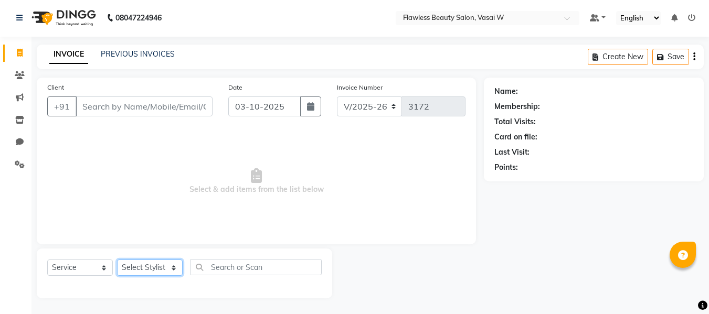
click at [141, 266] on select "Select Stylist [PERSON_NAME] [PERSON_NAME] [PERSON_NAME] maam Nisha Pari [PERSO…" at bounding box center [150, 268] width 66 height 16
click at [117, 260] on select "Select Stylist [PERSON_NAME] [PERSON_NAME] [PERSON_NAME] maam Nisha Pari [PERSO…" at bounding box center [150, 268] width 66 height 16
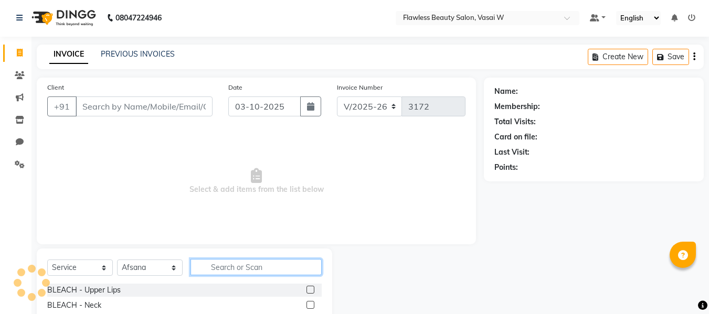
click at [267, 270] on input "text" at bounding box center [256, 267] width 131 height 16
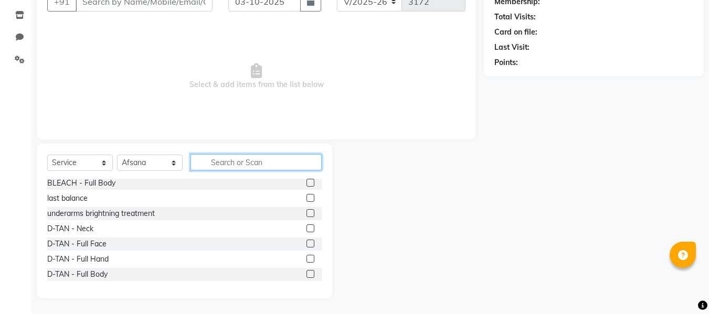
scroll to position [125, 0]
click at [307, 243] on label at bounding box center [311, 243] width 8 height 8
click at [307, 243] on input "checkbox" at bounding box center [310, 243] width 7 height 7
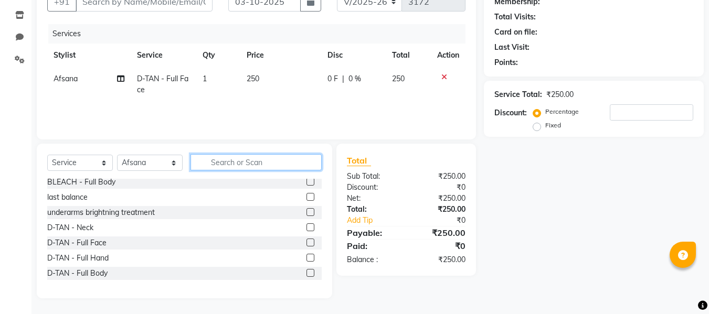
click at [294, 164] on input "text" at bounding box center [256, 162] width 131 height 16
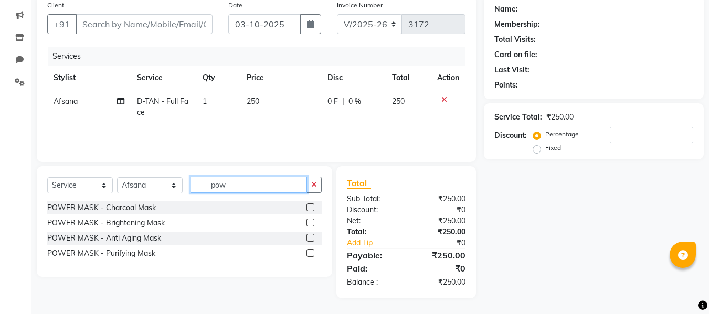
scroll to position [83, 0]
click at [309, 206] on label at bounding box center [311, 208] width 8 height 8
click at [309, 206] on input "checkbox" at bounding box center [310, 208] width 7 height 7
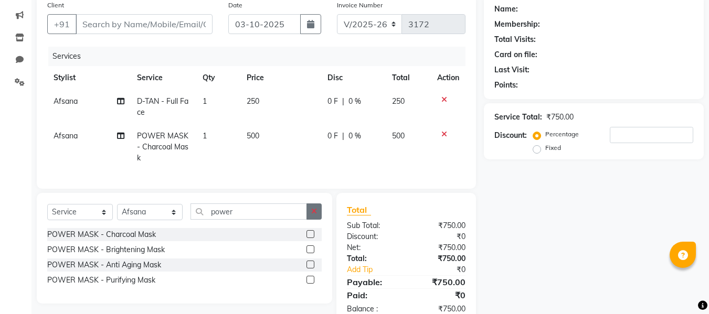
click at [314, 215] on icon "button" at bounding box center [314, 211] width 6 height 7
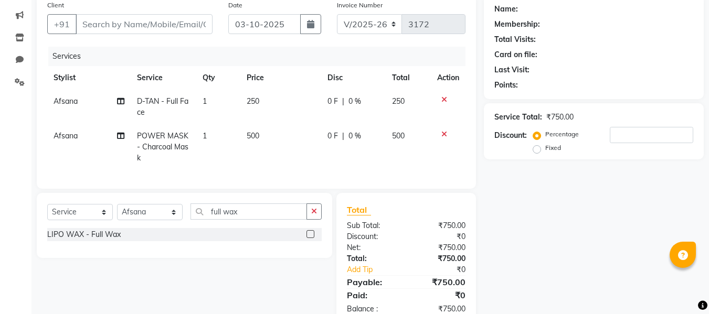
click at [311, 238] on label at bounding box center [311, 234] width 8 height 8
click at [311, 238] on input "checkbox" at bounding box center [310, 234] width 7 height 7
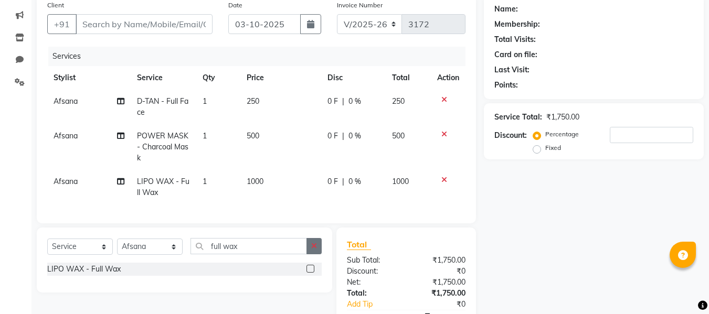
click at [314, 250] on icon "button" at bounding box center [314, 246] width 6 height 7
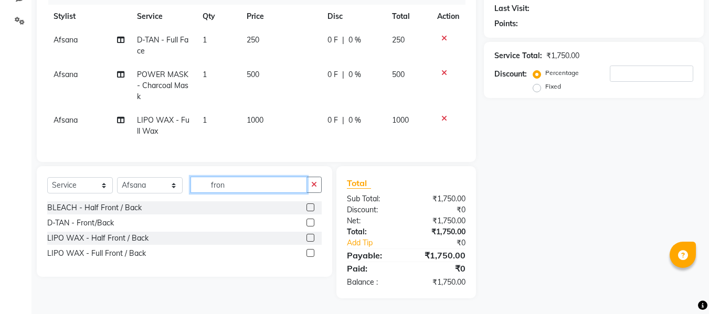
scroll to position [153, 0]
click at [309, 252] on label at bounding box center [311, 253] width 8 height 8
click at [309, 252] on input "checkbox" at bounding box center [310, 253] width 7 height 7
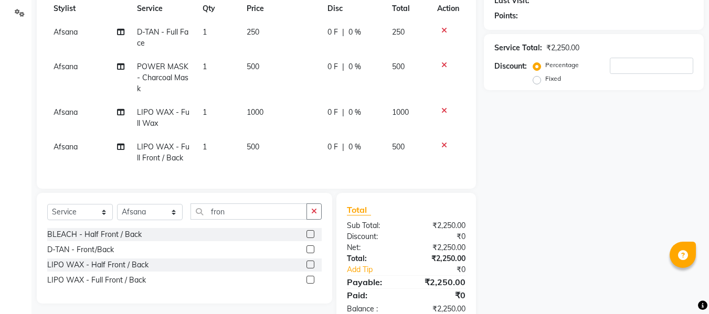
click at [311, 284] on label at bounding box center [311, 280] width 8 height 8
click at [311, 284] on input "checkbox" at bounding box center [310, 280] width 7 height 7
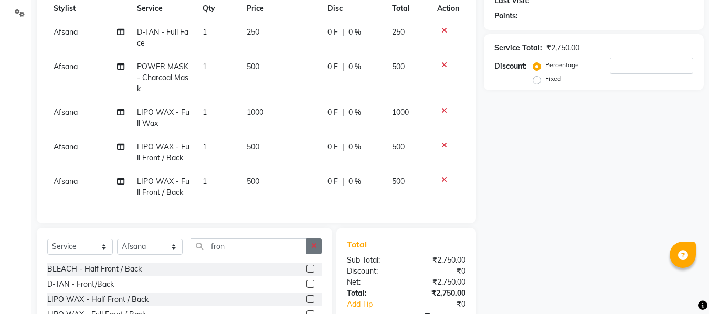
click at [313, 250] on icon "button" at bounding box center [314, 246] width 6 height 7
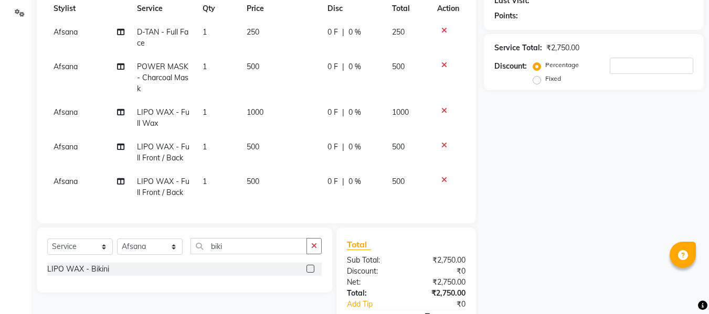
click at [308, 273] on label at bounding box center [311, 269] width 8 height 8
click at [308, 273] on input "checkbox" at bounding box center [310, 269] width 7 height 7
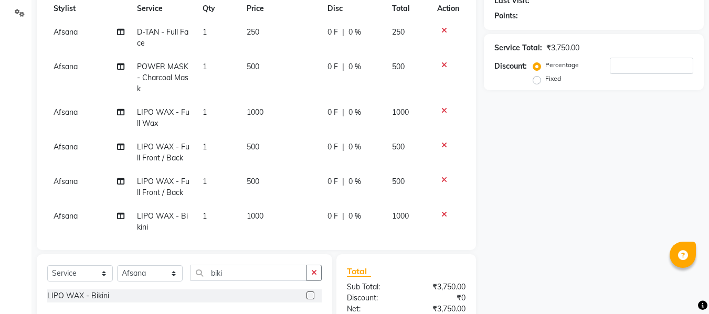
click at [261, 224] on td "1000" at bounding box center [280, 222] width 81 height 35
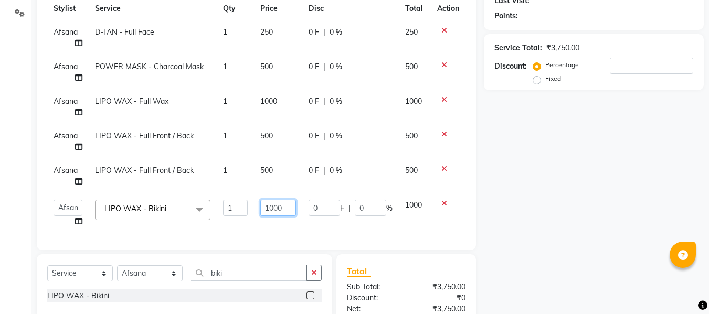
click at [282, 206] on input "1000" at bounding box center [278, 208] width 36 height 16
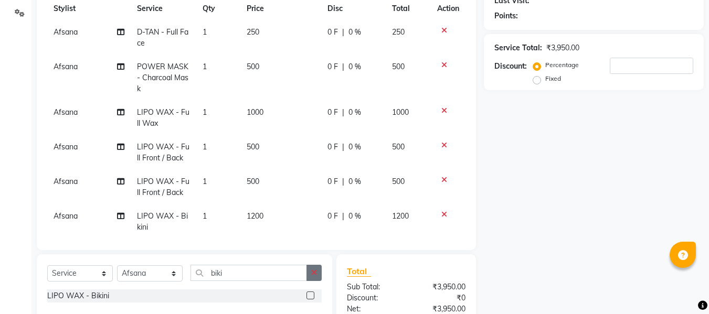
click at [310, 271] on button "button" at bounding box center [314, 273] width 15 height 16
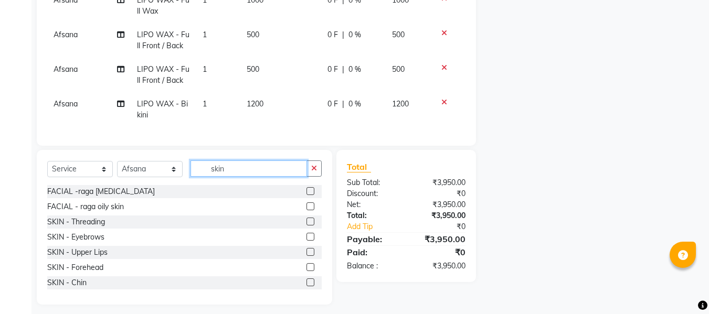
scroll to position [263, 0]
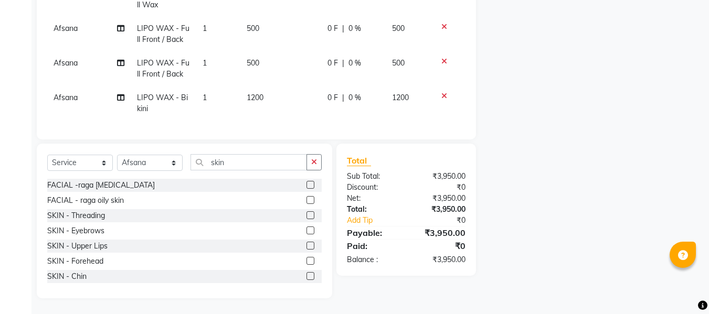
click at [307, 245] on label at bounding box center [311, 246] width 8 height 8
click at [307, 245] on input "checkbox" at bounding box center [310, 246] width 7 height 7
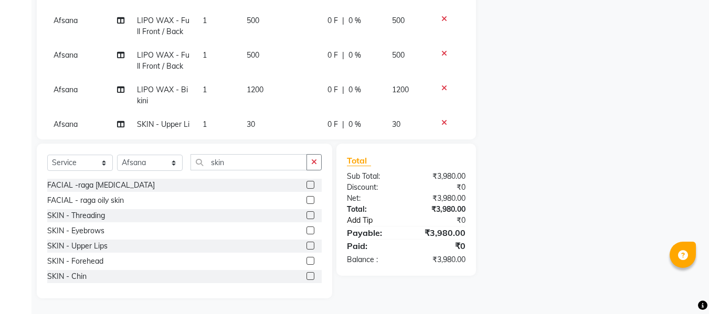
click at [414, 224] on link "Add Tip" at bounding box center [378, 220] width 78 height 11
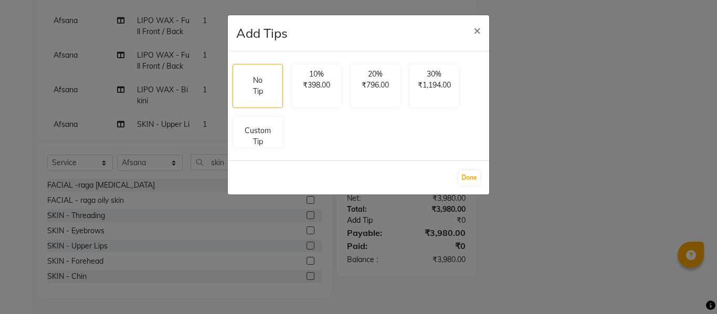
click at [414, 224] on ngb-modal-window "Add Tips × No Tip 10% ₹398.00 20% ₹796.00 30% ₹1,194.00 Custom Tip Done" at bounding box center [358, 157] width 717 height 314
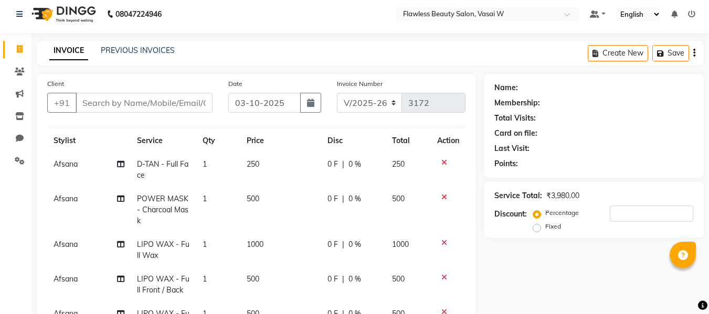
scroll to position [0, 0]
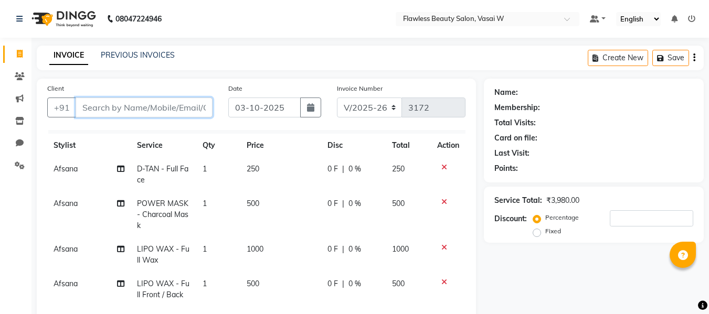
click at [202, 107] on input "Client" at bounding box center [144, 108] width 137 height 20
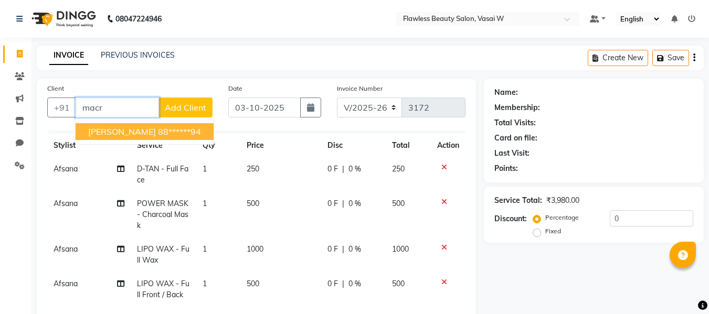
click at [166, 128] on ngb-highlight "88******94" at bounding box center [179, 132] width 43 height 10
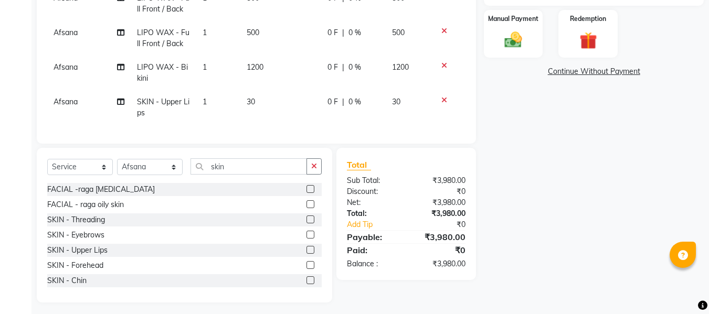
scroll to position [263, 0]
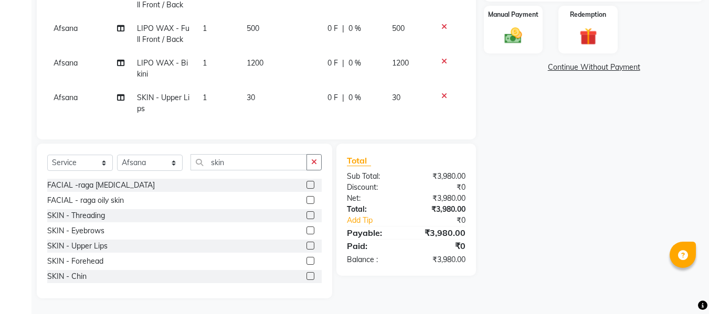
click at [400, 162] on div "Total" at bounding box center [406, 160] width 119 height 13
click at [505, 43] on img at bounding box center [513, 35] width 29 height 21
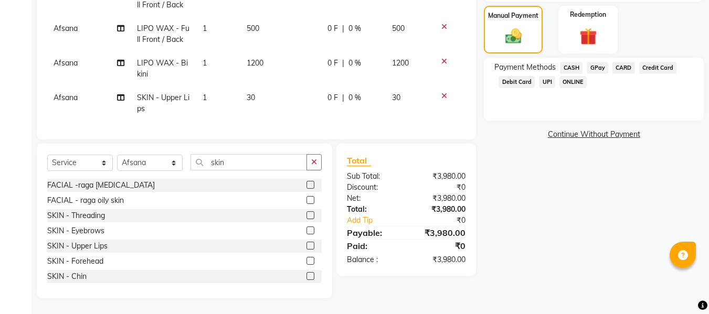
click at [595, 69] on span "GPay" at bounding box center [598, 68] width 22 height 12
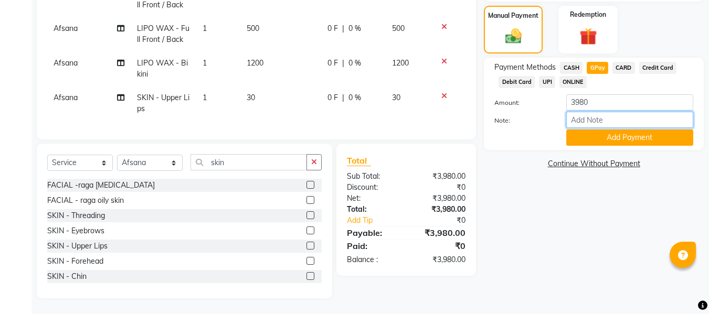
click at [582, 118] on input "Note:" at bounding box center [629, 120] width 127 height 16
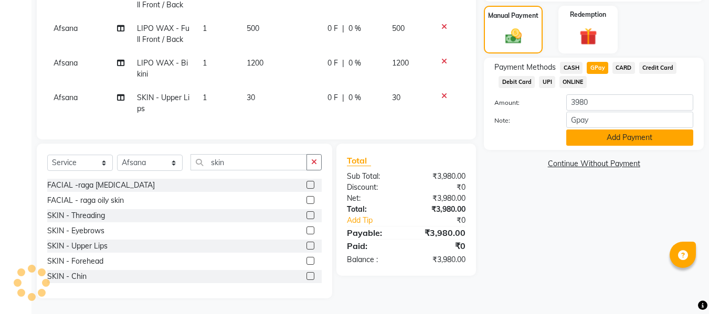
click at [626, 144] on button "Add Payment" at bounding box center [629, 138] width 127 height 16
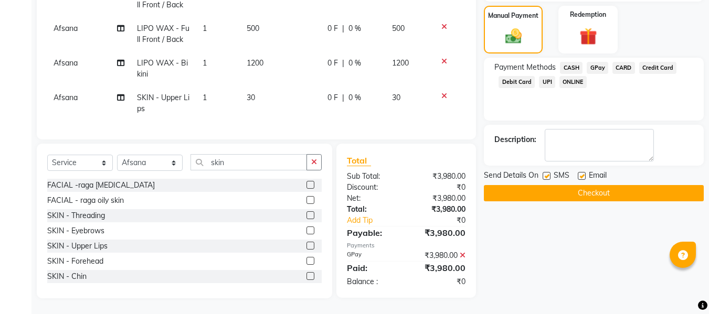
click at [582, 175] on label at bounding box center [582, 176] width 8 height 8
click at [582, 175] on input "checkbox" at bounding box center [581, 176] width 7 height 7
click at [549, 176] on label at bounding box center [547, 176] width 8 height 8
click at [549, 176] on input "checkbox" at bounding box center [546, 176] width 7 height 7
click at [533, 188] on button "Checkout" at bounding box center [594, 193] width 220 height 16
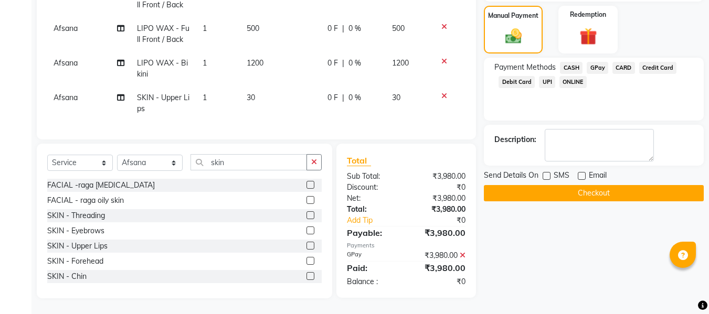
click at [533, 188] on button "Checkout" at bounding box center [594, 193] width 220 height 16
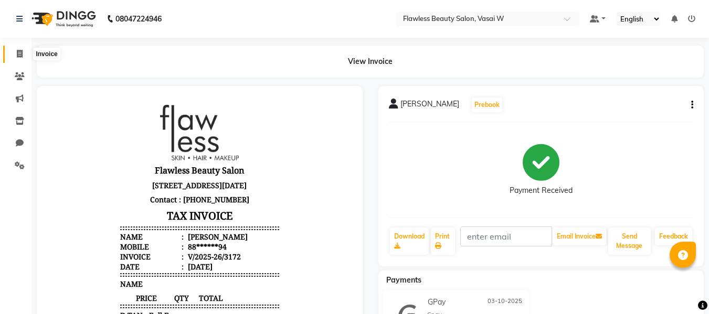
click at [23, 57] on span at bounding box center [19, 54] width 18 height 12
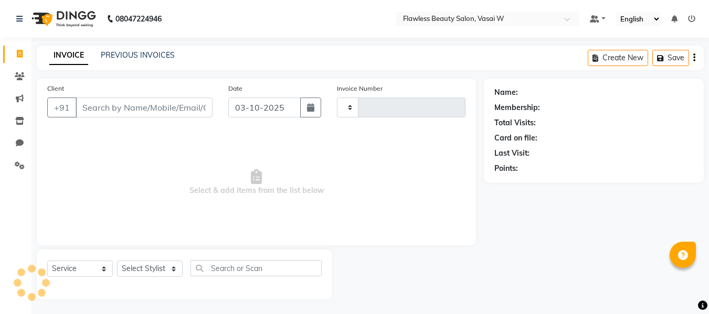
scroll to position [1, 0]
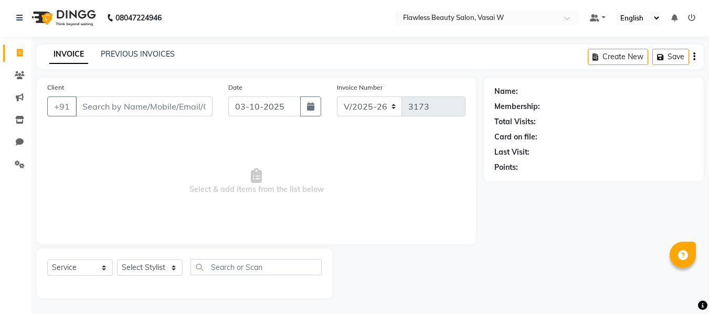
click at [109, 106] on input "Client" at bounding box center [144, 107] width 137 height 20
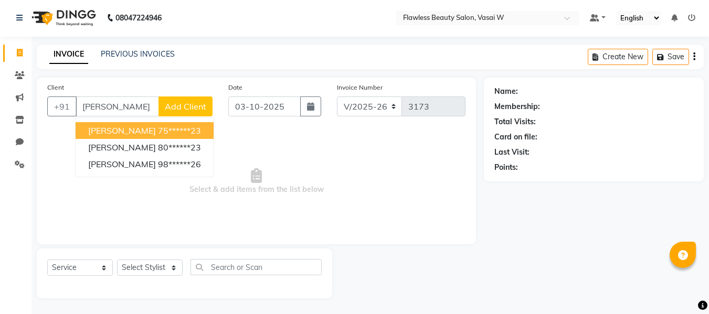
click at [114, 111] on input "[PERSON_NAME]" at bounding box center [117, 107] width 83 height 20
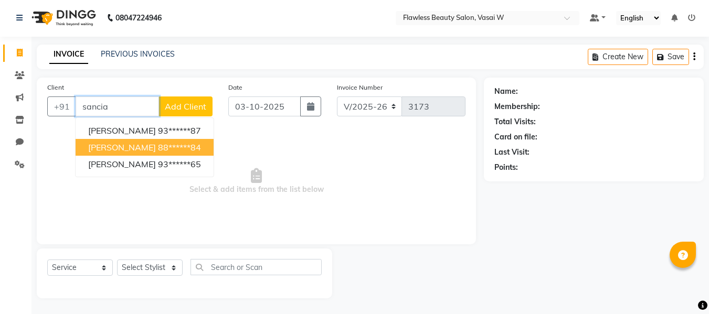
click at [146, 151] on span "[PERSON_NAME]" at bounding box center [122, 147] width 68 height 10
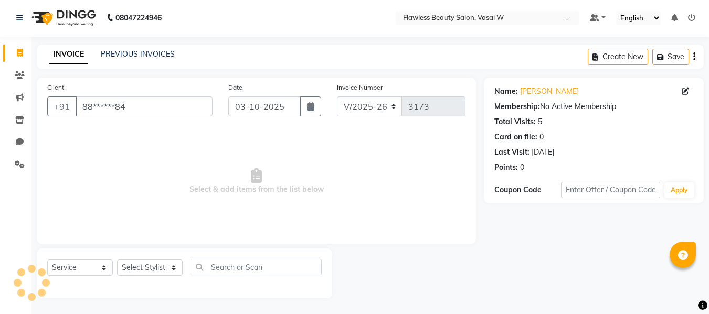
click at [146, 151] on span "Select & add items from the list below" at bounding box center [256, 181] width 418 height 105
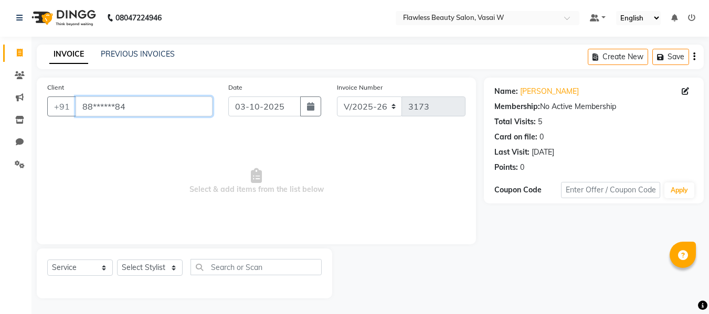
click at [151, 106] on input "88******84" at bounding box center [144, 107] width 137 height 20
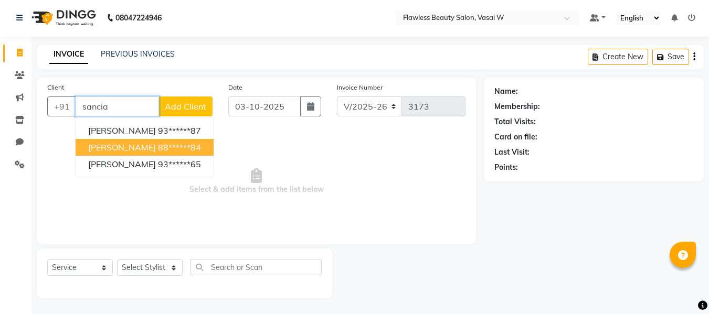
click at [128, 153] on button "[PERSON_NAME] 88******84" at bounding box center [145, 147] width 138 height 17
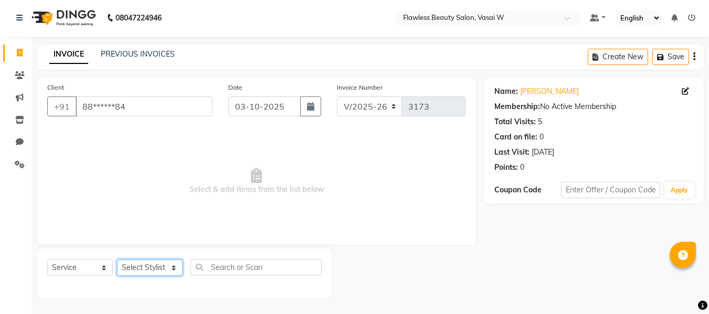
click at [176, 265] on select "Select Stylist [PERSON_NAME] [PERSON_NAME] [PERSON_NAME] maam Nisha Pari [PERSO…" at bounding box center [150, 268] width 66 height 16
click at [117, 260] on select "Select Stylist [PERSON_NAME] [PERSON_NAME] [PERSON_NAME] maam Nisha Pari [PERSO…" at bounding box center [150, 268] width 66 height 16
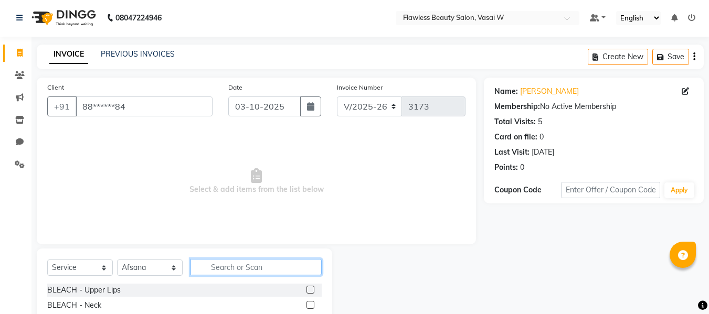
click at [217, 268] on input "text" at bounding box center [256, 267] width 131 height 16
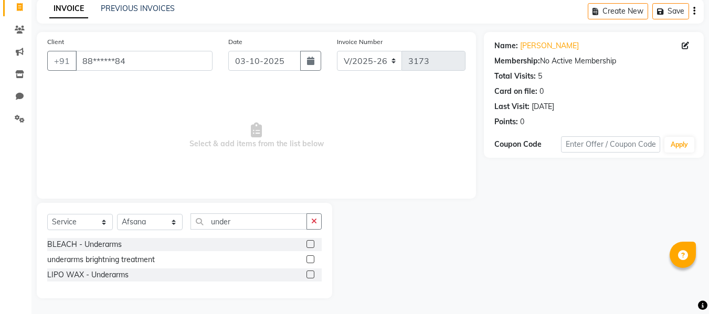
click at [310, 273] on label at bounding box center [311, 275] width 8 height 8
click at [310, 273] on input "checkbox" at bounding box center [310, 275] width 7 height 7
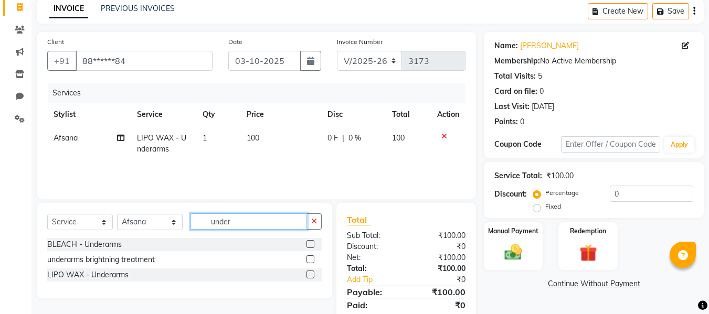
click at [274, 221] on input "under" at bounding box center [249, 222] width 117 height 16
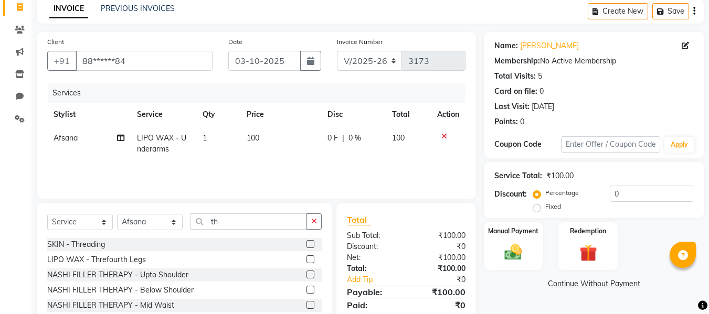
click at [307, 246] on label at bounding box center [311, 244] width 8 height 8
click at [307, 246] on input "checkbox" at bounding box center [310, 244] width 7 height 7
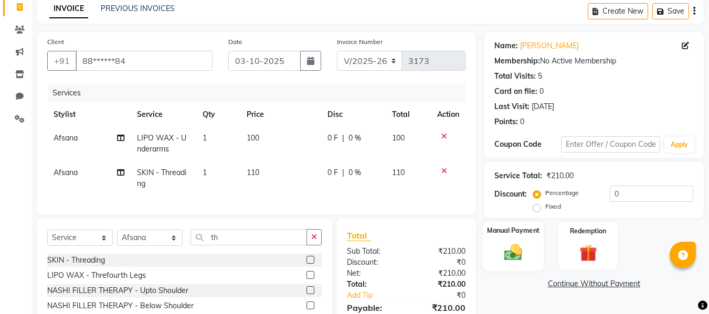
click at [516, 257] on img at bounding box center [513, 252] width 29 height 21
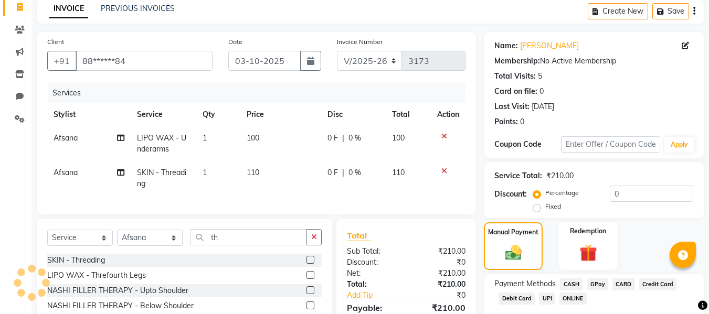
scroll to position [121, 0]
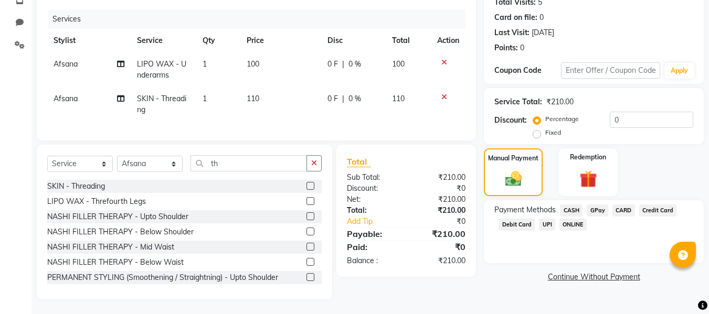
click at [572, 210] on span "CASH" at bounding box center [571, 211] width 23 height 12
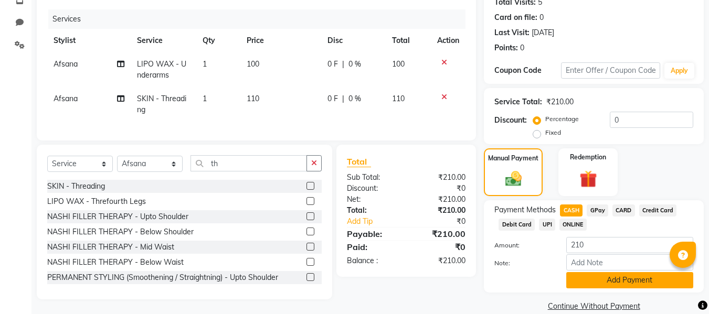
click at [625, 279] on button "Add Payment" at bounding box center [629, 280] width 127 height 16
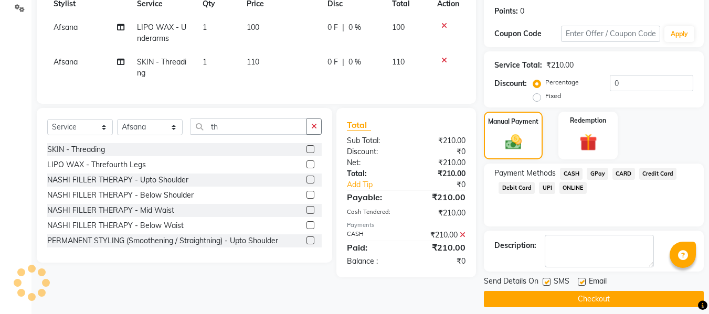
scroll to position [166, 0]
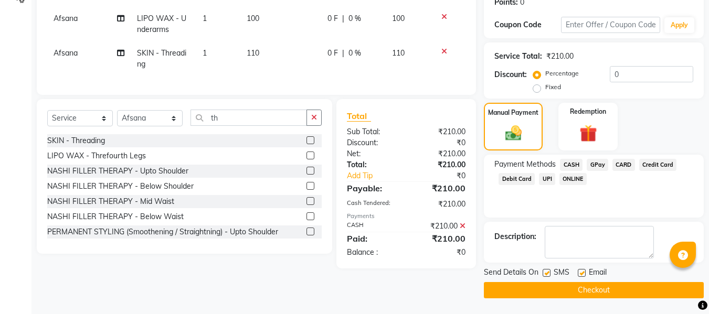
click at [547, 272] on label at bounding box center [547, 273] width 8 height 8
click at [547, 272] on input "checkbox" at bounding box center [546, 273] width 7 height 7
click at [579, 273] on label at bounding box center [582, 273] width 8 height 8
click at [579, 273] on input "checkbox" at bounding box center [581, 273] width 7 height 7
click at [575, 288] on button "Checkout" at bounding box center [594, 290] width 220 height 16
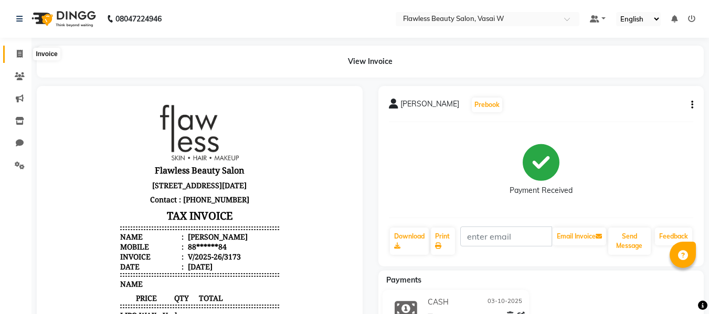
click at [19, 55] on icon at bounding box center [20, 54] width 6 height 8
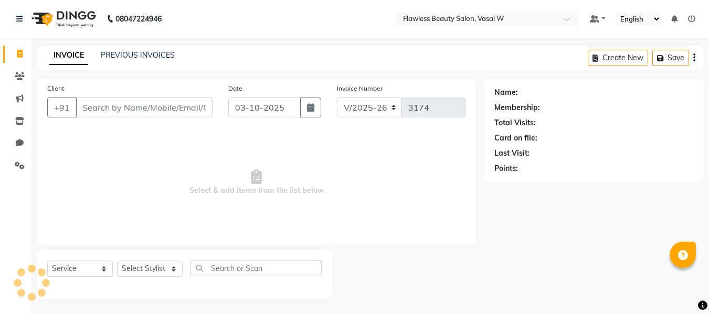
scroll to position [1, 0]
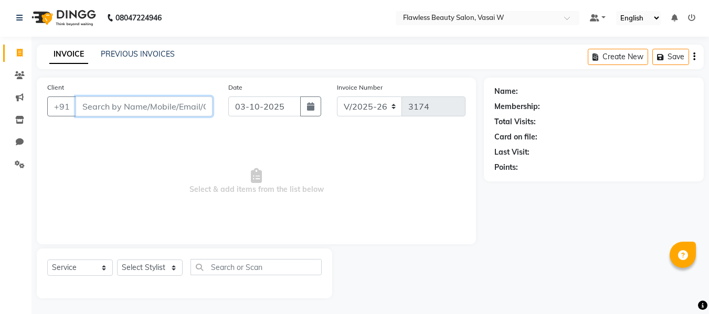
click at [179, 109] on input "Client" at bounding box center [144, 107] width 137 height 20
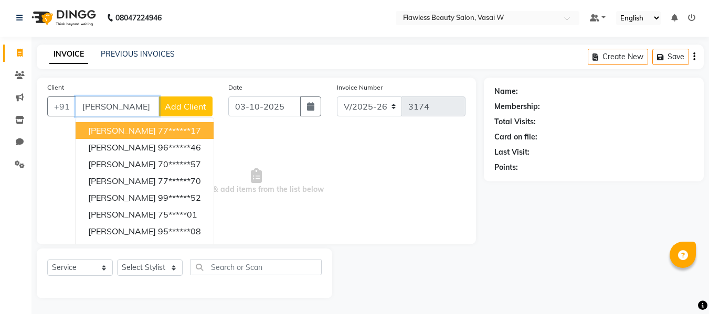
click at [201, 130] on button "[PERSON_NAME] 77******17" at bounding box center [145, 130] width 138 height 17
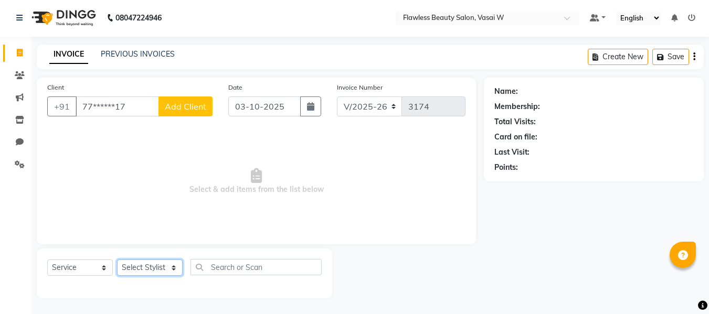
click at [175, 268] on select "Select Stylist [PERSON_NAME] [PERSON_NAME] [PERSON_NAME] maam Nisha Pari [PERSO…" at bounding box center [150, 268] width 66 height 16
click at [117, 260] on select "Select Stylist [PERSON_NAME] [PERSON_NAME] [PERSON_NAME] maam Nisha Pari [PERSO…" at bounding box center [150, 268] width 66 height 16
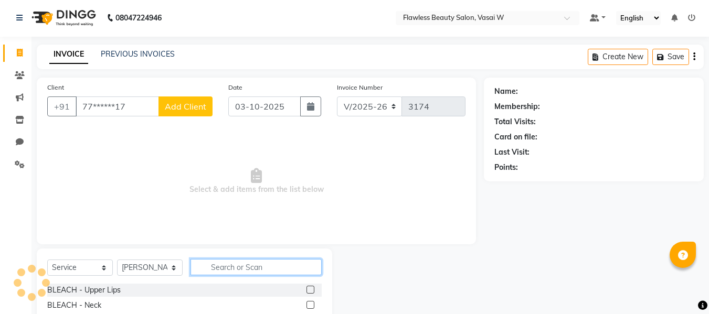
click at [235, 262] on input "text" at bounding box center [256, 267] width 131 height 16
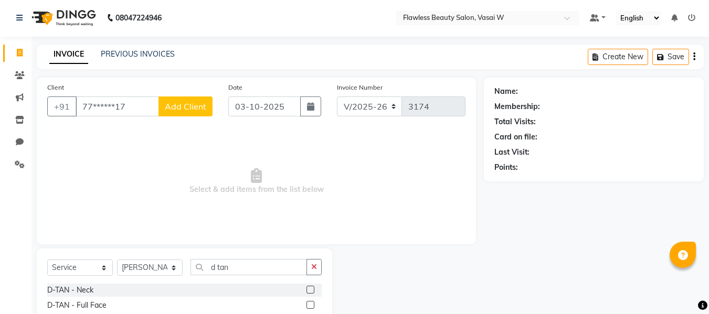
click at [307, 307] on label at bounding box center [311, 305] width 8 height 8
click at [307, 307] on input "checkbox" at bounding box center [310, 305] width 7 height 7
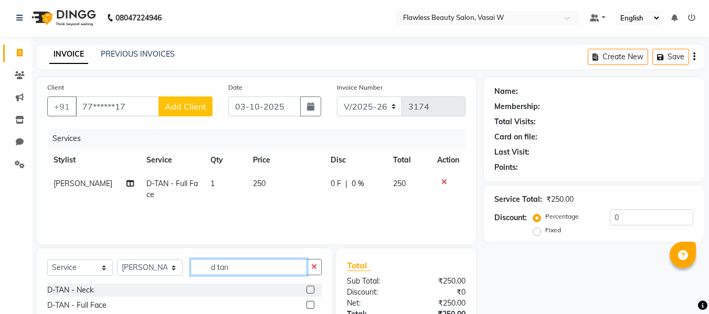
click at [258, 263] on input "d tan" at bounding box center [249, 267] width 117 height 16
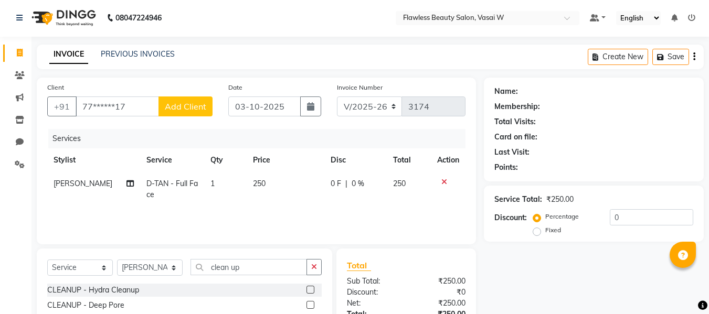
click at [307, 288] on label at bounding box center [311, 290] width 8 height 8
click at [307, 288] on input "checkbox" at bounding box center [310, 290] width 7 height 7
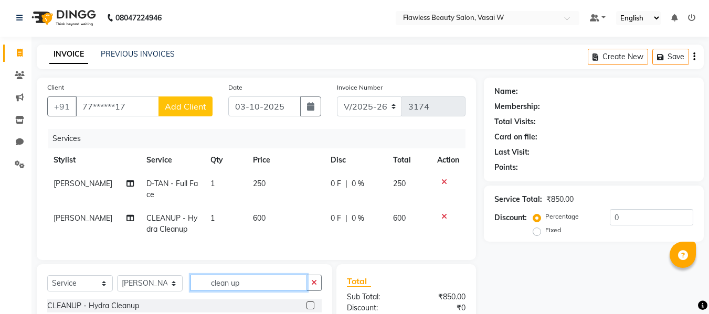
click at [271, 291] on input "clean up" at bounding box center [249, 283] width 117 height 16
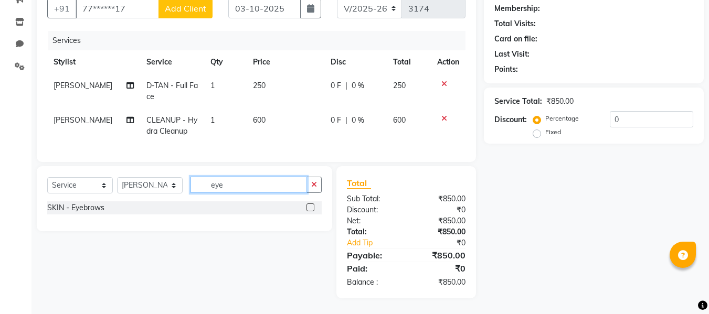
click at [248, 184] on input "eye" at bounding box center [249, 185] width 117 height 16
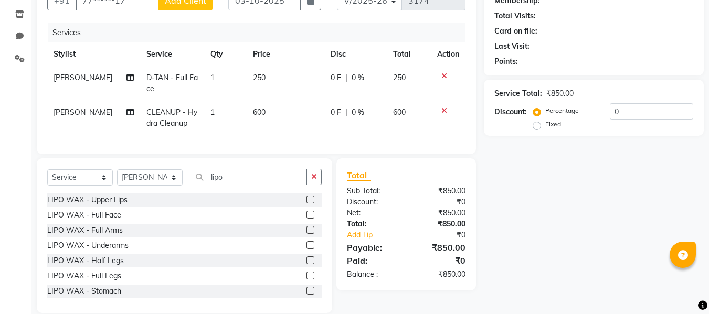
click at [307, 234] on label at bounding box center [311, 230] width 8 height 8
click at [307, 234] on input "checkbox" at bounding box center [310, 230] width 7 height 7
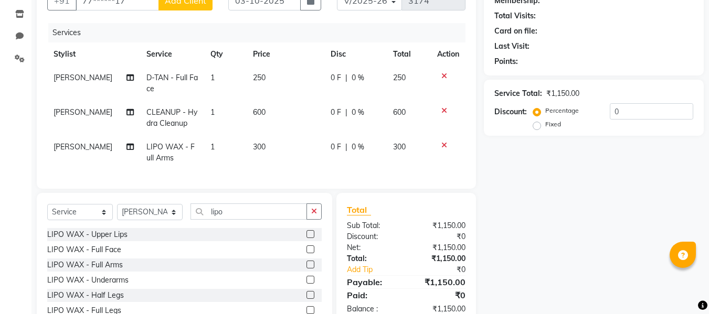
click at [307, 284] on label at bounding box center [311, 280] width 8 height 8
click at [307, 284] on input "checkbox" at bounding box center [310, 280] width 7 height 7
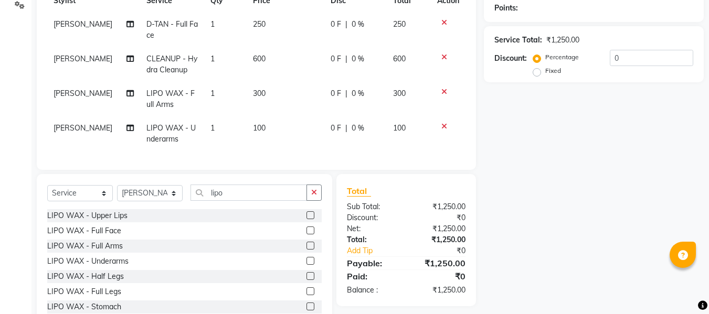
scroll to position [199, 0]
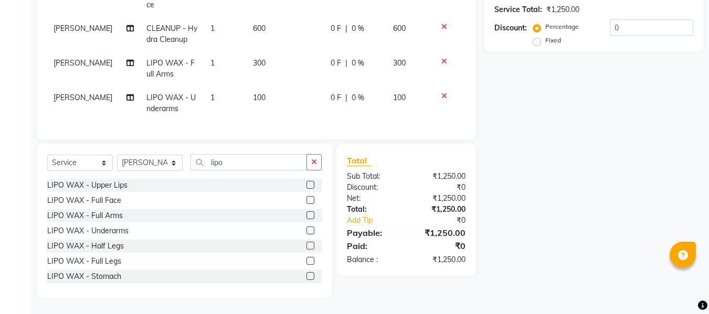
click at [307, 260] on label at bounding box center [311, 261] width 8 height 8
click at [307, 260] on input "checkbox" at bounding box center [310, 261] width 7 height 7
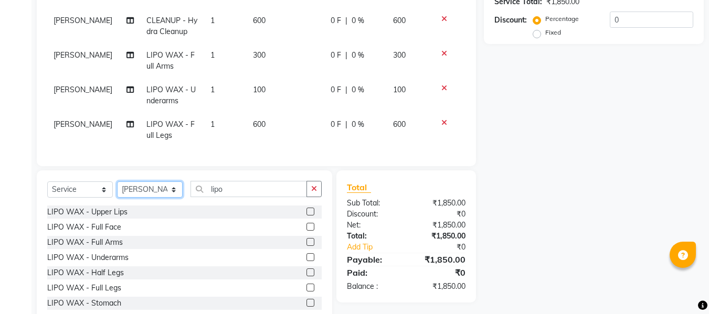
click at [173, 197] on select "Select Stylist [PERSON_NAME] [PERSON_NAME] [PERSON_NAME] maam Nisha Pari [PERSO…" at bounding box center [150, 190] width 66 height 16
click at [117, 189] on select "Select Stylist [PERSON_NAME] [PERSON_NAME] [PERSON_NAME] maam Nisha Pari [PERSO…" at bounding box center [150, 190] width 66 height 16
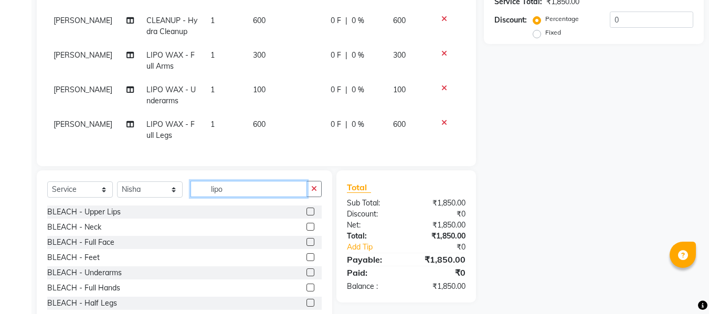
click at [225, 197] on input "lipo" at bounding box center [249, 189] width 117 height 16
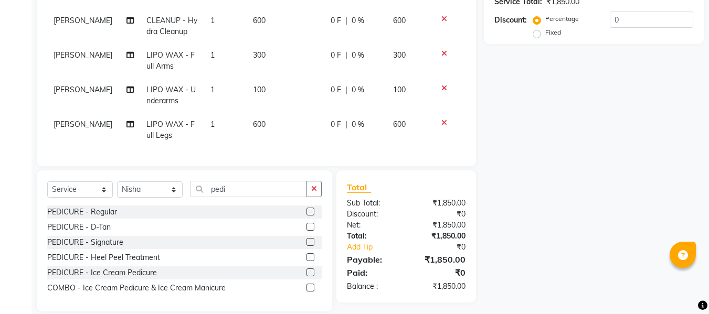
click at [309, 216] on label at bounding box center [311, 212] width 8 height 8
click at [309, 216] on input "checkbox" at bounding box center [310, 212] width 7 height 7
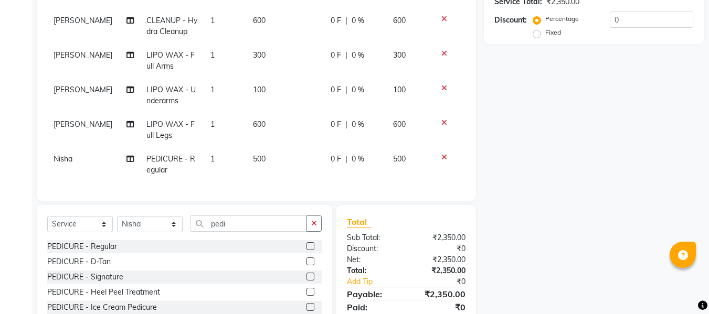
scroll to position [0, 0]
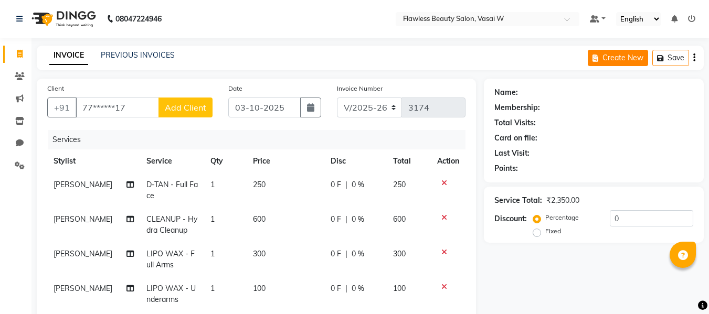
click at [608, 58] on button "Create New" at bounding box center [618, 58] width 60 height 16
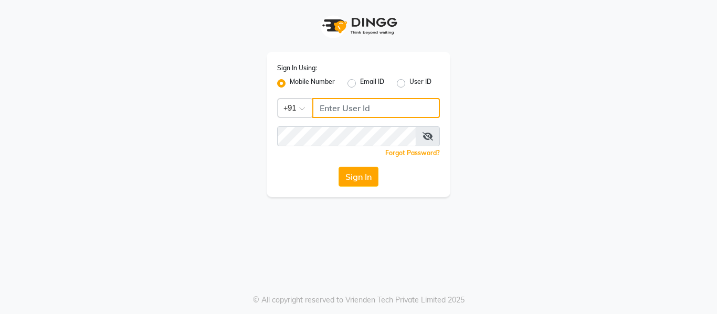
click at [344, 104] on input "Username" at bounding box center [376, 108] width 128 height 20
type input "9270310273"
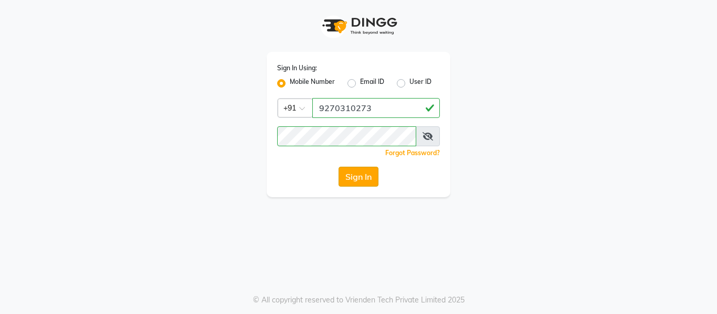
click at [358, 179] on button "Sign In" at bounding box center [359, 177] width 40 height 20
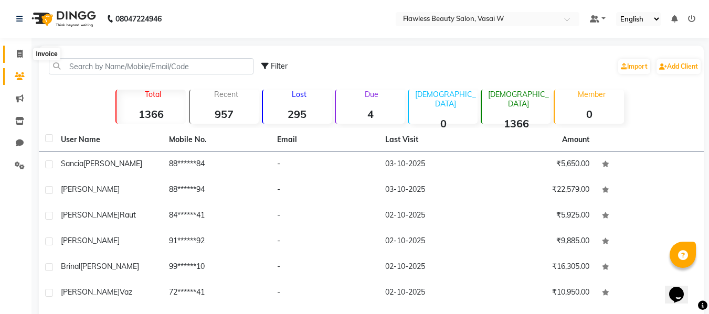
click at [22, 53] on icon at bounding box center [20, 54] width 6 height 8
select select "service"
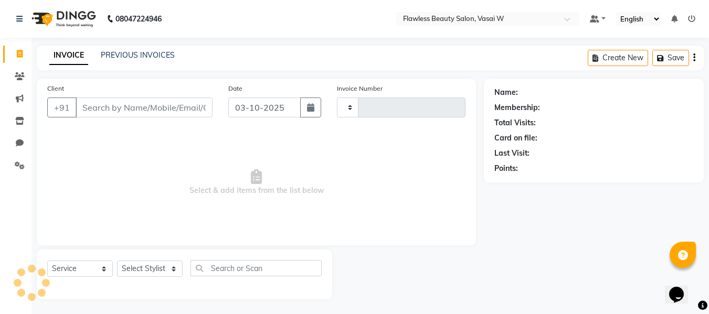
click at [22, 53] on icon at bounding box center [20, 54] width 6 height 8
select select "8090"
type input "3174"
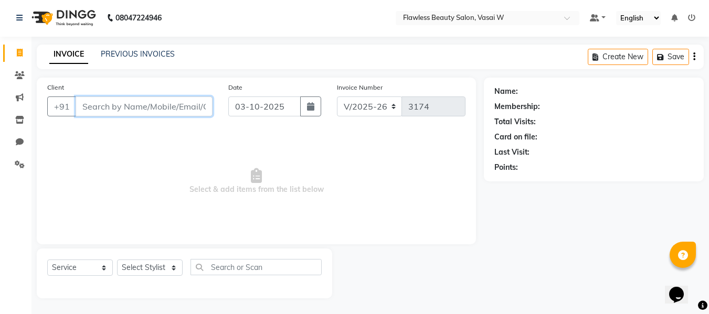
click at [139, 102] on input "Client" at bounding box center [144, 107] width 137 height 20
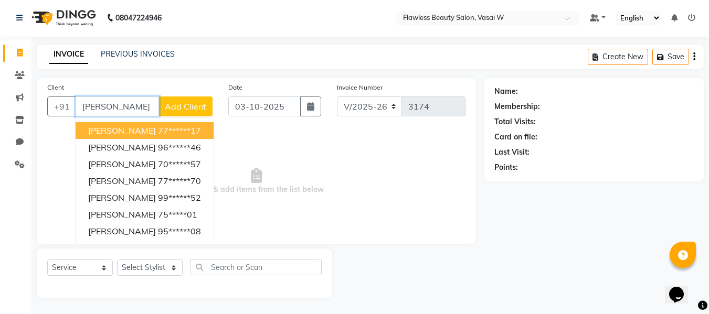
click at [140, 130] on span "[PERSON_NAME]" at bounding box center [122, 130] width 68 height 10
type input "77******17"
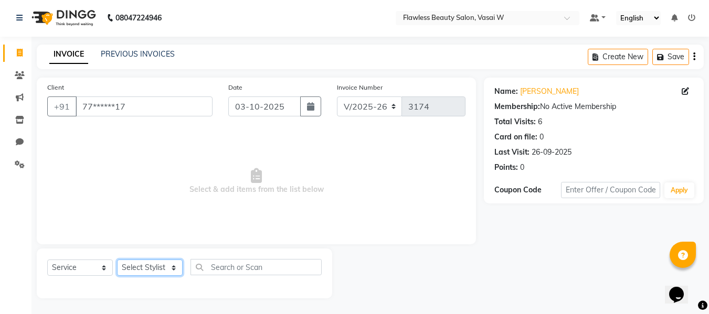
click at [173, 265] on select "Select Stylist [PERSON_NAME] [PERSON_NAME] [PERSON_NAME] maam Nisha Pari [PERSO…" at bounding box center [150, 268] width 66 height 16
select select "76407"
click at [117, 260] on select "Select Stylist [PERSON_NAME] [PERSON_NAME] [PERSON_NAME] maam Nisha Pari [PERSO…" at bounding box center [150, 268] width 66 height 16
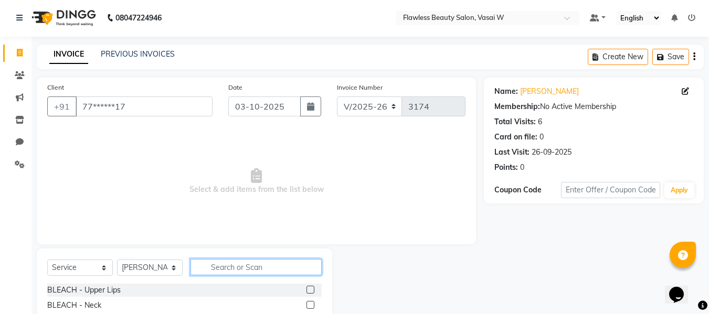
click at [235, 266] on input "text" at bounding box center [256, 267] width 131 height 16
type input "d tan"
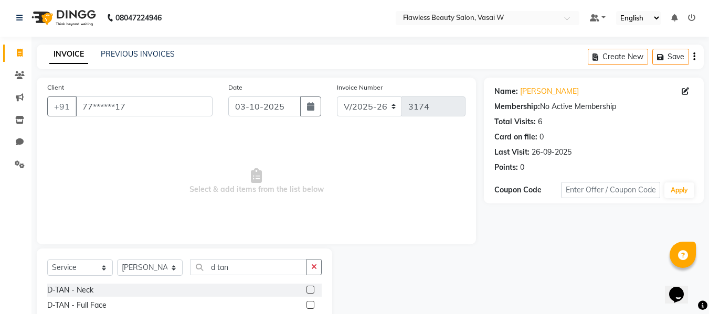
click at [307, 304] on label at bounding box center [311, 305] width 8 height 8
click at [307, 304] on input "checkbox" at bounding box center [310, 305] width 7 height 7
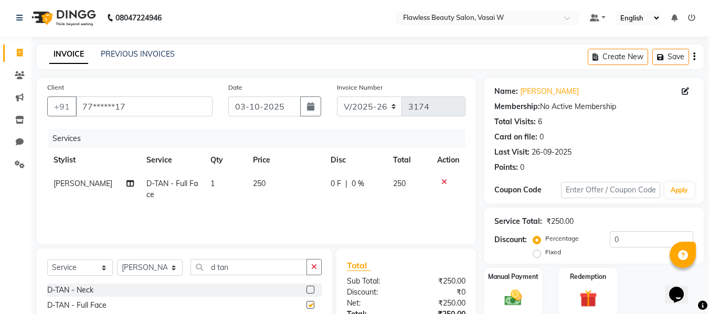
checkbox input "false"
click at [259, 266] on input "d tan" at bounding box center [249, 267] width 117 height 16
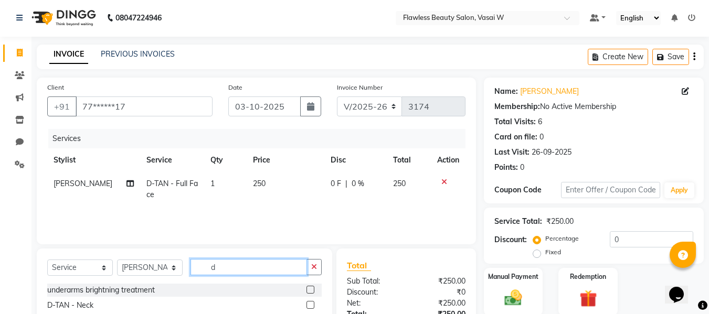
type input "d"
type input "cleanup"
click at [307, 289] on label at bounding box center [311, 290] width 8 height 8
click at [307, 289] on input "checkbox" at bounding box center [310, 290] width 7 height 7
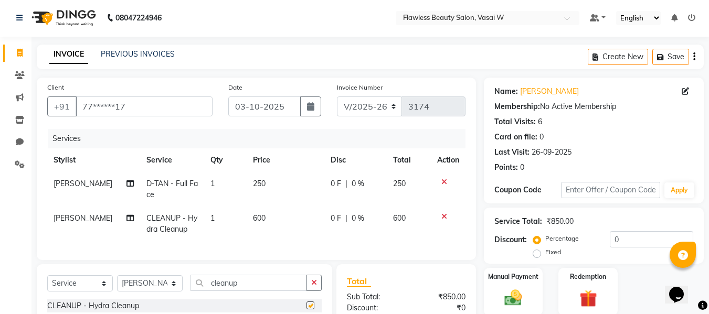
checkbox input "false"
click at [282, 291] on input "cleanup" at bounding box center [249, 283] width 117 height 16
type input "c"
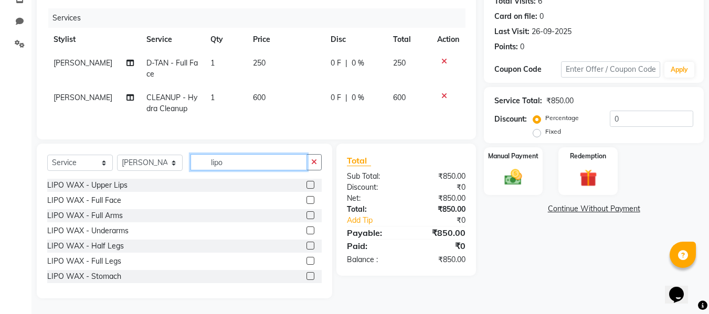
scroll to position [130, 0]
type input "lipo"
click at [307, 215] on label at bounding box center [311, 216] width 8 height 8
click at [307, 215] on input "checkbox" at bounding box center [310, 216] width 7 height 7
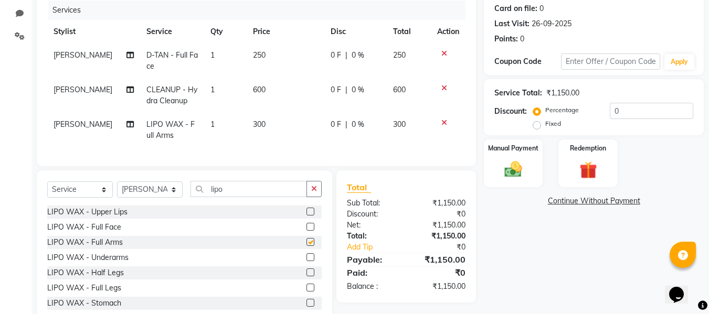
checkbox input "false"
click at [307, 261] on label at bounding box center [311, 258] width 8 height 8
click at [307, 261] on input "checkbox" at bounding box center [310, 258] width 7 height 7
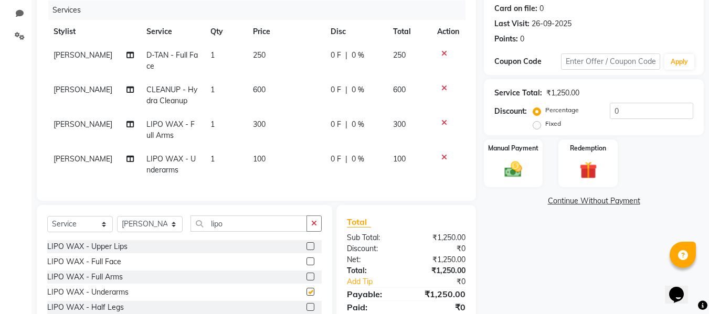
checkbox input "false"
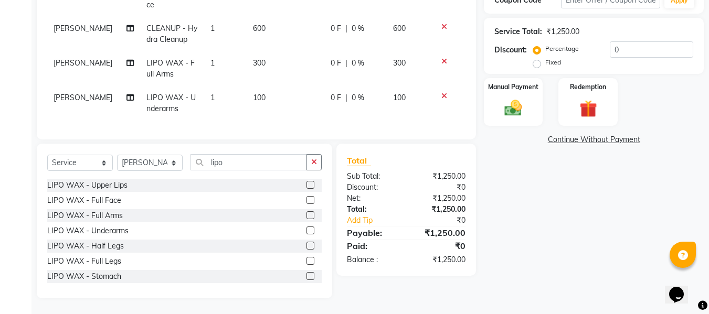
click at [307, 261] on label at bounding box center [311, 261] width 8 height 8
click at [307, 261] on input "checkbox" at bounding box center [310, 261] width 7 height 7
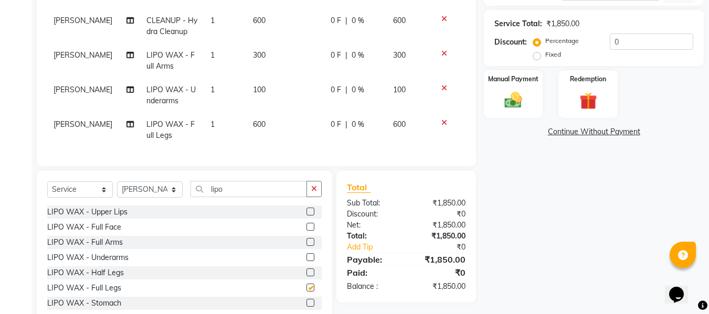
checkbox input "false"
click at [245, 195] on input "lipo" at bounding box center [249, 189] width 117 height 16
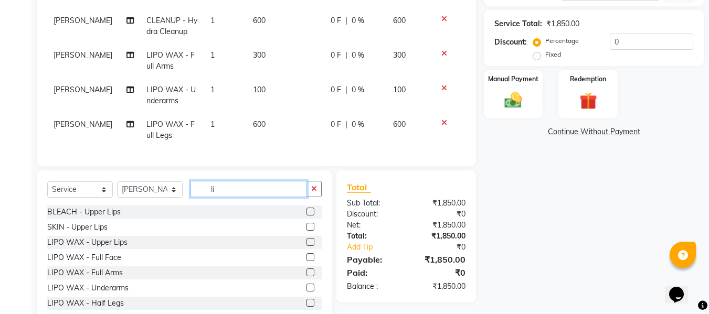
type input "l"
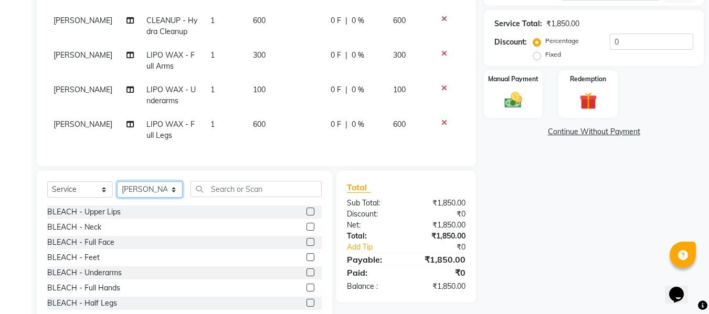
click at [175, 194] on select "Select Stylist [PERSON_NAME] [PERSON_NAME] [PERSON_NAME] maam Nisha Pari [PERSO…" at bounding box center [150, 190] width 66 height 16
select select "76406"
click at [117, 189] on select "Select Stylist [PERSON_NAME] [PERSON_NAME] [PERSON_NAME] maam Nisha Pari [PERSO…" at bounding box center [150, 190] width 66 height 16
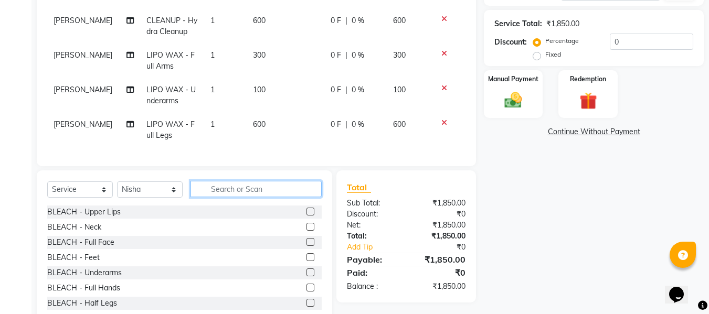
click at [233, 195] on input "text" at bounding box center [256, 189] width 131 height 16
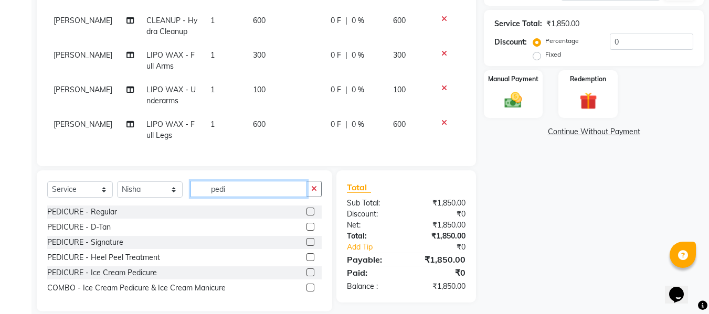
type input "pedi"
click at [307, 216] on label at bounding box center [311, 212] width 8 height 8
click at [307, 216] on input "checkbox" at bounding box center [310, 212] width 7 height 7
checkbox input "true"
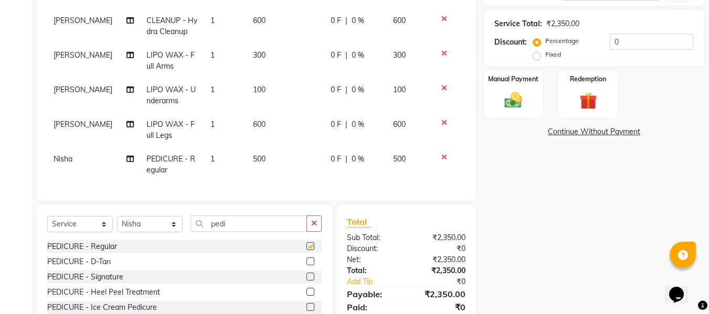
click at [307, 222] on button "button" at bounding box center [314, 224] width 15 height 16
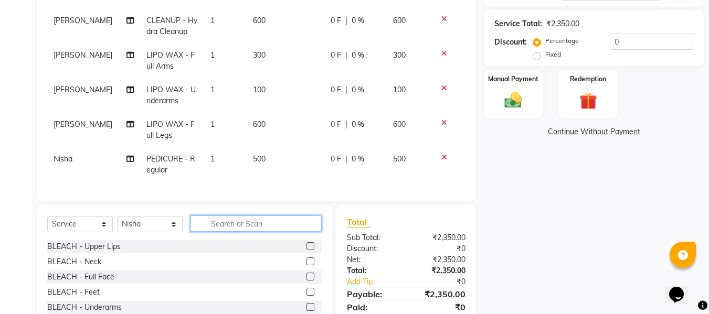
checkbox input "false"
click at [522, 102] on img at bounding box center [513, 100] width 29 height 21
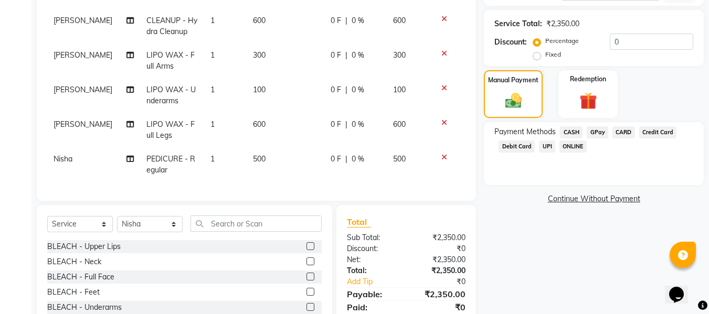
click at [577, 130] on span "CASH" at bounding box center [571, 133] width 23 height 12
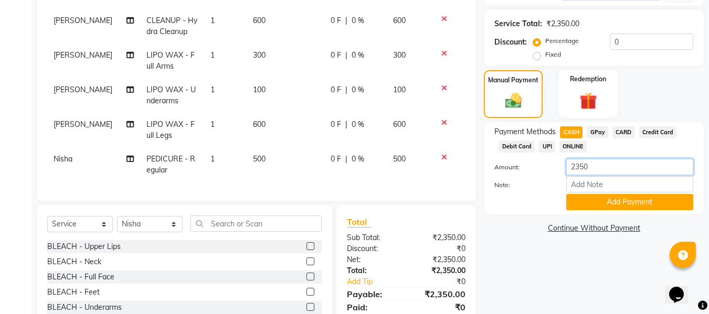
click at [604, 167] on input "2350" at bounding box center [629, 167] width 127 height 16
type input "2000"
click at [611, 197] on button "Add Payment" at bounding box center [629, 202] width 127 height 16
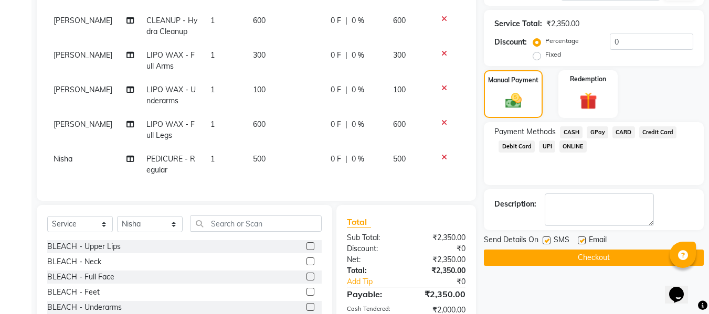
click at [599, 130] on span "GPay" at bounding box center [598, 133] width 22 height 12
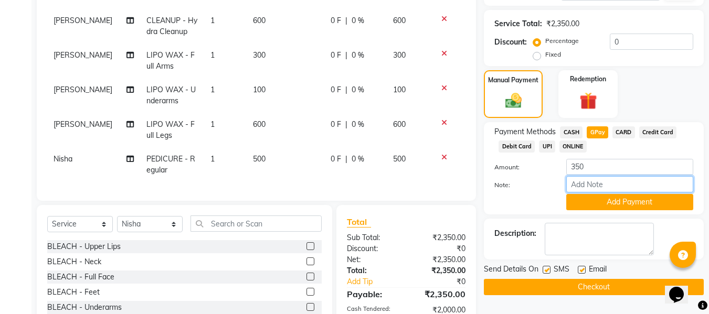
click at [606, 181] on input "Note:" at bounding box center [629, 184] width 127 height 16
type input "Gpay"
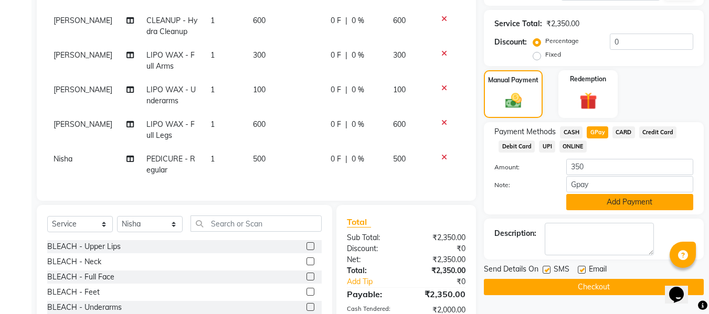
click at [603, 202] on button "Add Payment" at bounding box center [629, 202] width 127 height 16
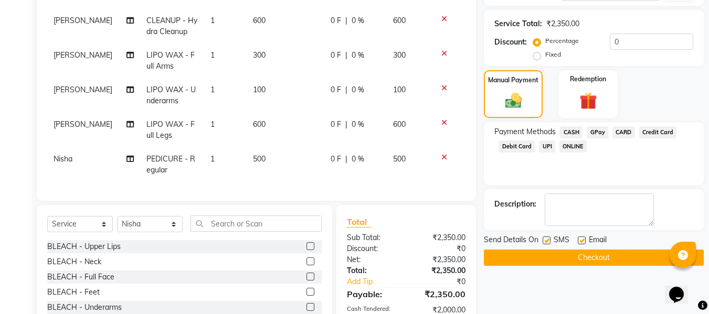
click at [582, 239] on label at bounding box center [582, 241] width 8 height 8
click at [582, 239] on input "checkbox" at bounding box center [581, 241] width 7 height 7
checkbox input "false"
click at [545, 239] on label at bounding box center [547, 241] width 8 height 8
click at [545, 239] on input "checkbox" at bounding box center [546, 241] width 7 height 7
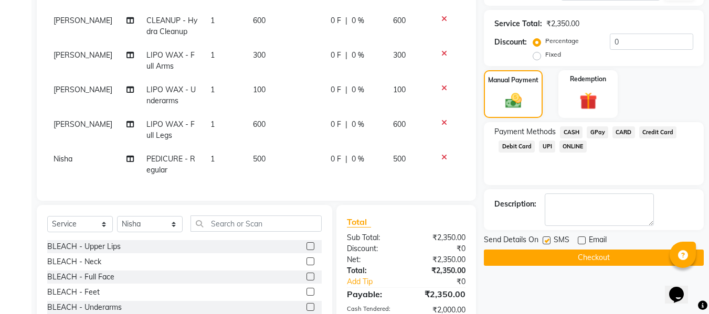
checkbox input "false"
click at [604, 256] on button "Checkout" at bounding box center [594, 258] width 220 height 16
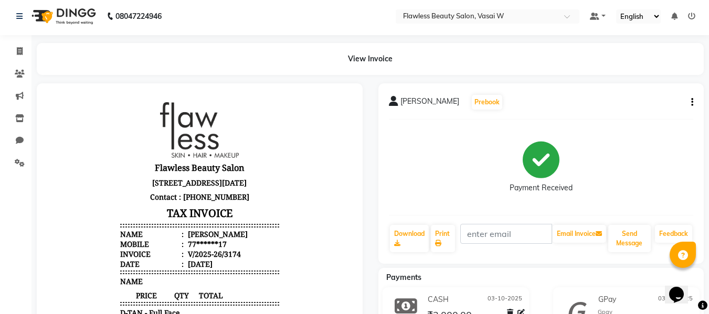
scroll to position [2, 0]
click at [19, 51] on icon at bounding box center [20, 52] width 6 height 8
select select "8090"
select select "service"
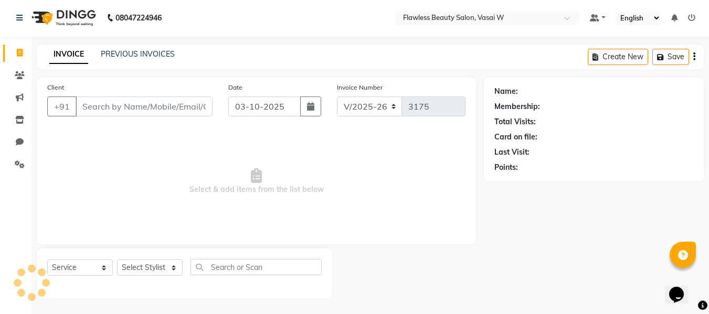
scroll to position [1, 0]
click at [106, 98] on input "Client" at bounding box center [144, 107] width 137 height 20
type input "l"
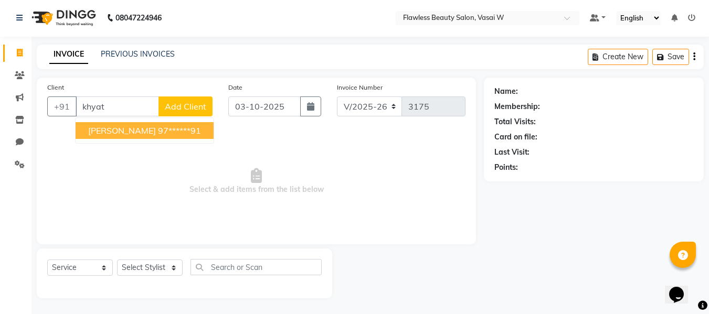
click at [110, 129] on span "Khyati Shah" at bounding box center [122, 130] width 68 height 10
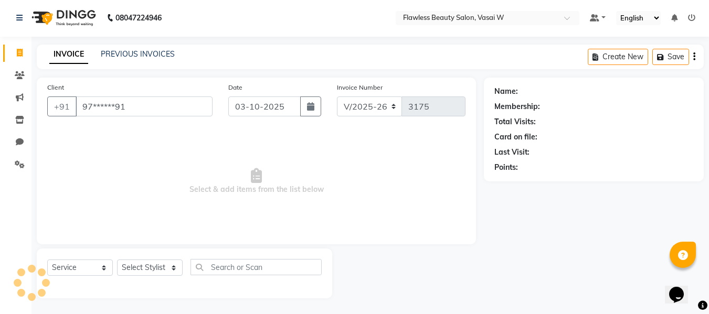
type input "97******91"
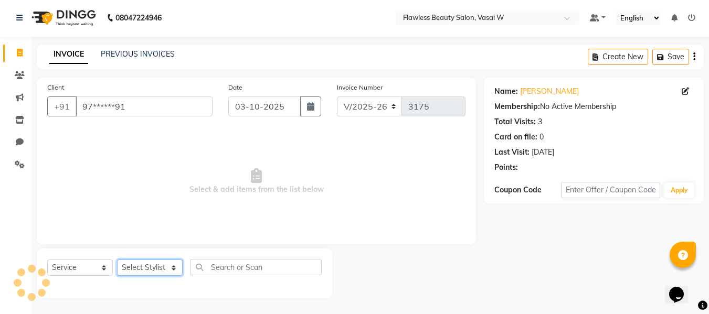
click at [170, 265] on select "Select Stylist [PERSON_NAME] [PERSON_NAME] [PERSON_NAME] maam Nisha Pari [PERSO…" at bounding box center [150, 268] width 66 height 16
select select "79514"
click at [117, 260] on select "Select Stylist [PERSON_NAME] [PERSON_NAME] [PERSON_NAME] maam Nisha Pari [PERSO…" at bounding box center [150, 268] width 66 height 16
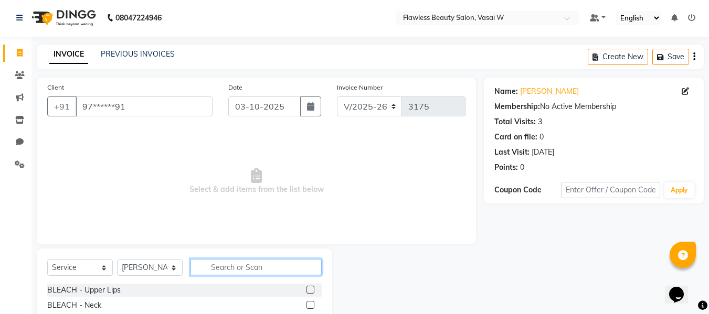
click at [221, 267] on input "text" at bounding box center [256, 267] width 131 height 16
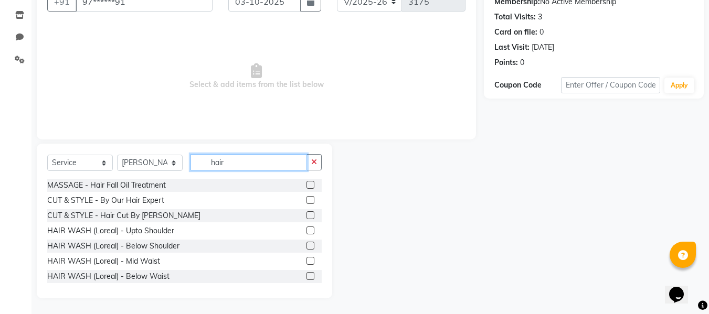
type input "hair"
click at [307, 215] on label at bounding box center [311, 216] width 8 height 8
click at [307, 215] on input "checkbox" at bounding box center [310, 216] width 7 height 7
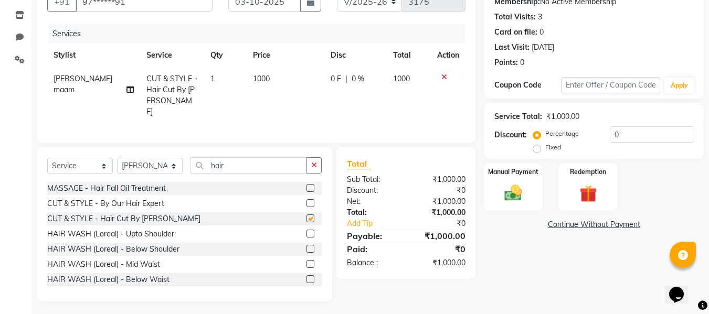
checkbox input "false"
click at [268, 75] on td "1000" at bounding box center [286, 95] width 78 height 57
select select "79514"
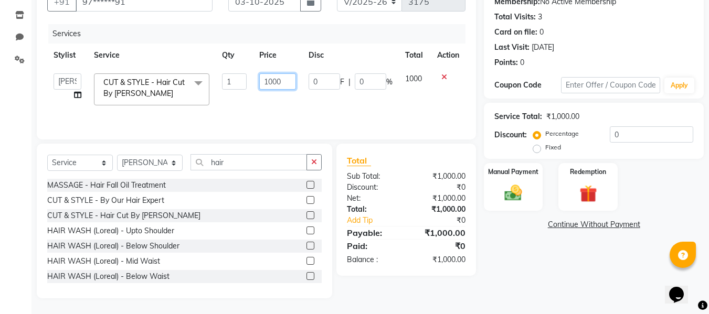
click at [282, 78] on input "1000" at bounding box center [277, 81] width 36 height 16
type input "1"
type input "900"
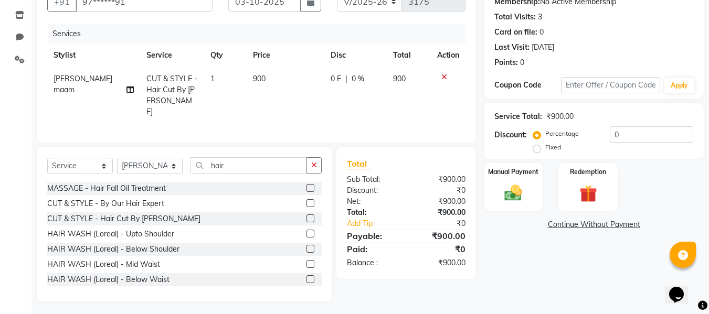
click at [288, 106] on td "900" at bounding box center [286, 95] width 78 height 57
select select "79514"
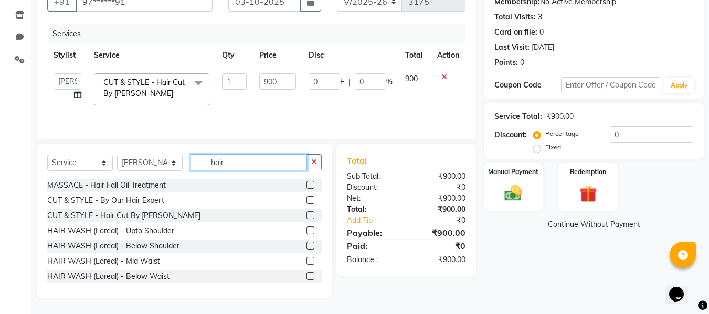
click at [248, 167] on input "hair" at bounding box center [249, 162] width 117 height 16
click at [249, 163] on input "hair w" at bounding box center [249, 162] width 117 height 16
type input "h"
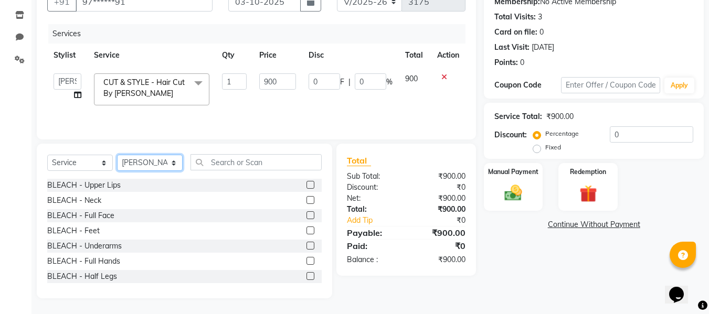
click at [173, 161] on select "Select Stylist [PERSON_NAME] [PERSON_NAME] [PERSON_NAME] maam Nisha Pari [PERSO…" at bounding box center [150, 163] width 66 height 16
select select "76410"
click at [117, 155] on select "Select Stylist [PERSON_NAME] [PERSON_NAME] [PERSON_NAME] maam Nisha Pari [PERSO…" at bounding box center [150, 163] width 66 height 16
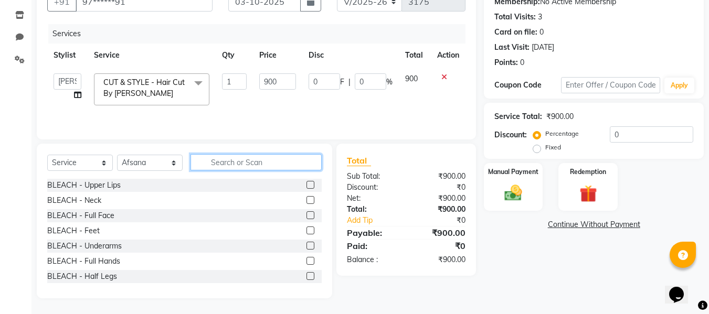
click at [239, 160] on input "text" at bounding box center [256, 162] width 131 height 16
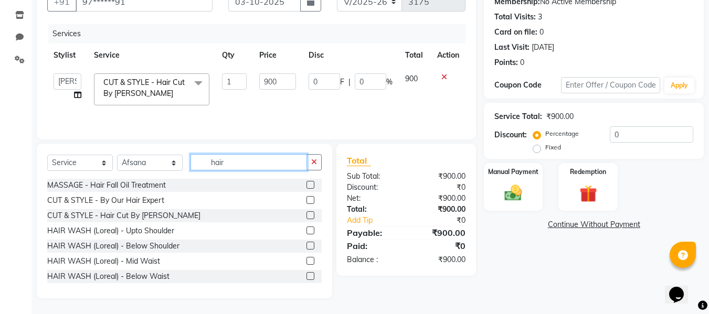
type input "hair"
click at [307, 230] on label at bounding box center [311, 231] width 8 height 8
click at [307, 230] on input "checkbox" at bounding box center [310, 231] width 7 height 7
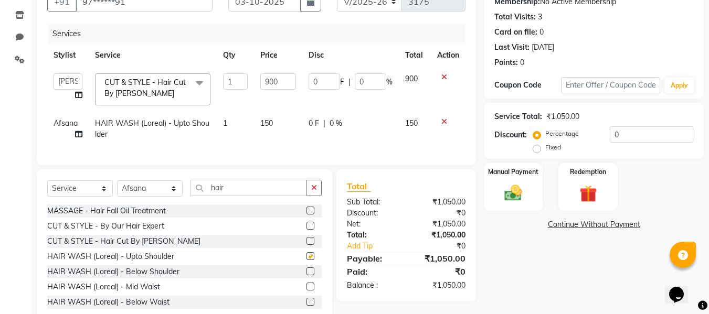
checkbox input "false"
click at [284, 137] on td "150" at bounding box center [278, 129] width 48 height 35
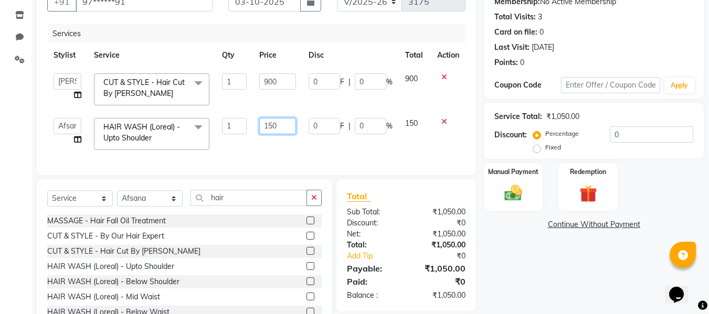
click at [282, 127] on input "150" at bounding box center [277, 126] width 36 height 16
type input "100"
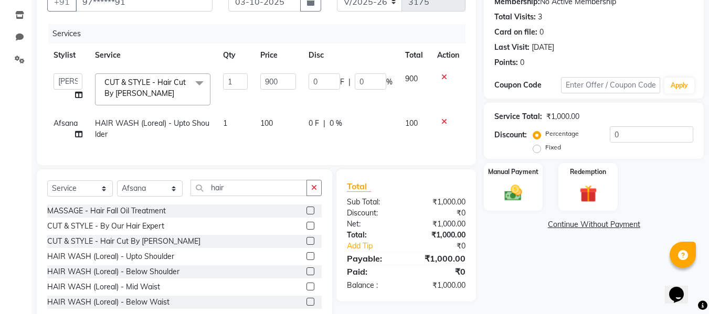
click at [287, 145] on td "100" at bounding box center [278, 129] width 48 height 35
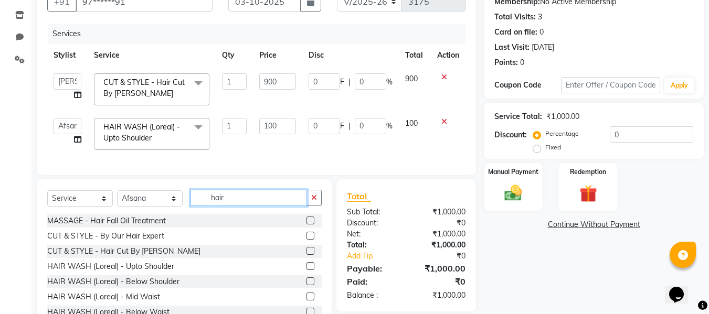
click at [266, 204] on input "hair" at bounding box center [249, 198] width 117 height 16
type input "h"
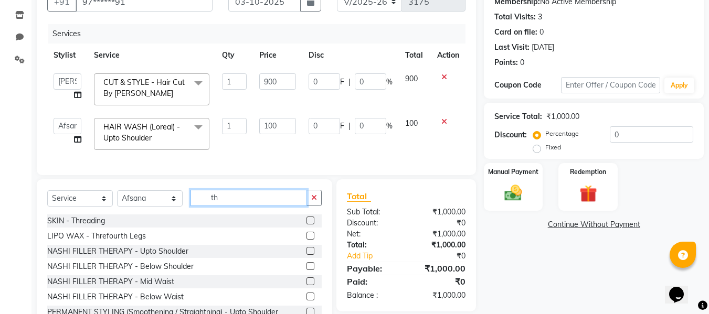
type input "th"
click at [307, 225] on label at bounding box center [311, 221] width 8 height 8
click at [307, 225] on input "checkbox" at bounding box center [310, 221] width 7 height 7
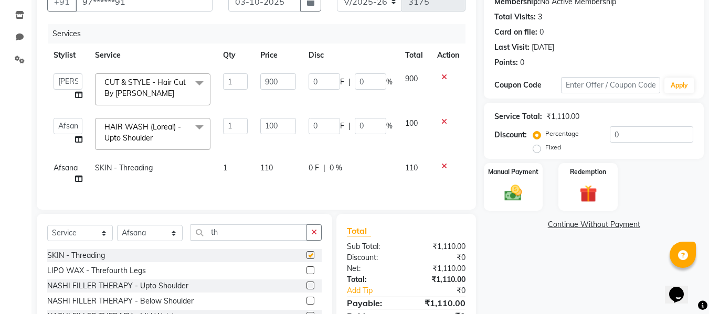
checkbox input "false"
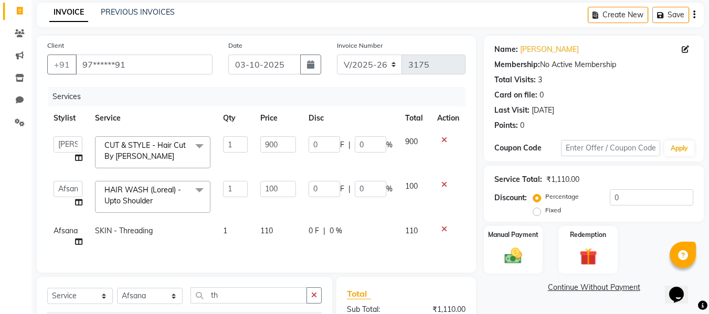
scroll to position [0, 0]
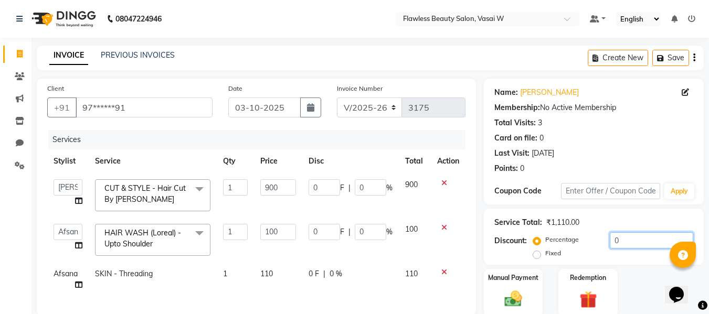
click at [649, 241] on input "0" at bounding box center [651, 241] width 83 height 16
type input "1"
type input "9"
type input "1"
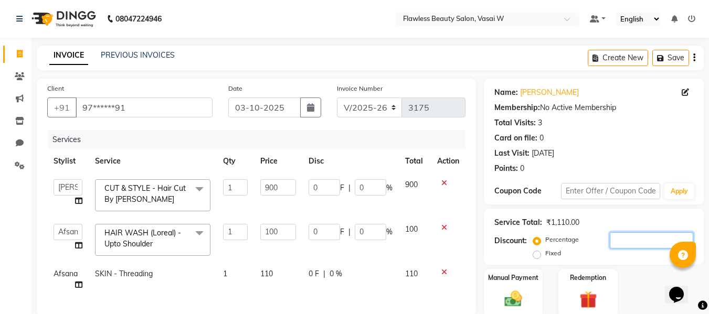
type input "1"
type input "10"
type input "90"
type input "10"
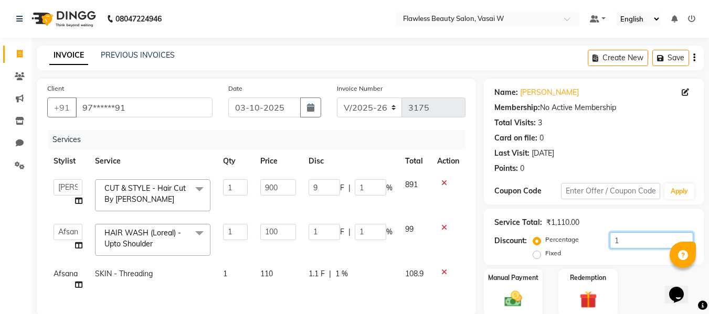
type input "10"
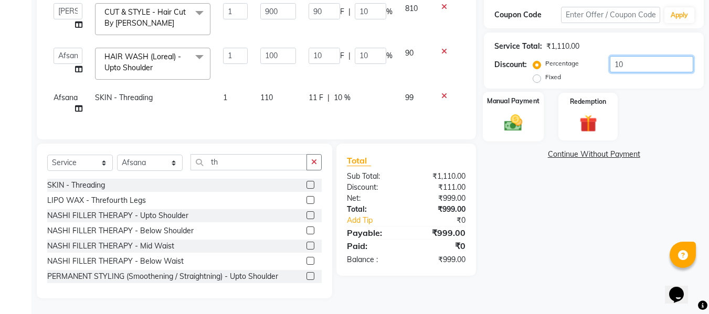
type input "10"
click at [512, 112] on img at bounding box center [513, 122] width 29 height 21
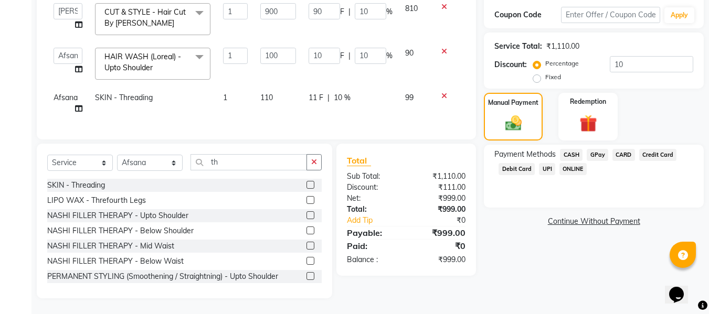
click at [601, 149] on span "GPay" at bounding box center [598, 155] width 22 height 12
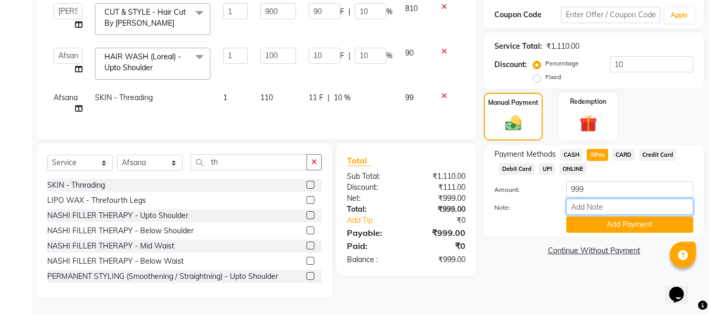
click at [596, 199] on input "Note:" at bounding box center [629, 207] width 127 height 16
type input "Gpay"
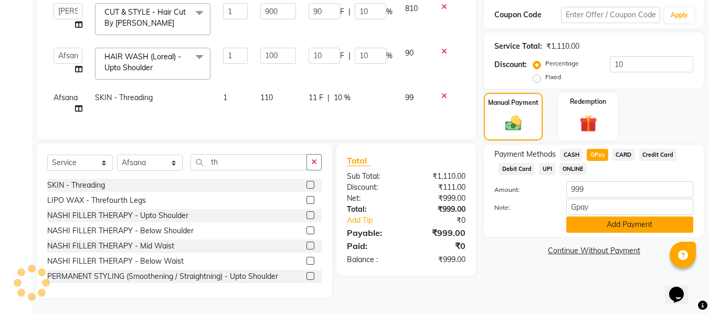
click at [636, 217] on button "Add Payment" at bounding box center [629, 225] width 127 height 16
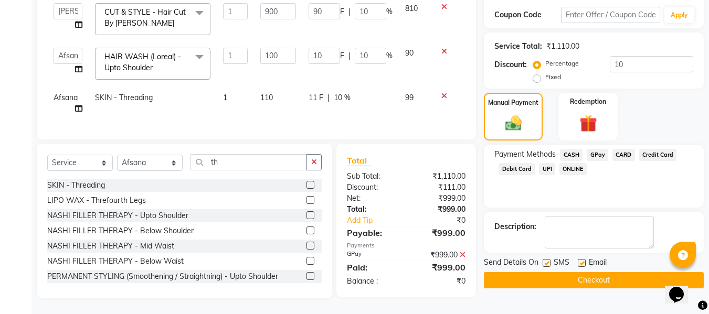
click at [583, 259] on label at bounding box center [582, 263] width 8 height 8
click at [583, 260] on input "checkbox" at bounding box center [581, 263] width 7 height 7
checkbox input "false"
click at [546, 259] on label at bounding box center [547, 263] width 8 height 8
click at [546, 260] on input "checkbox" at bounding box center [546, 263] width 7 height 7
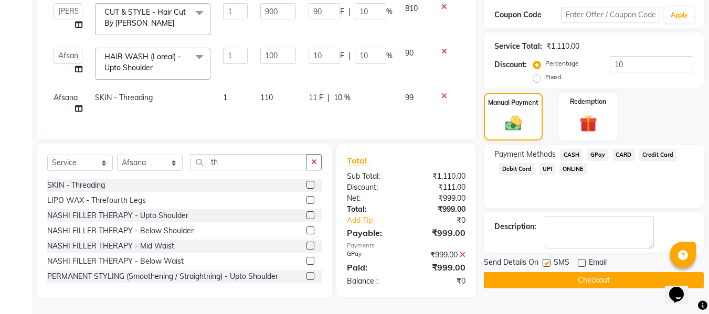
checkbox input "false"
click at [570, 272] on button "Checkout" at bounding box center [594, 280] width 220 height 16
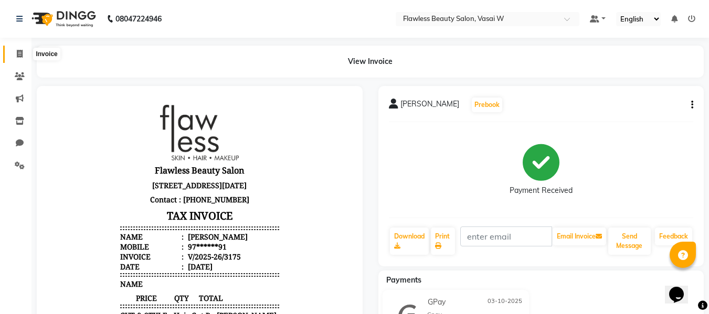
click at [20, 50] on icon at bounding box center [20, 54] width 6 height 8
select select "service"
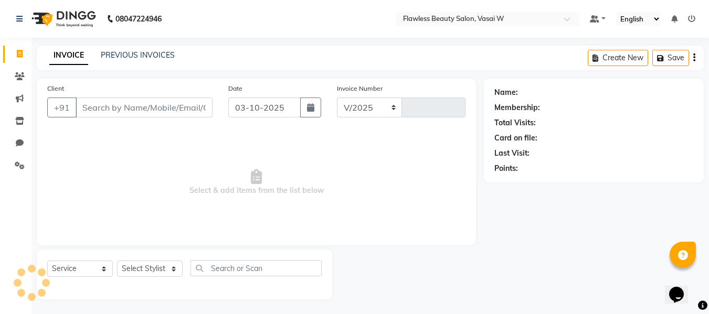
select select "8090"
type input "3176"
click at [131, 108] on input "Client" at bounding box center [144, 107] width 137 height 20
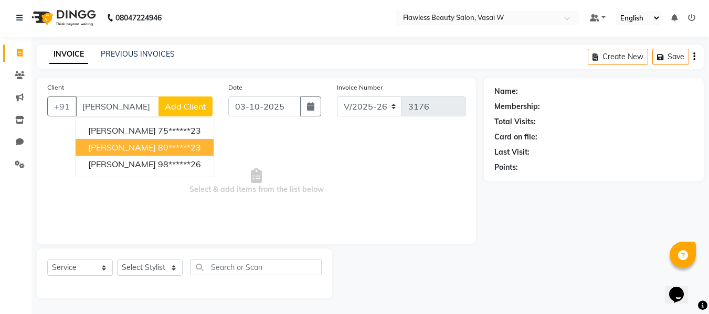
click at [158, 145] on ngb-highlight "80******23" at bounding box center [179, 147] width 43 height 10
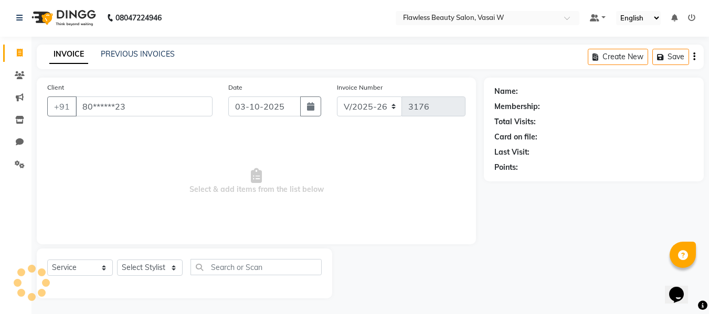
type input "80******23"
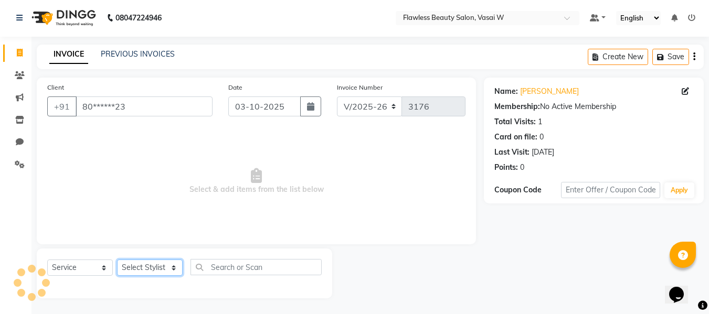
click at [174, 269] on select "Select Stylist [PERSON_NAME] [PERSON_NAME] [PERSON_NAME] maam Nisha Pari [PERSO…" at bounding box center [150, 268] width 66 height 16
select select "76403"
click at [117, 260] on select "Select Stylist [PERSON_NAME] [PERSON_NAME] [PERSON_NAME] maam Nisha Pari [PERSO…" at bounding box center [150, 268] width 66 height 16
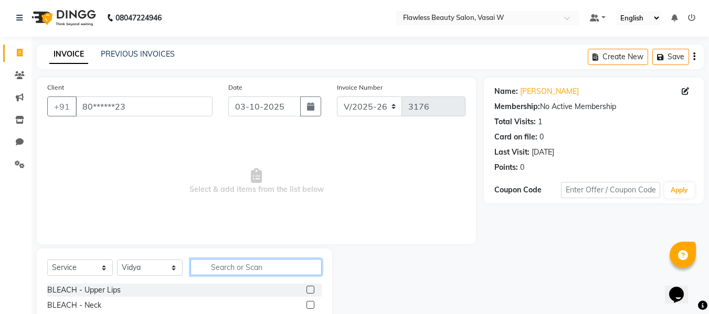
click at [255, 268] on input "text" at bounding box center [256, 267] width 131 height 16
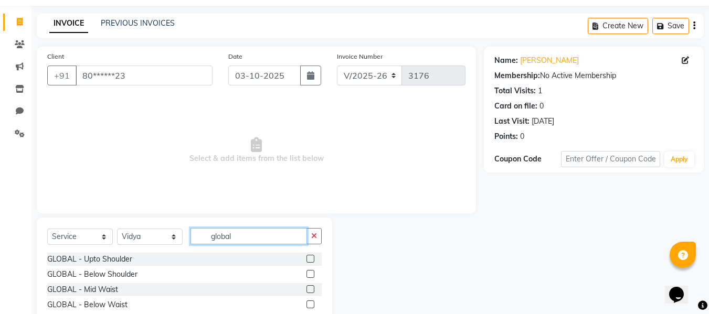
scroll to position [62, 0]
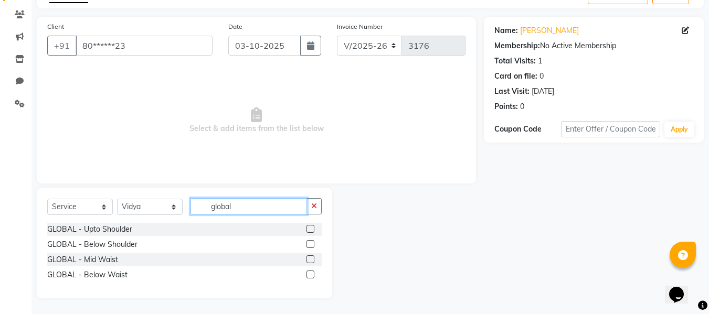
type input "global"
click at [309, 244] on label at bounding box center [311, 244] width 8 height 8
click at [309, 244] on input "checkbox" at bounding box center [310, 244] width 7 height 7
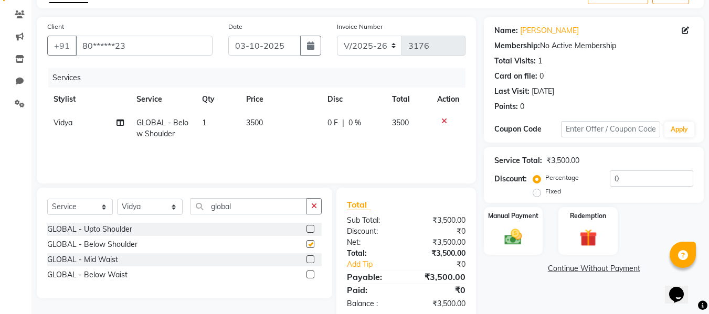
checkbox input "false"
click at [279, 200] on input "global" at bounding box center [249, 206] width 117 height 16
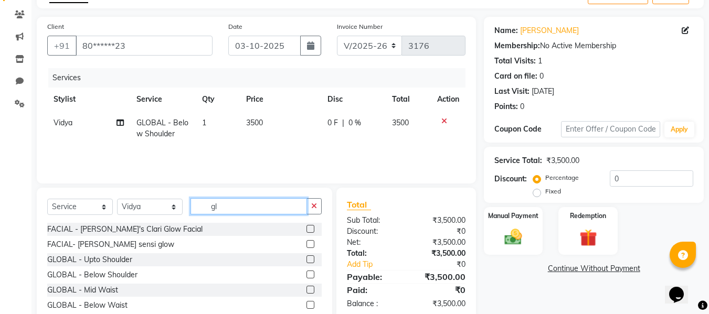
type input "g"
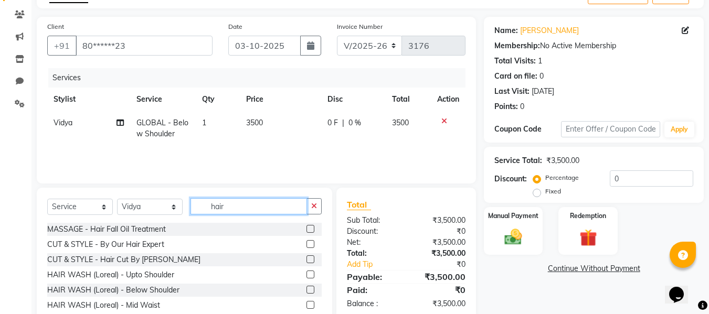
type input "hair"
click at [307, 276] on label at bounding box center [311, 275] width 8 height 8
click at [307, 276] on input "checkbox" at bounding box center [310, 275] width 7 height 7
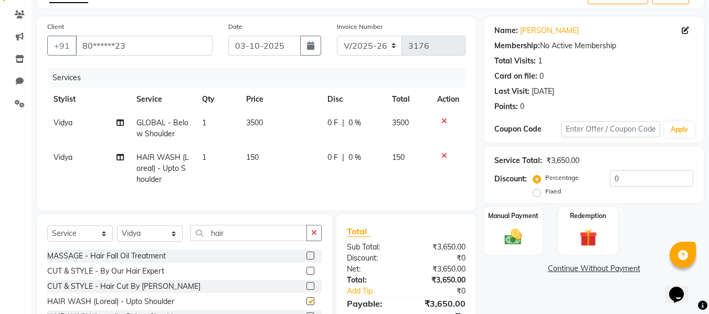
checkbox input "false"
click at [269, 235] on input "hair" at bounding box center [249, 233] width 117 height 16
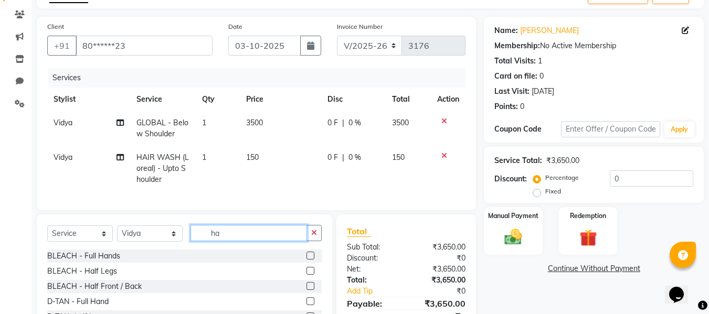
type input "h"
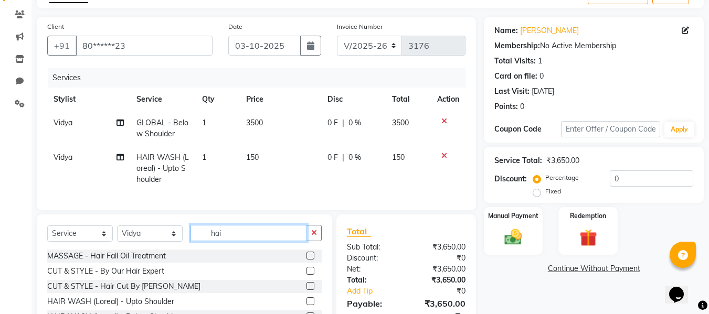
type input "hair"
click at [307, 275] on label at bounding box center [311, 271] width 8 height 8
click at [307, 275] on input "checkbox" at bounding box center [310, 271] width 7 height 7
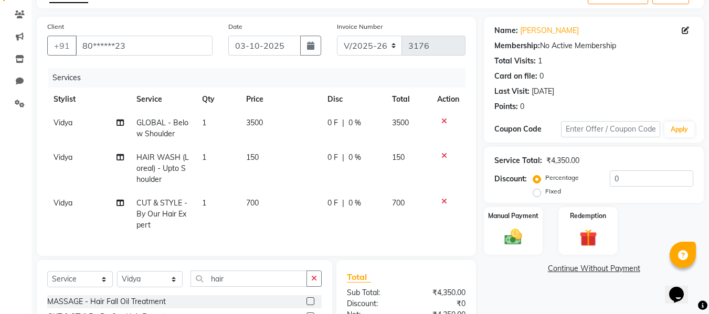
checkbox input "false"
click at [265, 202] on td "700" at bounding box center [280, 215] width 81 height 46
select select "76403"
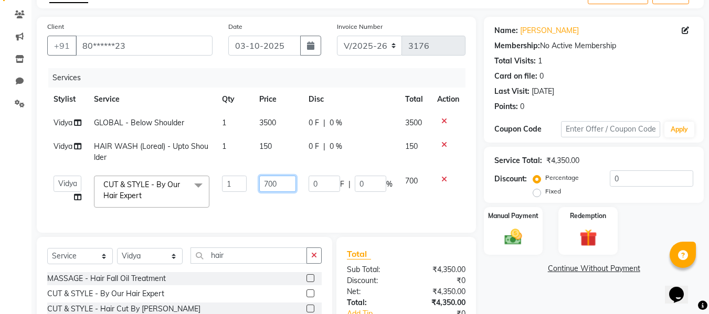
click at [281, 183] on input "700" at bounding box center [277, 184] width 36 height 16
type input "7"
type input "150"
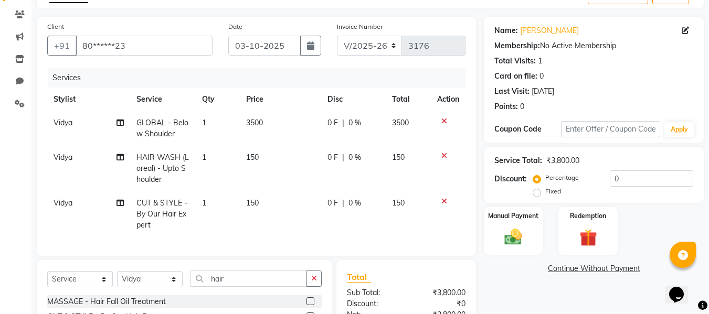
click at [282, 213] on td "150" at bounding box center [280, 215] width 81 height 46
select select "76403"
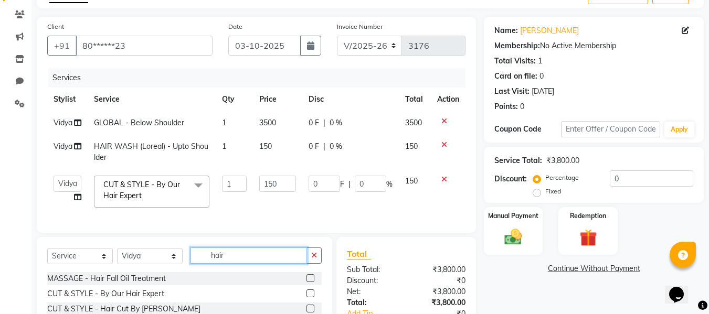
click at [265, 264] on input "hair" at bounding box center [249, 256] width 117 height 16
type input "h"
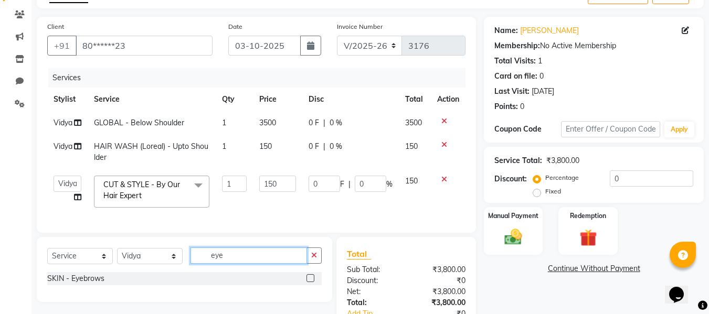
type input "eye"
click at [312, 282] on label at bounding box center [311, 279] width 8 height 8
click at [312, 282] on input "checkbox" at bounding box center [310, 279] width 7 height 7
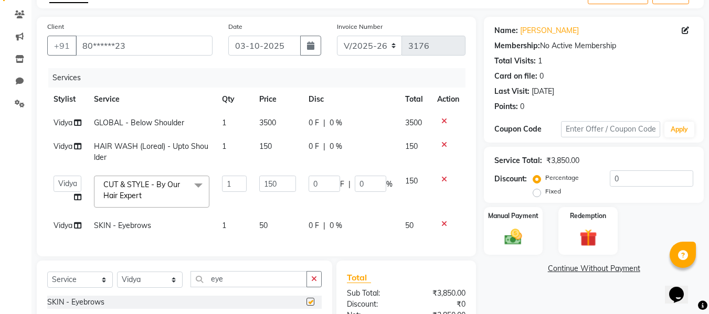
checkbox input "false"
click at [285, 286] on input "eye" at bounding box center [249, 279] width 117 height 16
type input "e"
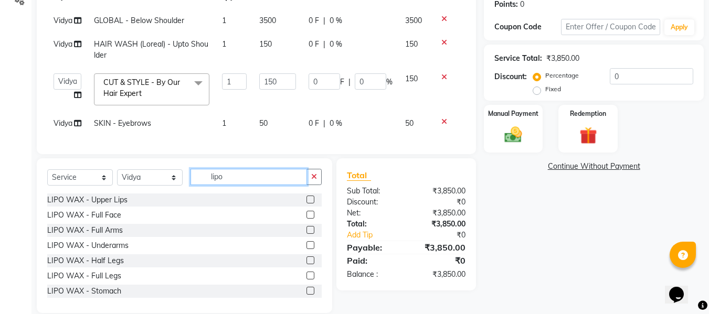
scroll to position [187, 0]
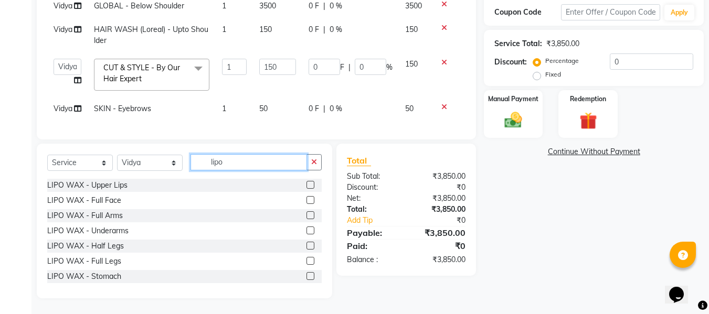
type input "lipo"
click at [307, 215] on label at bounding box center [311, 216] width 8 height 8
click at [307, 215] on input "checkbox" at bounding box center [310, 216] width 7 height 7
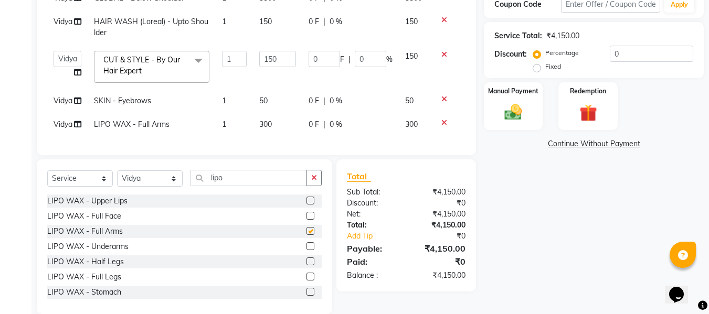
checkbox input "false"
click at [307, 250] on label at bounding box center [311, 247] width 8 height 8
click at [307, 250] on input "checkbox" at bounding box center [310, 247] width 7 height 7
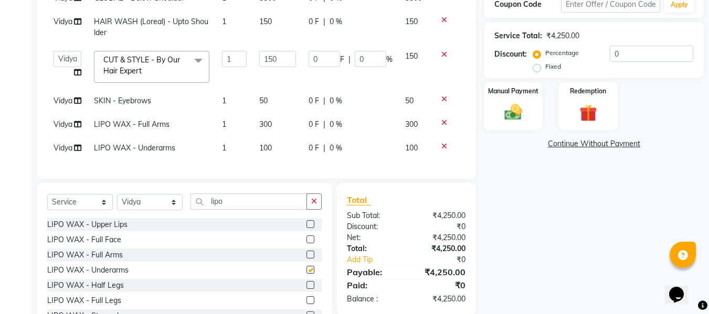
checkbox input "false"
click at [307, 289] on label at bounding box center [311, 285] width 8 height 8
click at [307, 289] on input "checkbox" at bounding box center [310, 285] width 7 height 7
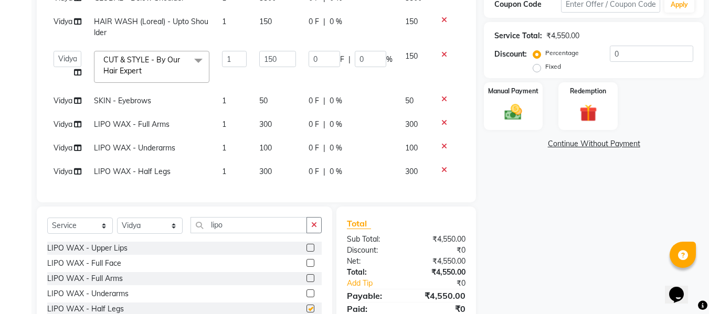
checkbox input "false"
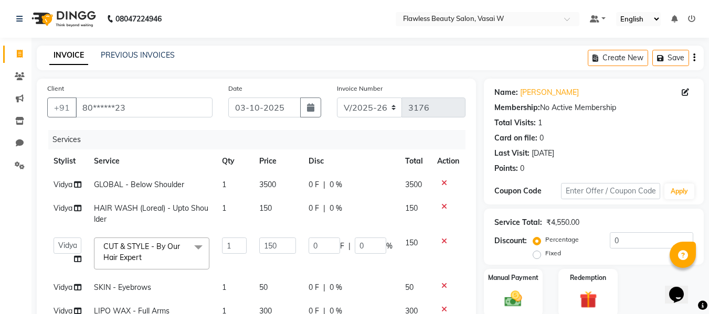
scroll to position [258, 0]
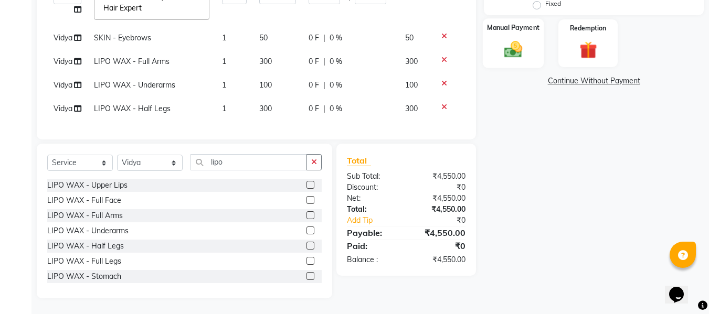
click at [514, 39] on img at bounding box center [513, 49] width 29 height 21
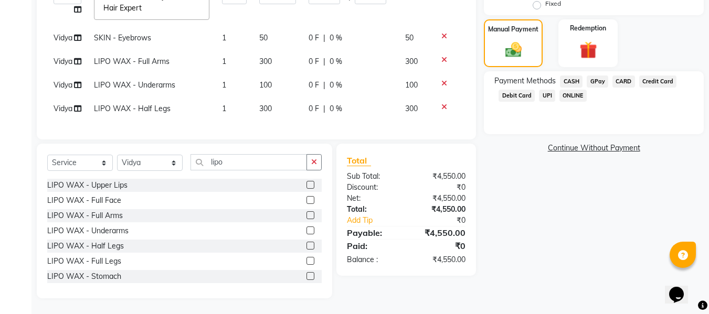
click at [600, 76] on span "GPay" at bounding box center [598, 82] width 22 height 12
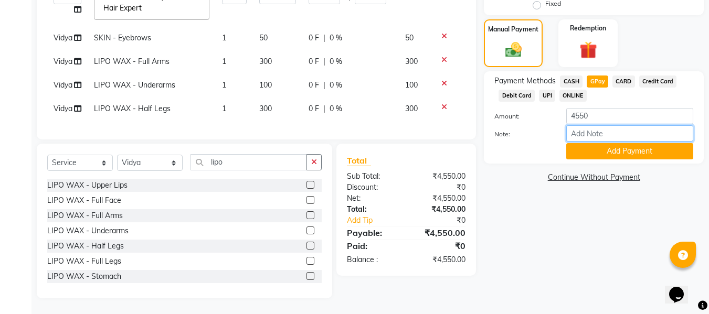
click at [596, 125] on input "Note:" at bounding box center [629, 133] width 127 height 16
type input "Gpay"
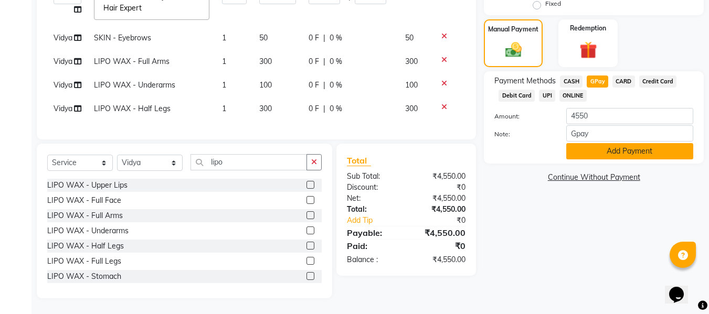
click at [624, 143] on button "Add Payment" at bounding box center [629, 151] width 127 height 16
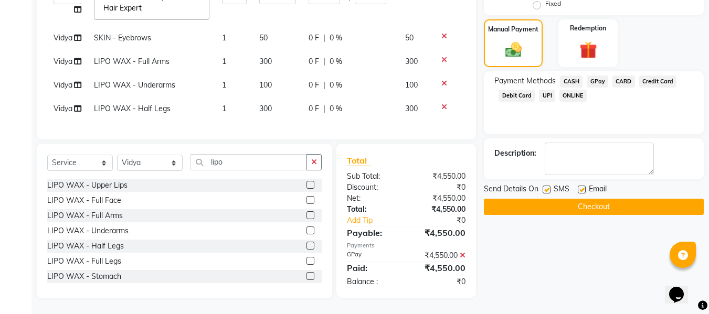
click at [582, 186] on label at bounding box center [582, 190] width 8 height 8
click at [582, 187] on input "checkbox" at bounding box center [581, 190] width 7 height 7
checkbox input "false"
click at [547, 186] on label at bounding box center [547, 190] width 8 height 8
click at [547, 187] on input "checkbox" at bounding box center [546, 190] width 7 height 7
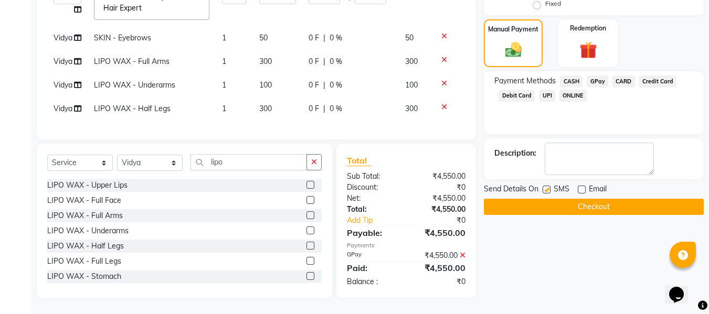
checkbox input "false"
click at [567, 199] on button "Checkout" at bounding box center [594, 207] width 220 height 16
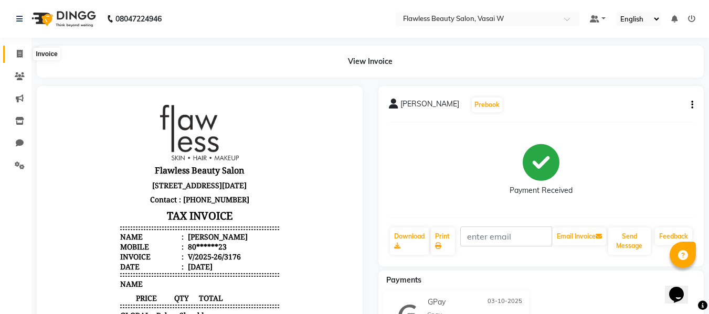
click at [19, 52] on icon at bounding box center [20, 54] width 6 height 8
select select "8090"
select select "service"
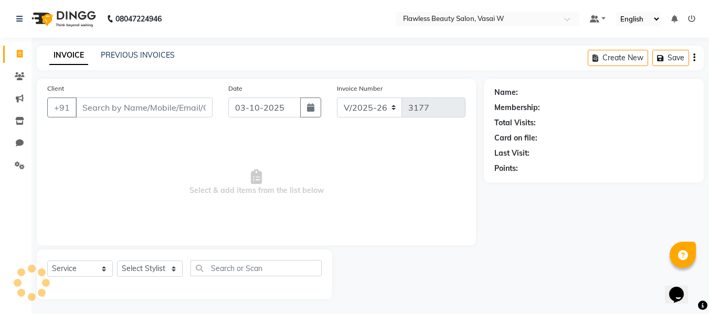
scroll to position [1, 0]
